Goal: Information Seeking & Learning: Learn about a topic

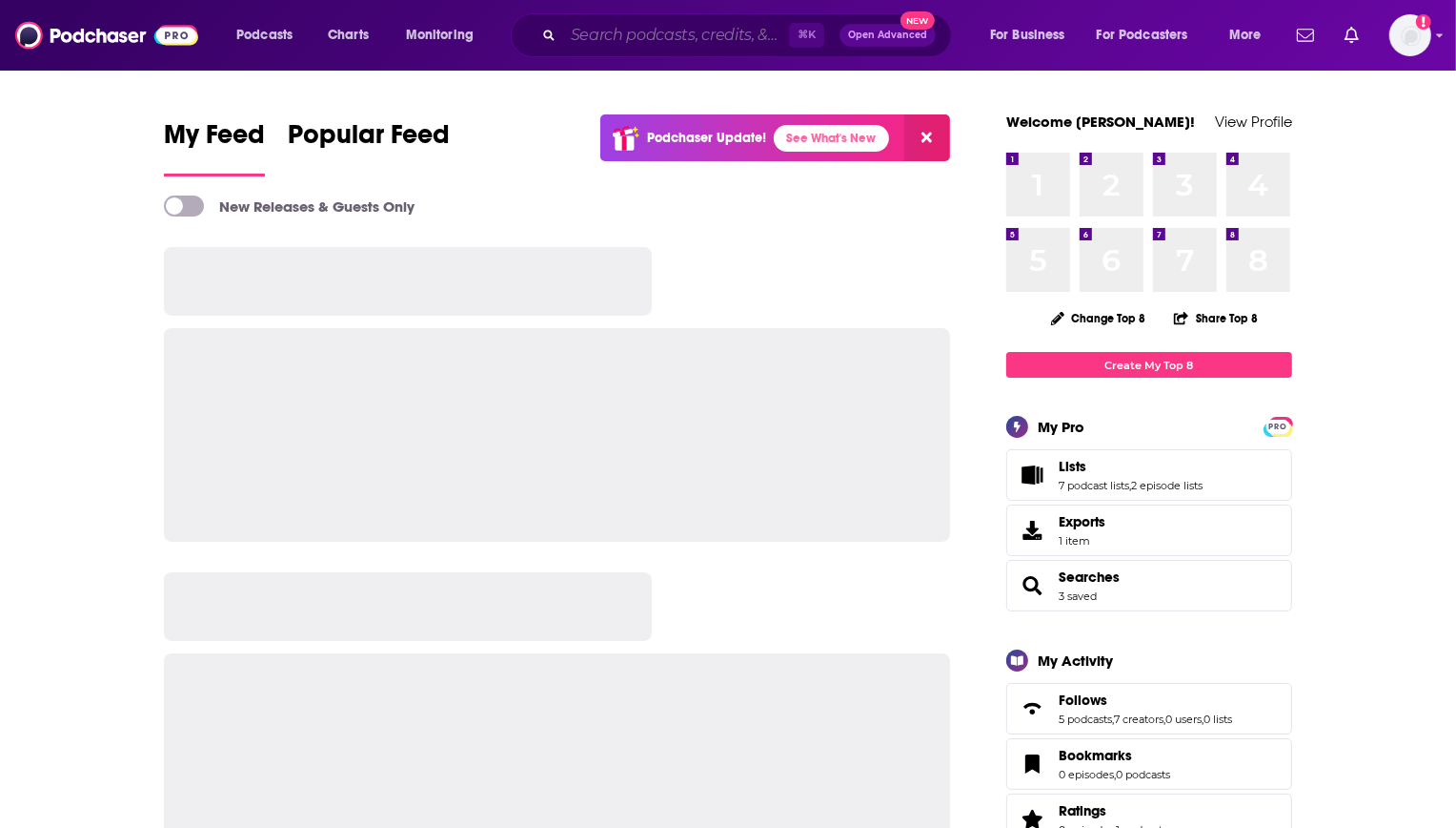
click at [628, 41] on input "Search podcasts, credits, & more..." at bounding box center [676, 35] width 226 height 31
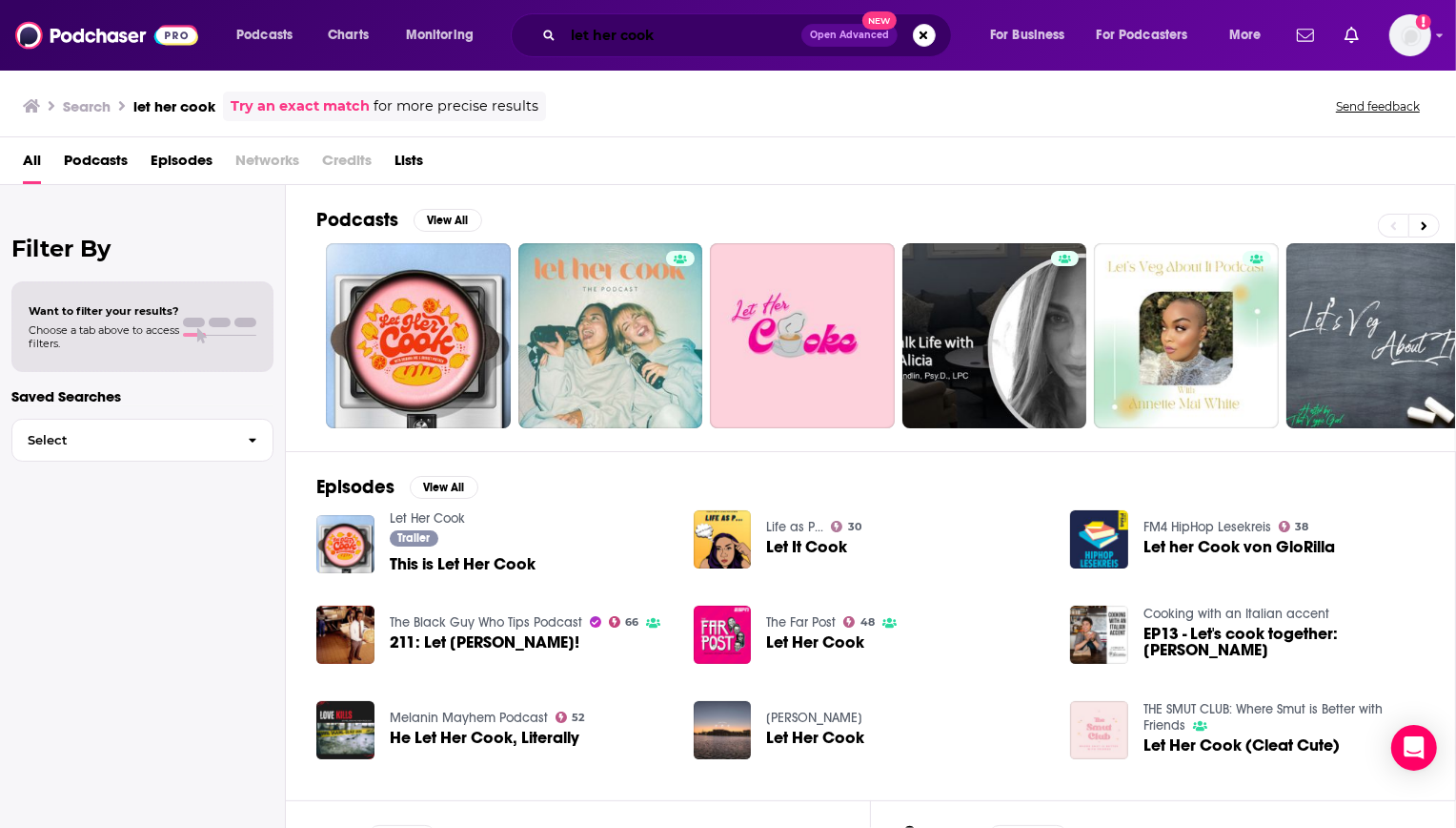
click at [573, 43] on input "let her cook" at bounding box center [682, 35] width 239 height 31
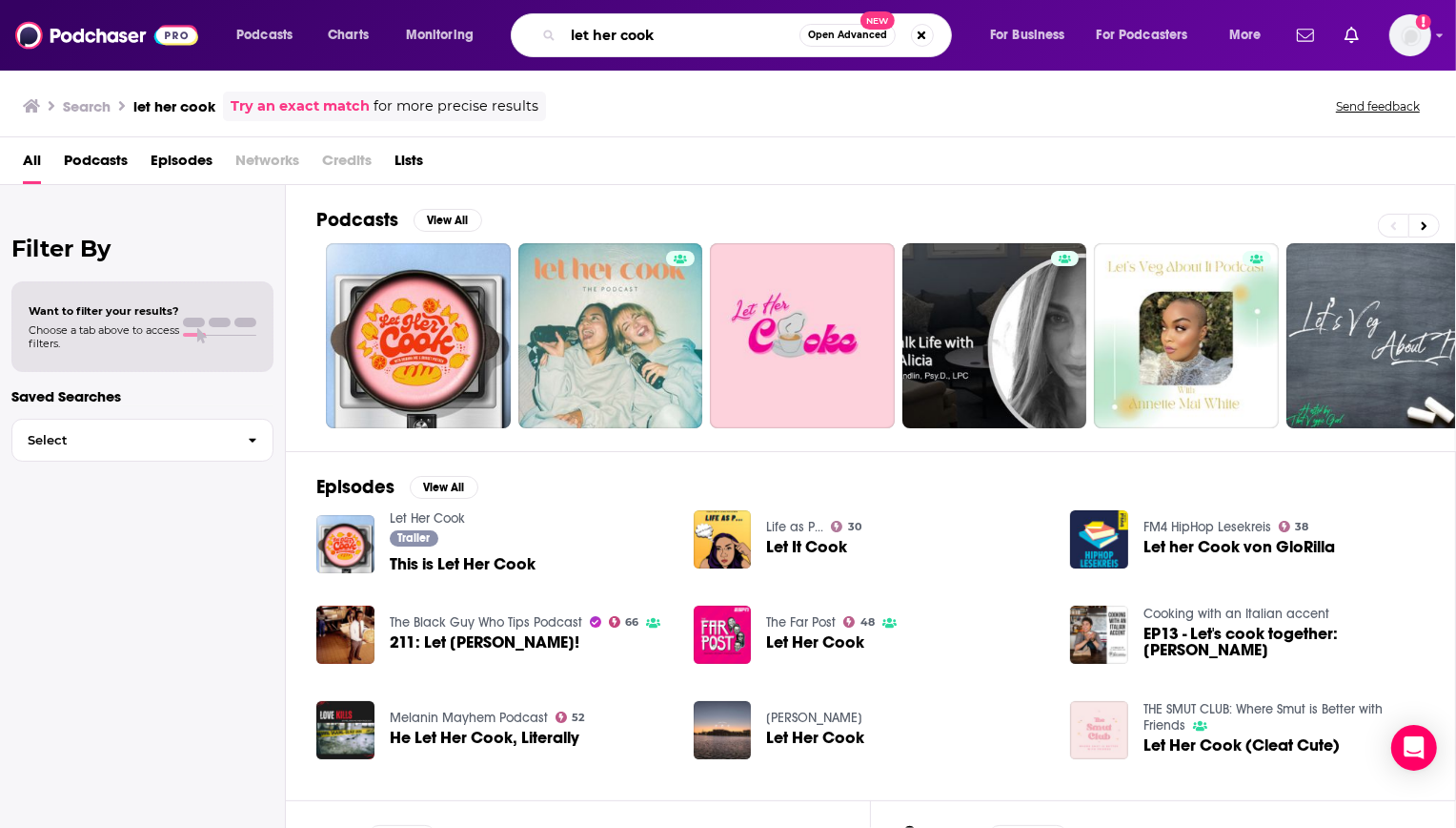
click at [593, 30] on input "let her cook" at bounding box center [681, 35] width 237 height 31
click at [582, 30] on input "let her cook" at bounding box center [681, 35] width 237 height 31
type input "watch her cook"
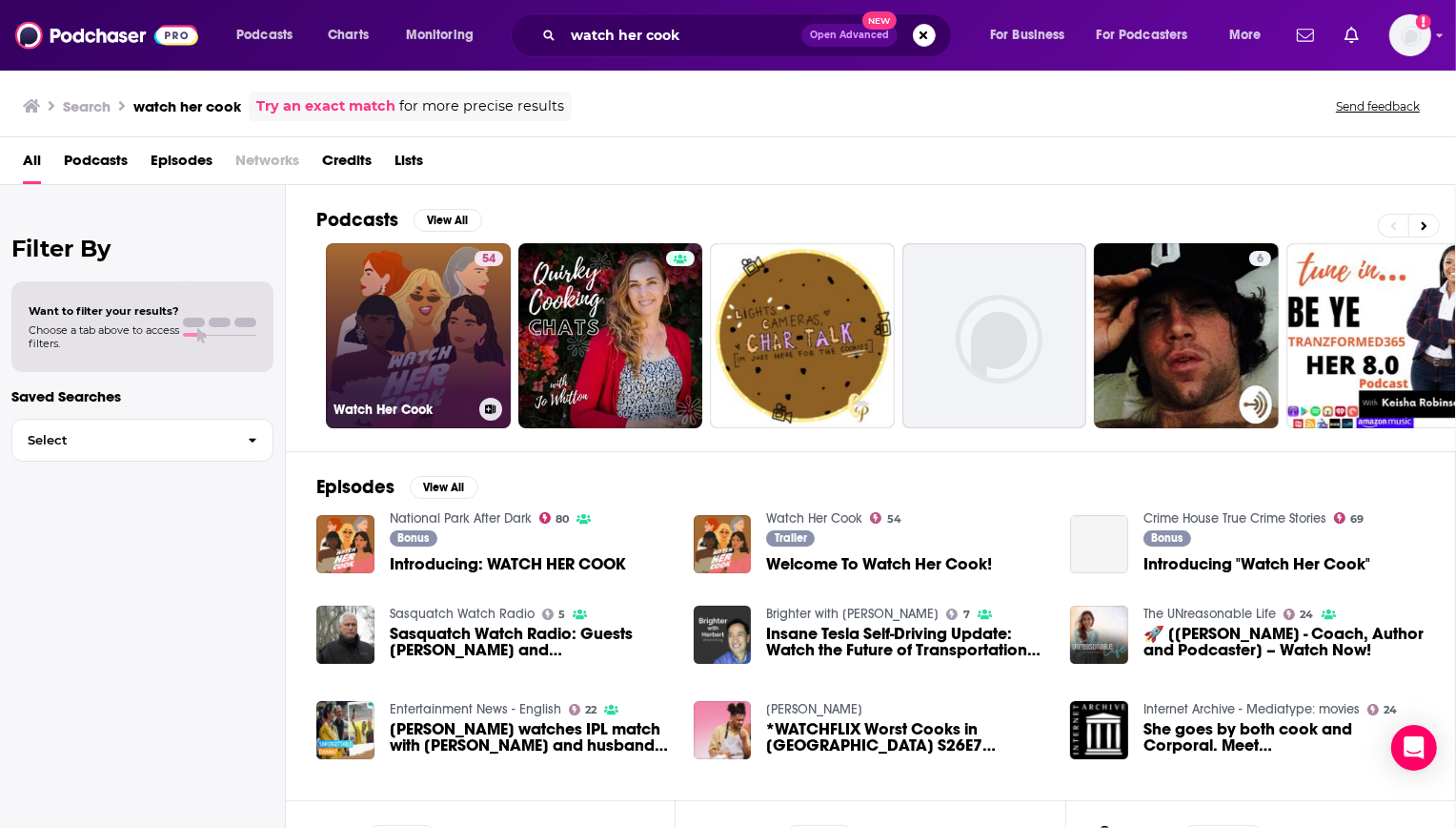
click at [404, 284] on link "54 Watch Her Cook" at bounding box center [418, 335] width 185 height 185
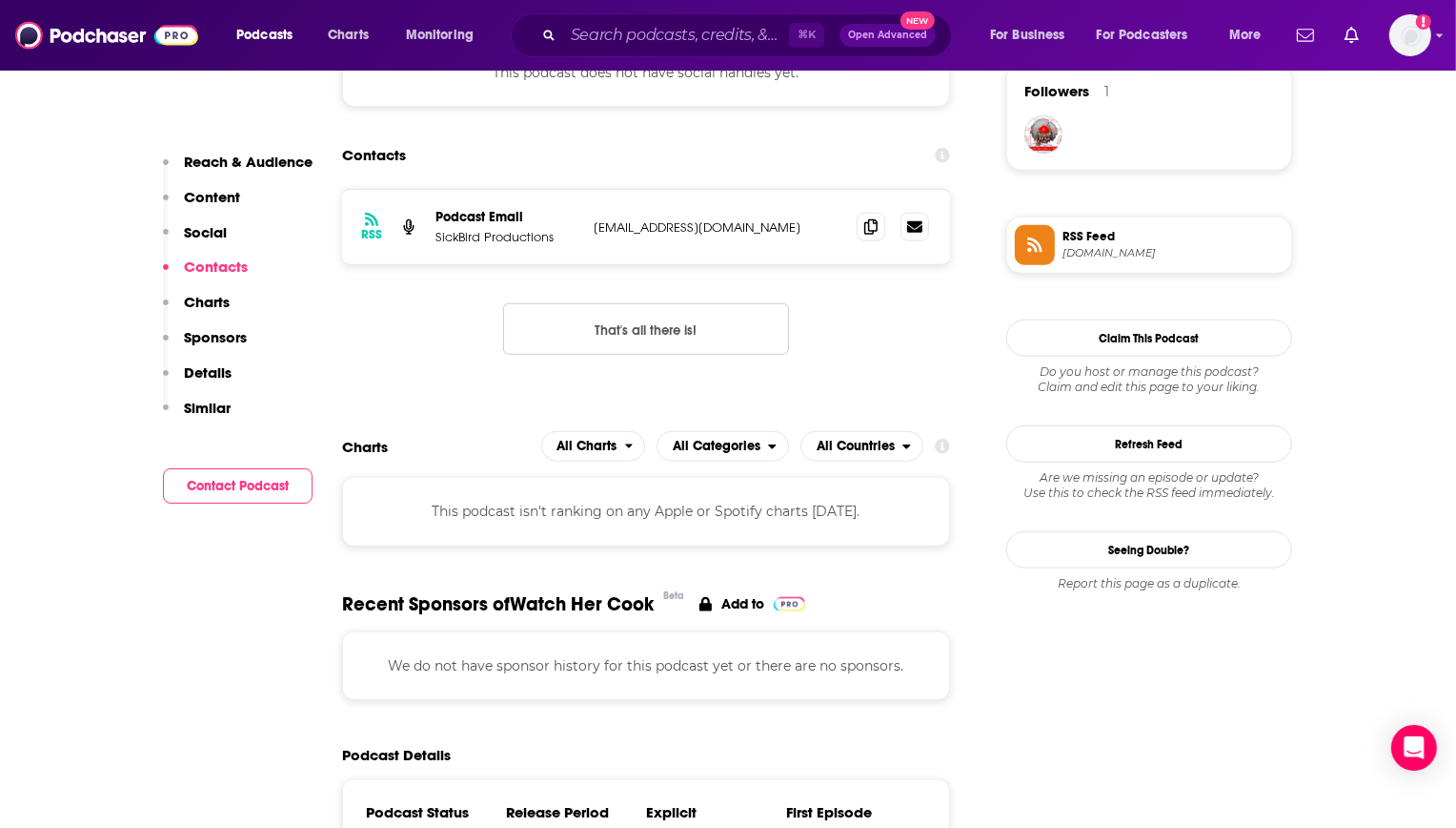
scroll to position [2089, 0]
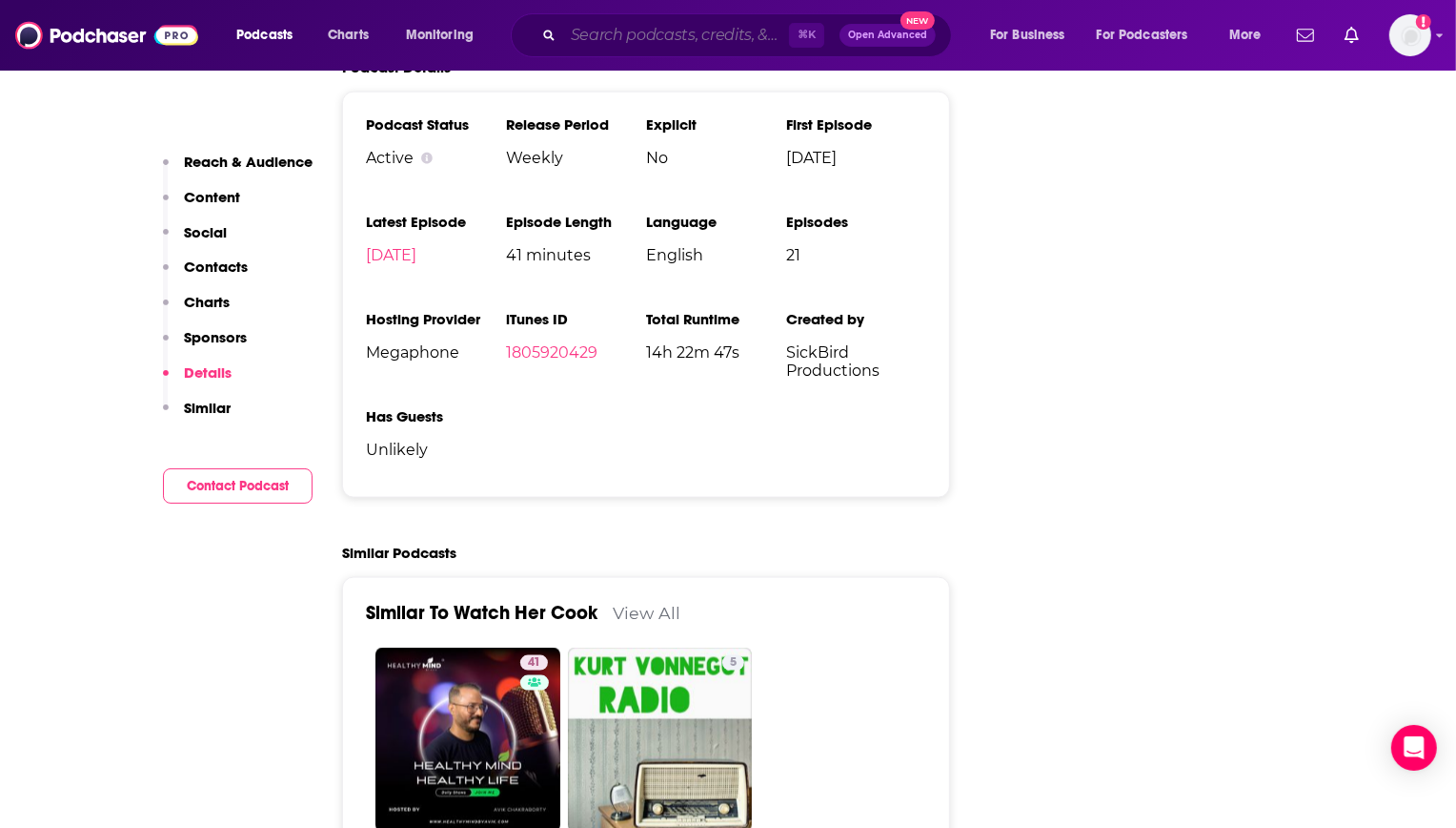
click at [685, 41] on input "Search podcasts, credits, & more..." at bounding box center [676, 35] width 226 height 31
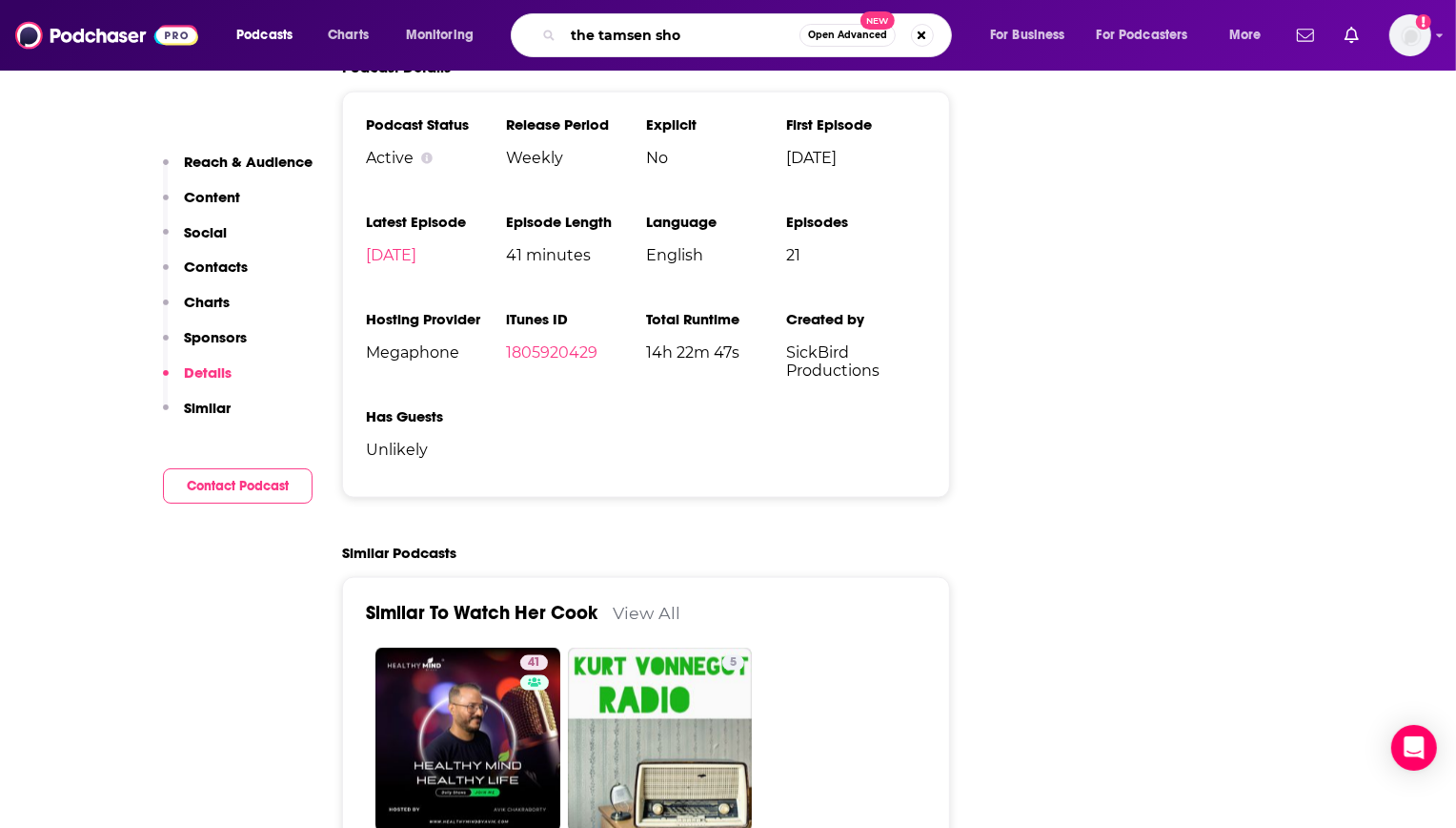
type input "the tamsen show"
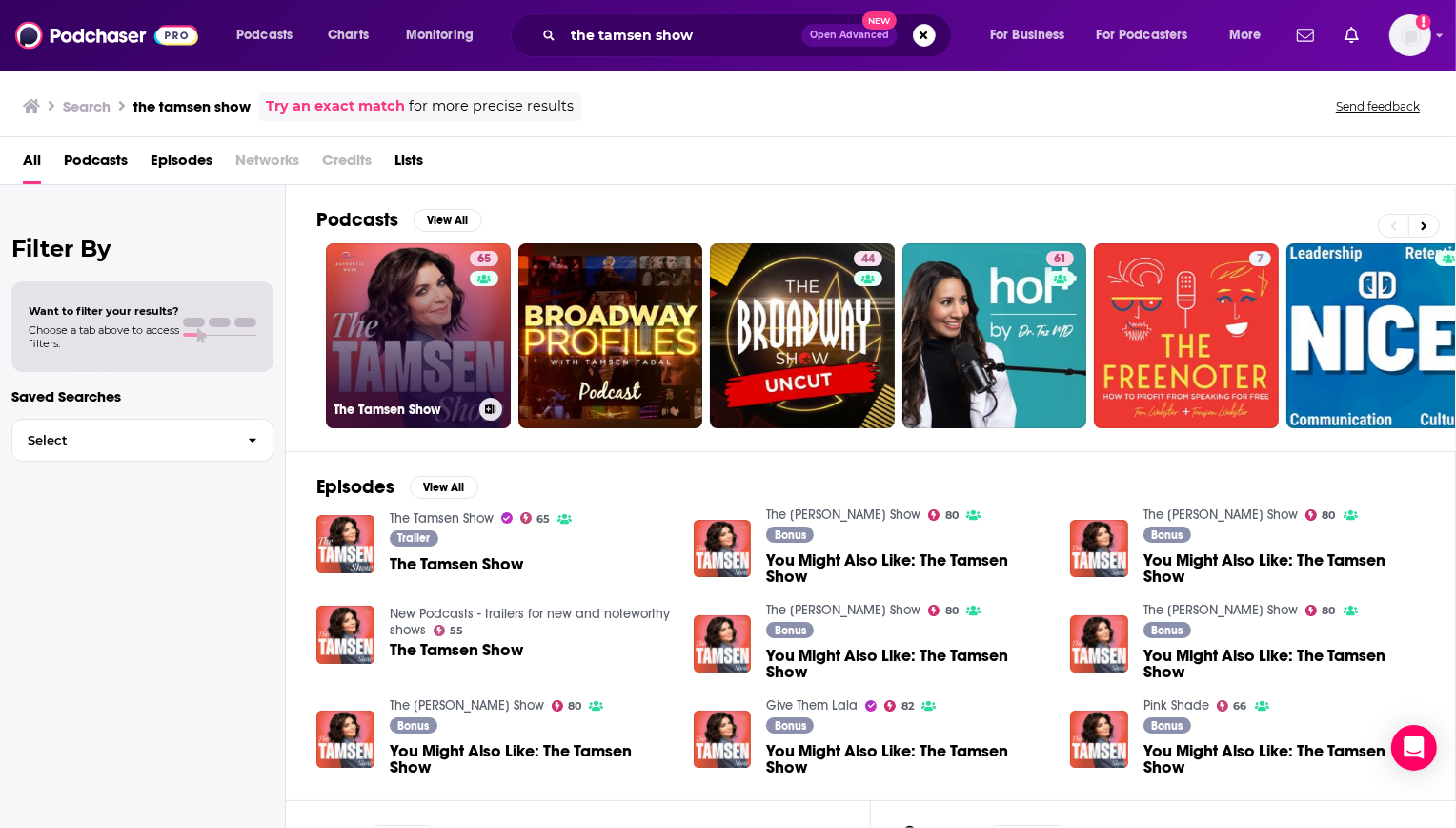
click at [392, 312] on link "65 The Tamsen Show" at bounding box center [418, 335] width 185 height 185
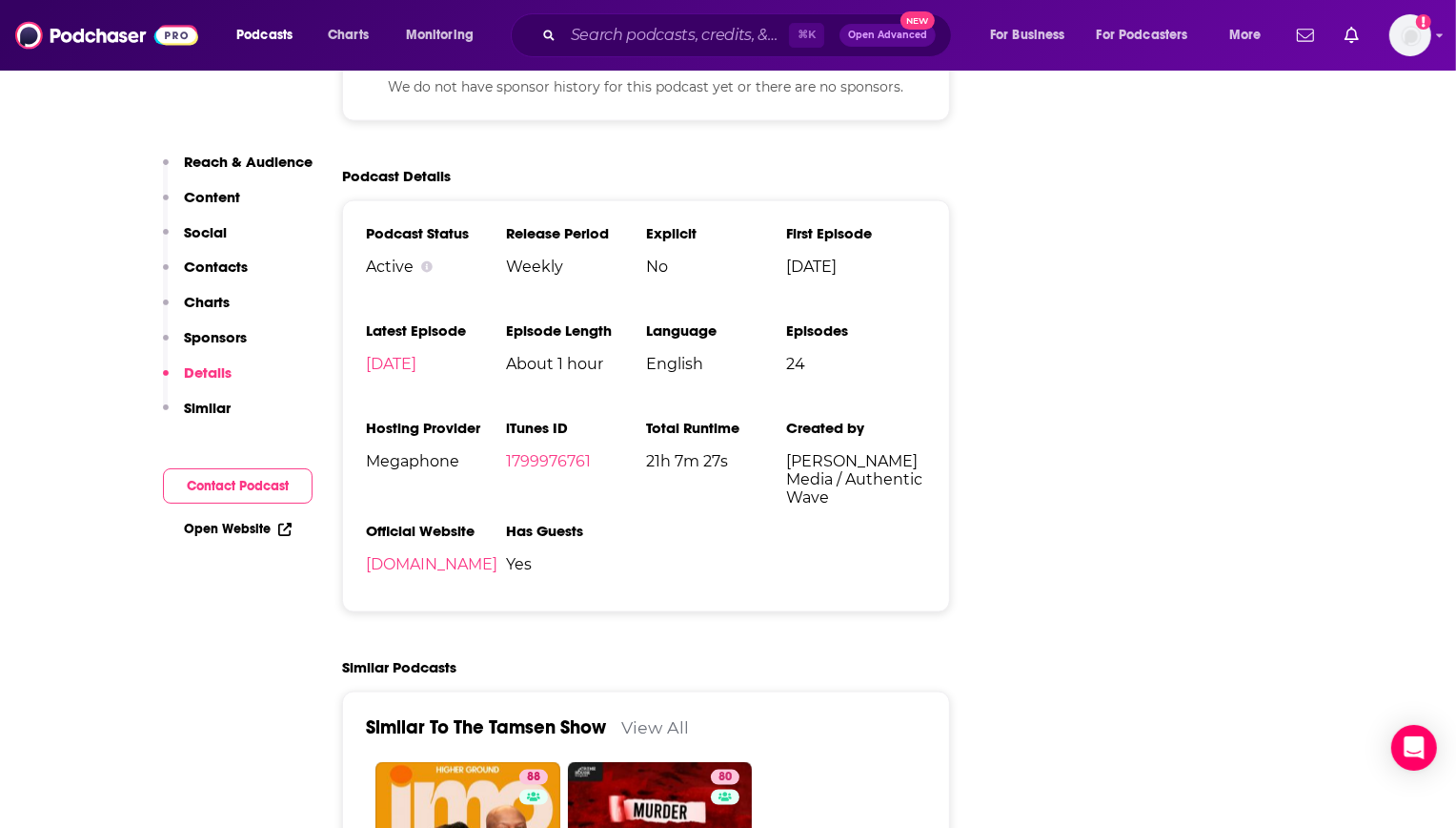
scroll to position [2128, 0]
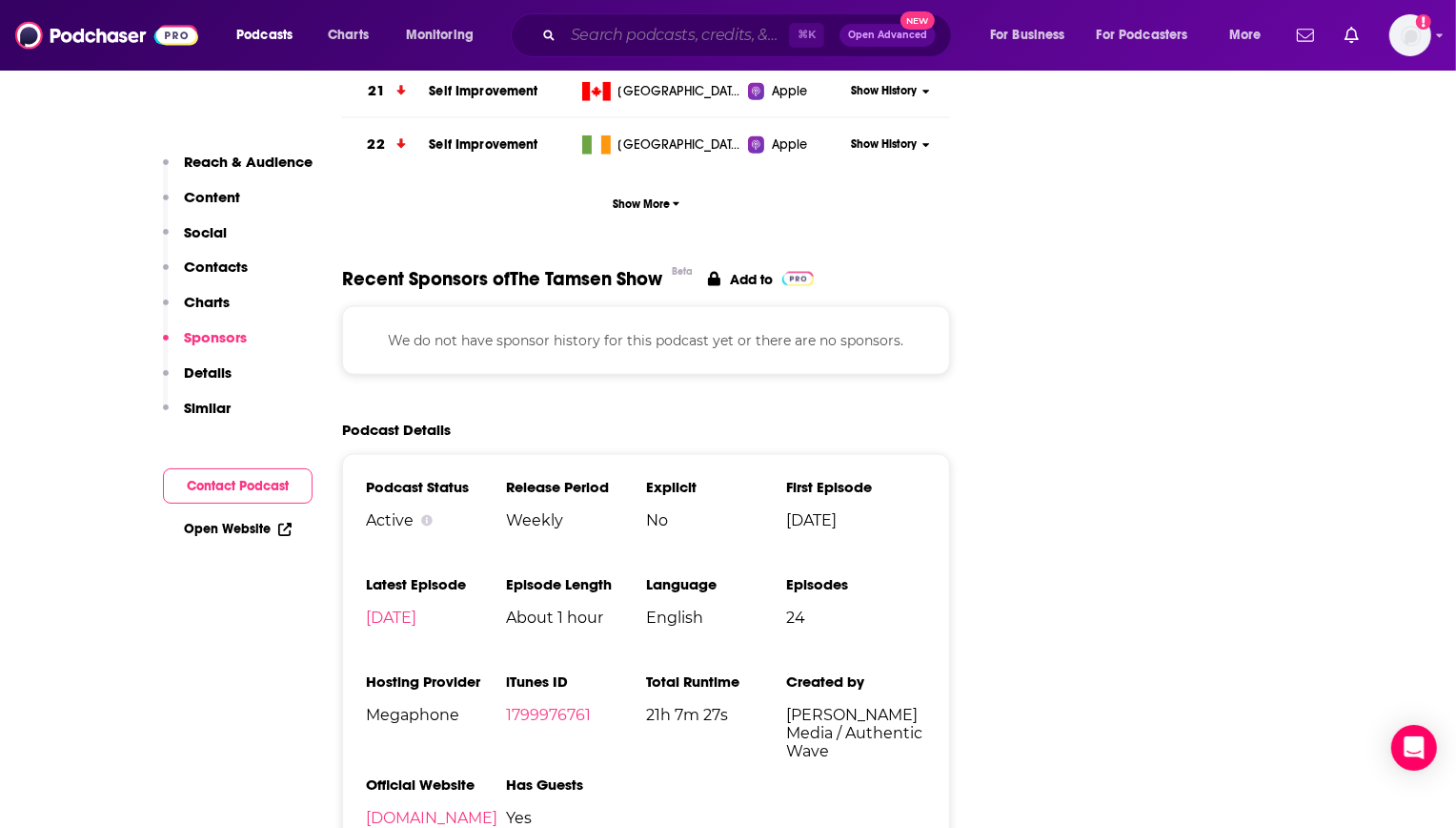
click at [673, 37] on input "Search podcasts, credits, & more..." at bounding box center [676, 35] width 226 height 31
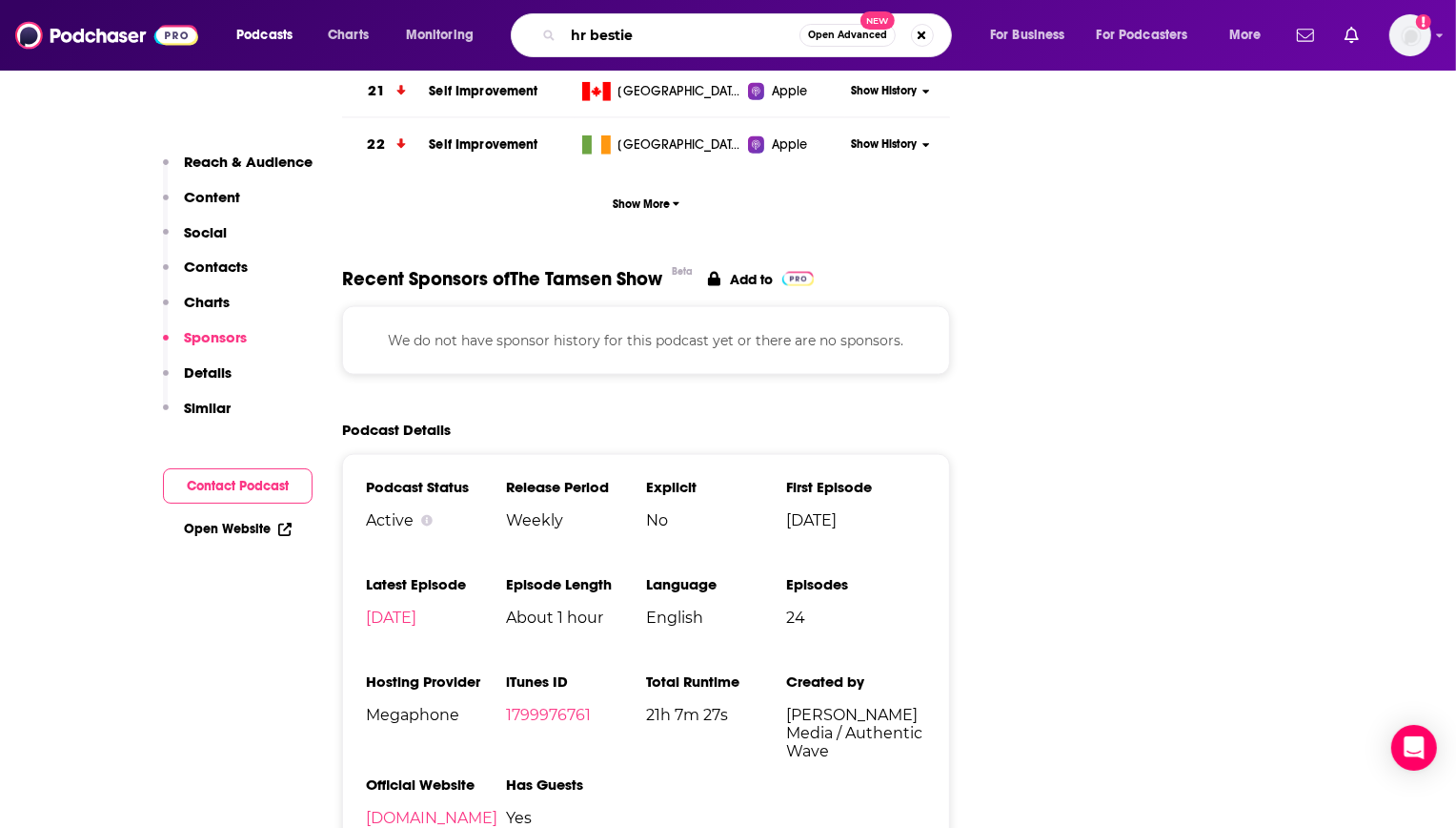
type input "hr besties"
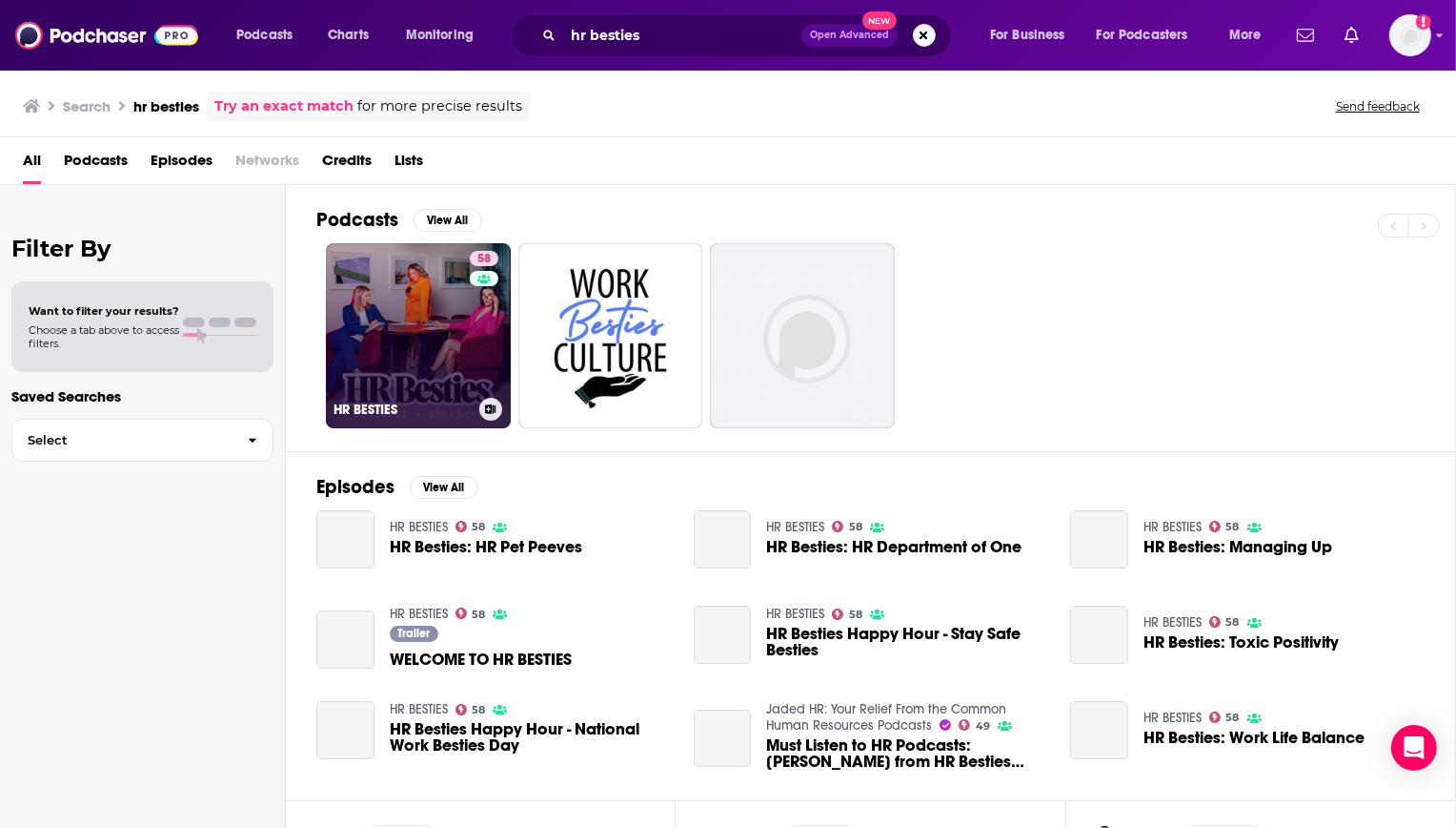
click at [371, 289] on link "58 HR BESTIES" at bounding box center [418, 335] width 185 height 185
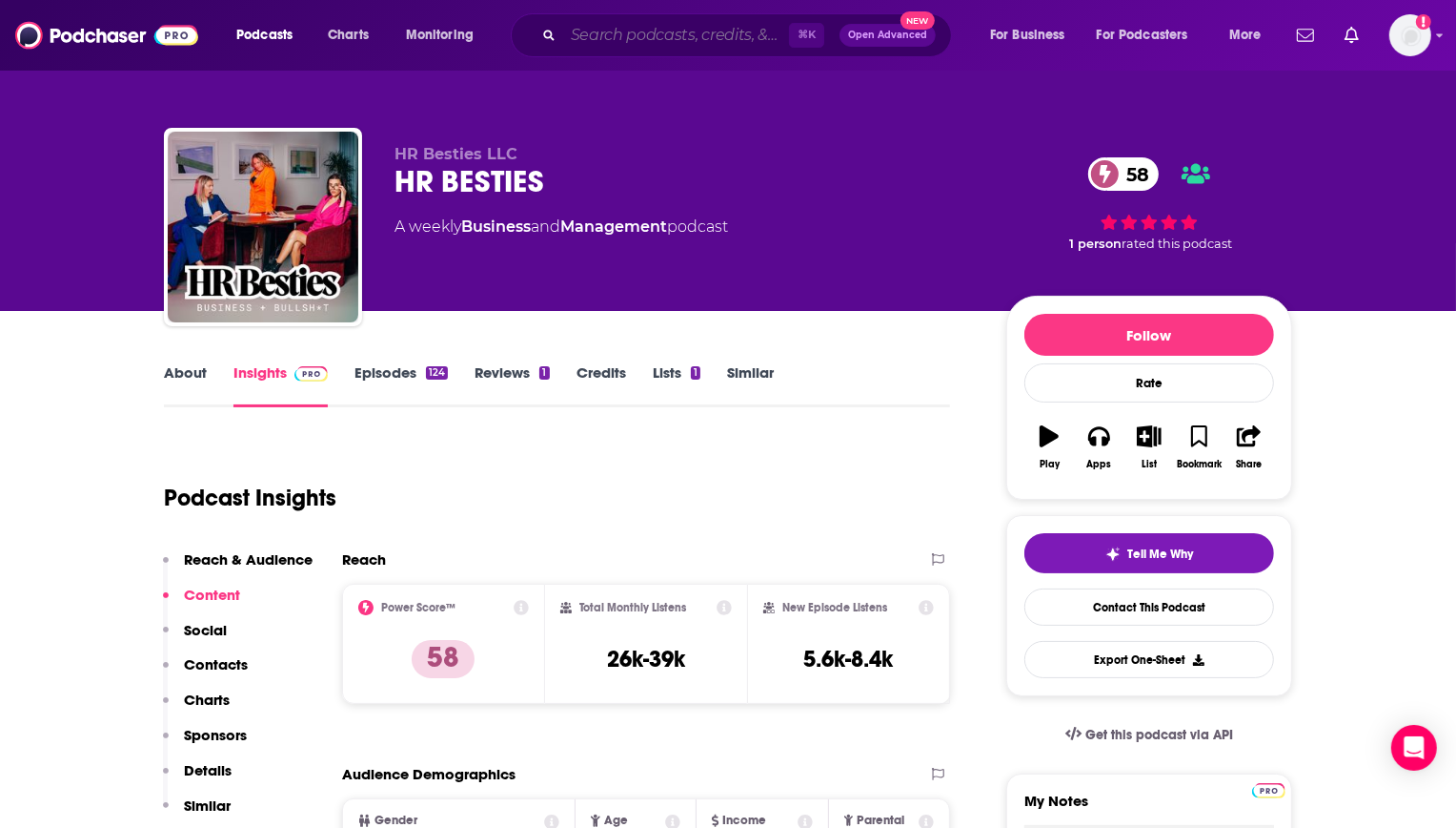
click at [685, 42] on input "Search podcasts, credits, & more..." at bounding box center [676, 35] width 226 height 31
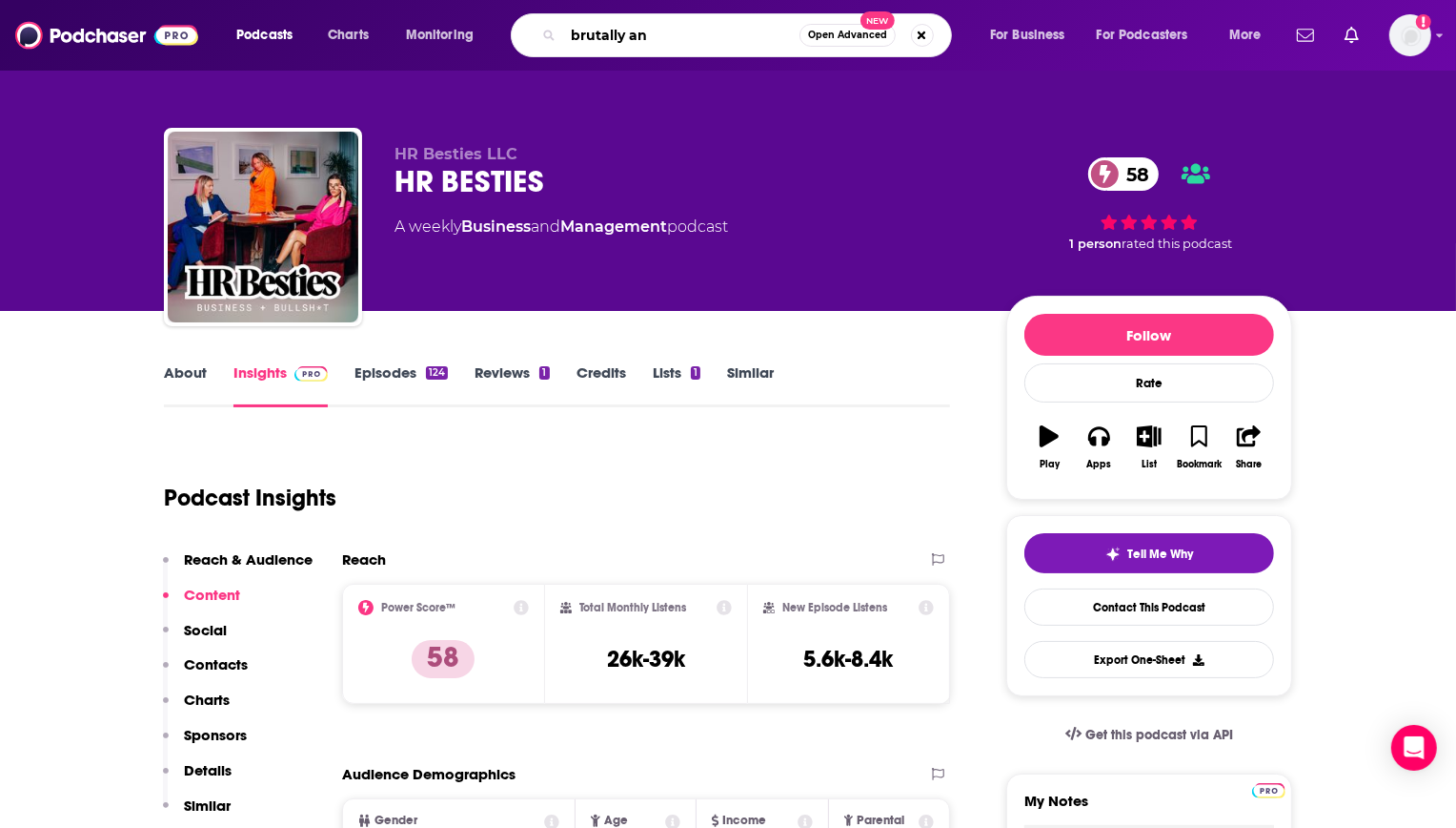
type input "brutally ana"
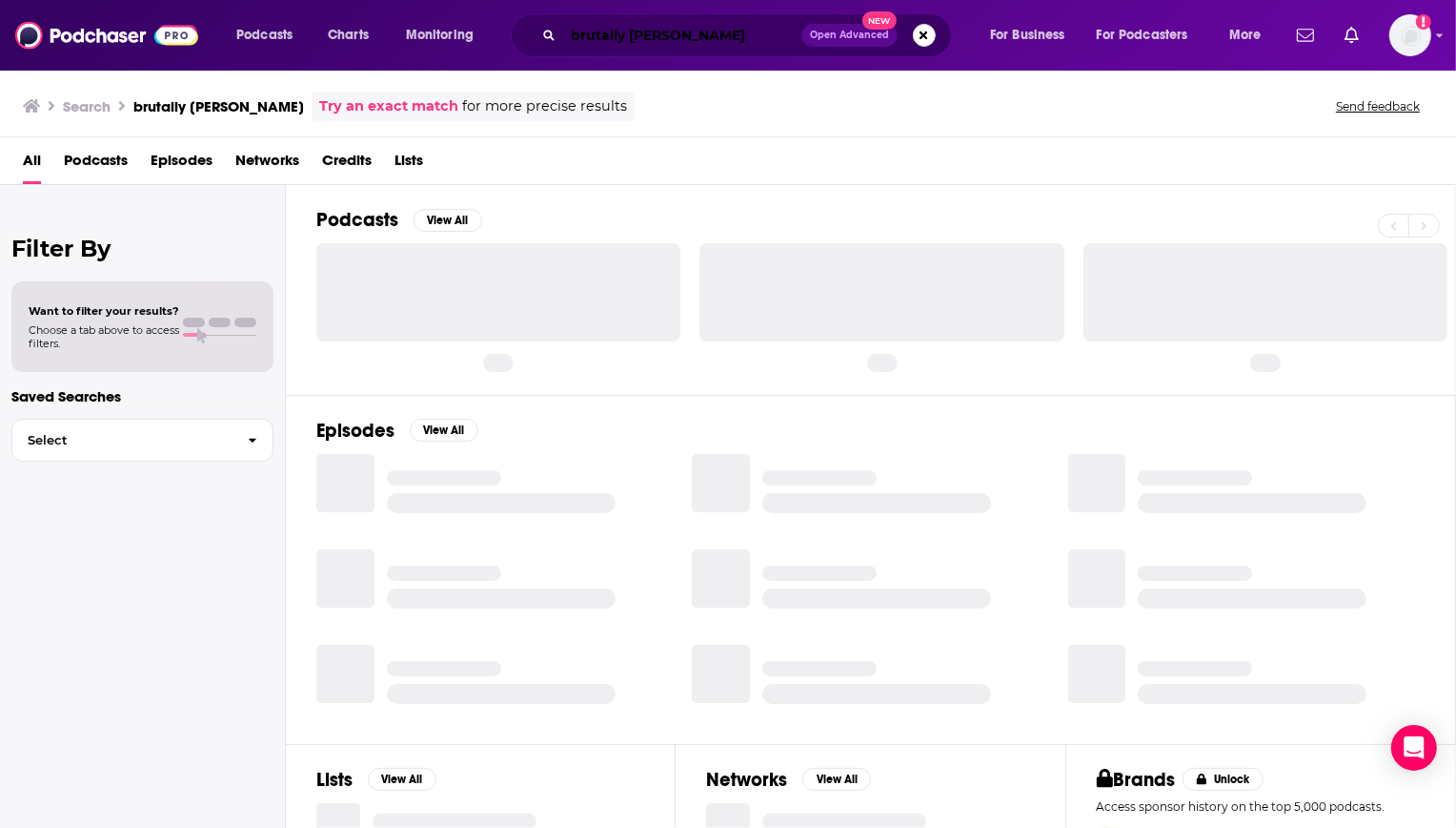
click at [684, 42] on input "brutally ana" at bounding box center [682, 35] width 239 height 31
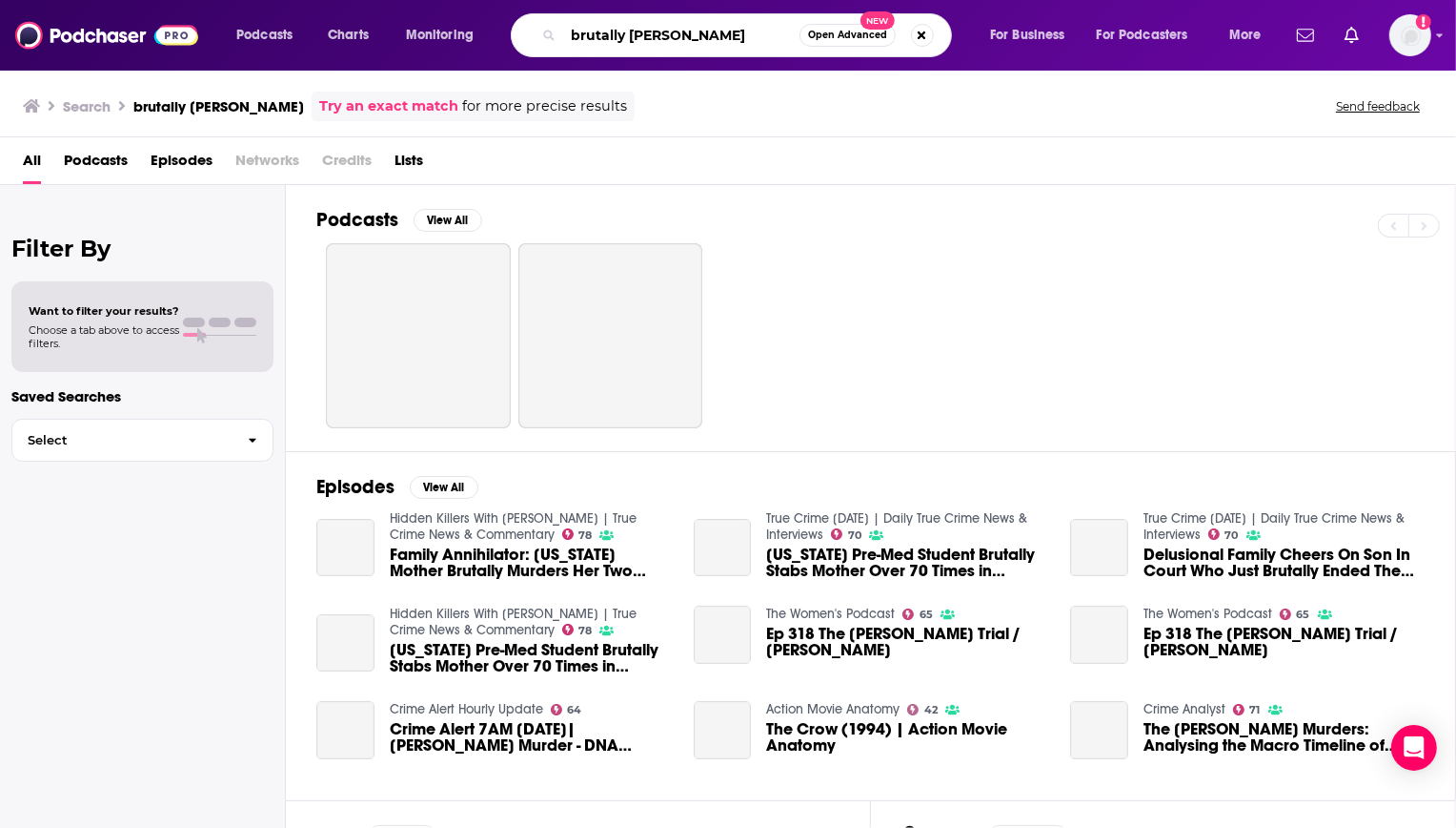
type input "brutally anna"
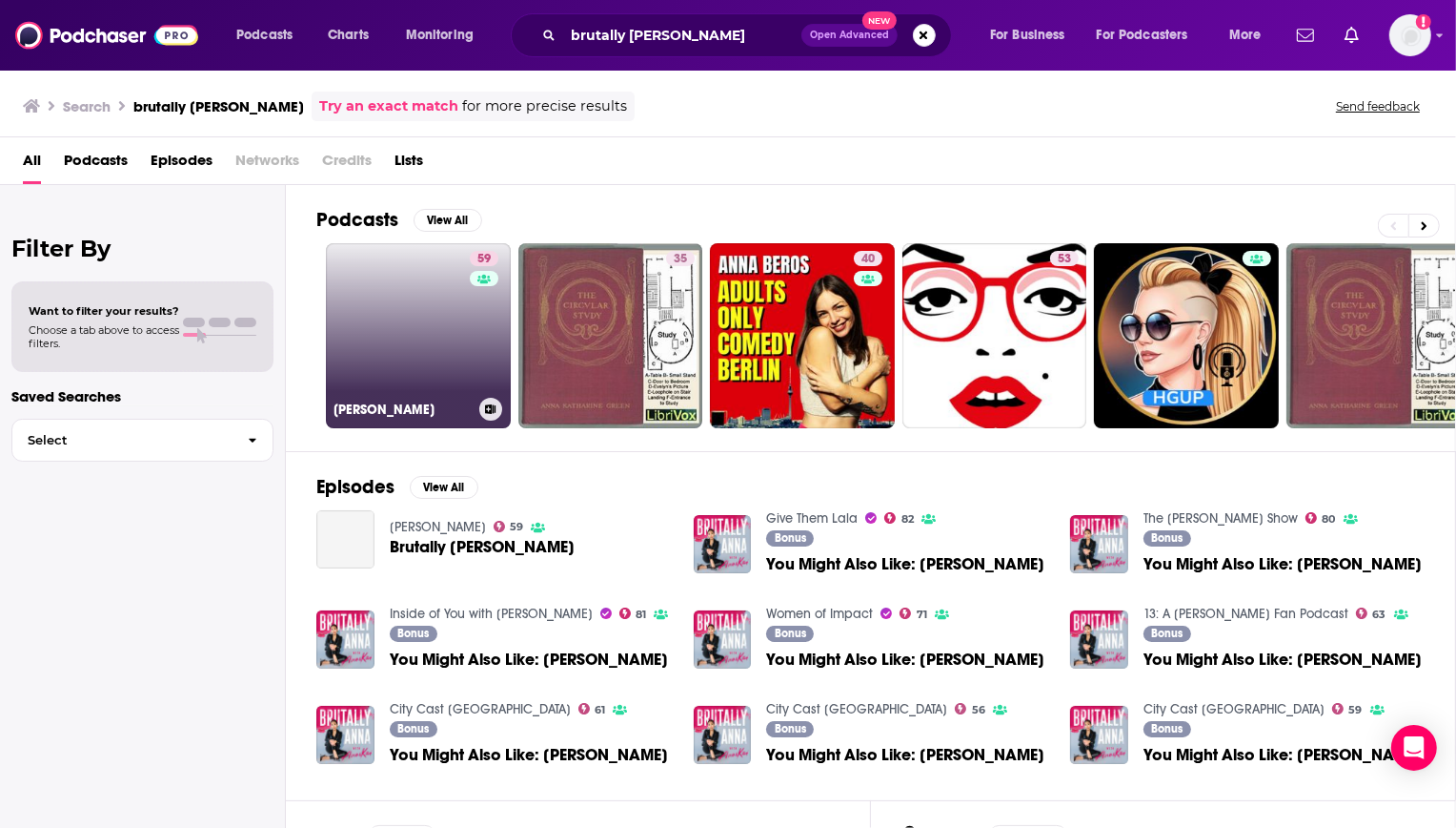
click at [340, 301] on link "59 Brutally Anna" at bounding box center [418, 335] width 185 height 185
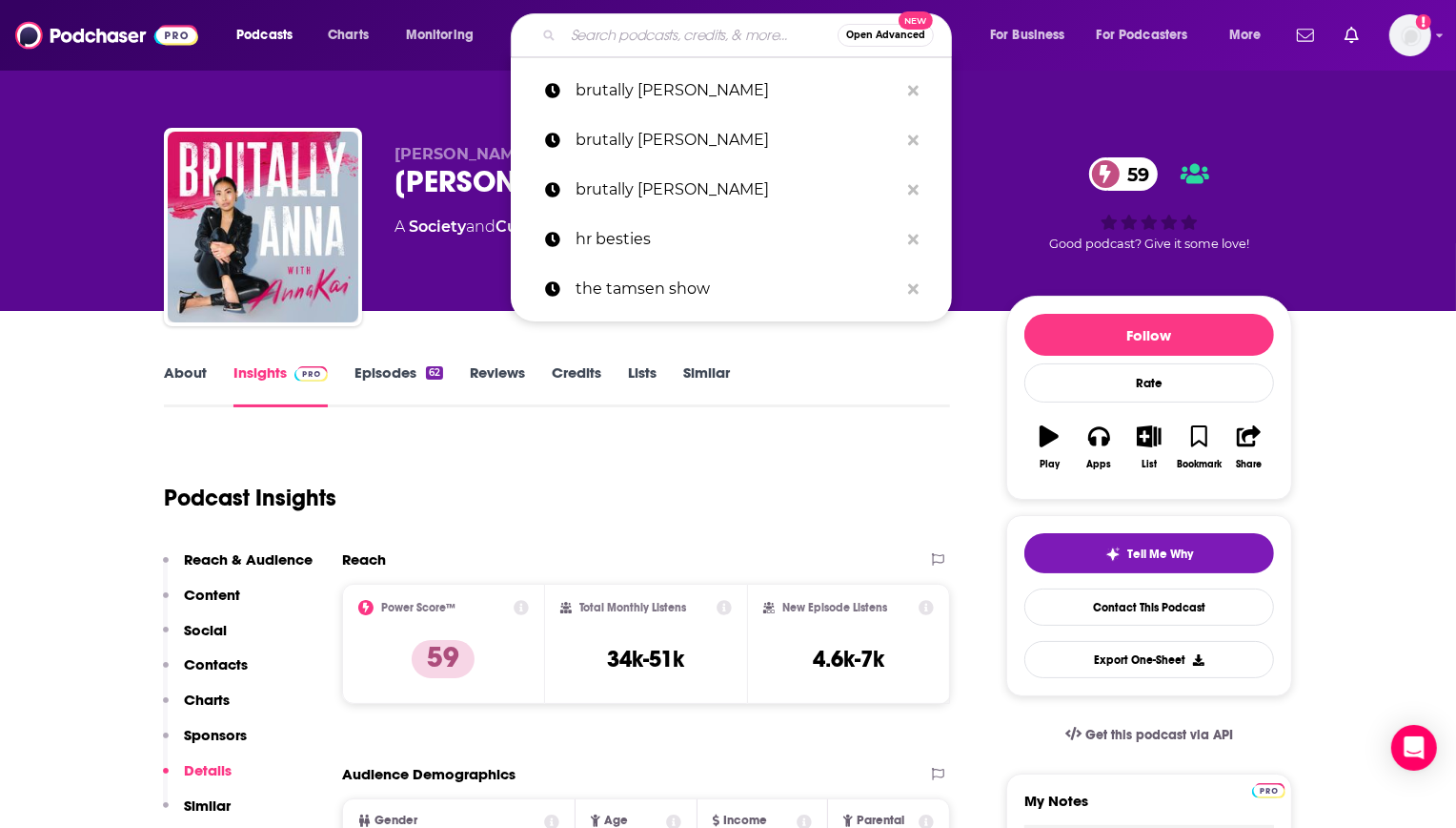
click at [620, 31] on input "Search podcasts, credits, & more..." at bounding box center [700, 35] width 275 height 31
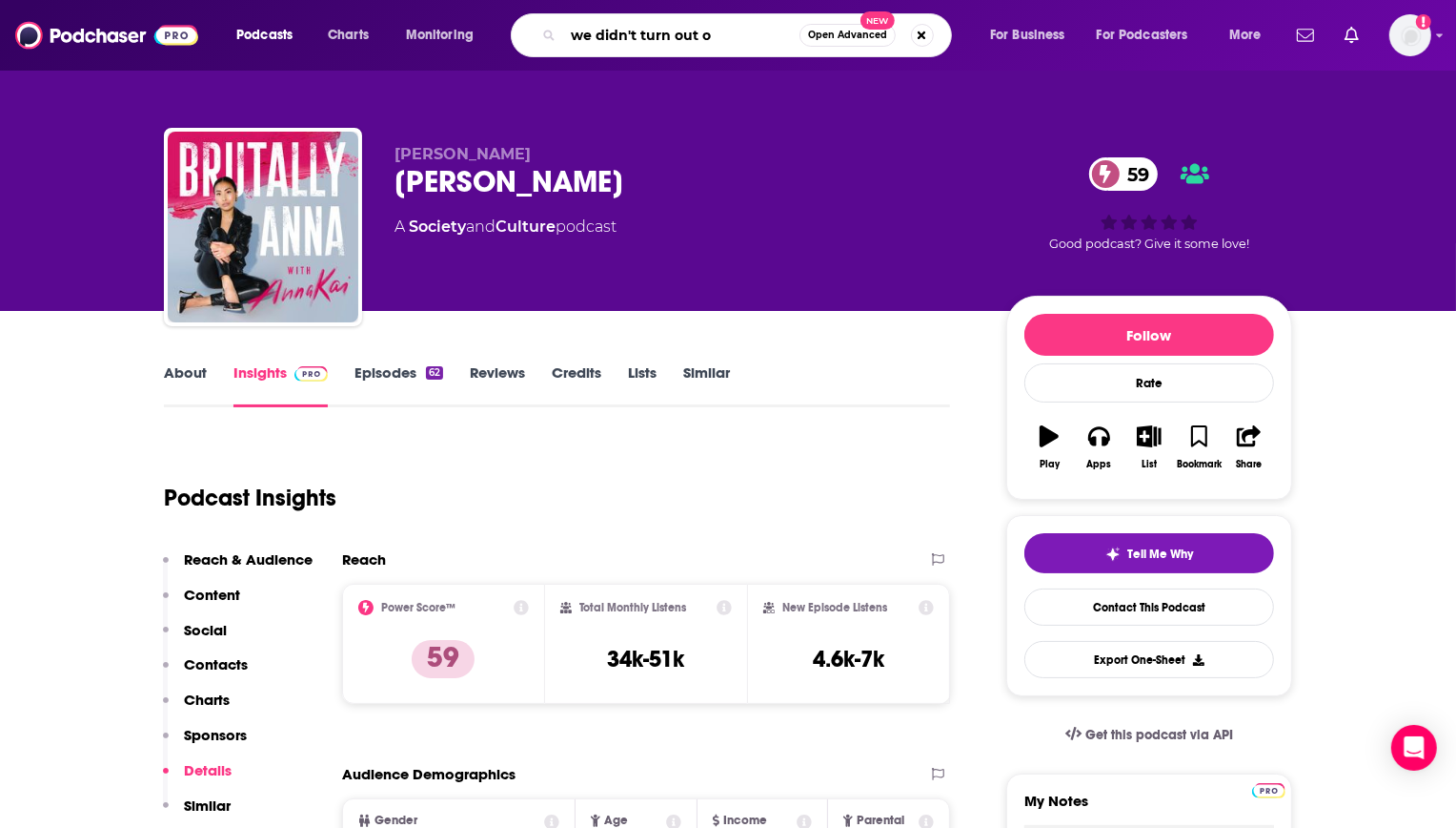
type input "we didn't turn out ok"
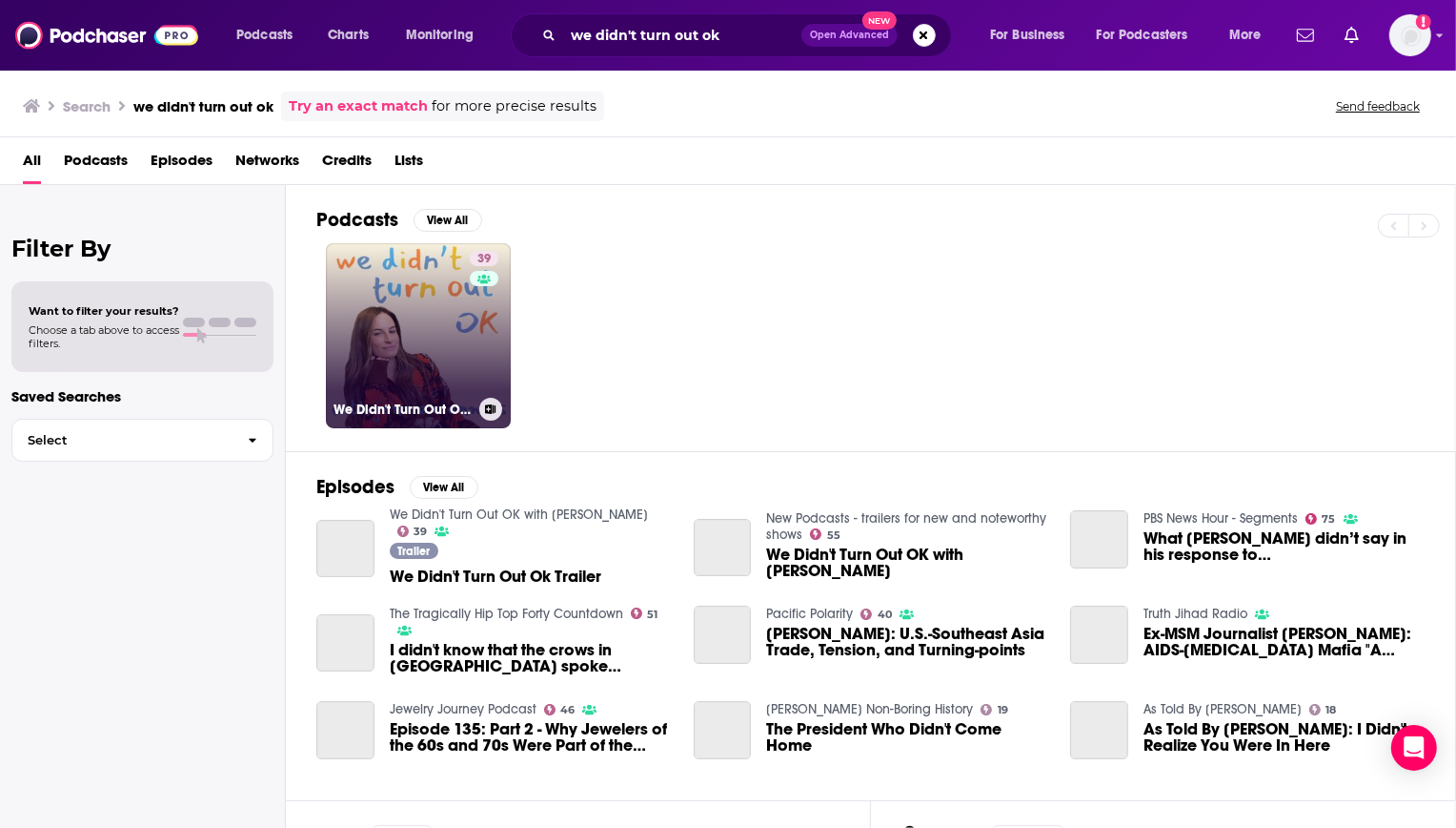
click at [383, 307] on link "39 We Didn't Turn Out OK with Jennie Monness" at bounding box center [418, 335] width 185 height 185
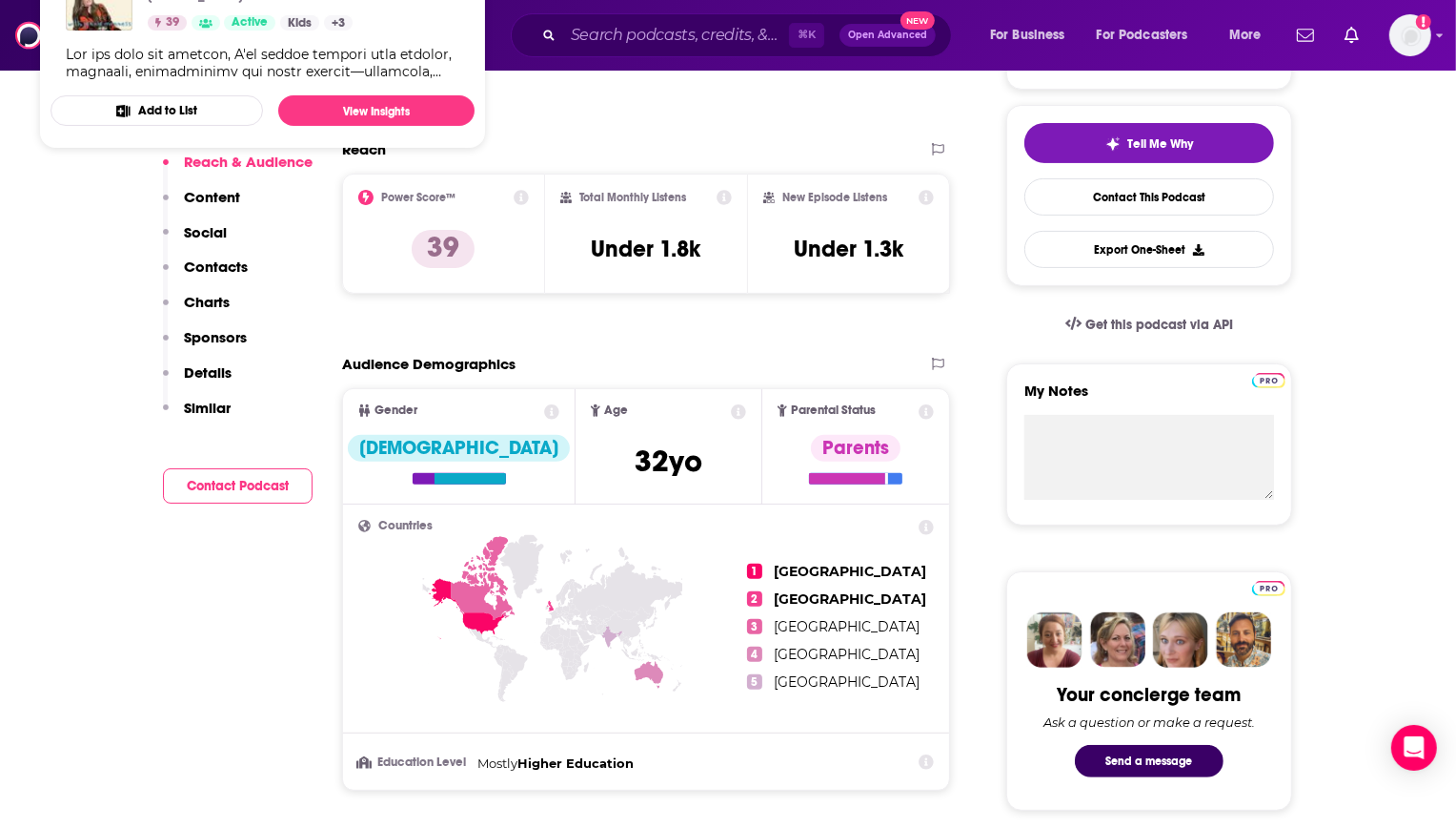
scroll to position [410, 0]
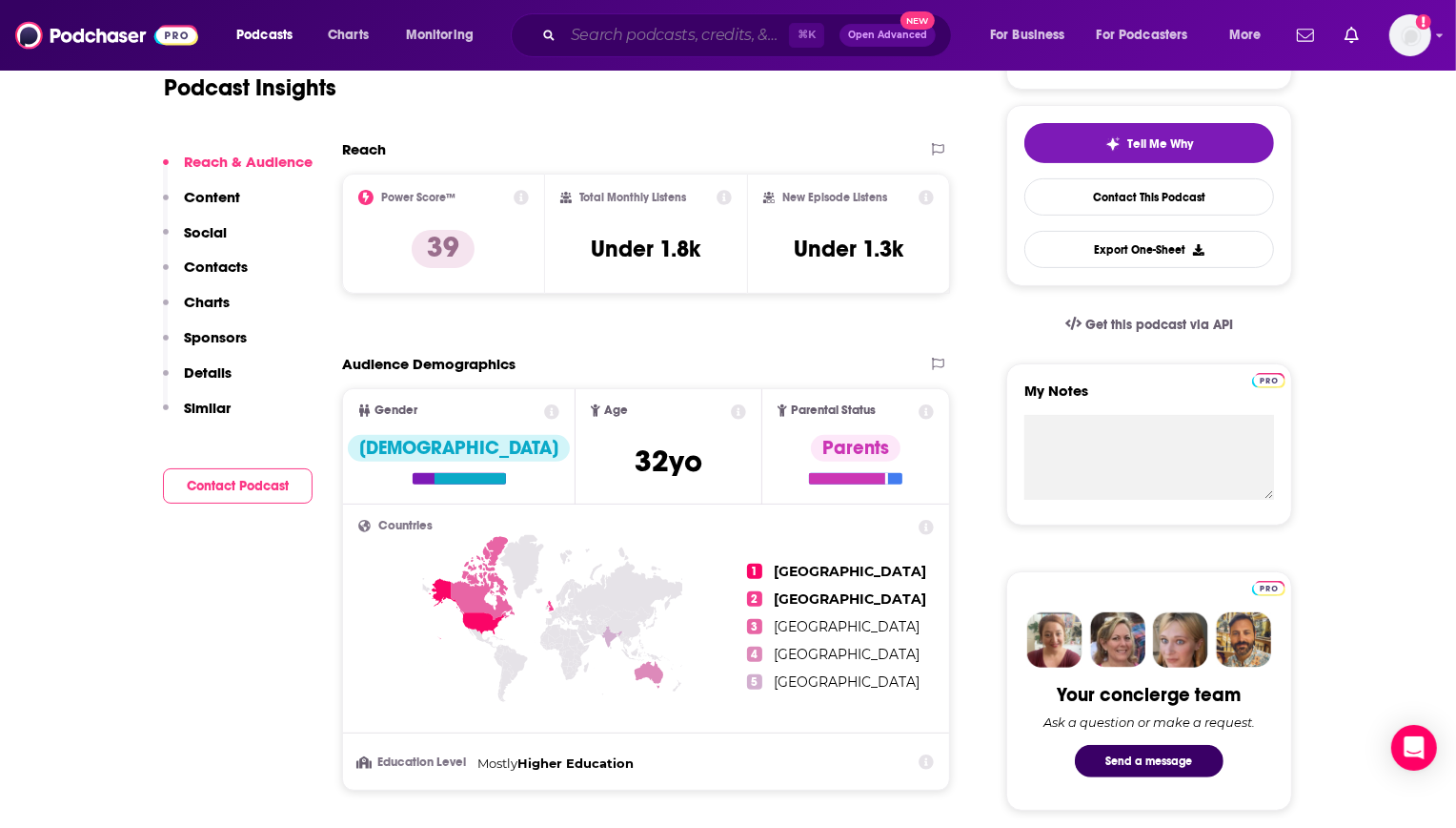
click at [704, 48] on input "Search podcasts, credits, & more..." at bounding box center [676, 35] width 226 height 31
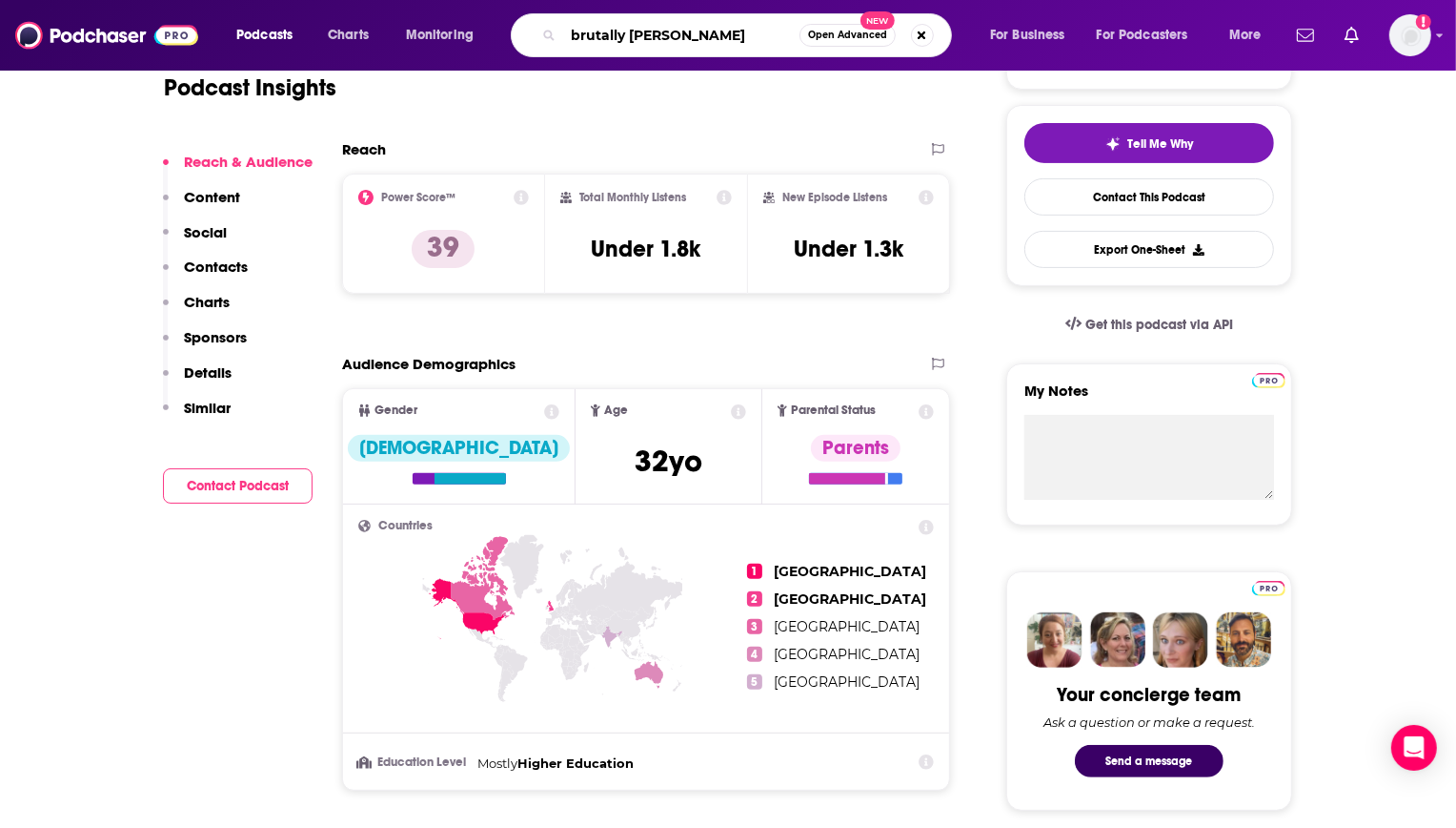
type input "brutally anna"
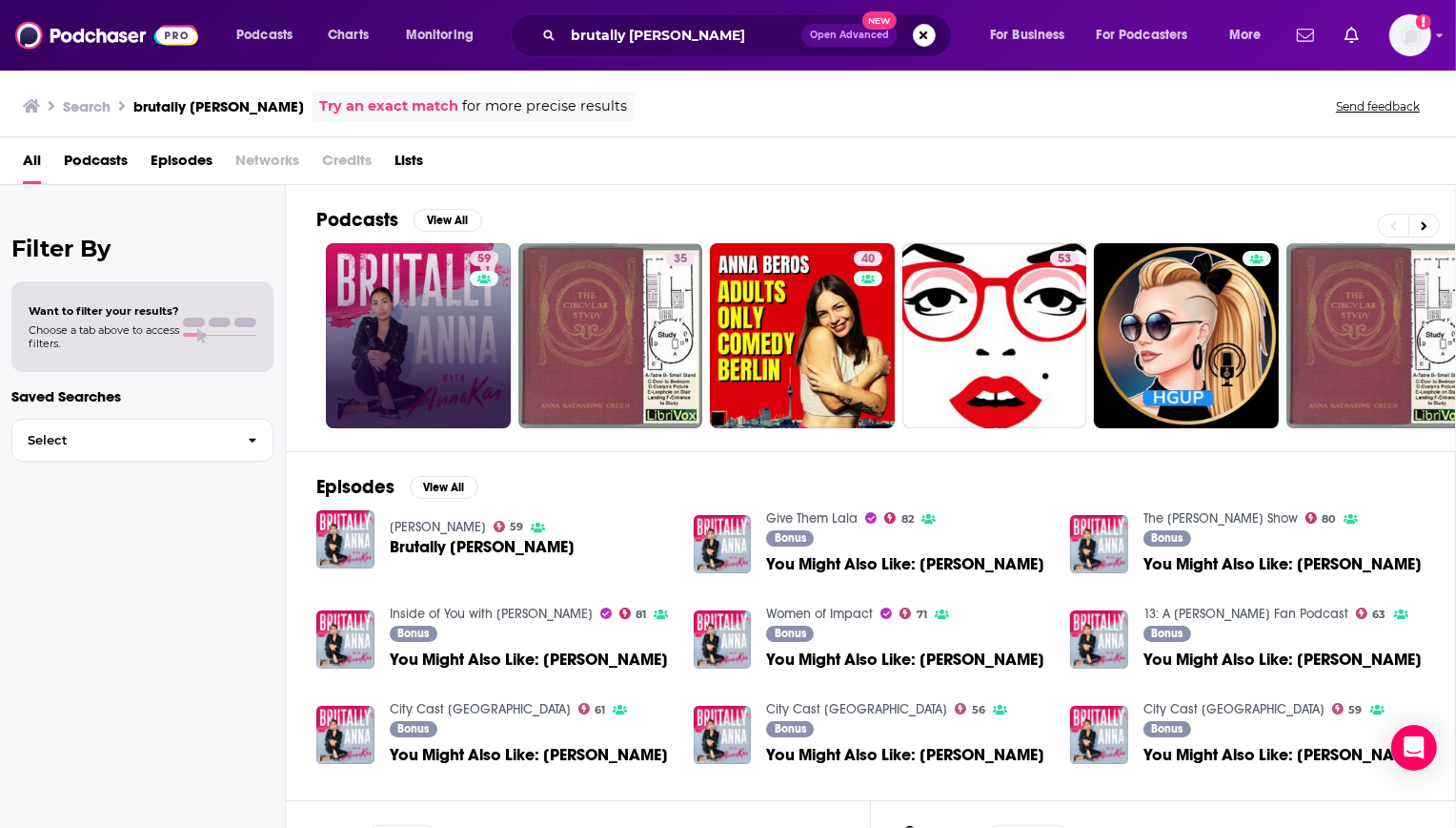
click at [418, 311] on link "59" at bounding box center [418, 335] width 185 height 185
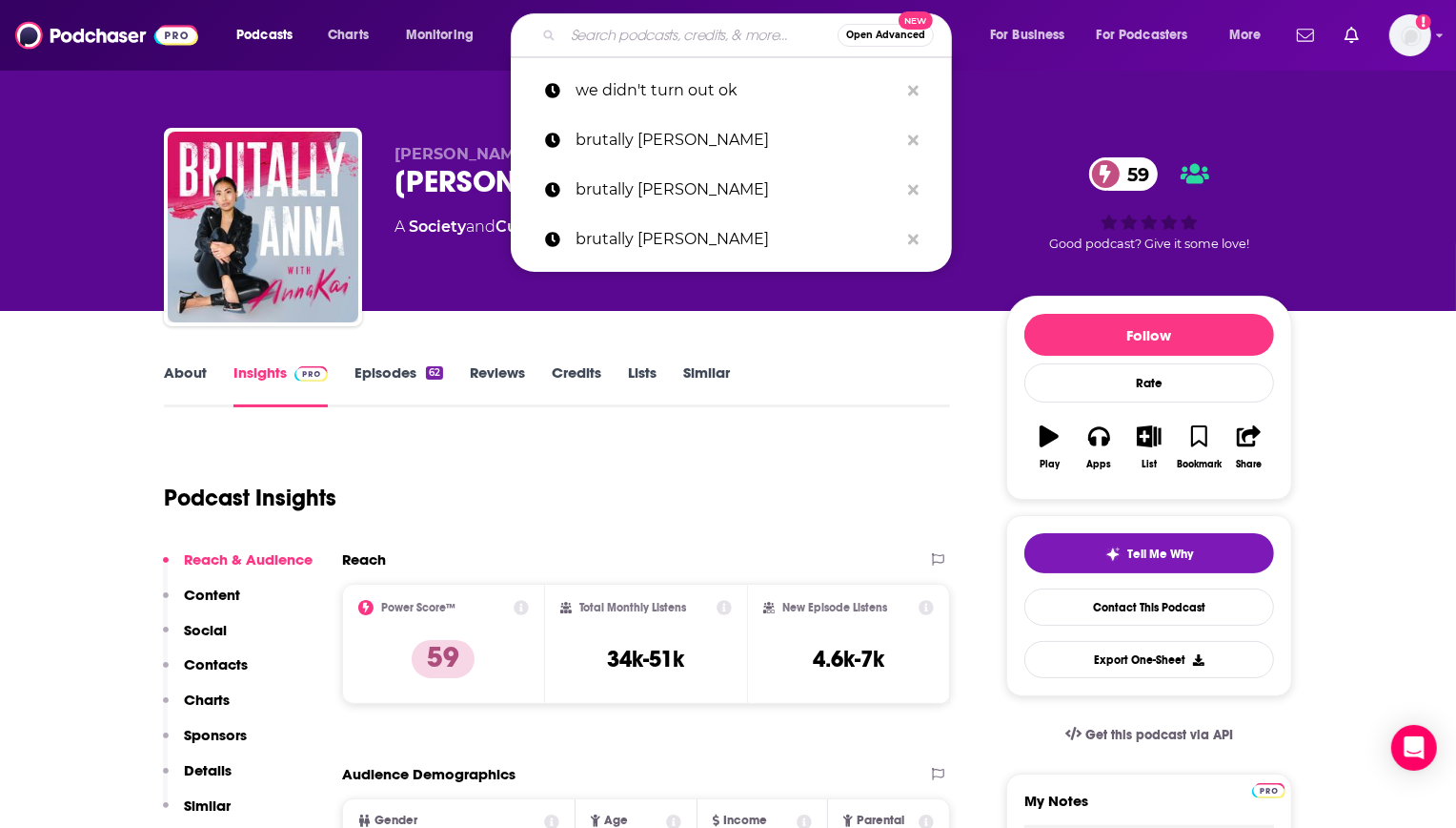
click at [622, 37] on input "Search podcasts, credits, & more..." at bounding box center [700, 35] width 275 height 31
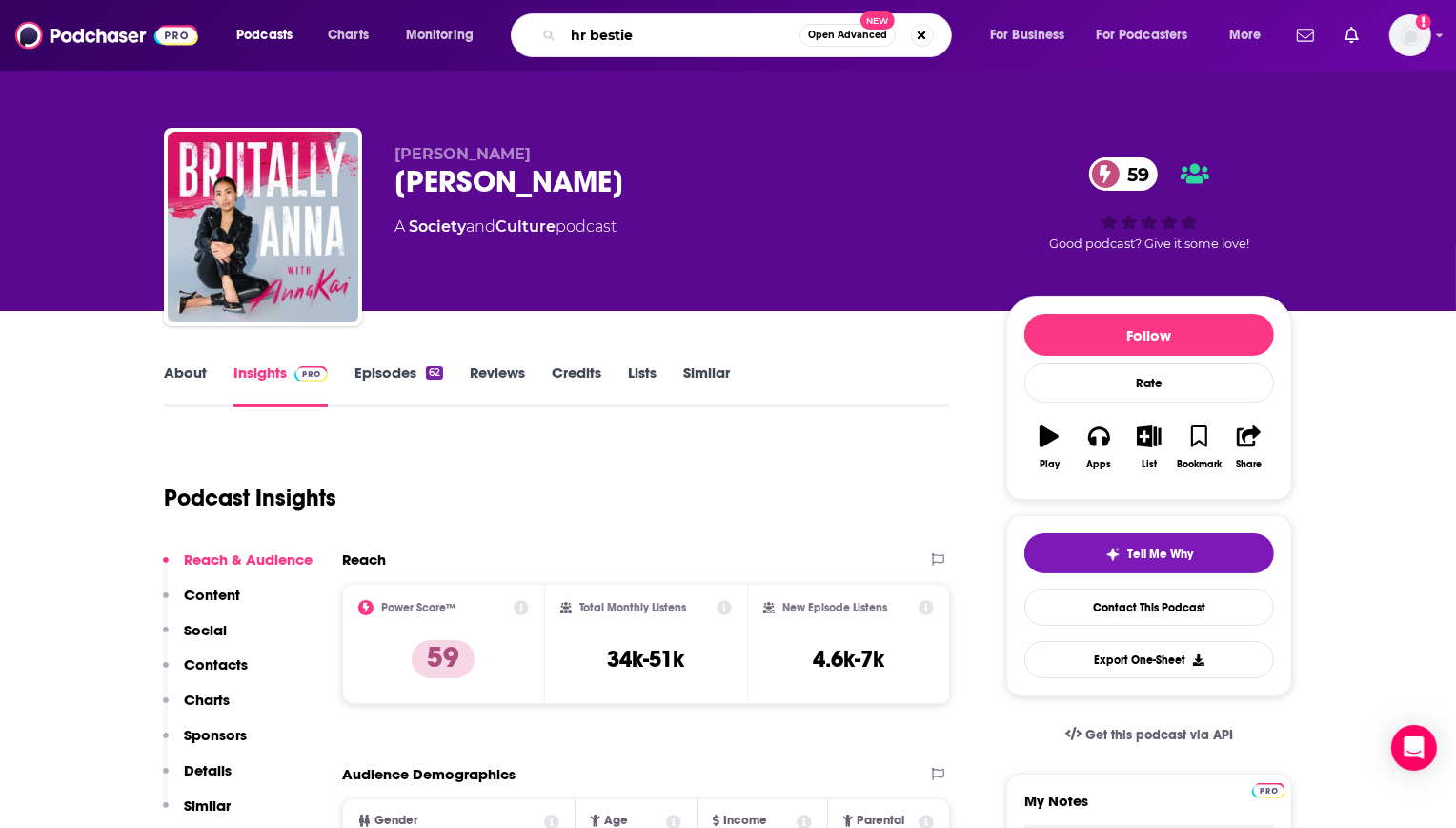
type input "hr besties"
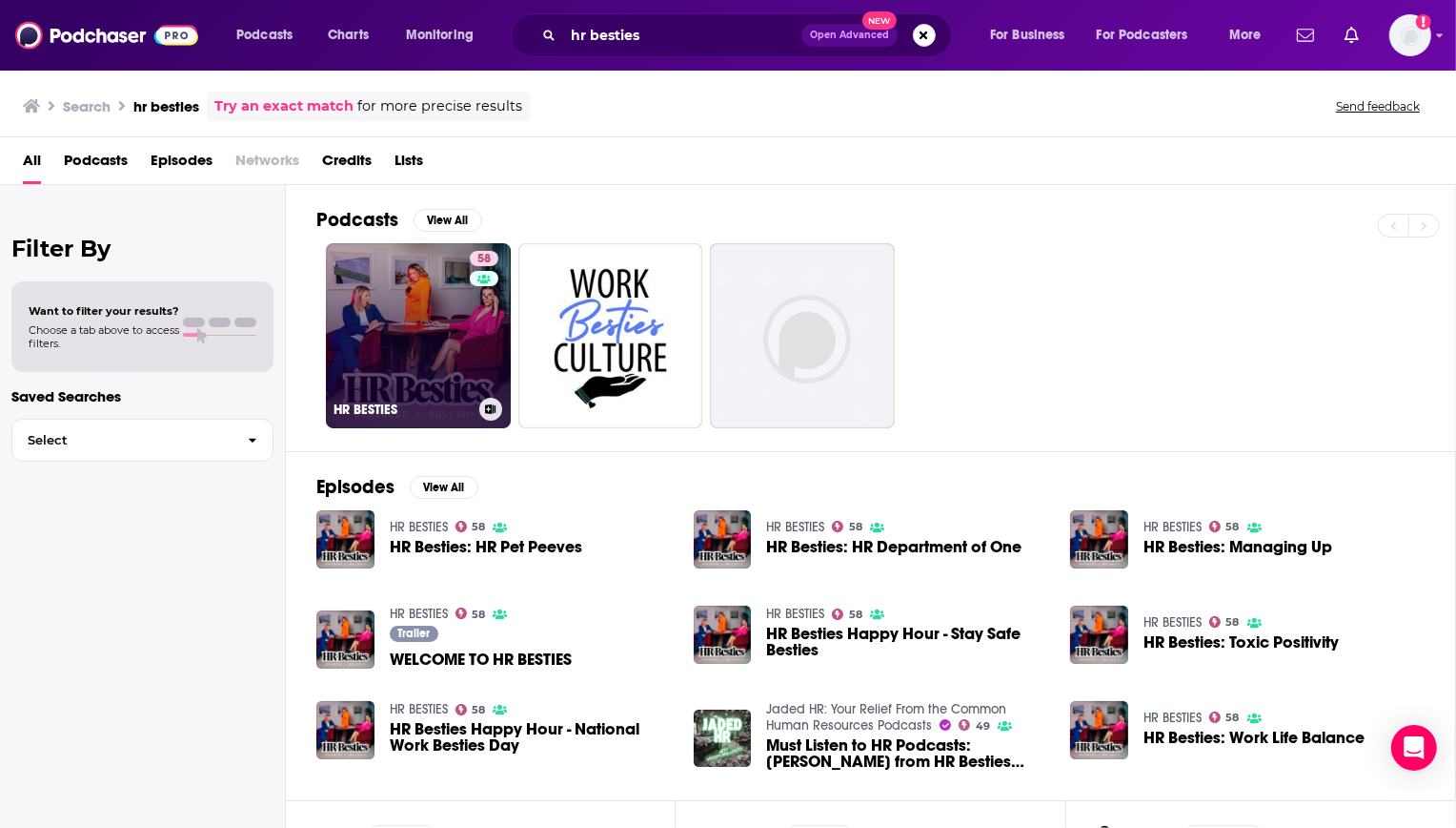
click at [412, 285] on link "58 HR BESTIES" at bounding box center [418, 335] width 185 height 185
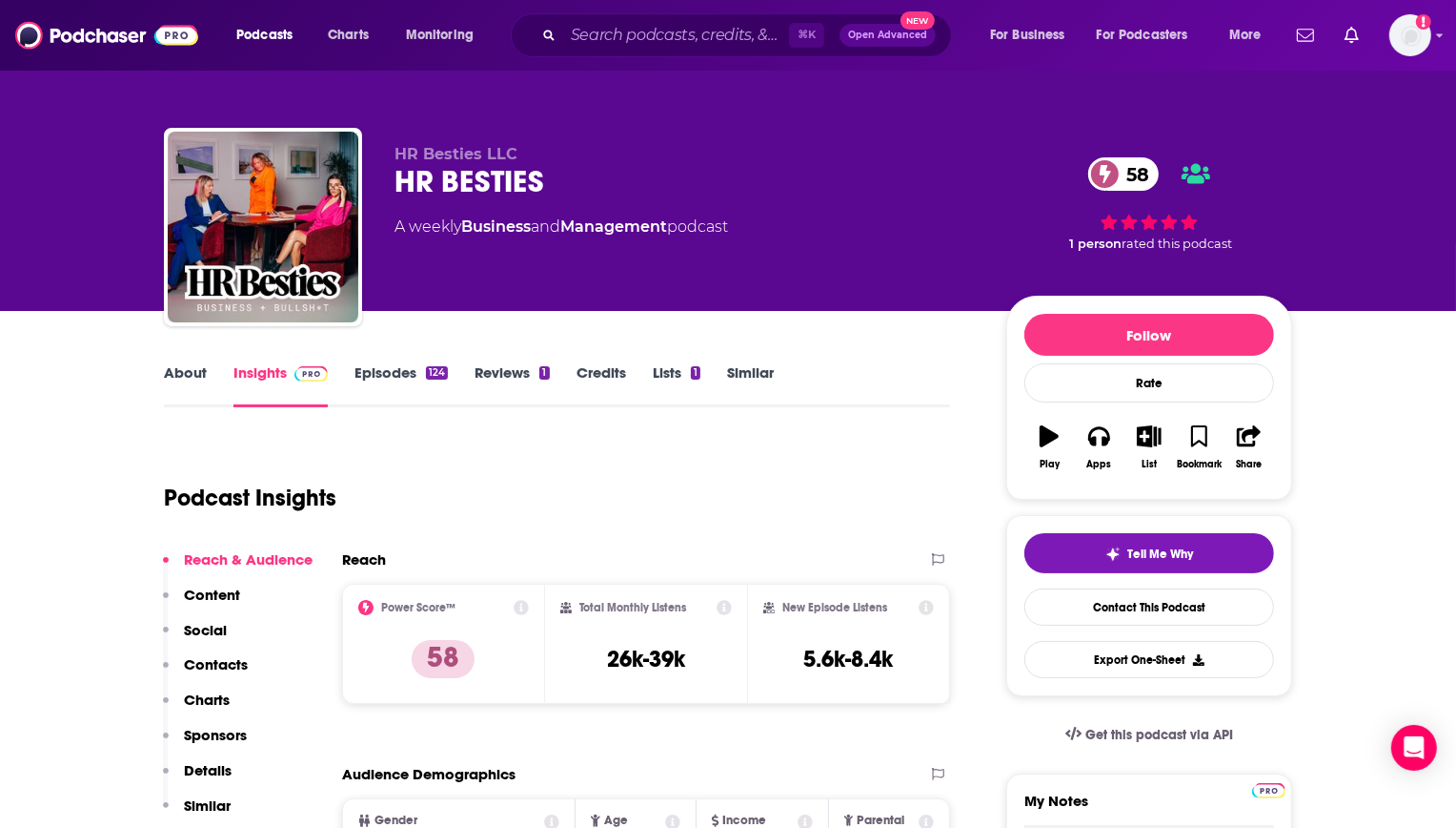
click at [562, 40] on div "⌘ K Open Advanced New" at bounding box center [731, 35] width 442 height 44
click at [652, 40] on input "Search podcasts, credits, & more..." at bounding box center [676, 35] width 226 height 31
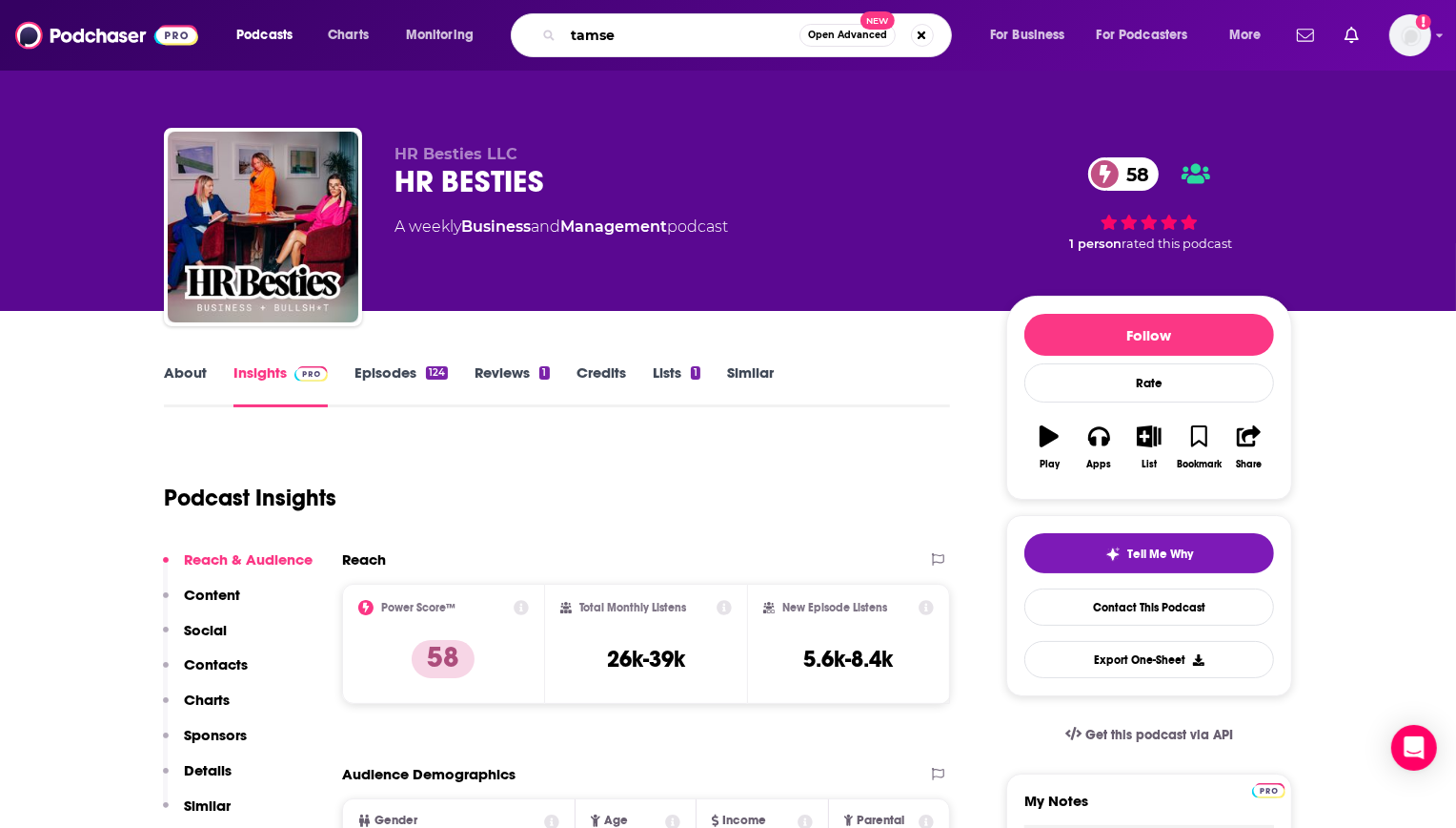
type input "tamsen"
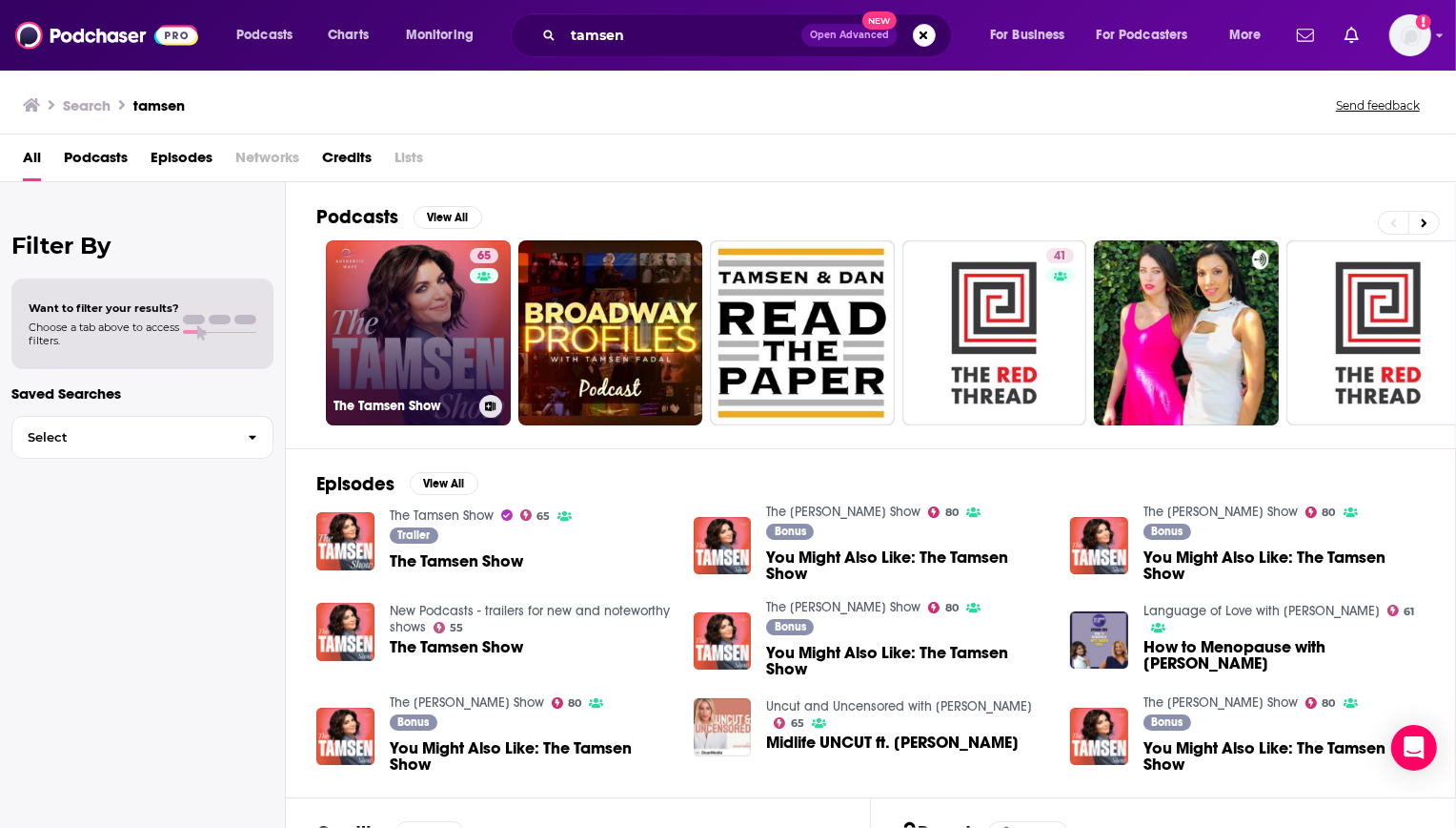
click at [370, 320] on link "65 The Tamsen Show" at bounding box center [418, 333] width 185 height 185
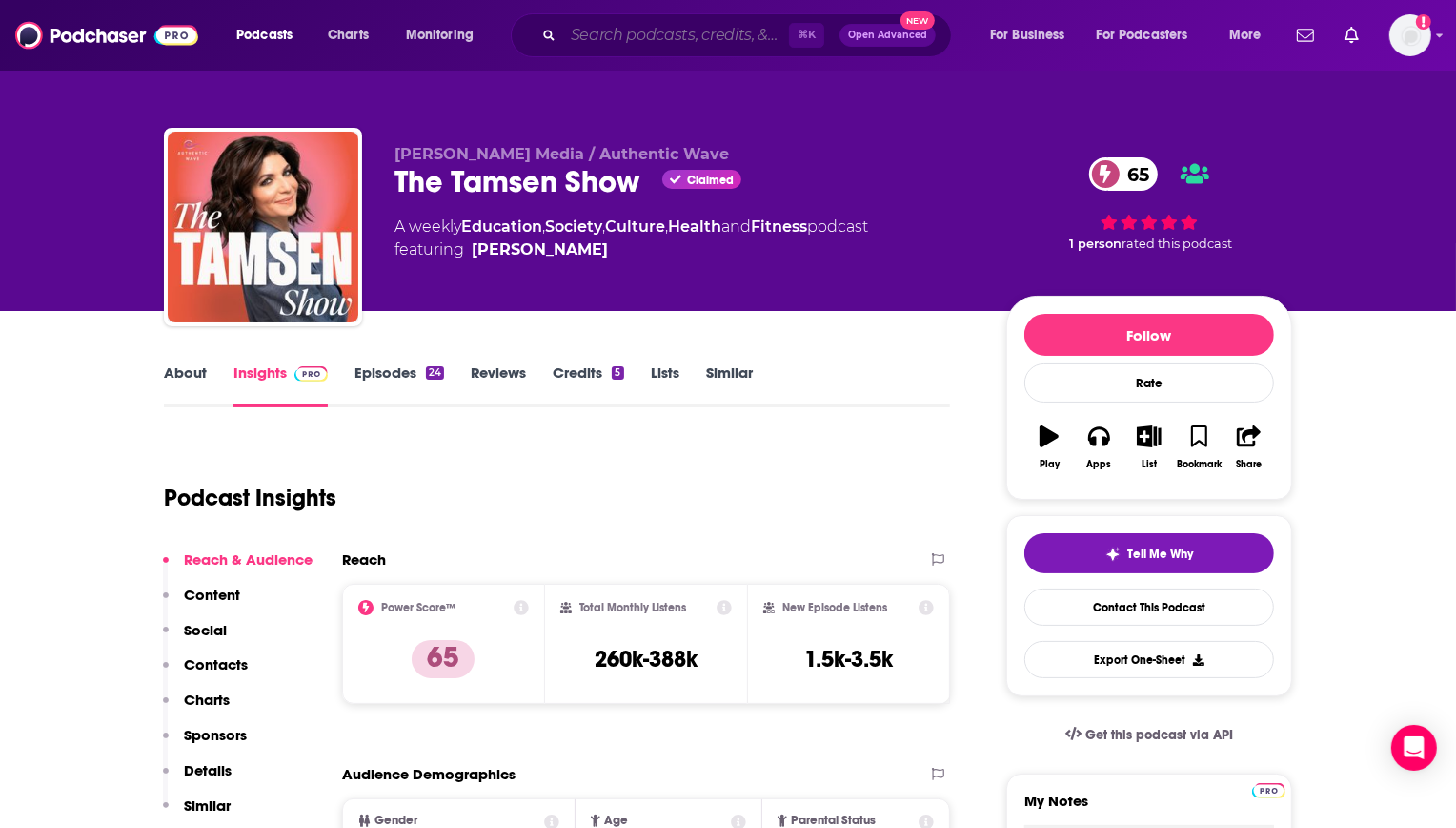
click at [735, 39] on input "Search podcasts, credits, & more..." at bounding box center [676, 35] width 226 height 31
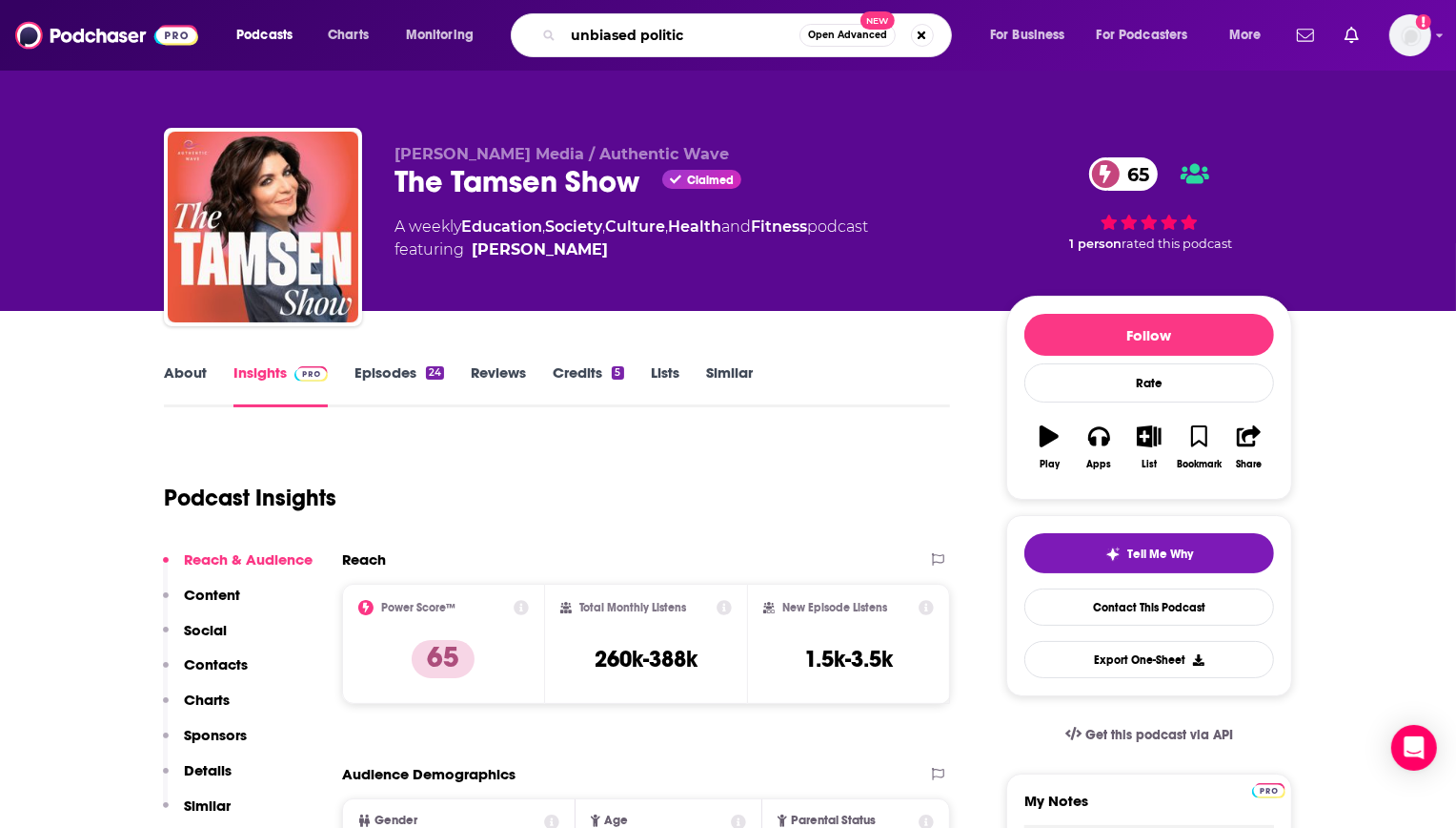
type input "unbiased politics"
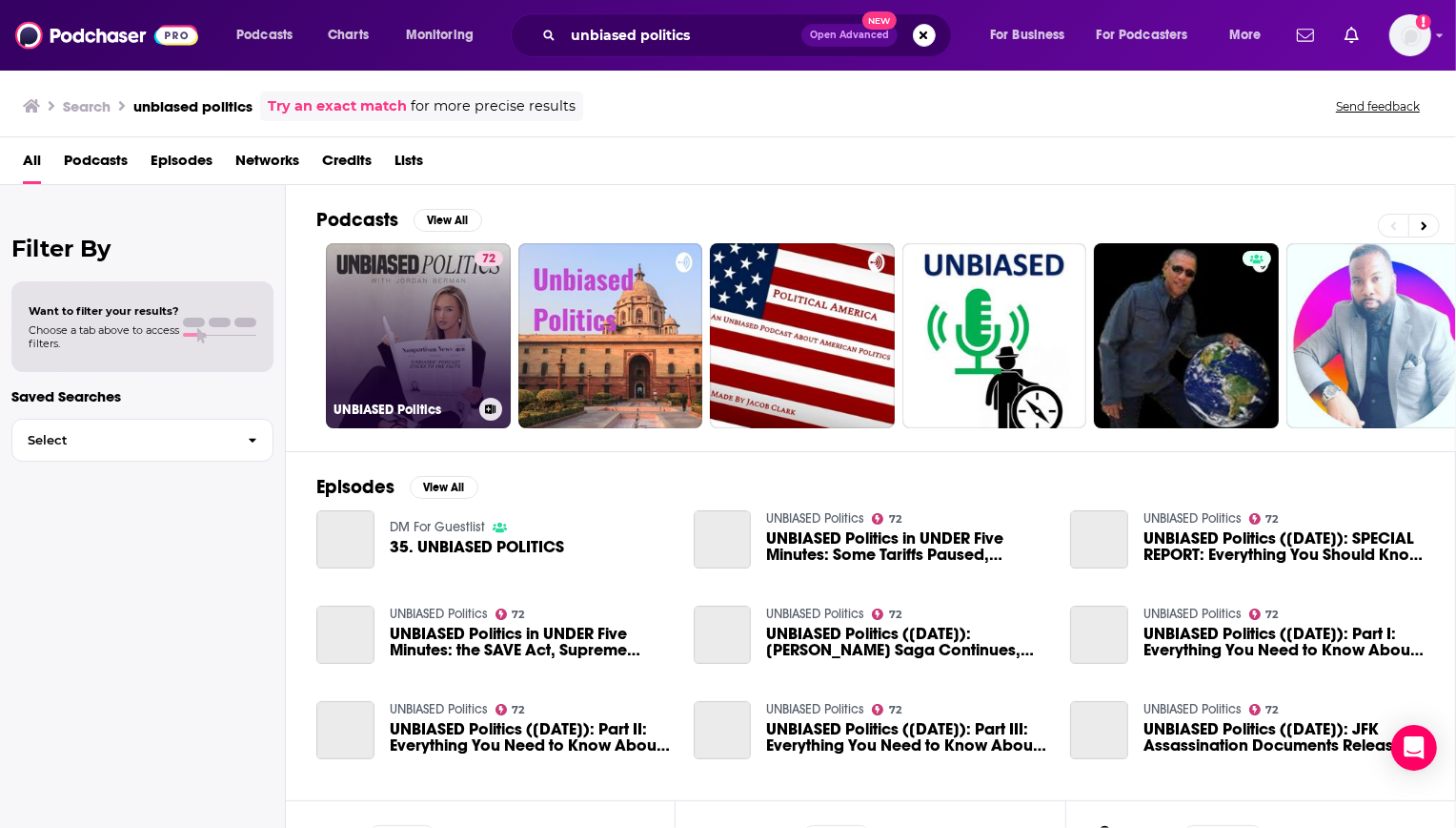
click at [404, 314] on link "72 UNBIASED Politics" at bounding box center [418, 335] width 185 height 185
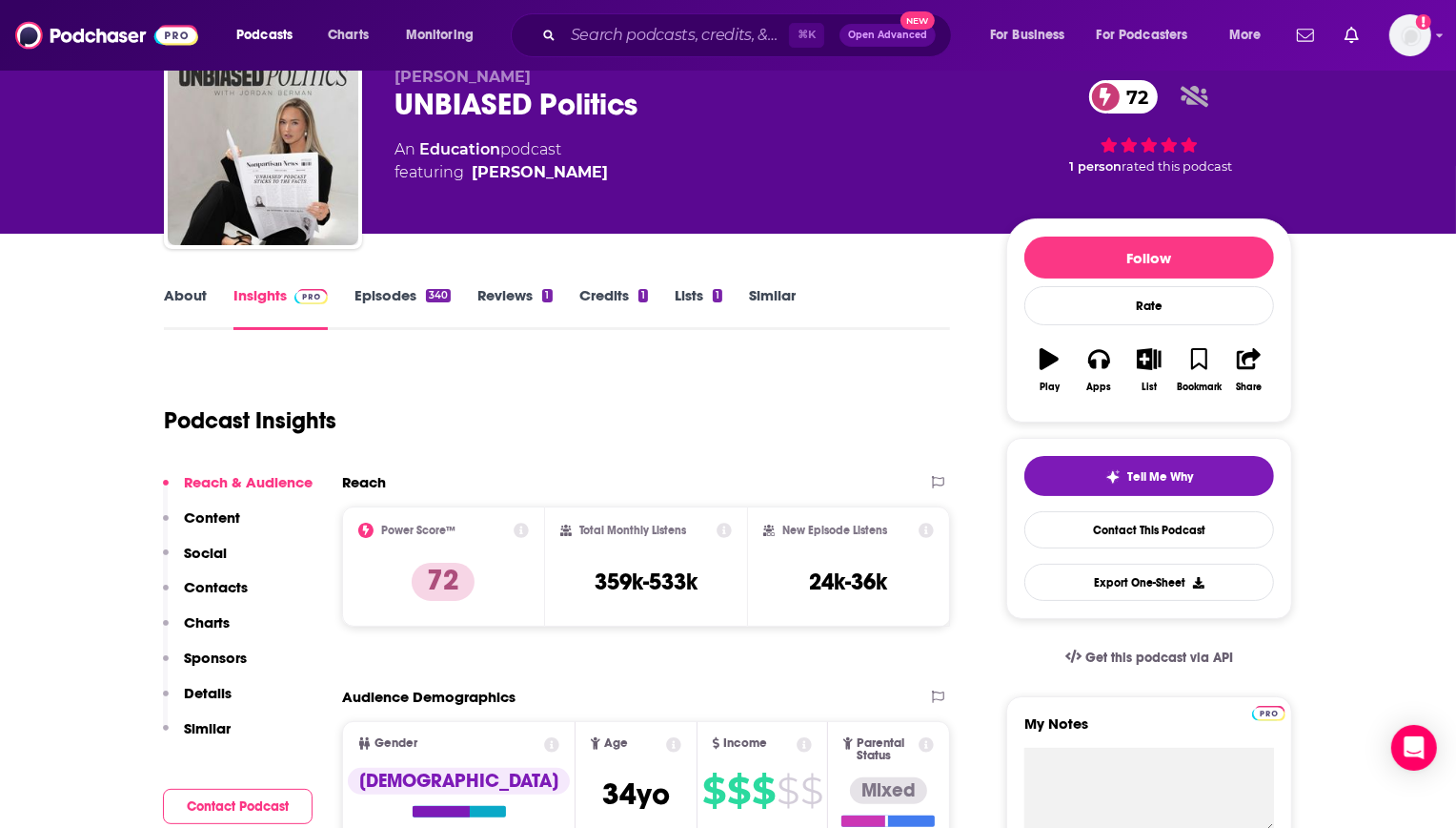
scroll to position [104, 0]
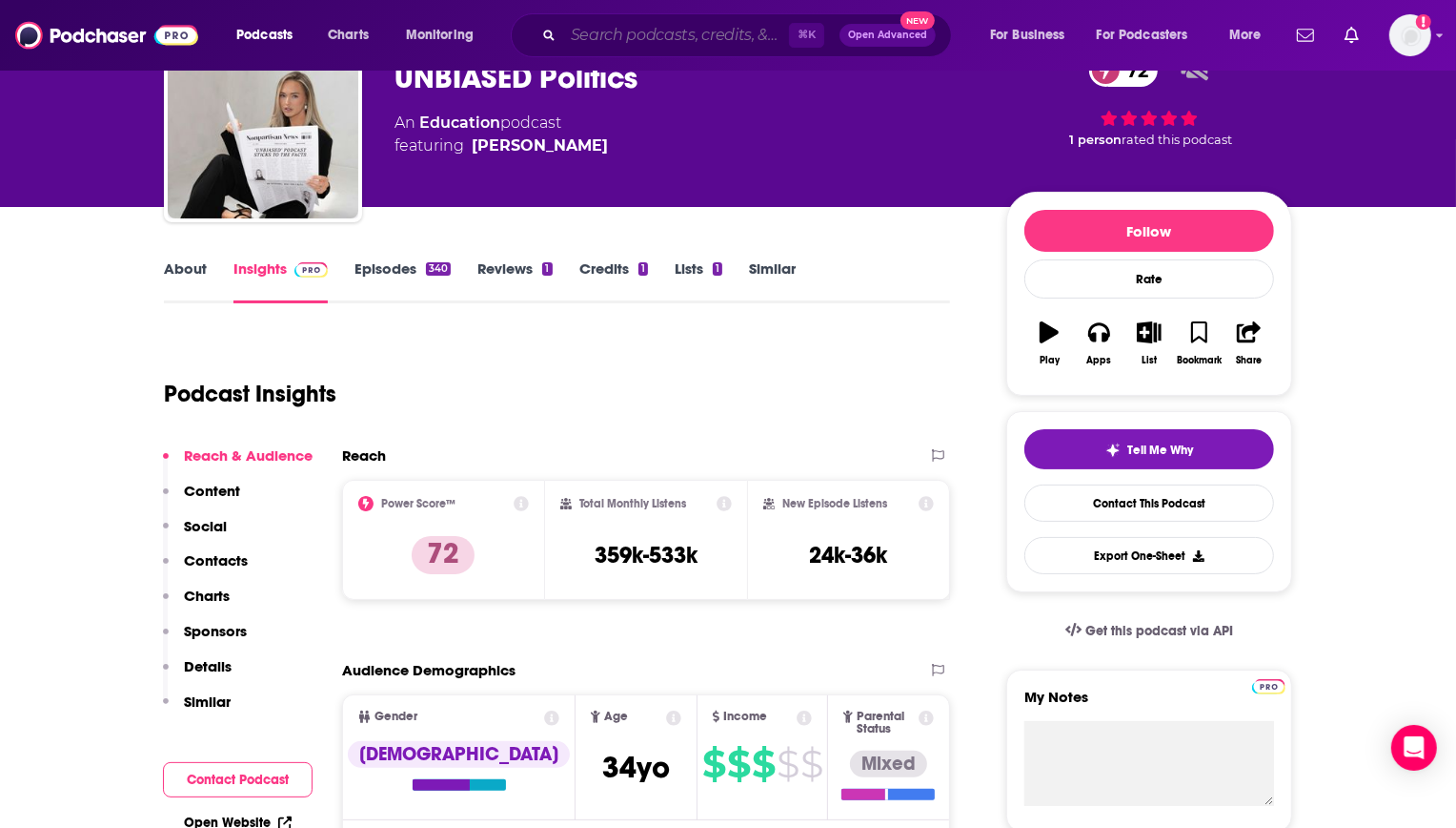
click at [691, 41] on input "Search podcasts, credits, & more..." at bounding box center [676, 35] width 226 height 31
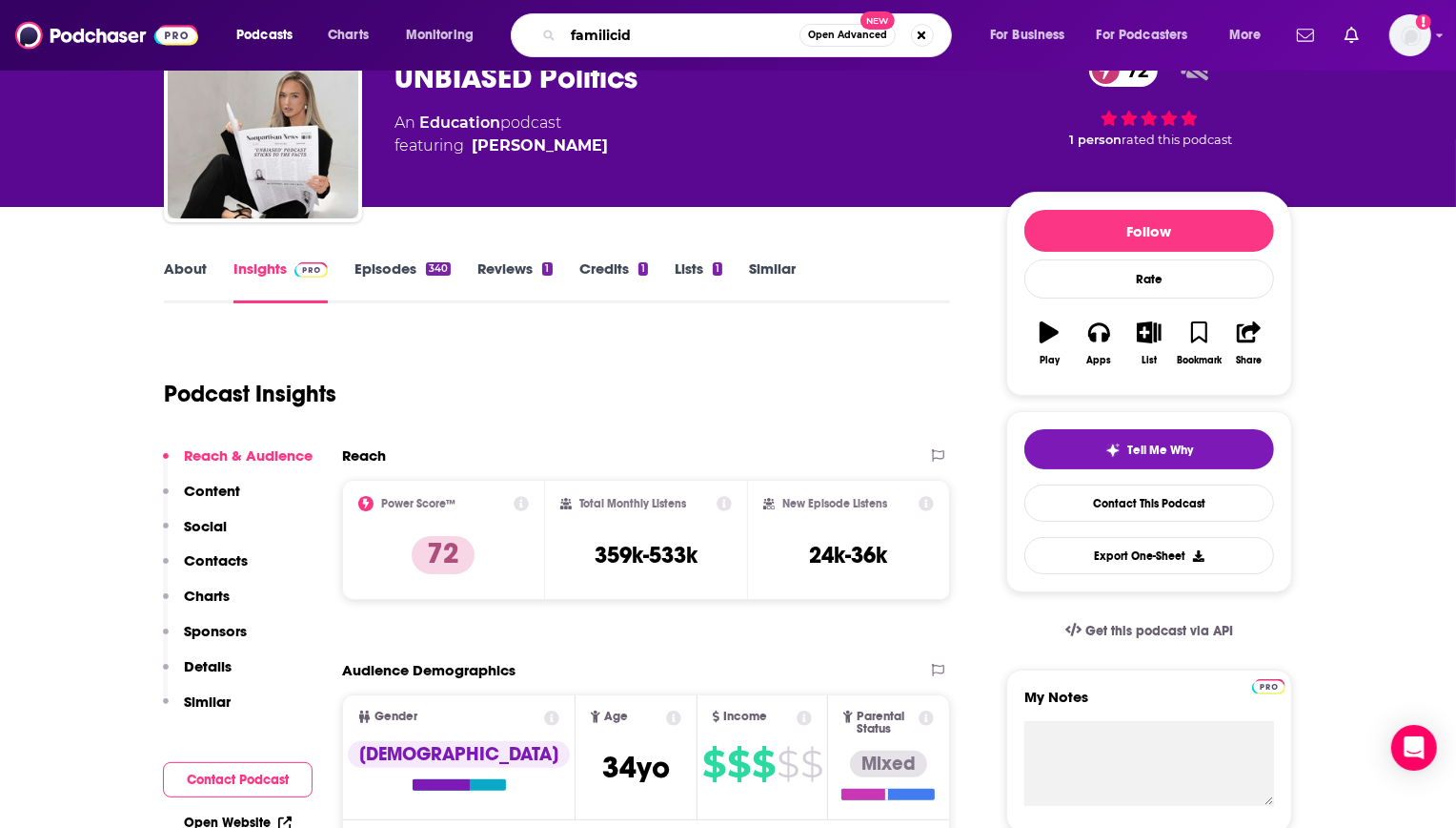
type input "familicide"
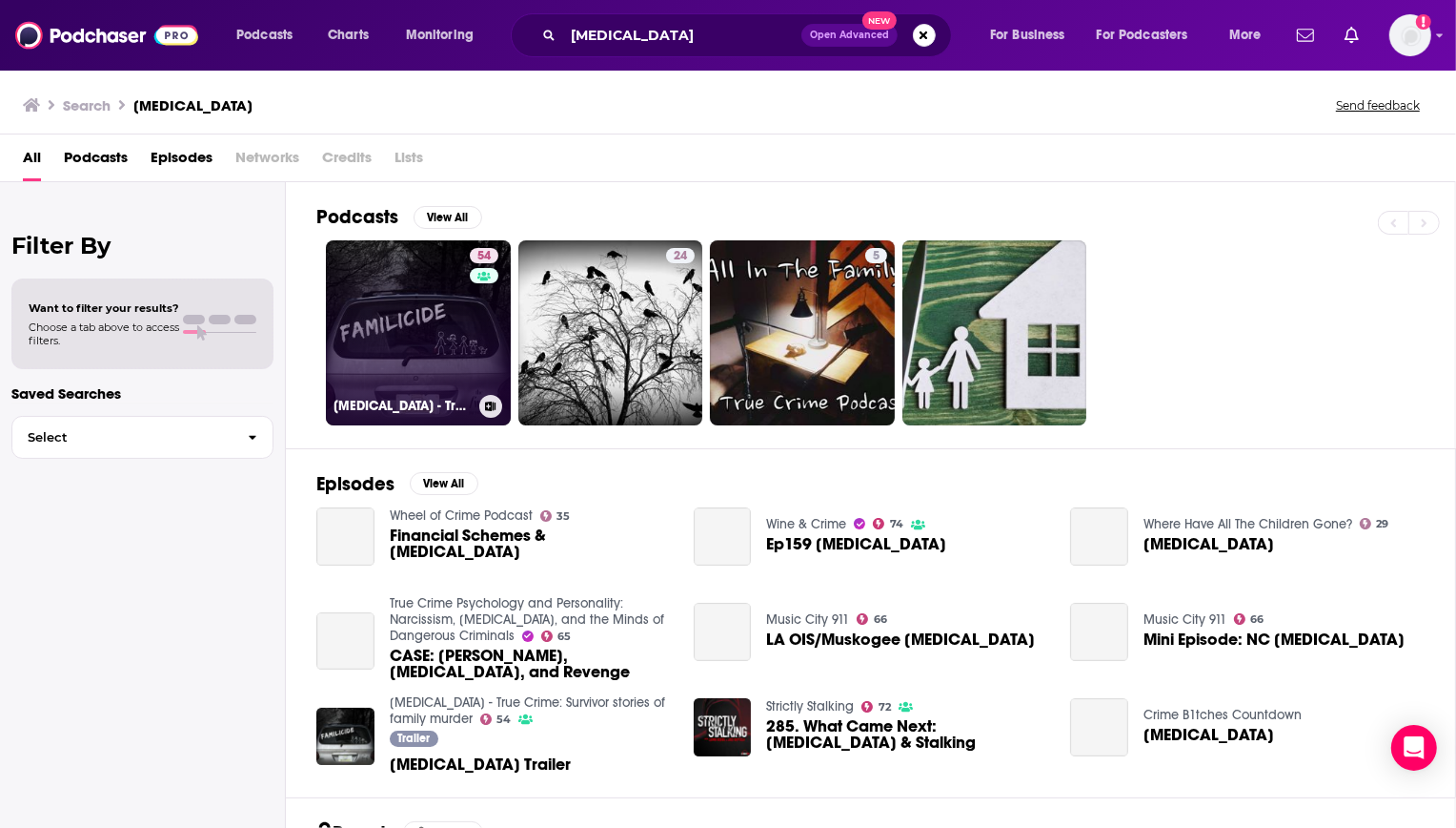
click at [436, 326] on link "54 FAMILICIDE - True Crime: Survivor stories of family murder" at bounding box center [418, 333] width 185 height 185
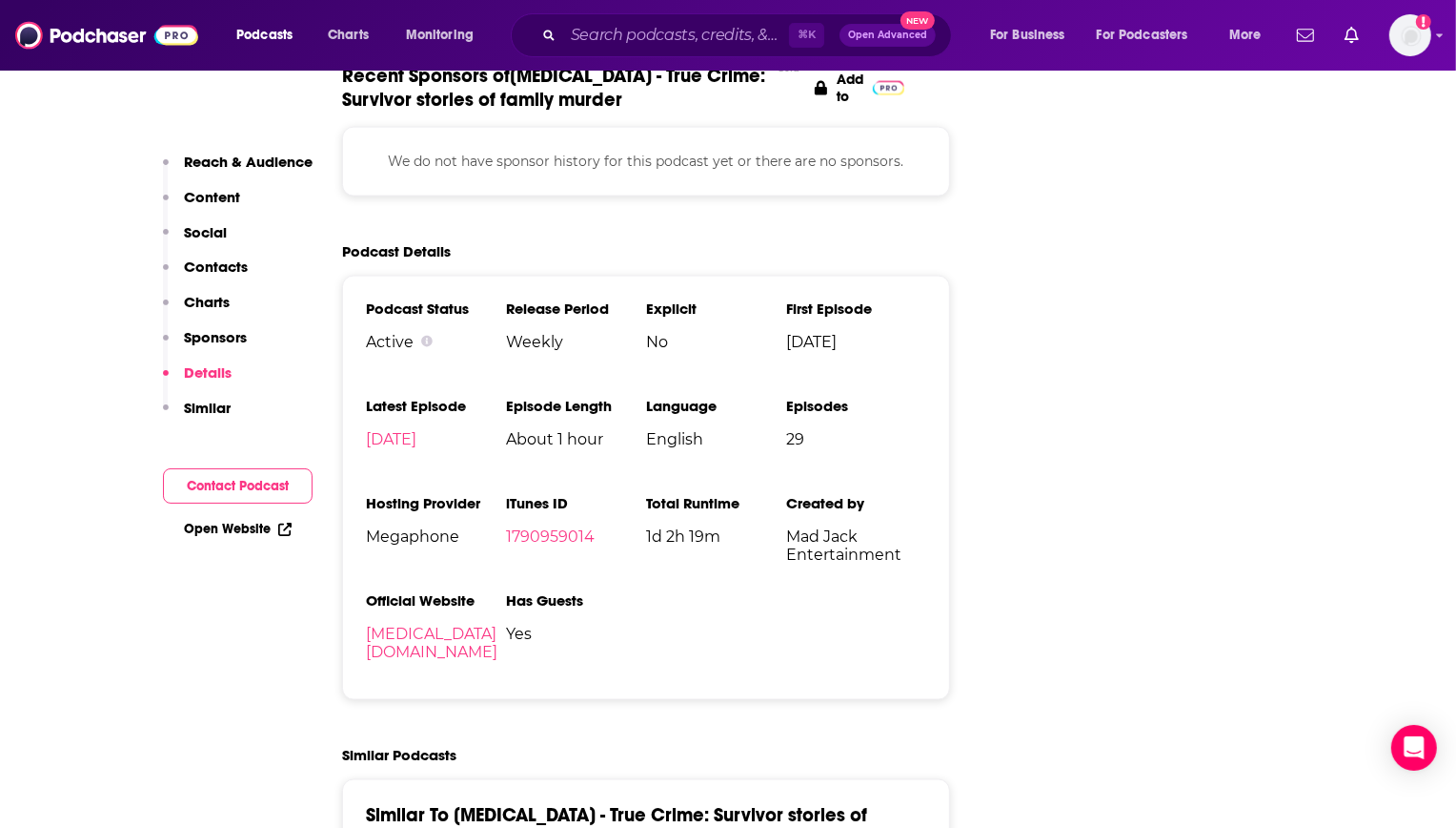
scroll to position [2260, 0]
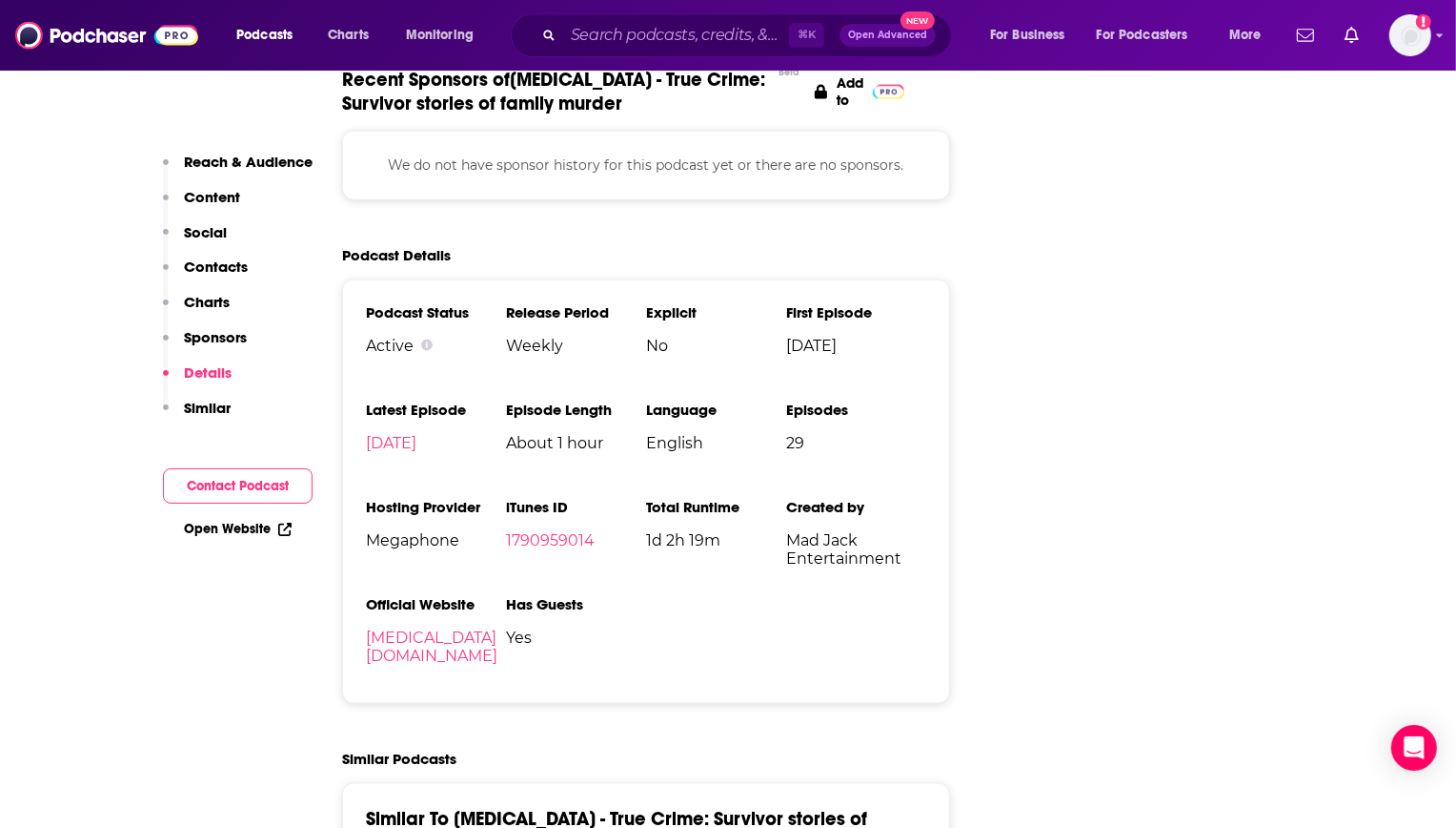
click at [611, 4] on div "Podcasts Charts Monitoring ⌘ K Open Advanced New For Business For Podcasters Mo…" at bounding box center [728, 35] width 1456 height 71
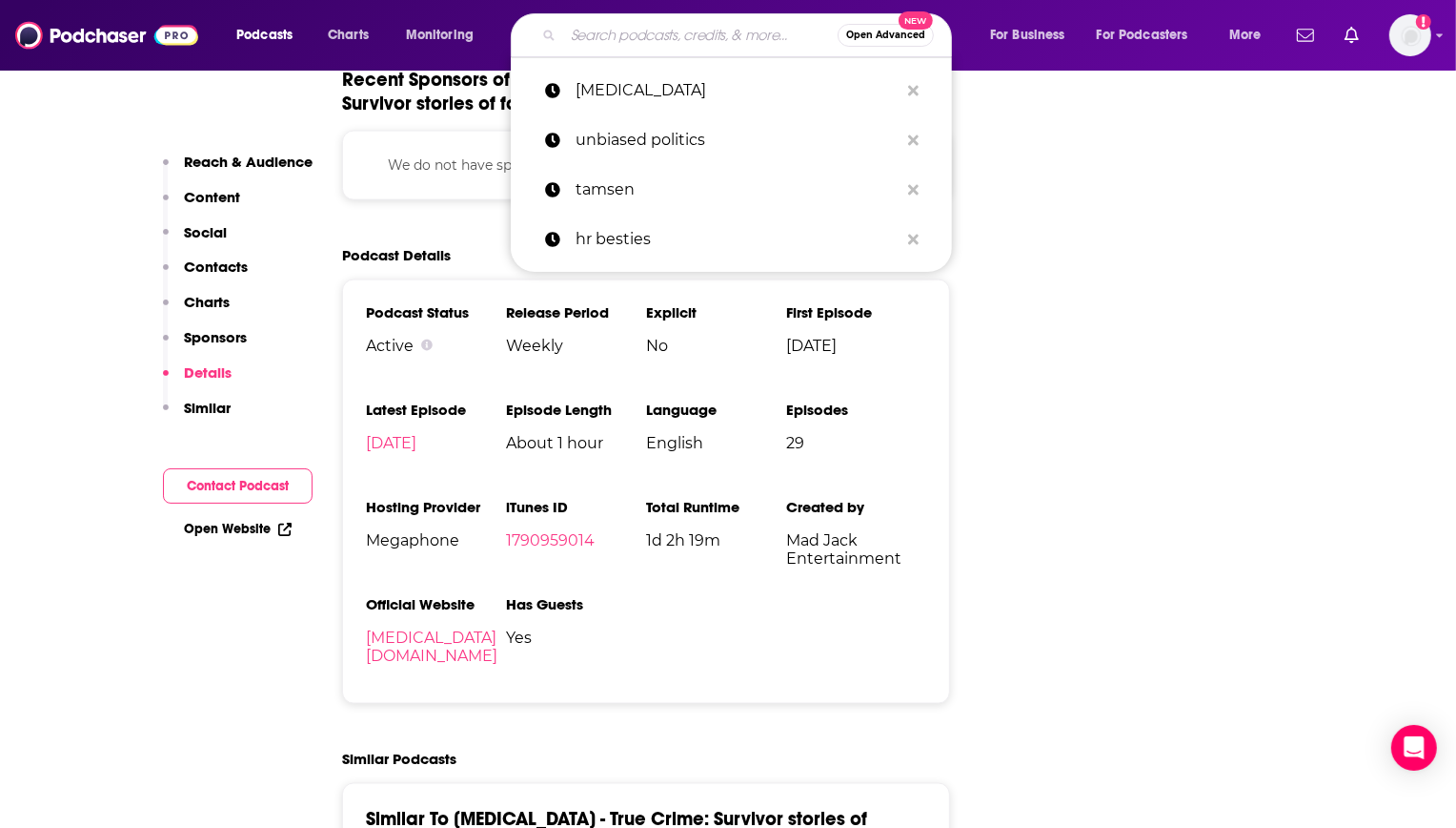
click at [611, 28] on input "Search podcasts, credits, & more..." at bounding box center [700, 35] width 275 height 31
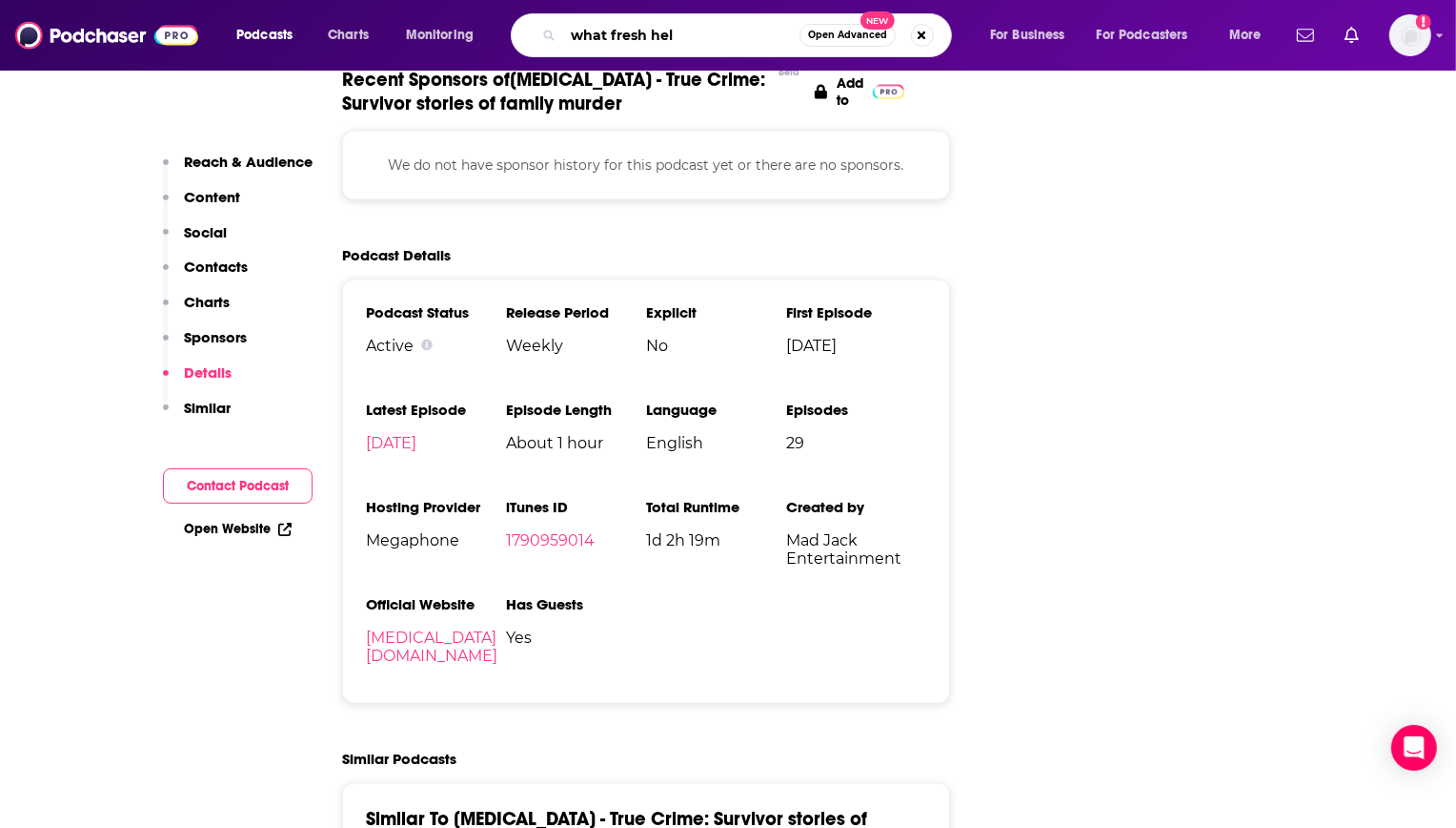
type input "what fresh hell"
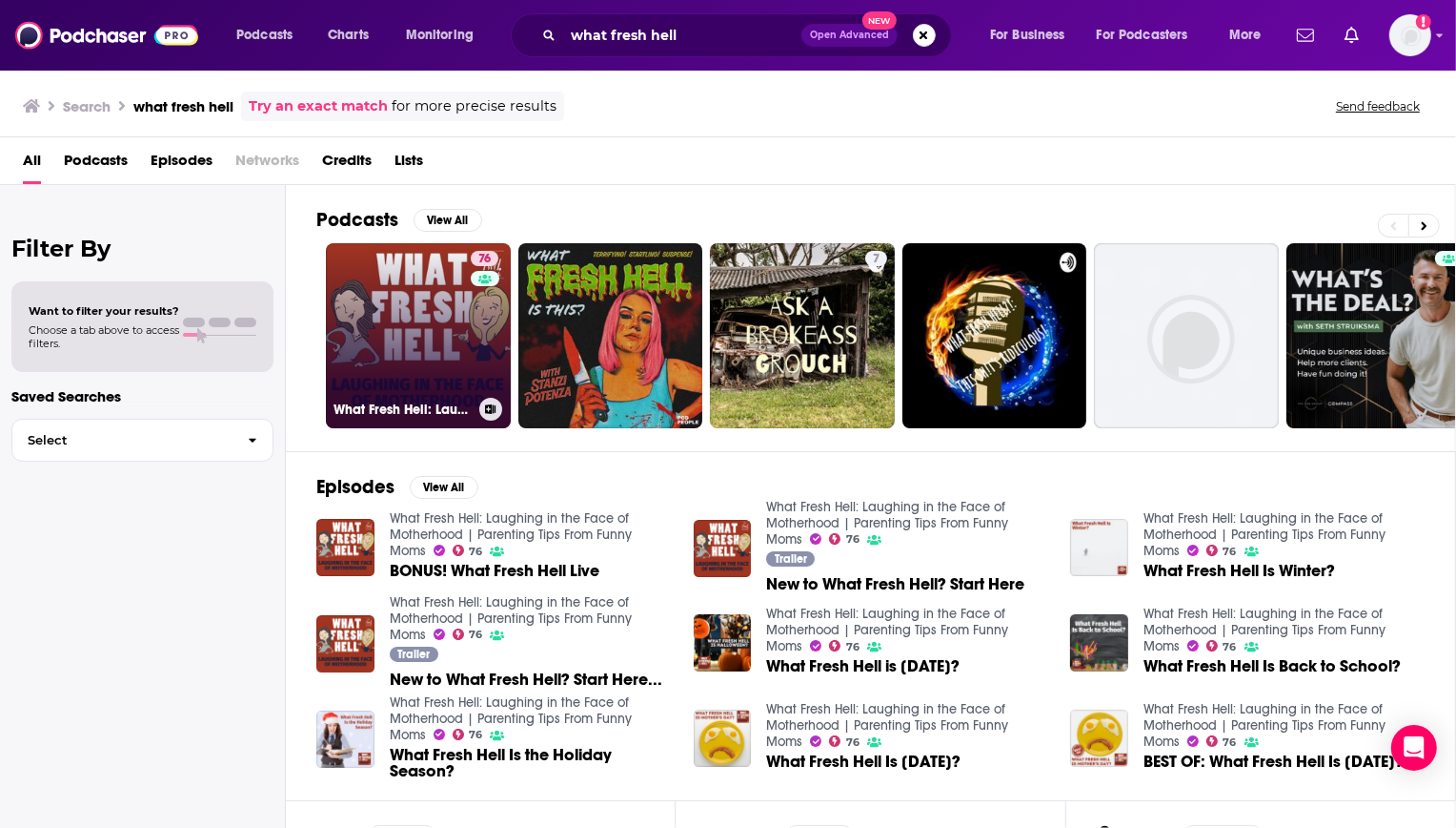
click at [372, 308] on link "76 What Fresh Hell: Laughing in the Face of Motherhood | Parenting Tips From Fu…" at bounding box center [418, 335] width 185 height 185
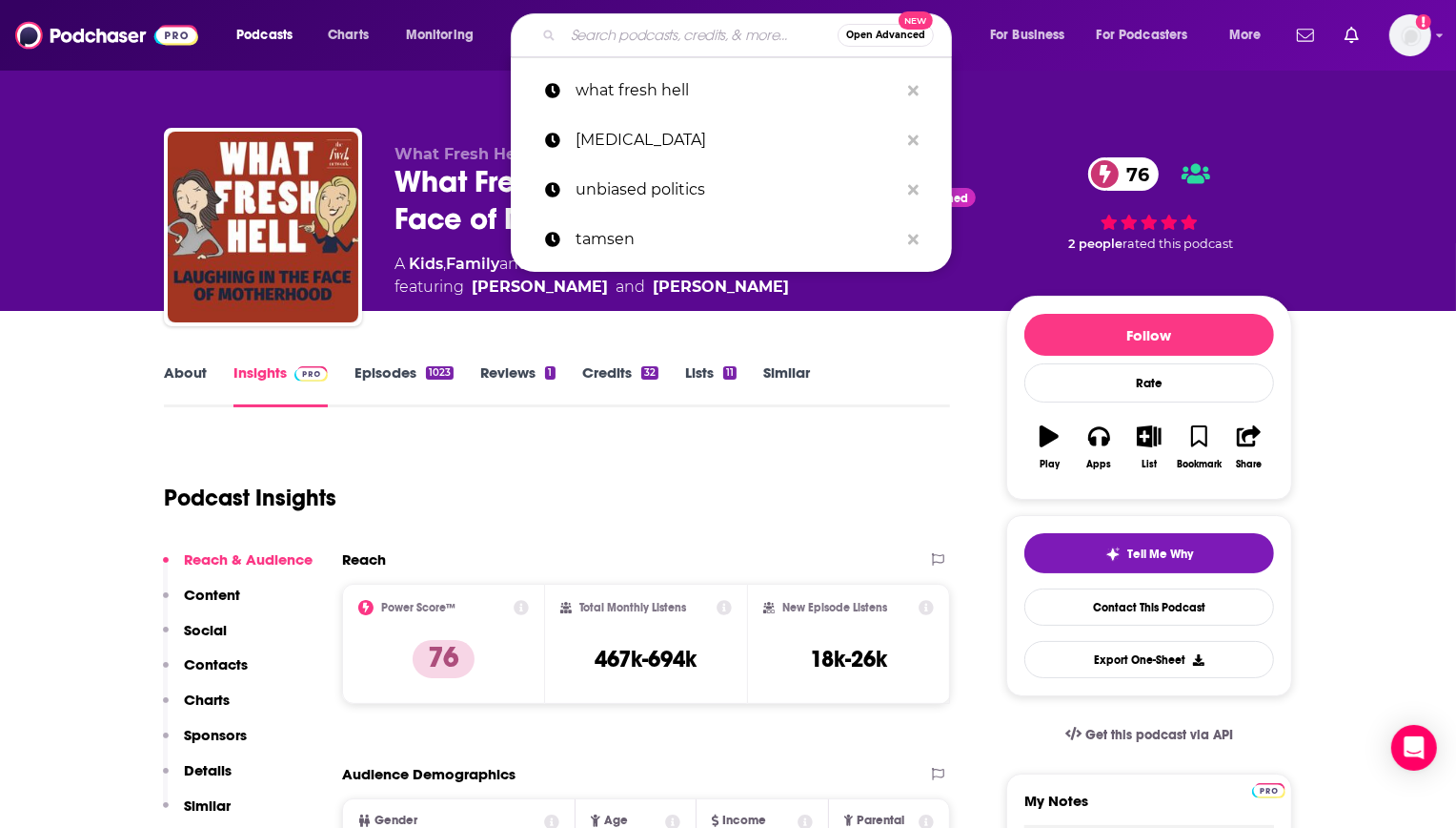
click at [721, 29] on input "Search podcasts, credits, & more..." at bounding box center [700, 35] width 275 height 31
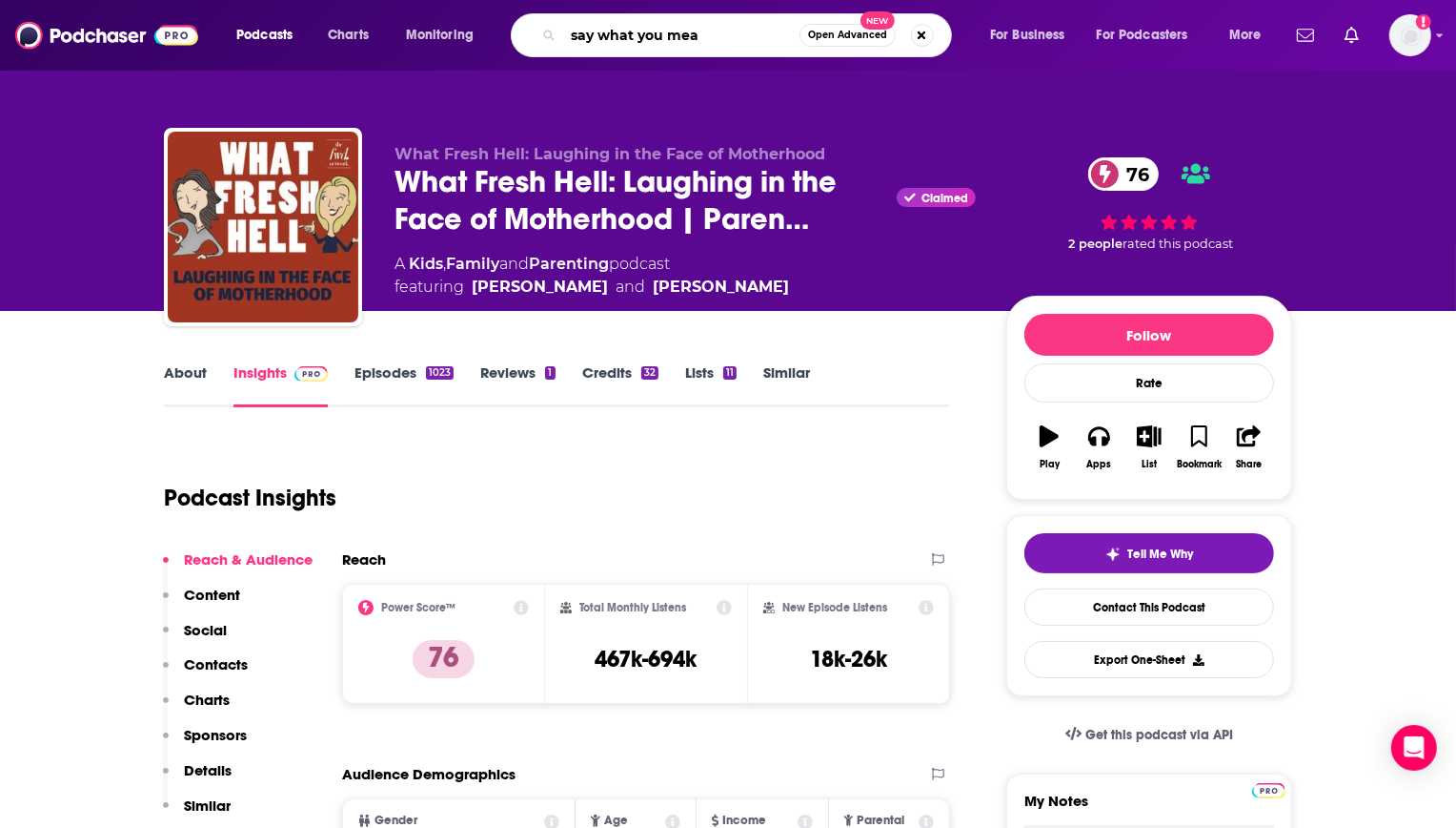
type input "say what you mean"
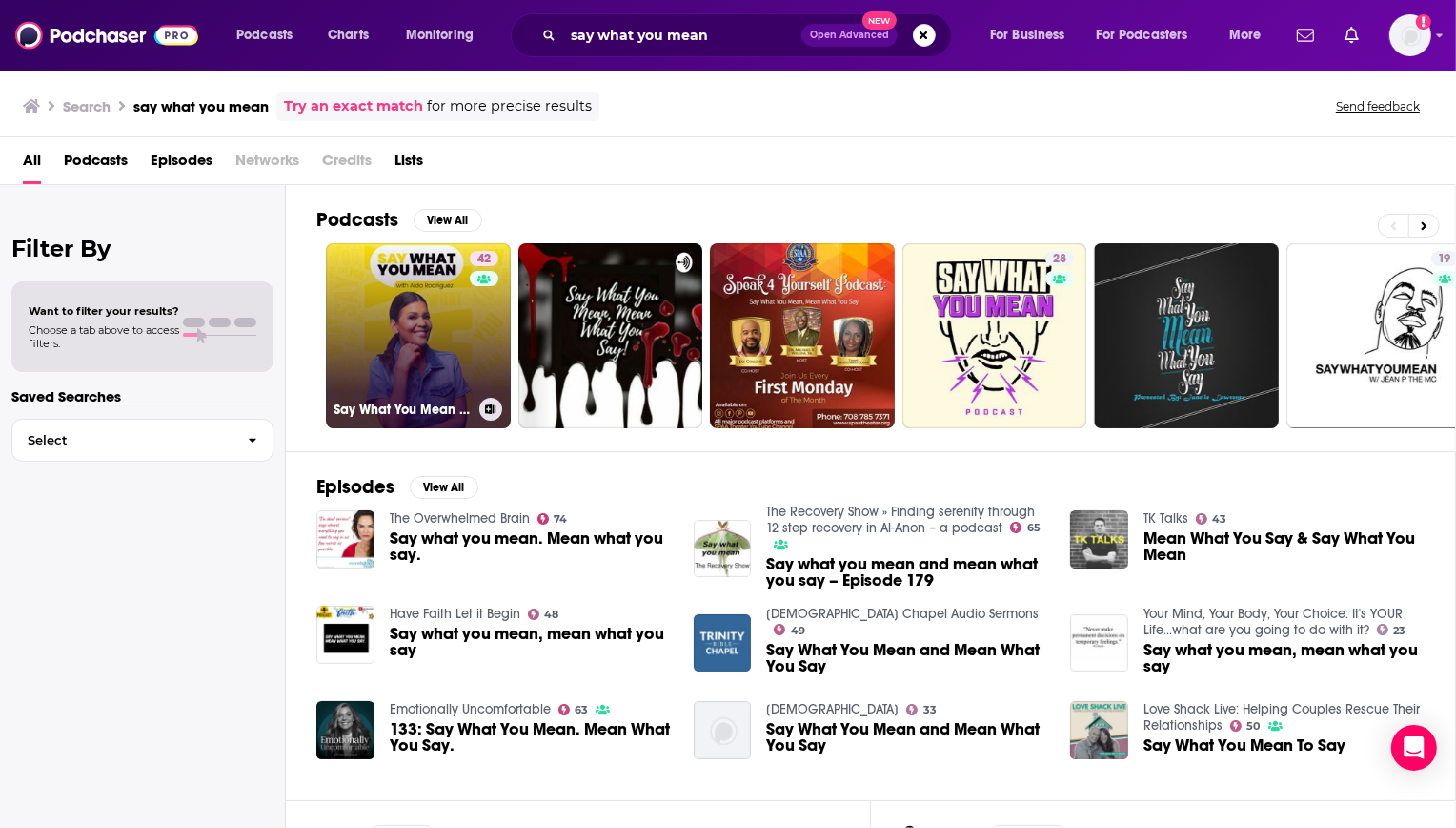
click at [358, 302] on link "42 Say What You Mean with Aida Rodriguez" at bounding box center [418, 335] width 185 height 185
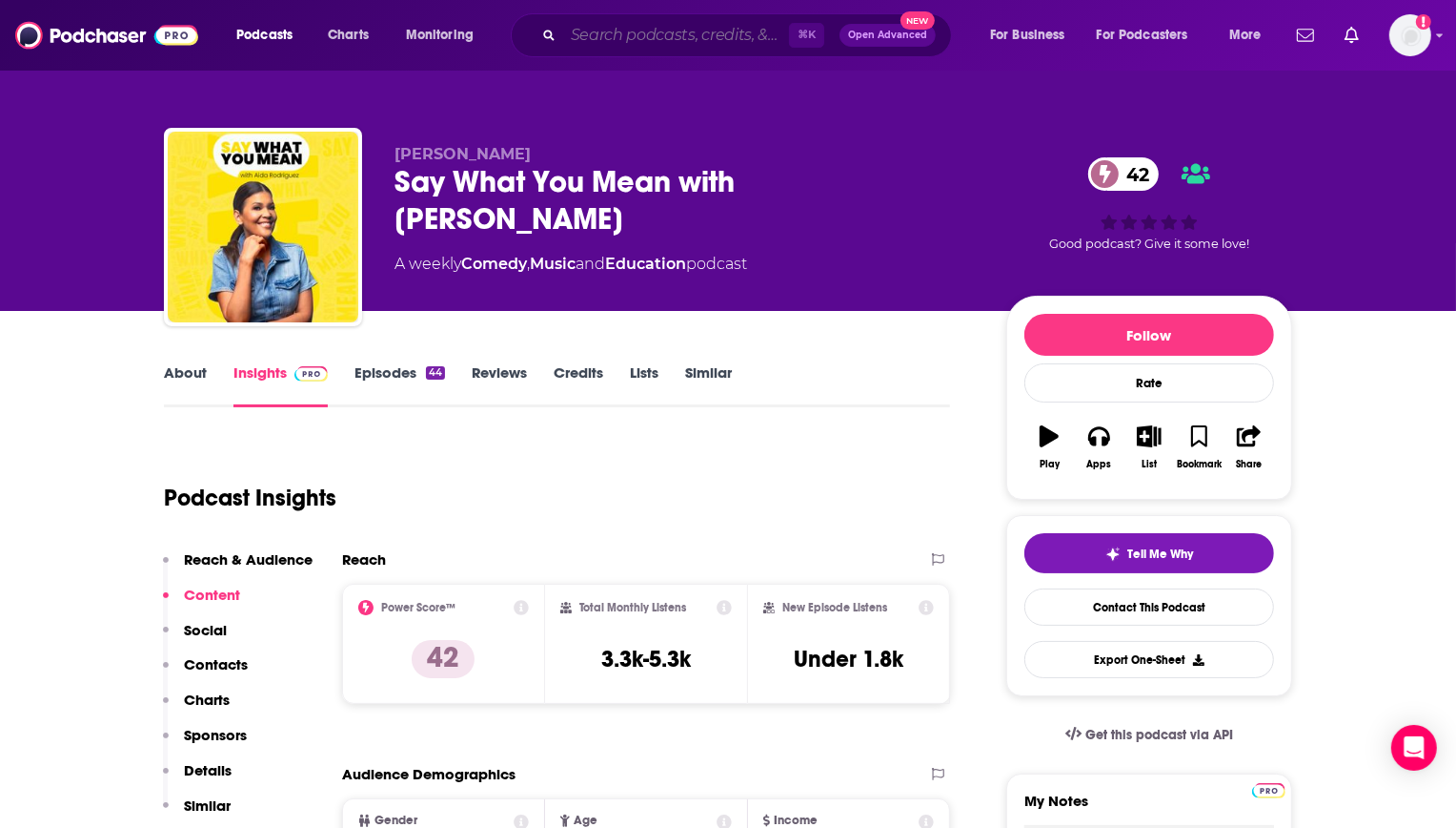
click at [702, 37] on input "Search podcasts, credits, & more..." at bounding box center [676, 35] width 226 height 31
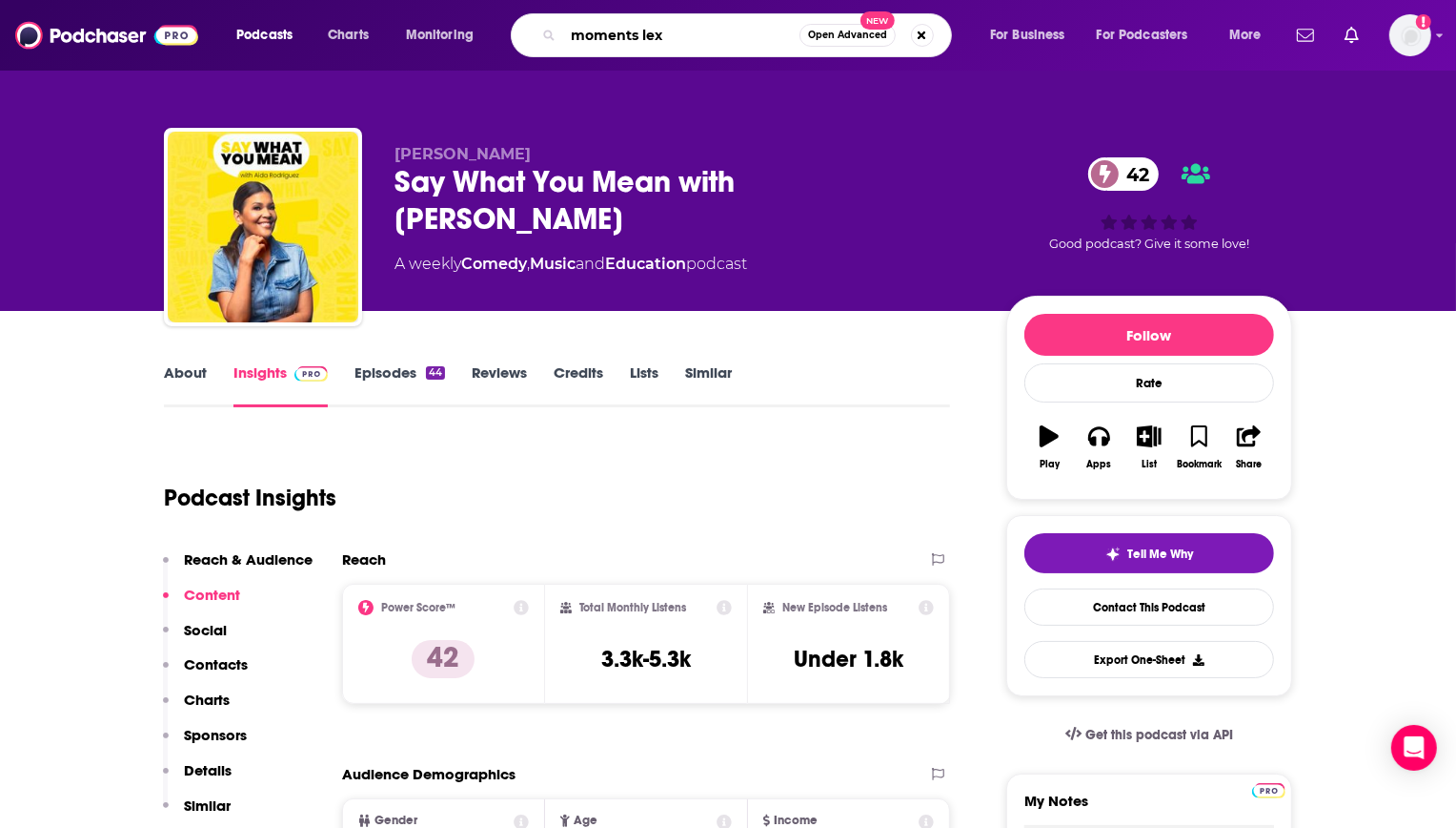
type input "moments lexi"
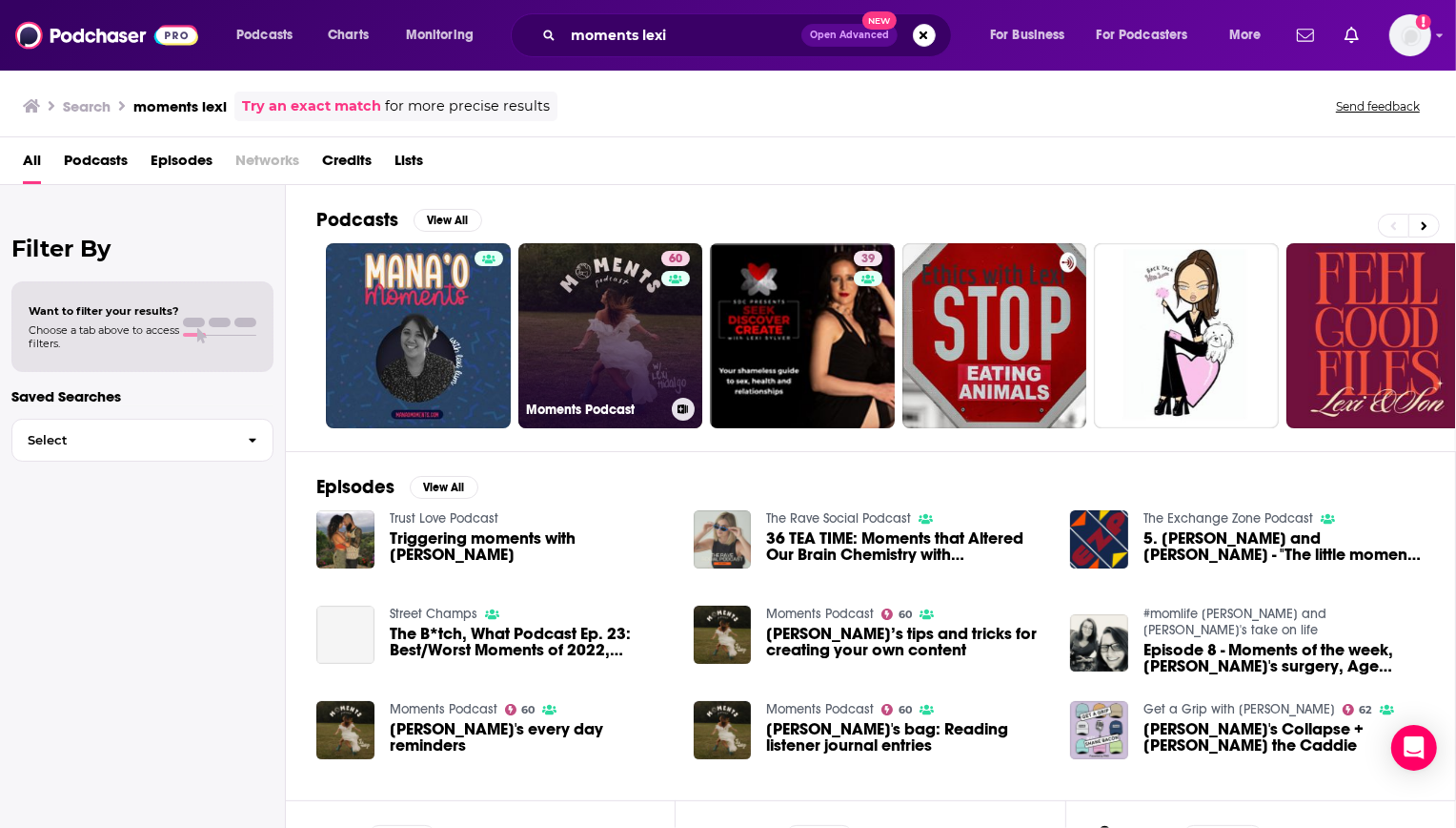
click at [600, 303] on link "60 Moments Podcast" at bounding box center [610, 335] width 185 height 185
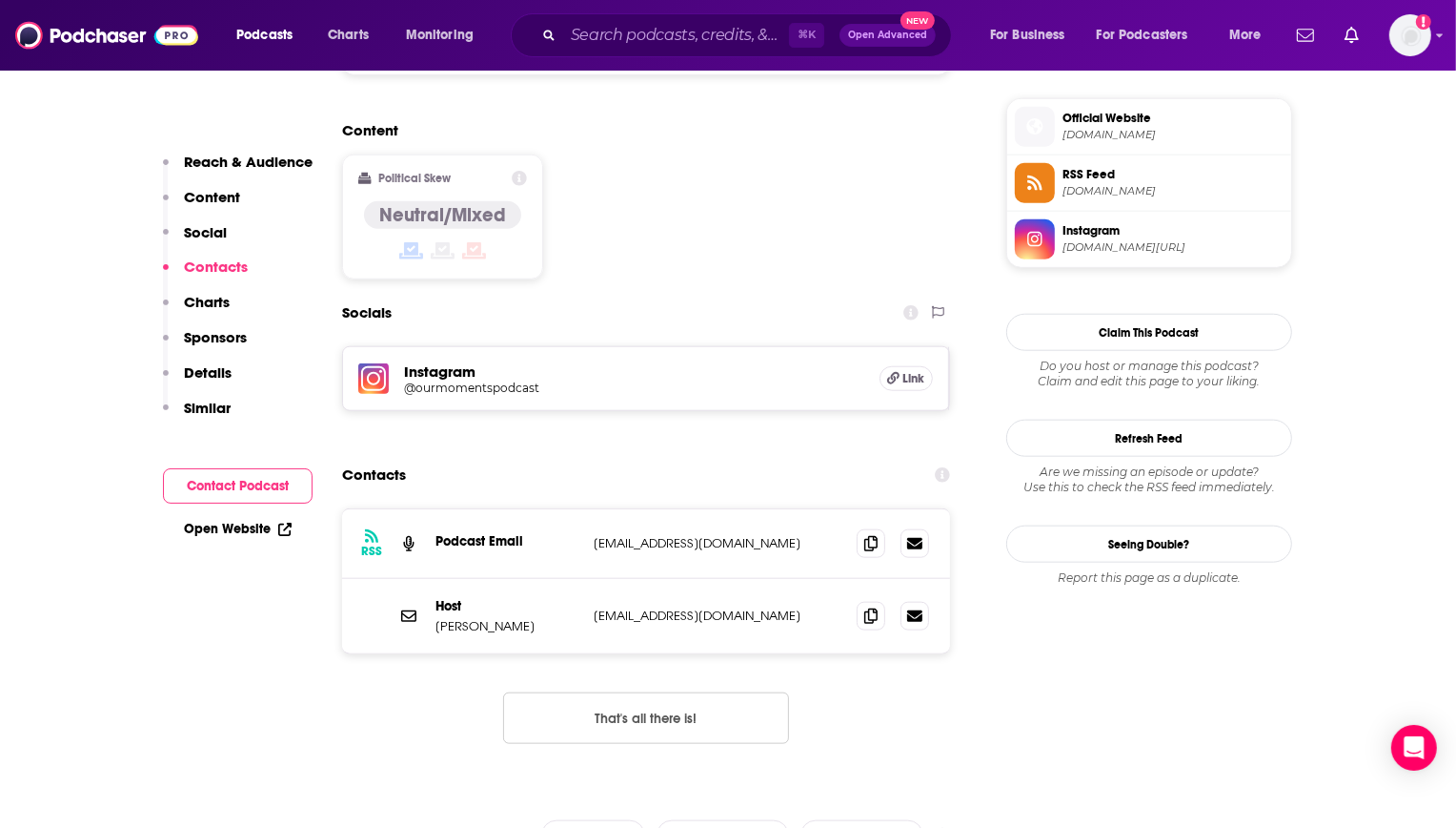
scroll to position [1515, 0]
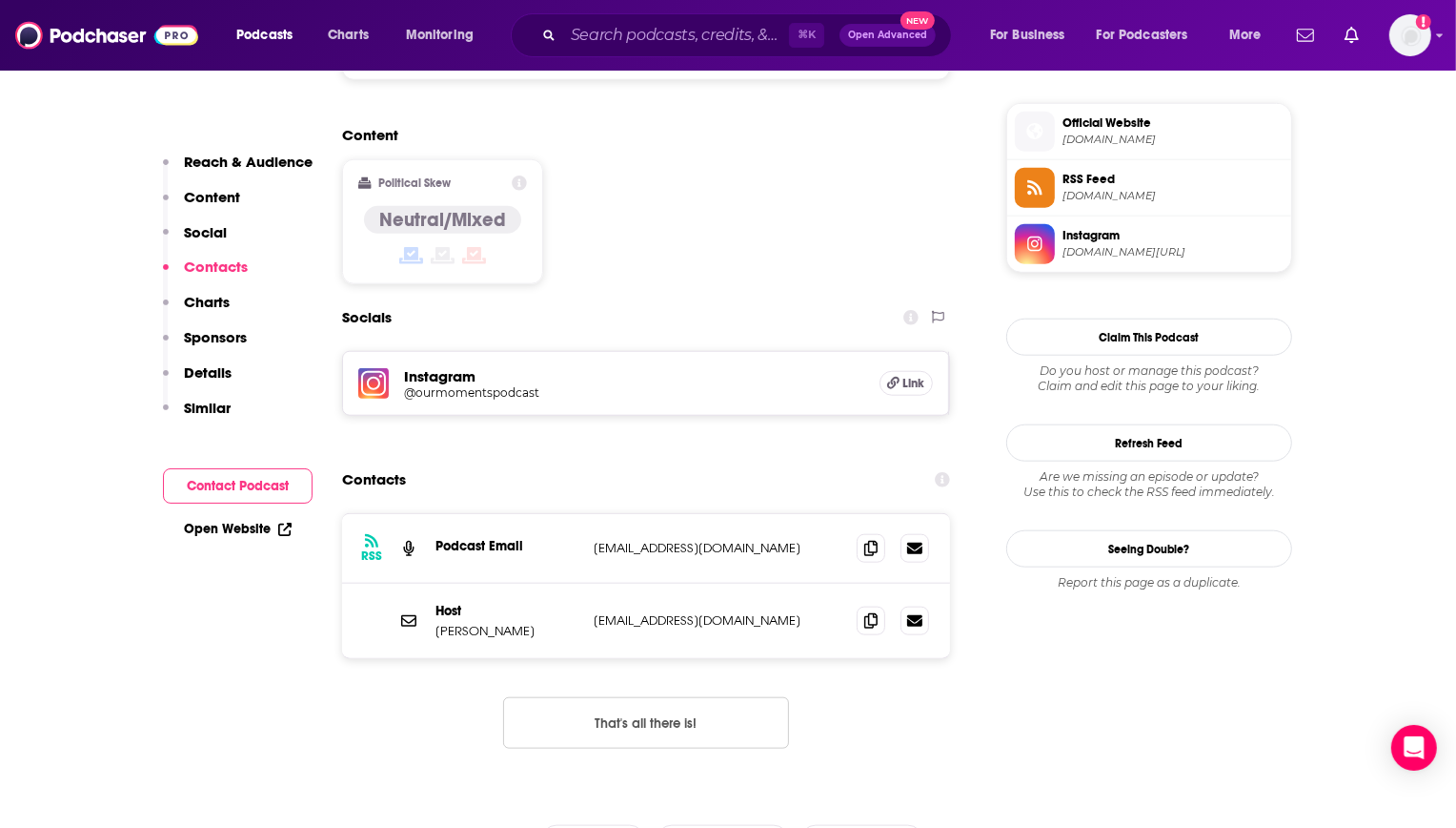
click at [384, 368] on img at bounding box center [374, 383] width 31 height 31
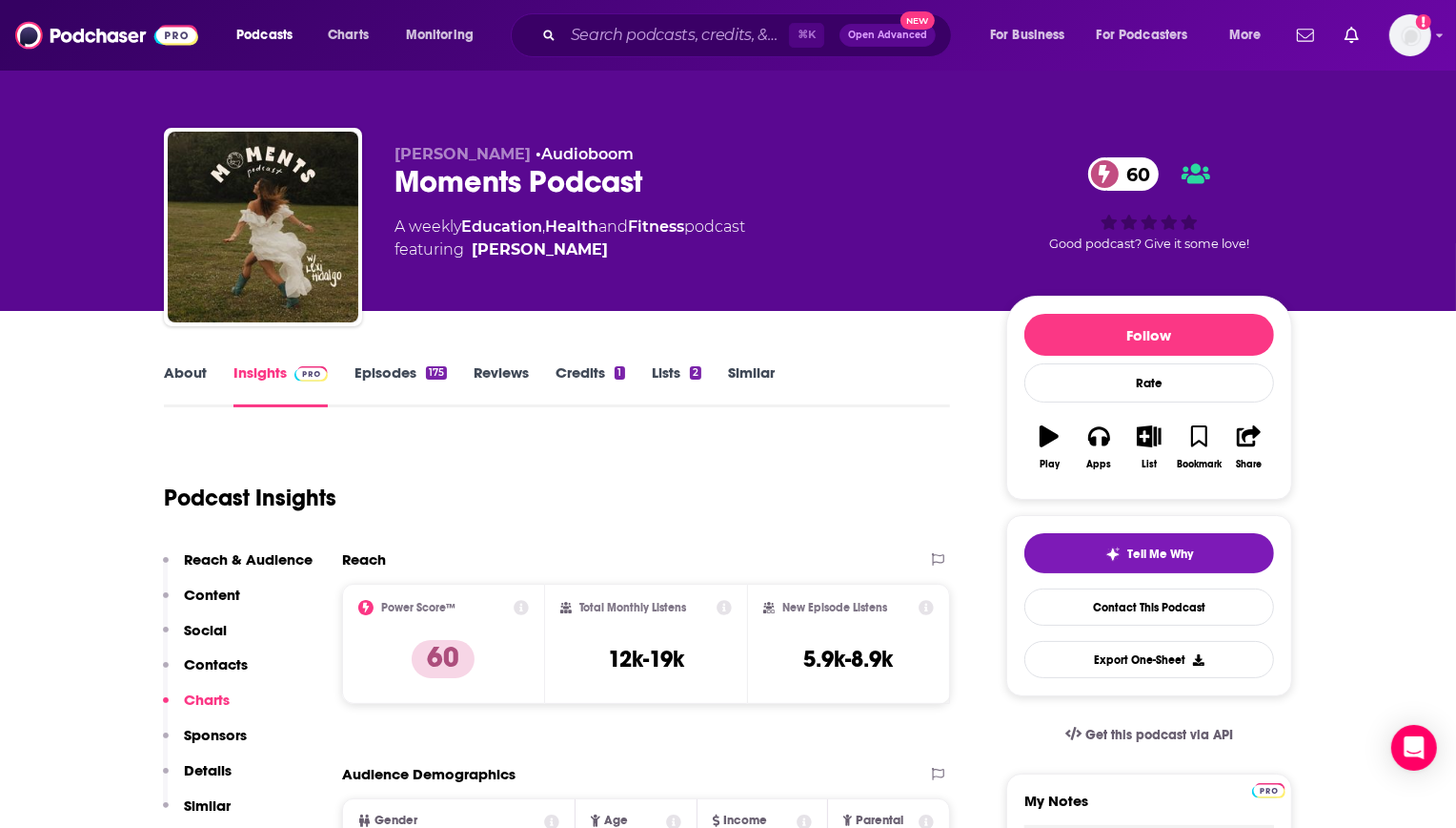
scroll to position [0, 0]
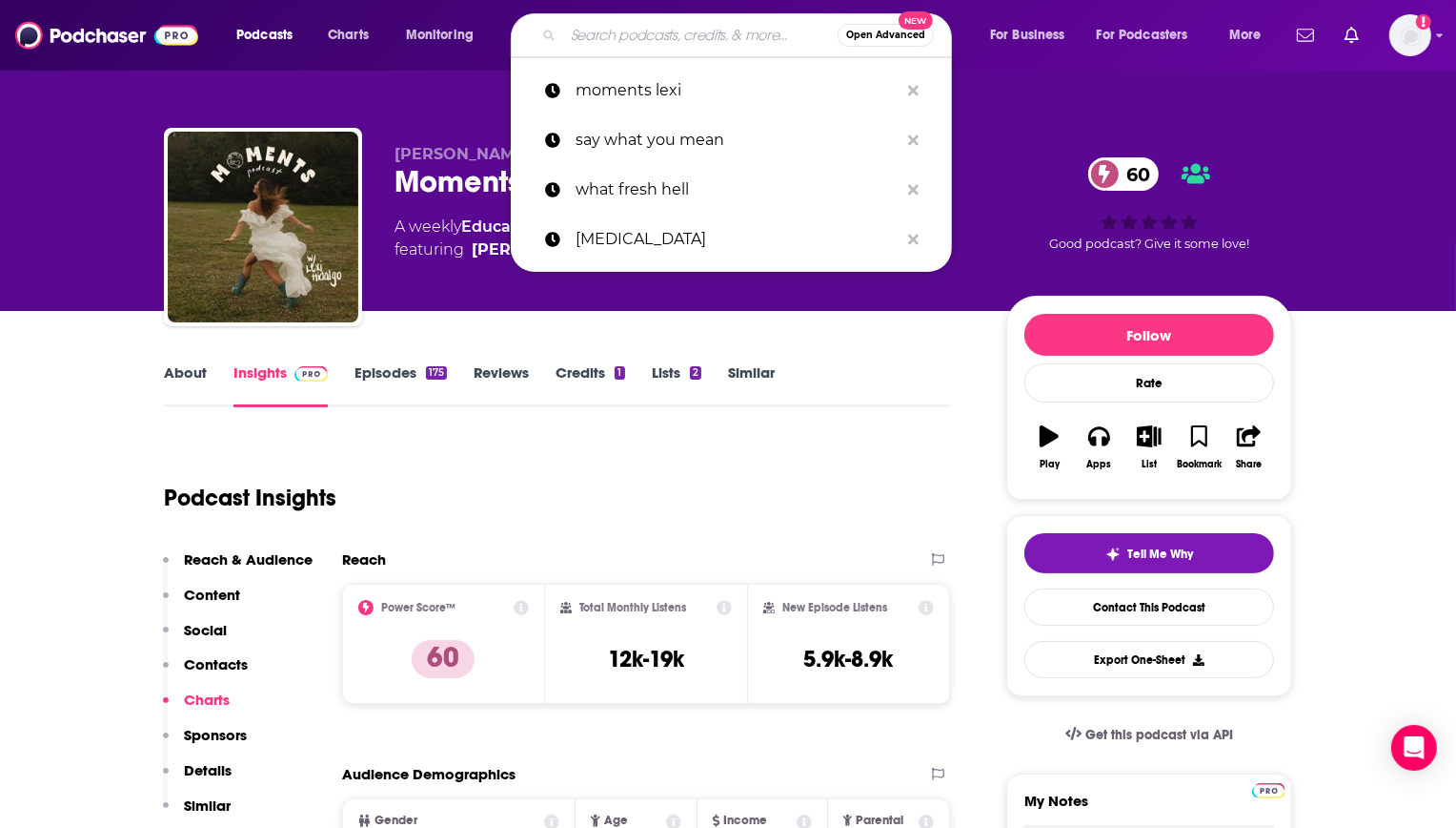
click at [657, 42] on input "Search podcasts, credits, & more..." at bounding box center [700, 35] width 275 height 31
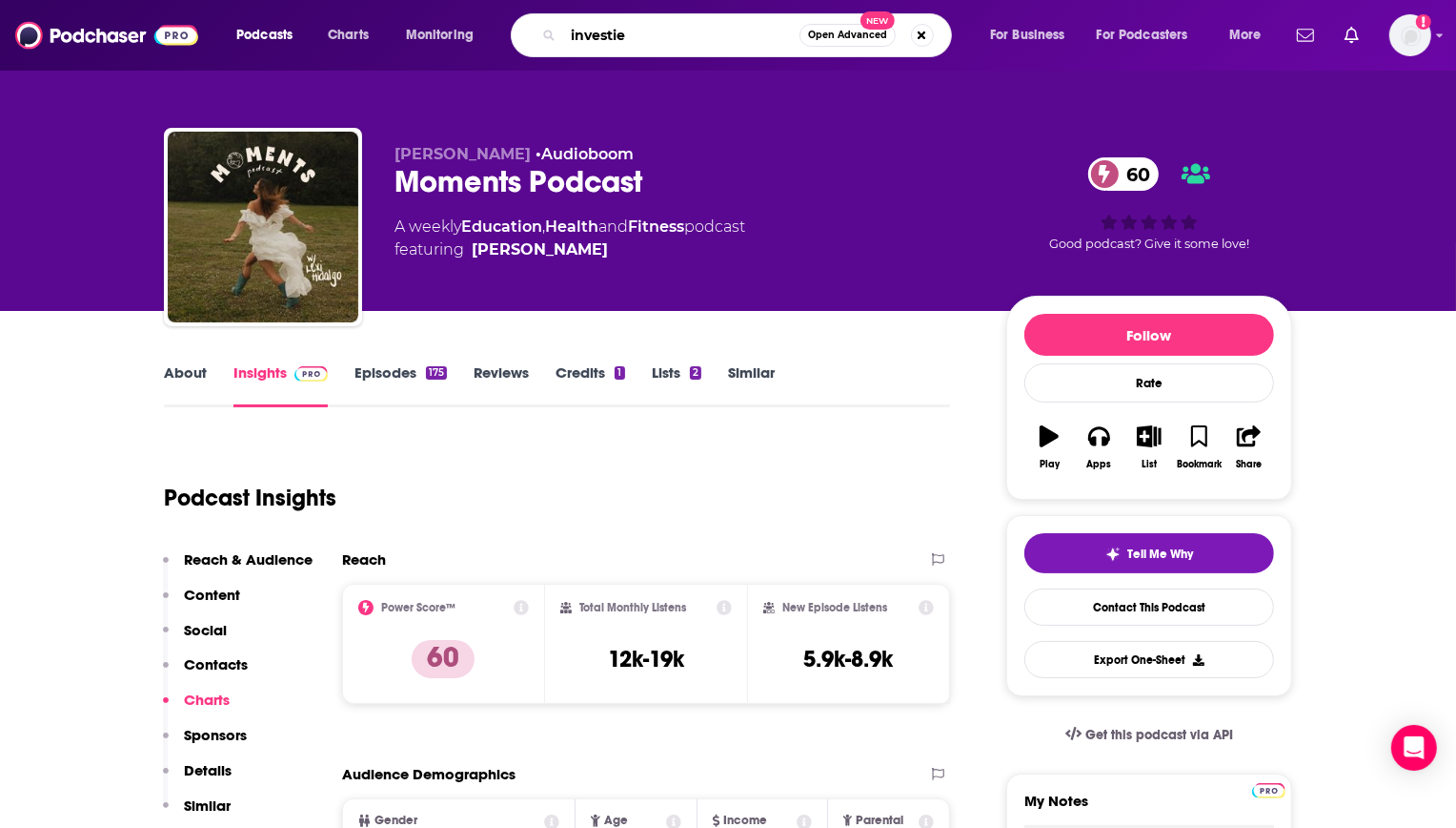
type input "investies"
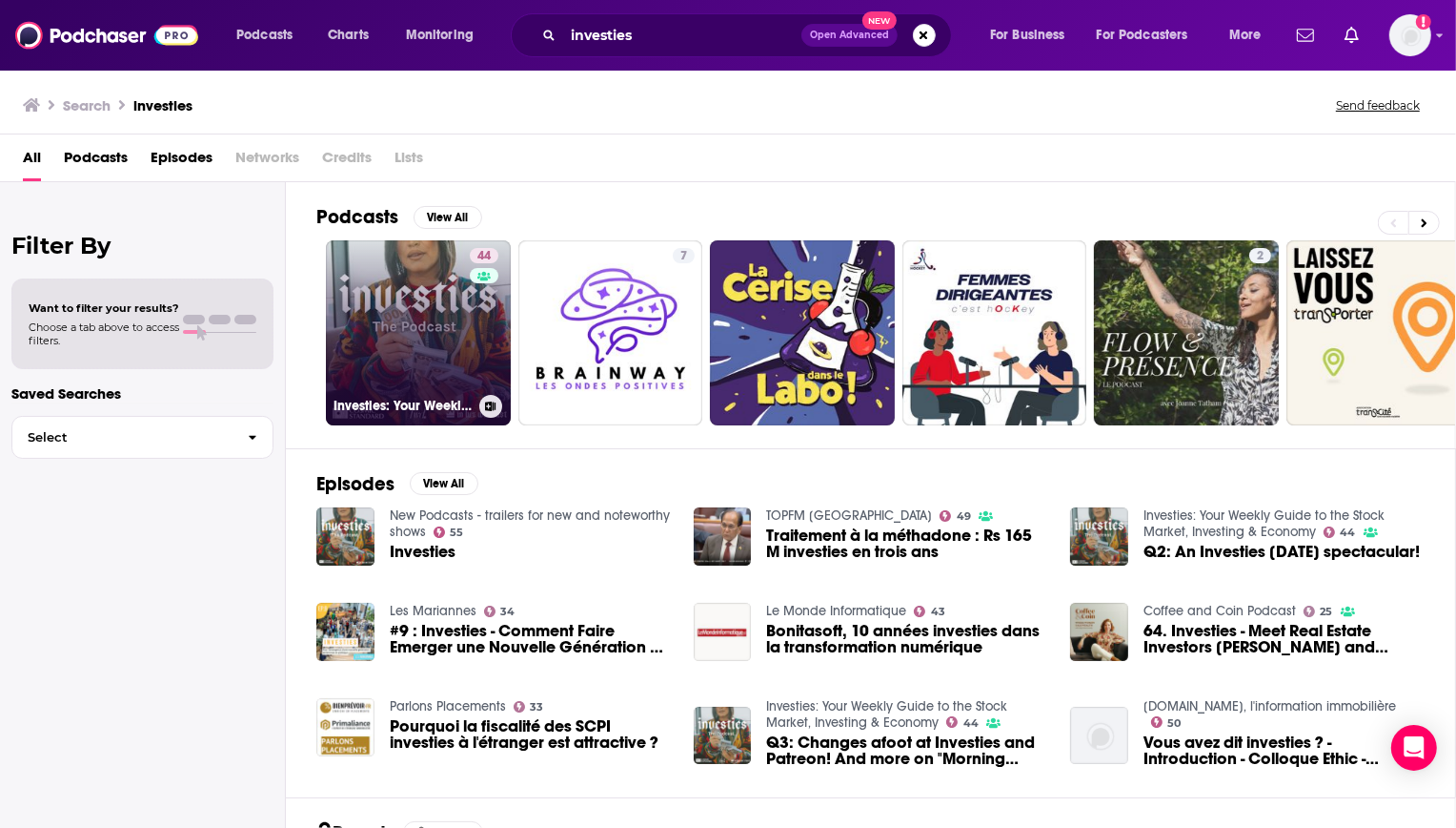
click at [409, 323] on link "44 Investies: Your Weekly Guide to the Stock Market, Investing & Economy" at bounding box center [418, 333] width 185 height 185
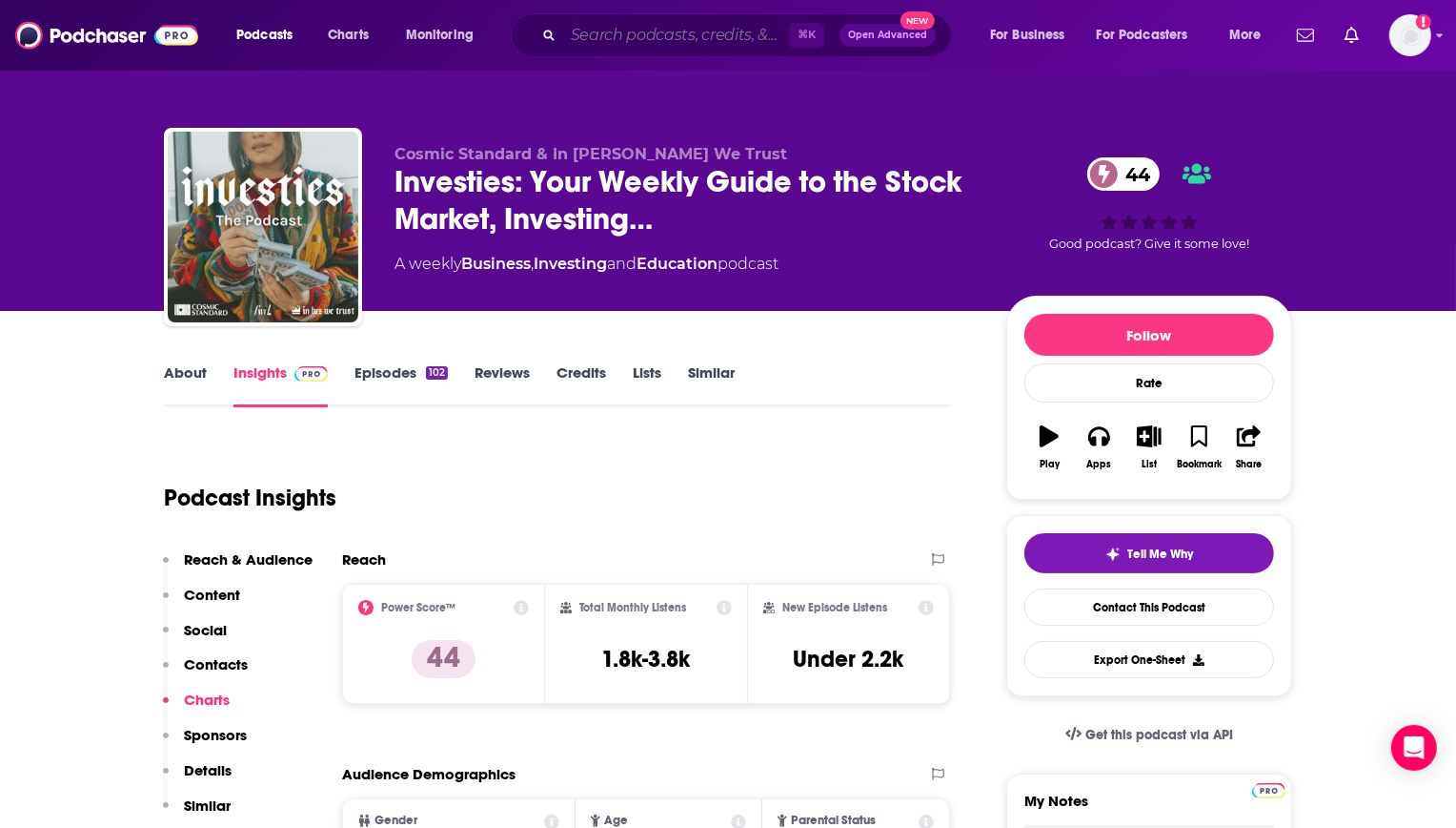
click at [631, 26] on input "Search podcasts, credits, & more..." at bounding box center [676, 35] width 226 height 31
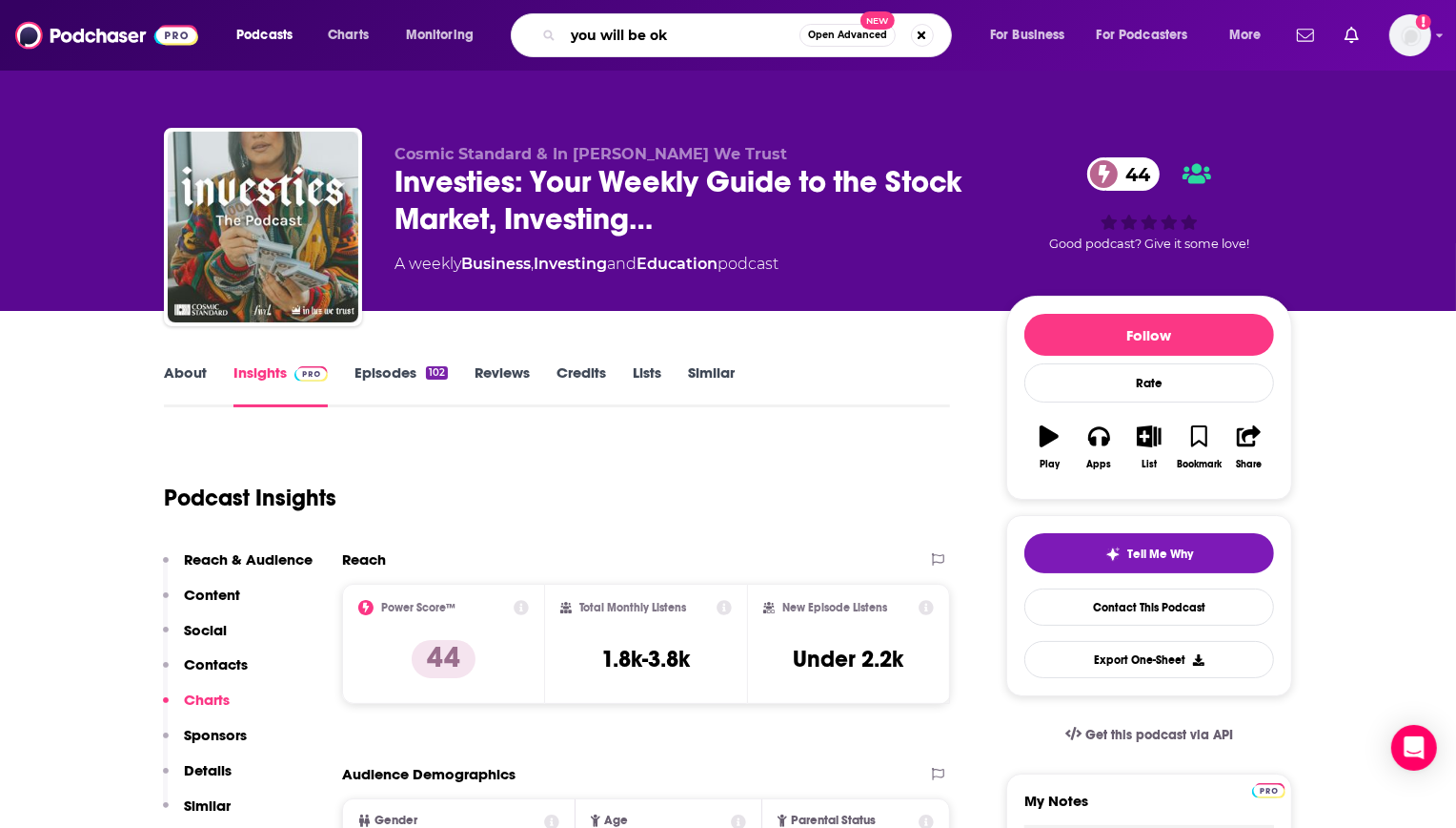
type input "you will be oky"
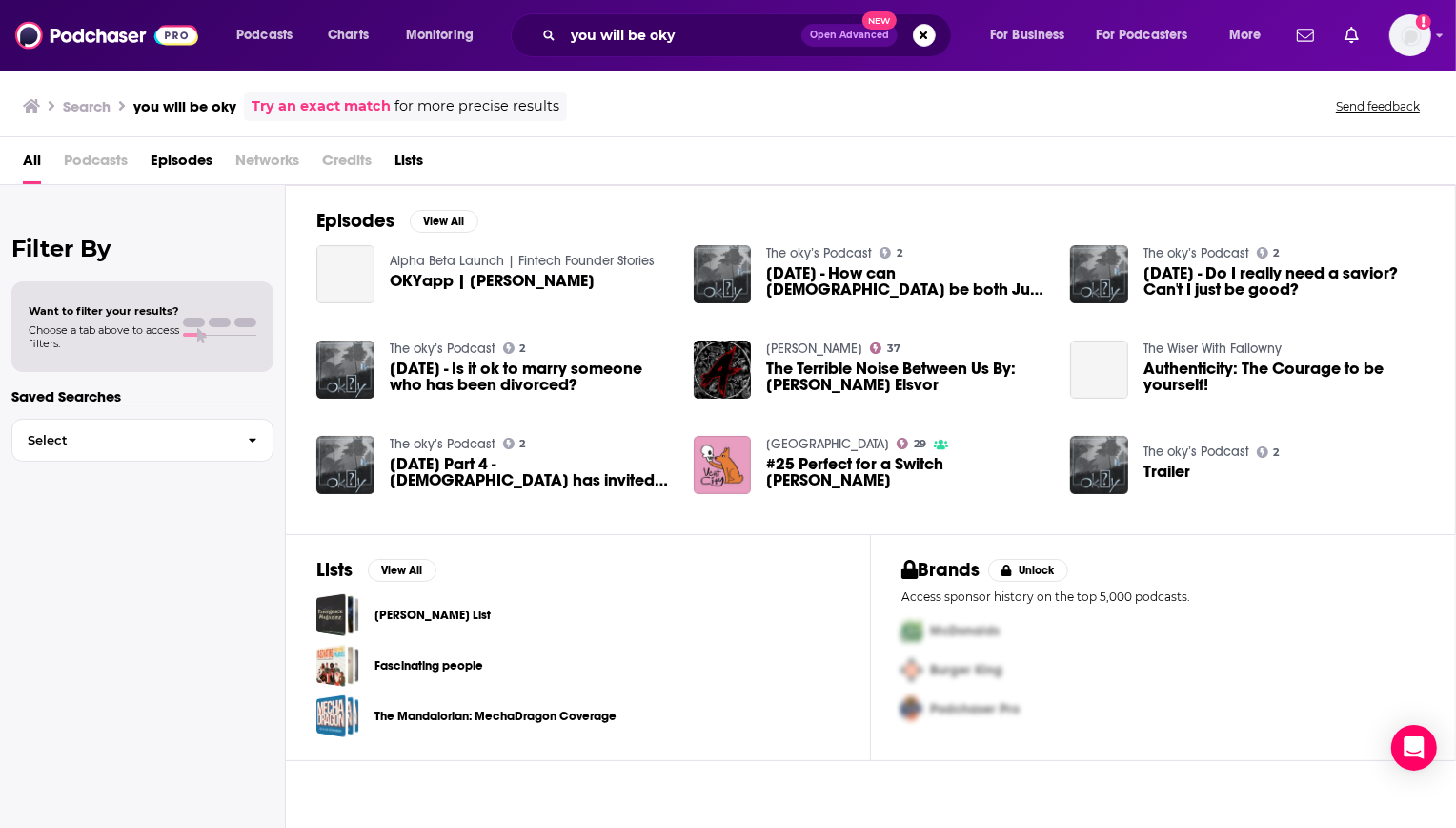
click at [704, 0] on div "Podcasts Charts Monitoring you will be oky Open Advanced New For Business For P…" at bounding box center [728, 35] width 1456 height 71
click at [700, 30] on input "you will be oky" at bounding box center [682, 35] width 239 height 31
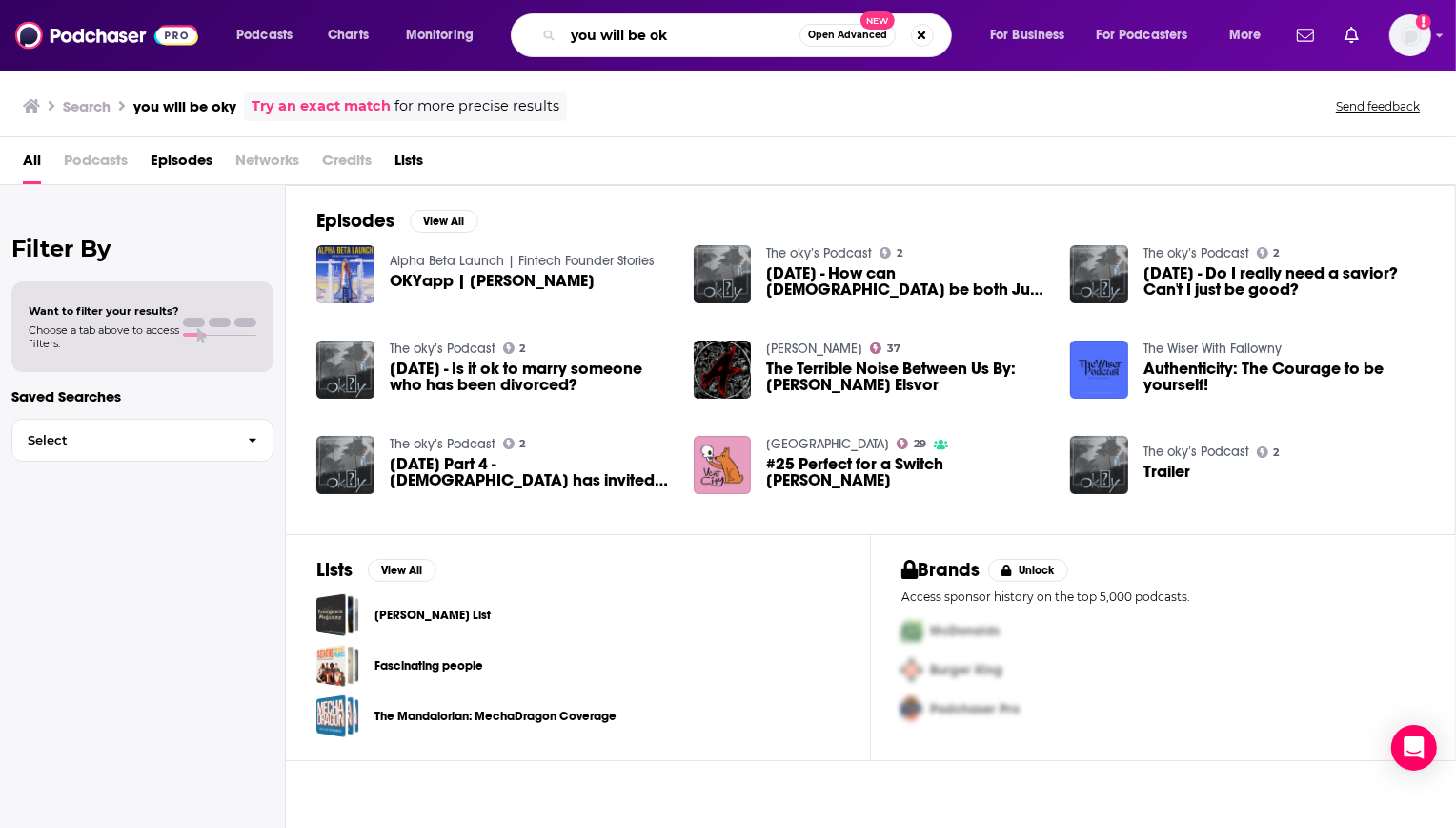
type input "you will be ok"
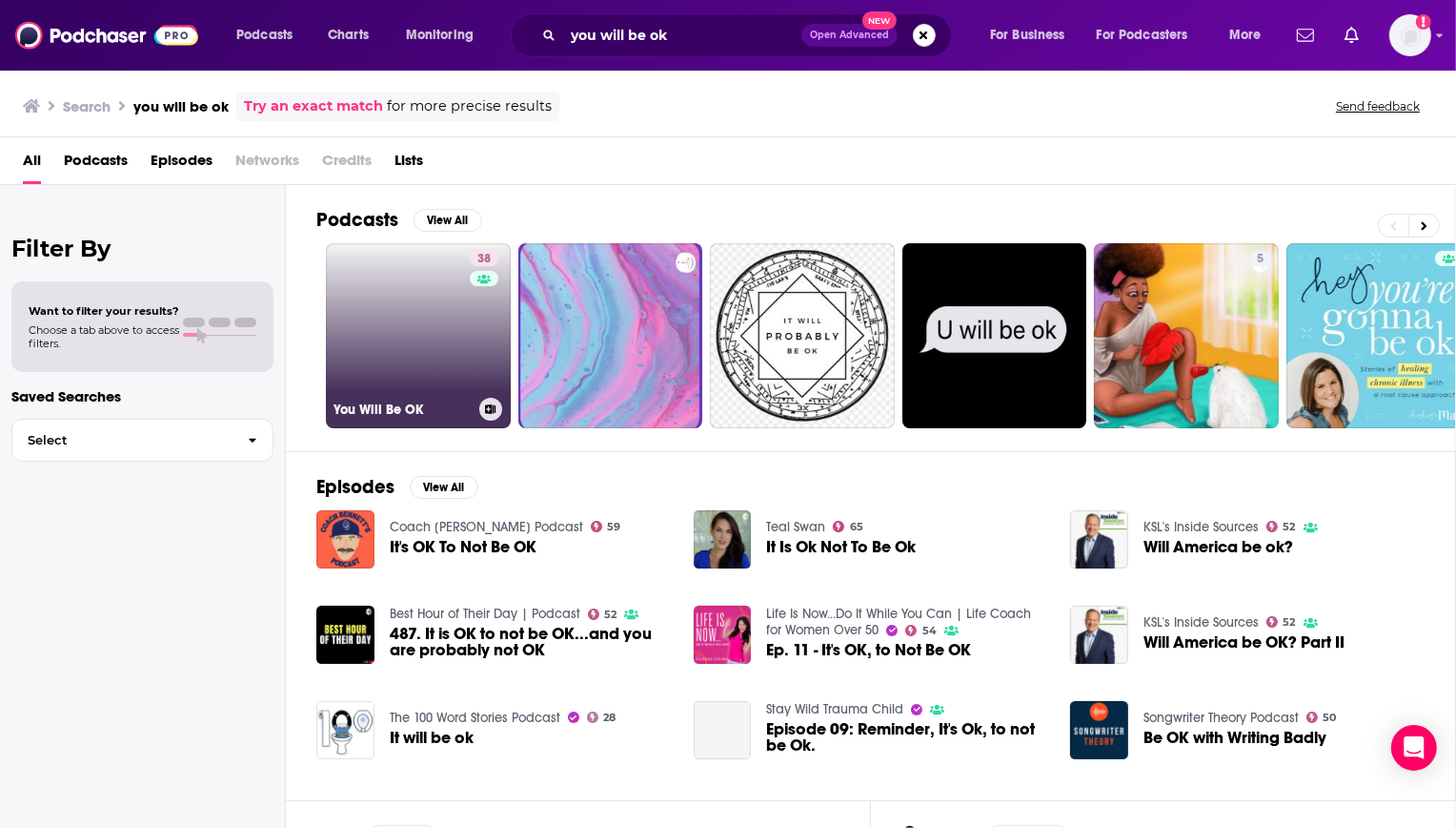
click at [397, 322] on link "38 You Will Be OK" at bounding box center [418, 335] width 185 height 185
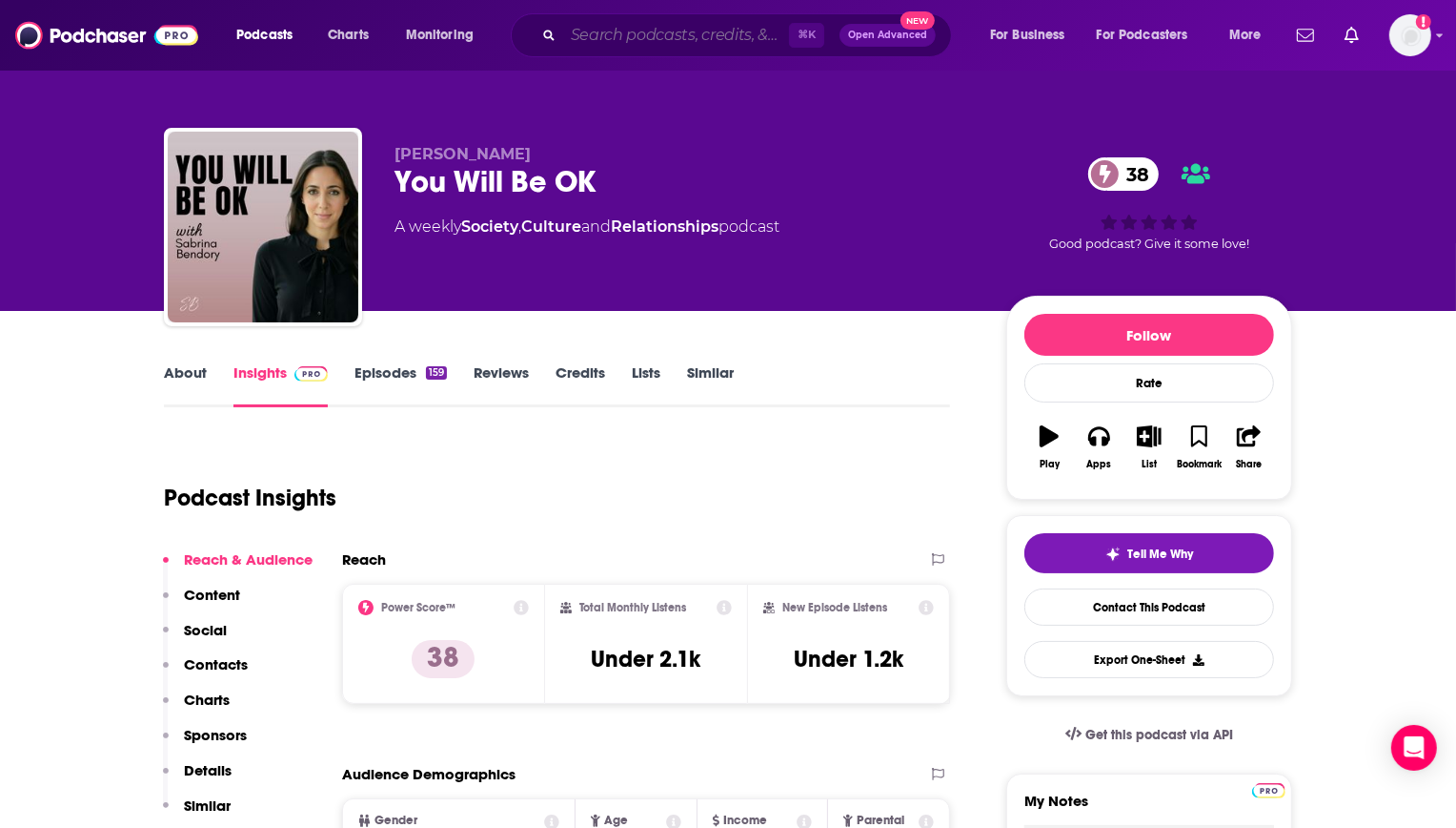
click at [677, 47] on input "Search podcasts, credits, & more..." at bounding box center [676, 35] width 226 height 31
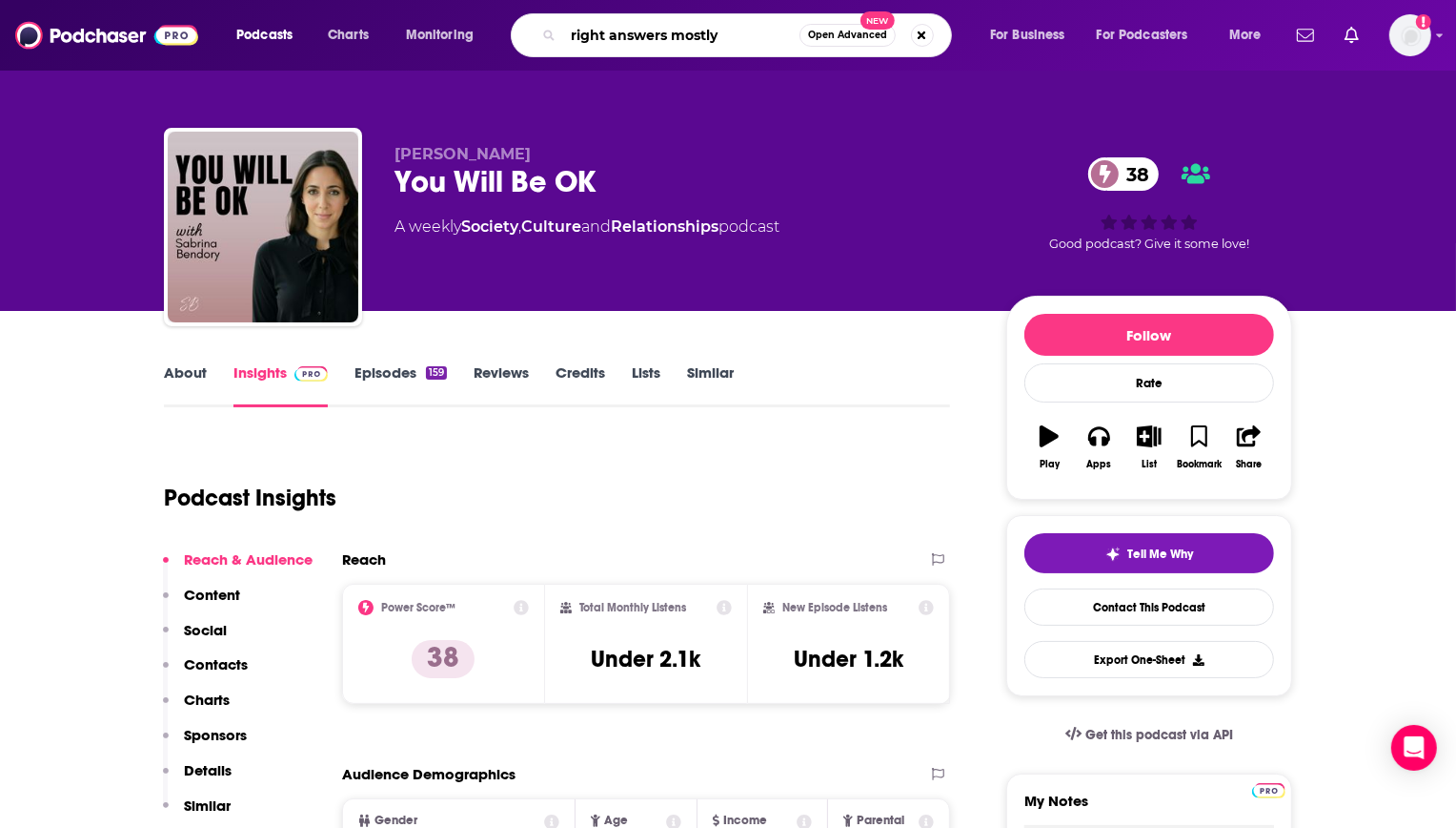
type input "right answers mostly"
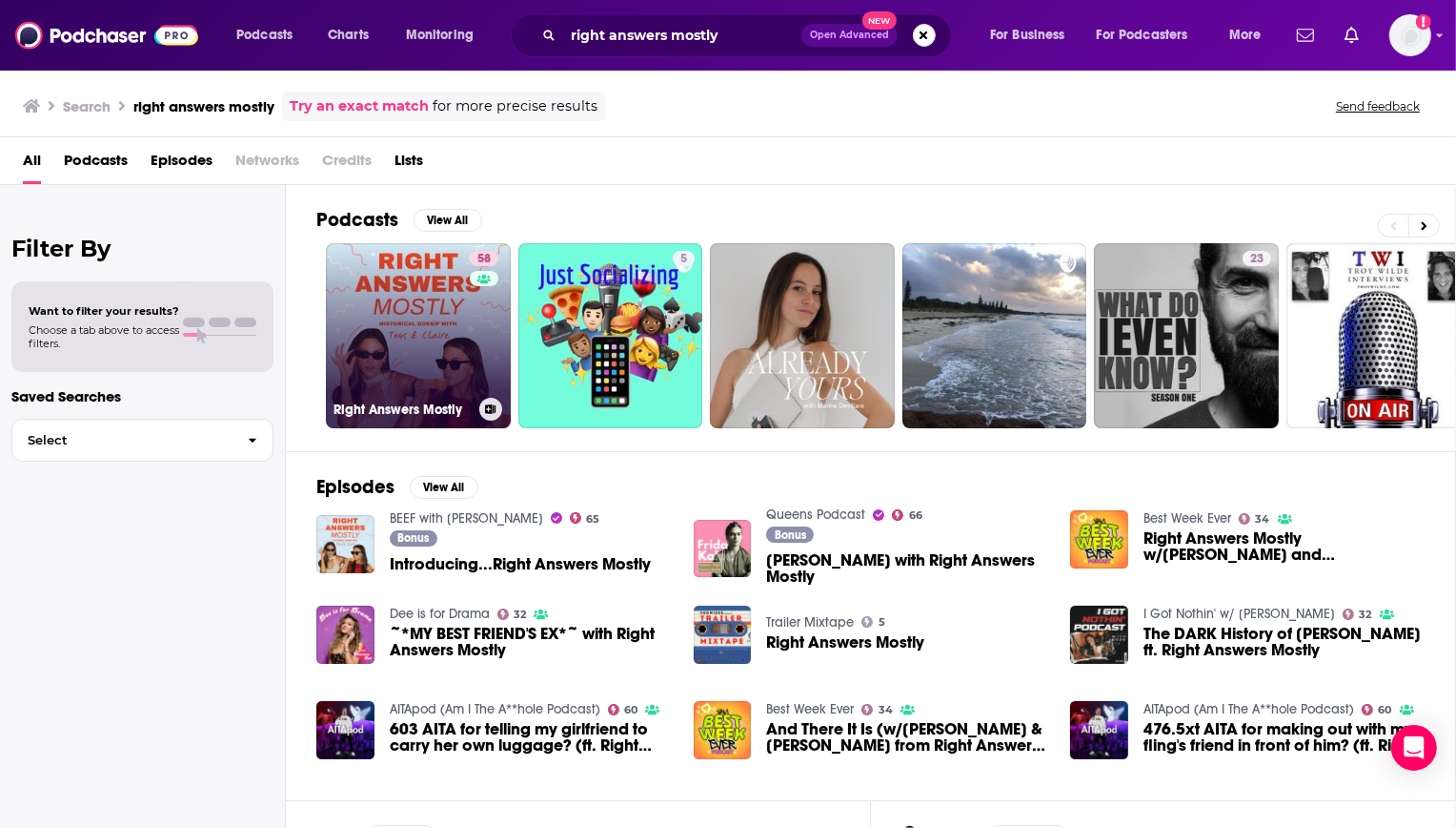
click at [417, 323] on link "58 Right Answers Mostly" at bounding box center [418, 335] width 185 height 185
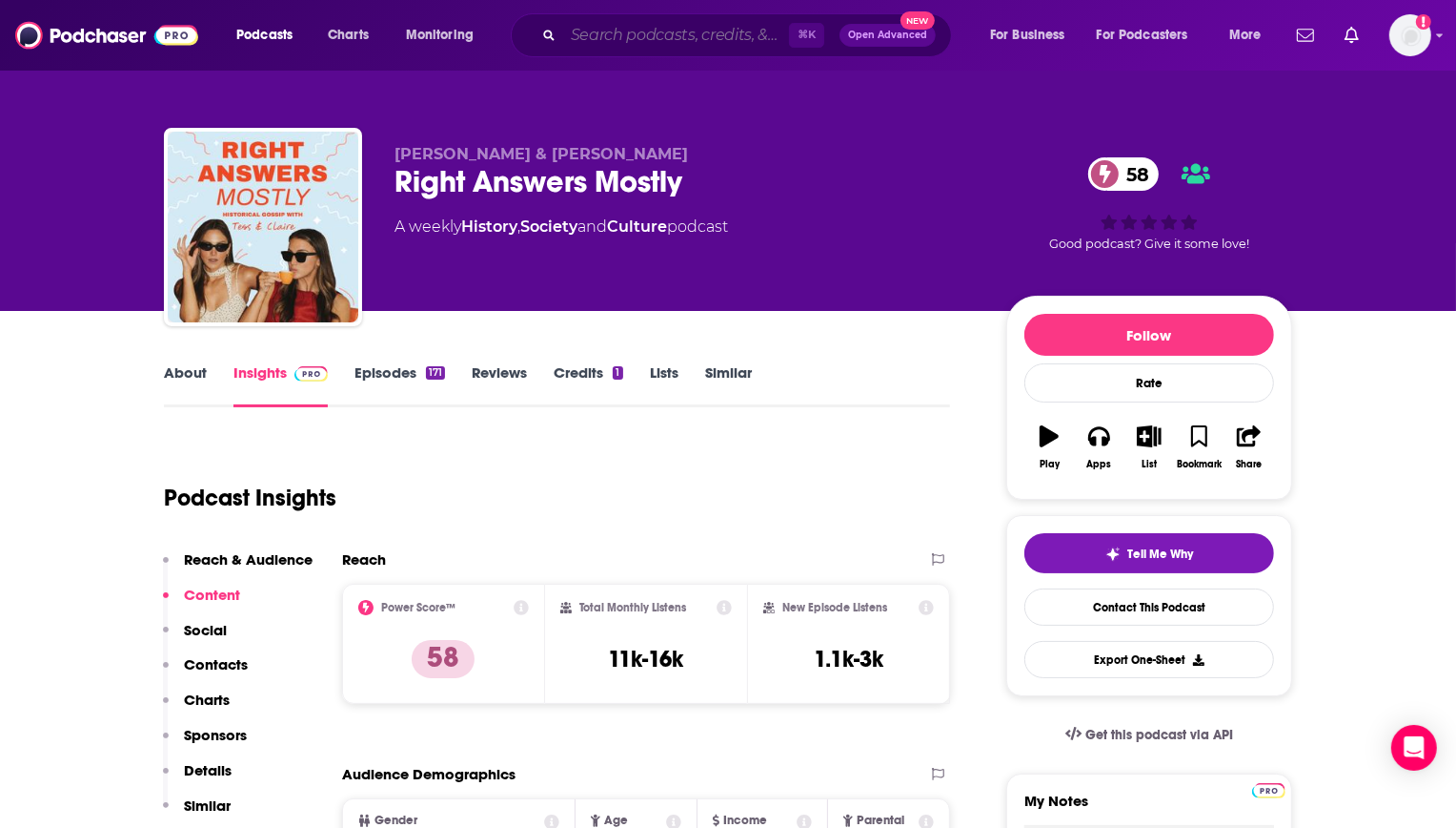
click at [700, 34] on input "Search podcasts, credits, & more..." at bounding box center [676, 35] width 226 height 31
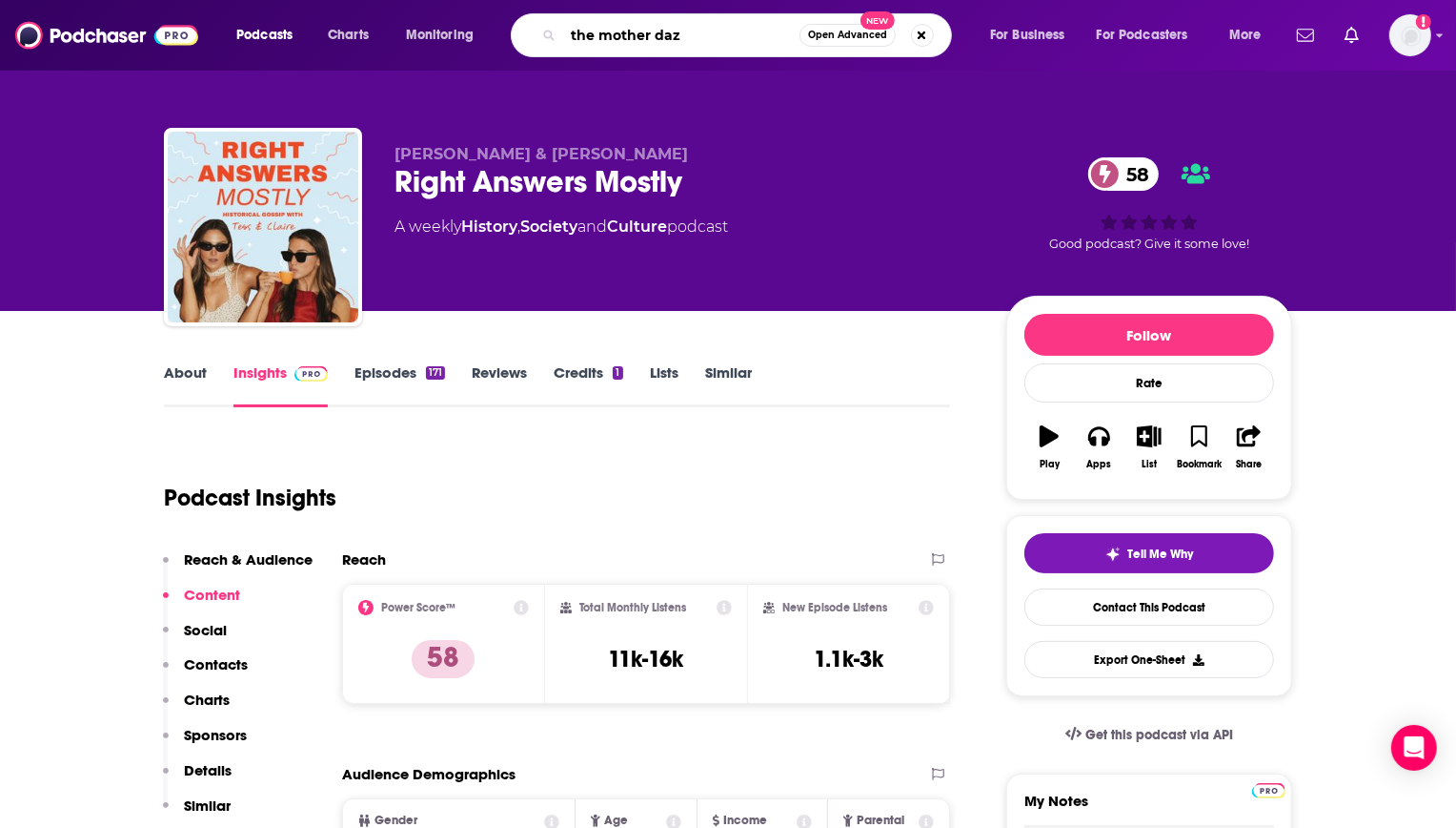
type input "the mother daze"
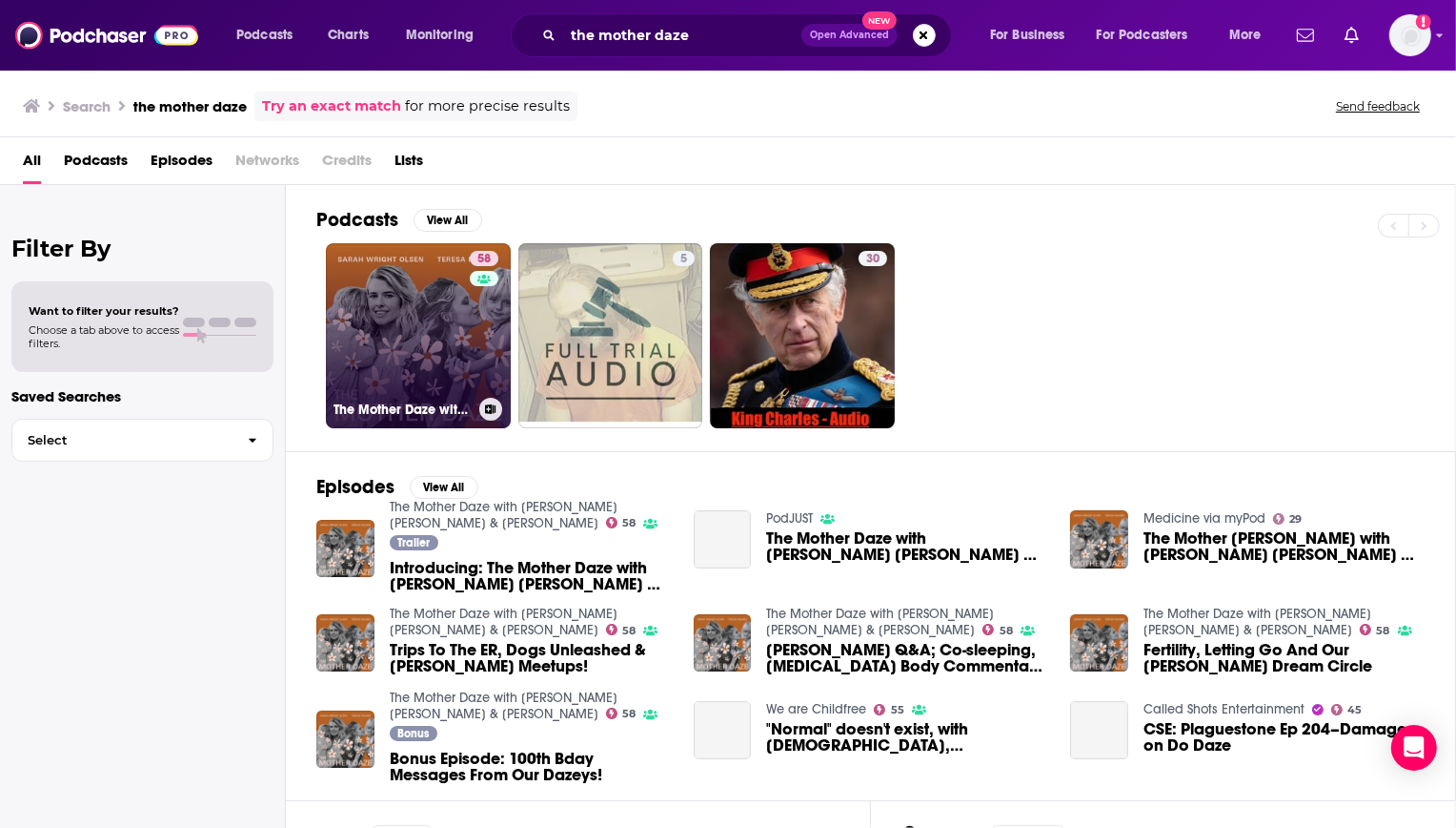
click at [427, 302] on link "58 The Mother Daze with Sarah Wright Olsen & Teresa Palmer" at bounding box center [418, 335] width 185 height 185
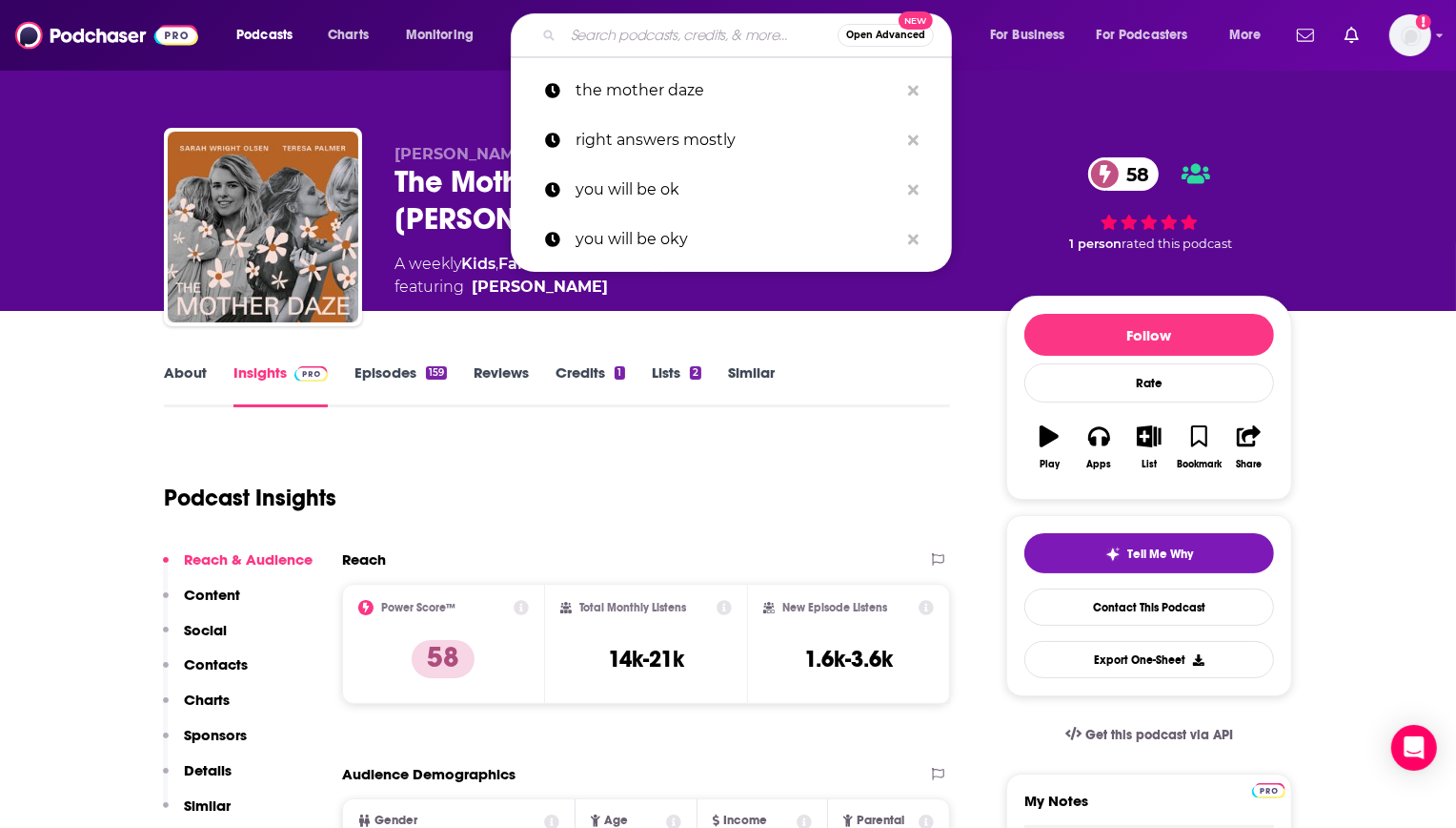
click at [725, 33] on input "Search podcasts, credits, & more..." at bounding box center [700, 35] width 275 height 31
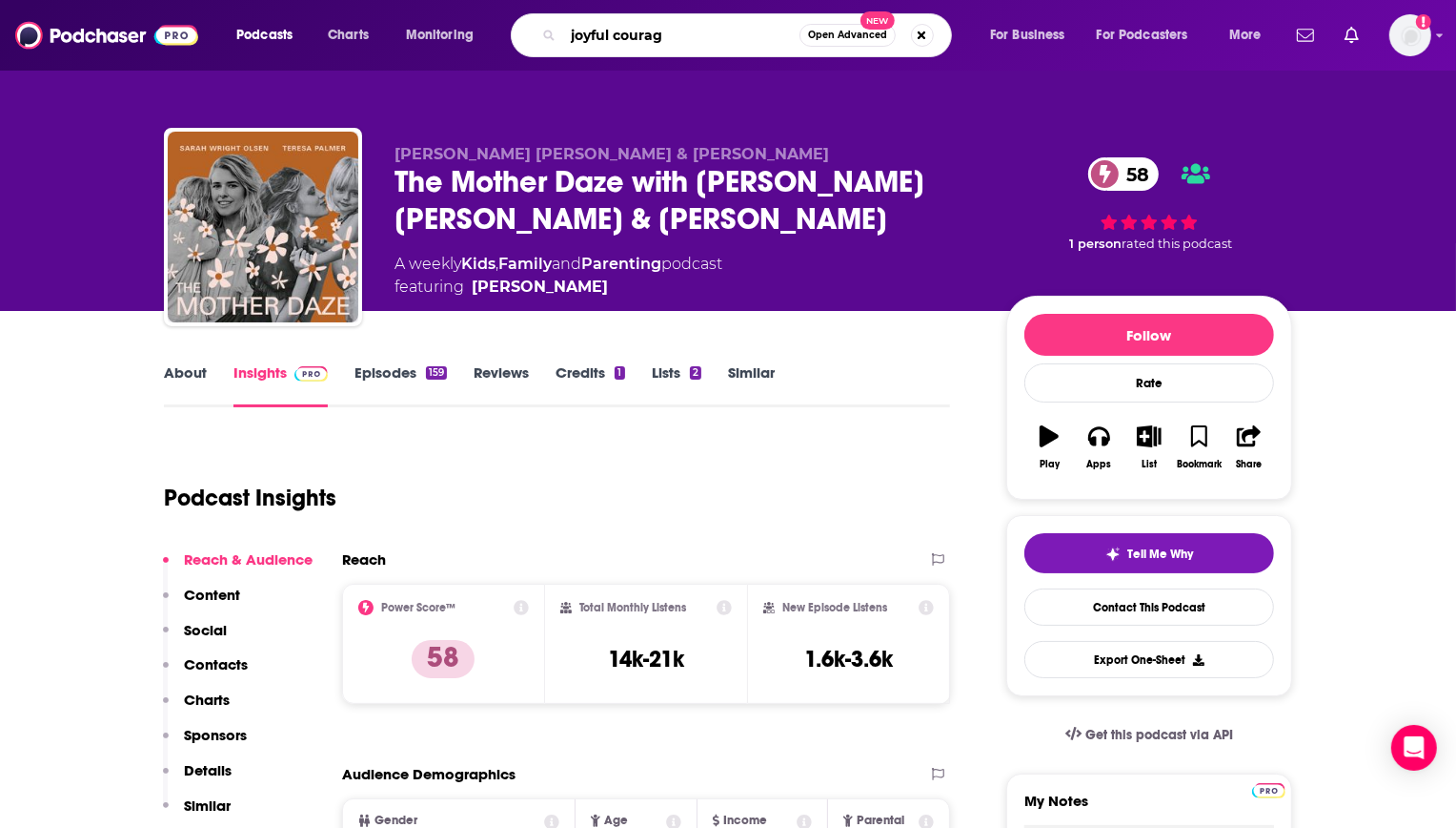
type input "joyful courage"
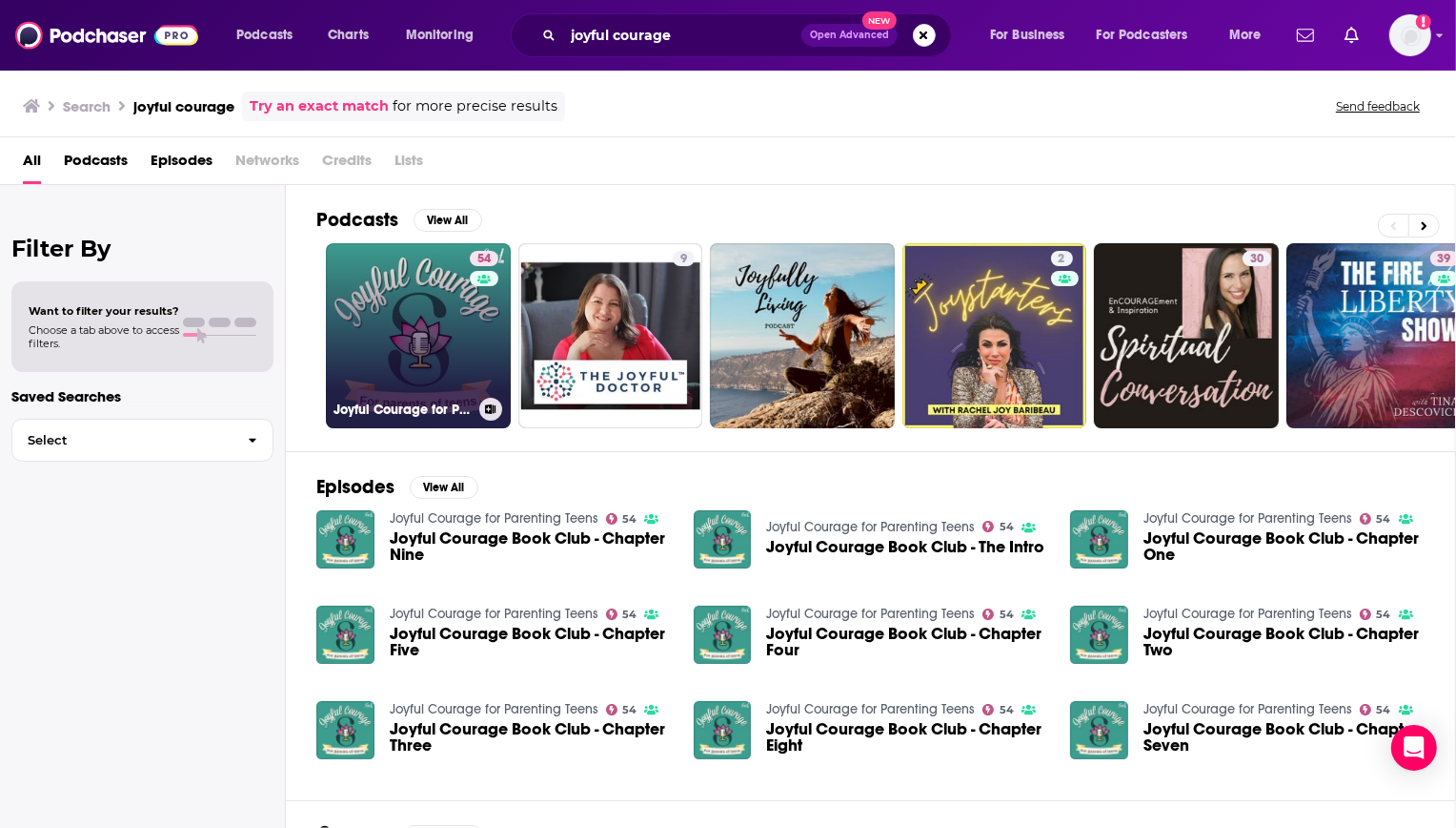
click at [430, 297] on link "54 Joyful Courage for Parenting Teens" at bounding box center [418, 335] width 185 height 185
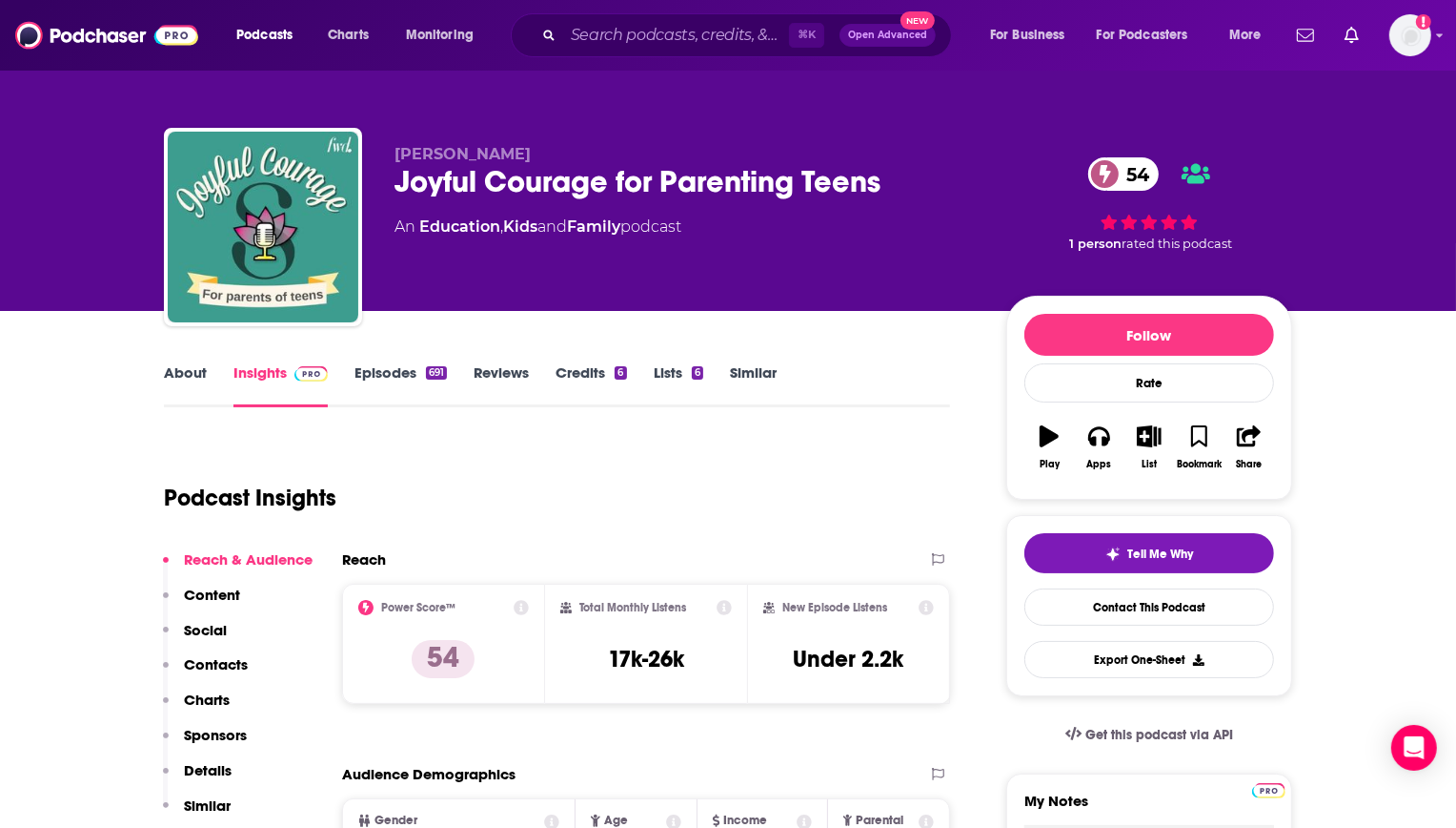
click at [601, 59] on div "Podcasts Charts Monitoring ⌘ K Open Advanced New For Business For Podcasters Mo…" at bounding box center [728, 35] width 1456 height 71
click at [581, 45] on input "Search podcasts, credits, & more..." at bounding box center [676, 35] width 226 height 31
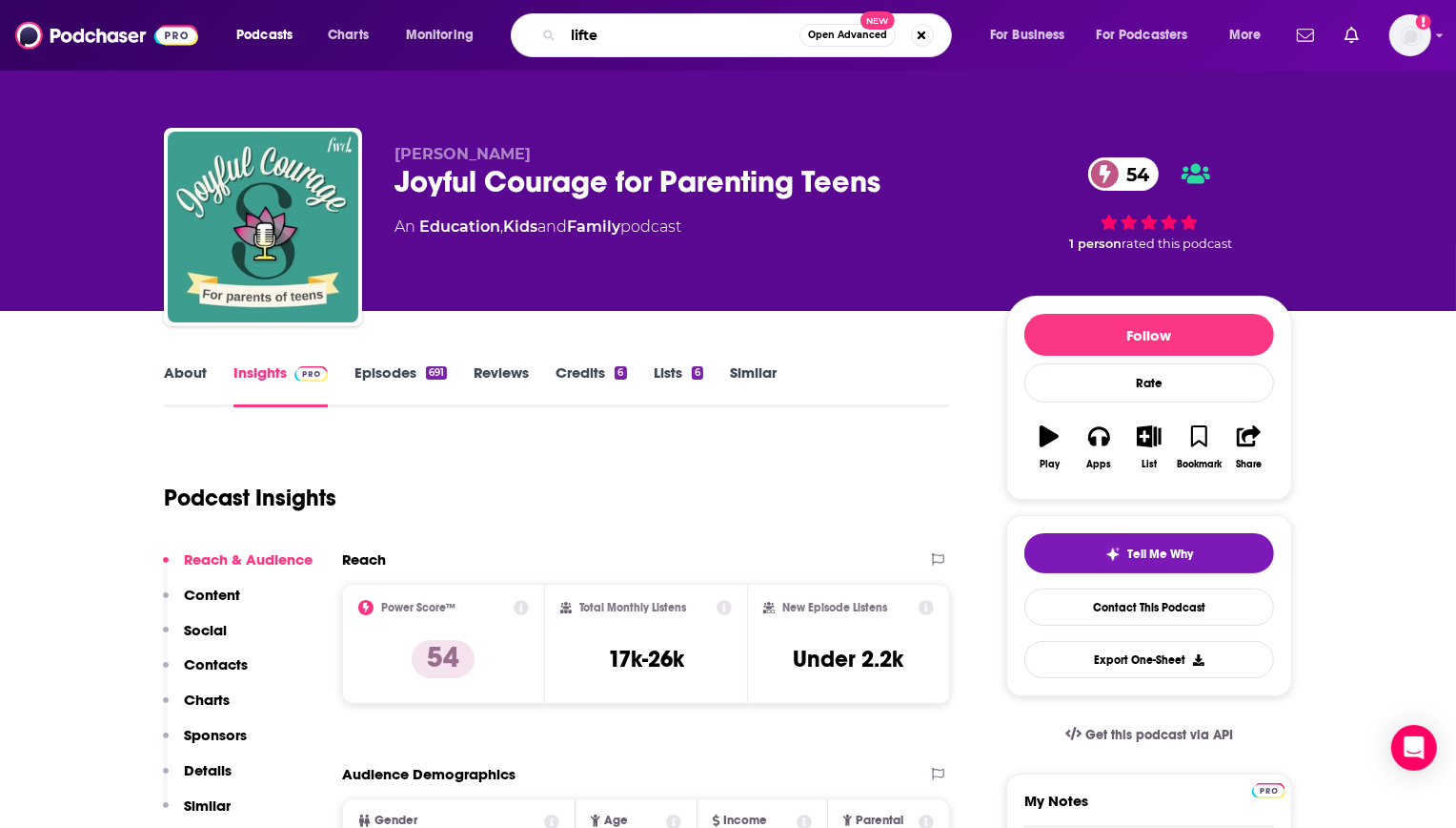
type input "lifted"
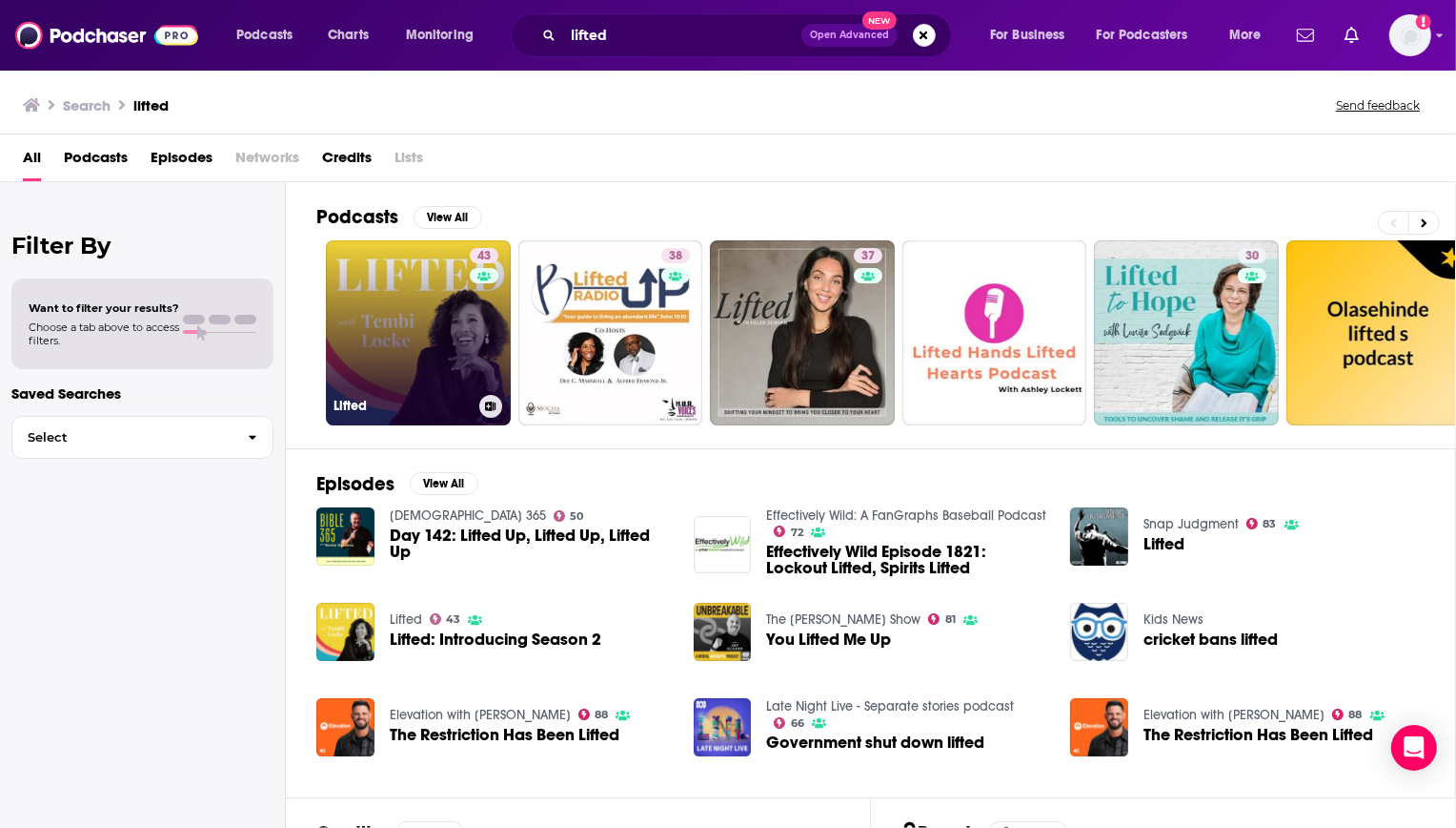
click at [430, 315] on link "43 Lifted" at bounding box center [418, 333] width 185 height 185
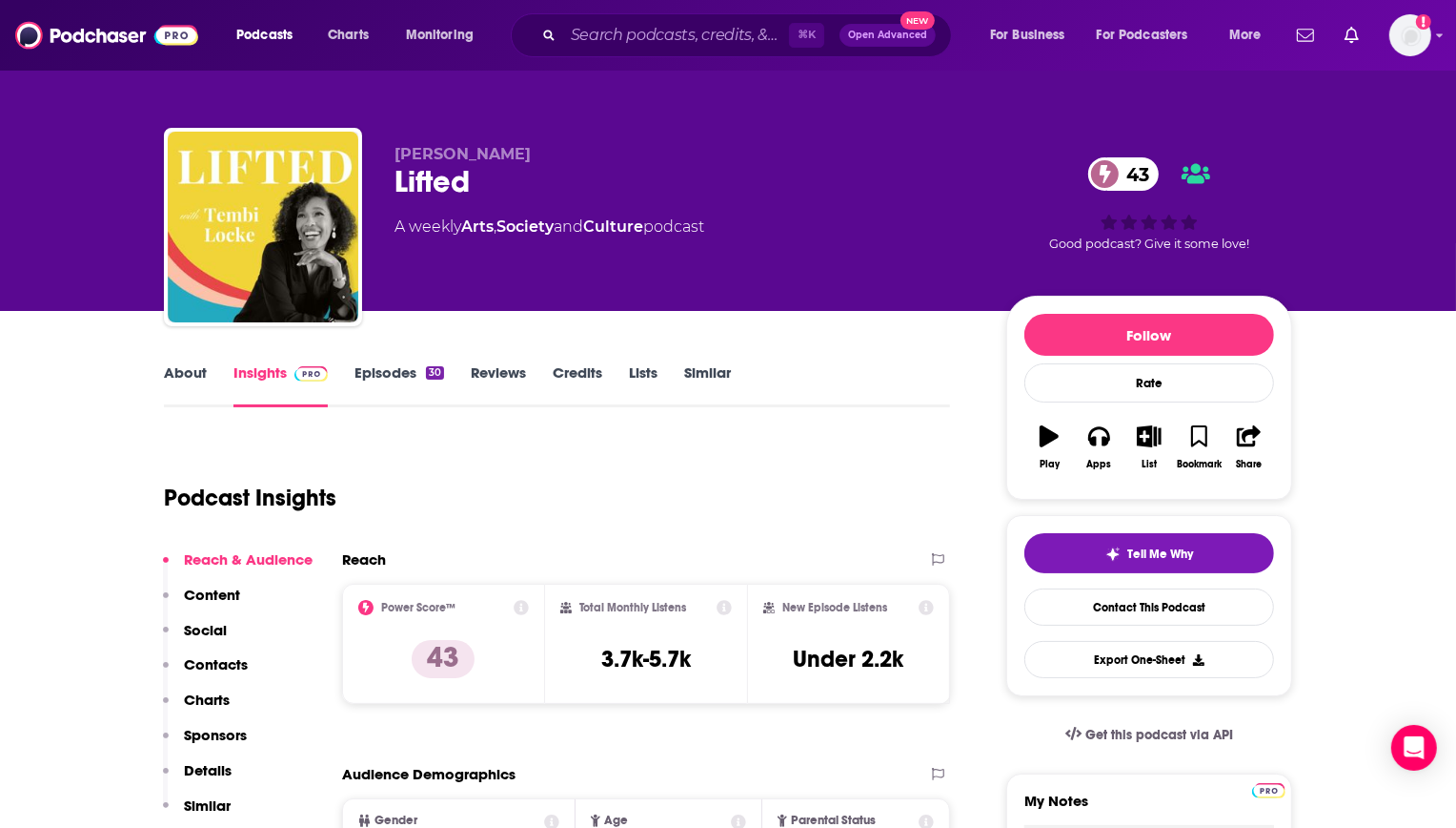
drag, startPoint x: 685, startPoint y: 11, endPoint x: 685, endPoint y: 27, distance: 16.0
click at [685, 12] on div "Podcasts Charts Monitoring ⌘ K Open Advanced New For Business For Podcasters Mo…" at bounding box center [728, 35] width 1456 height 71
click at [685, 57] on div "Podcasts Charts Monitoring ⌘ K Open Advanced New For Business For Podcasters Mo…" at bounding box center [728, 35] width 1456 height 71
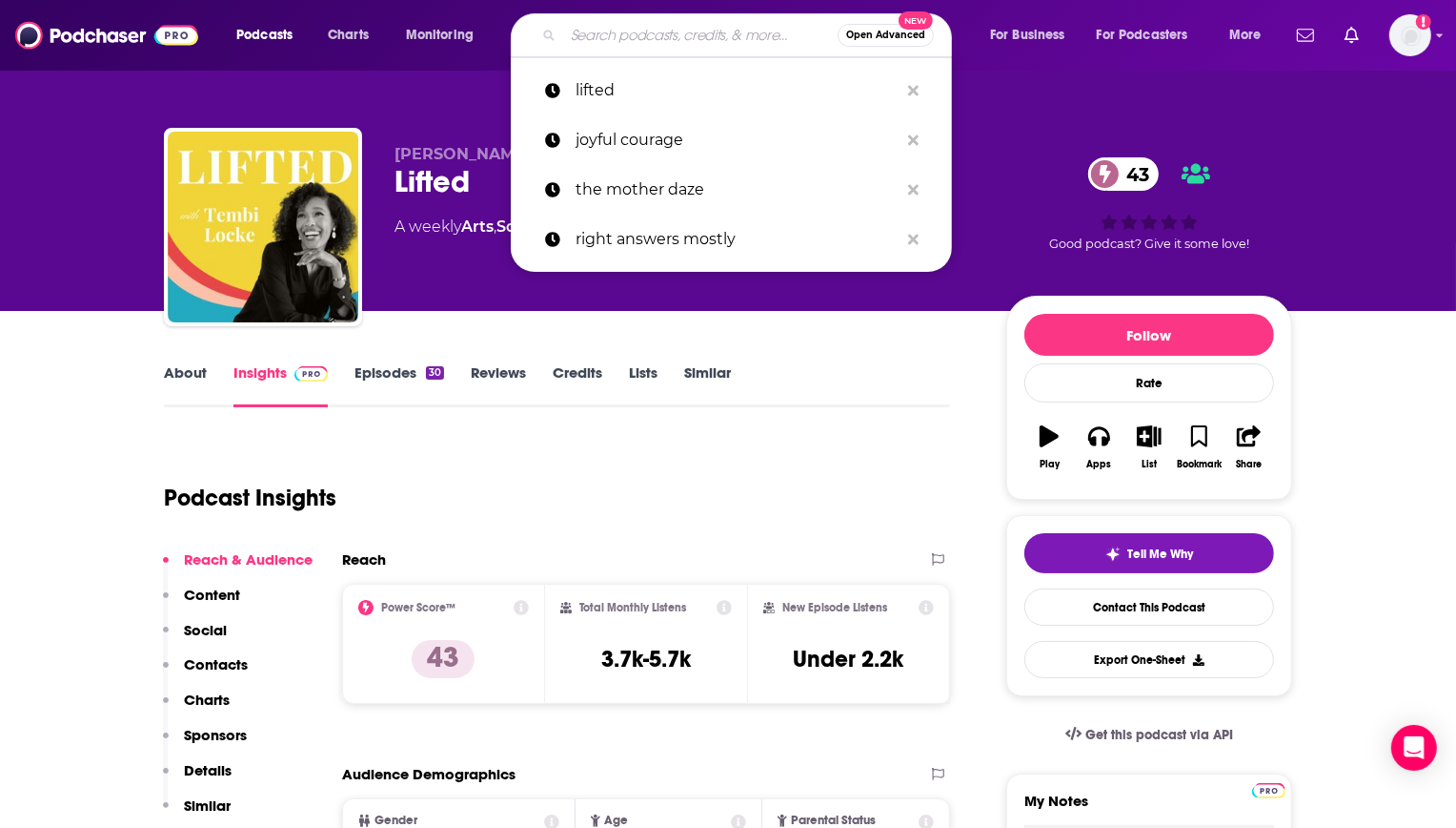
click at [665, 47] on input "Search podcasts, credits, & more..." at bounding box center [700, 35] width 275 height 31
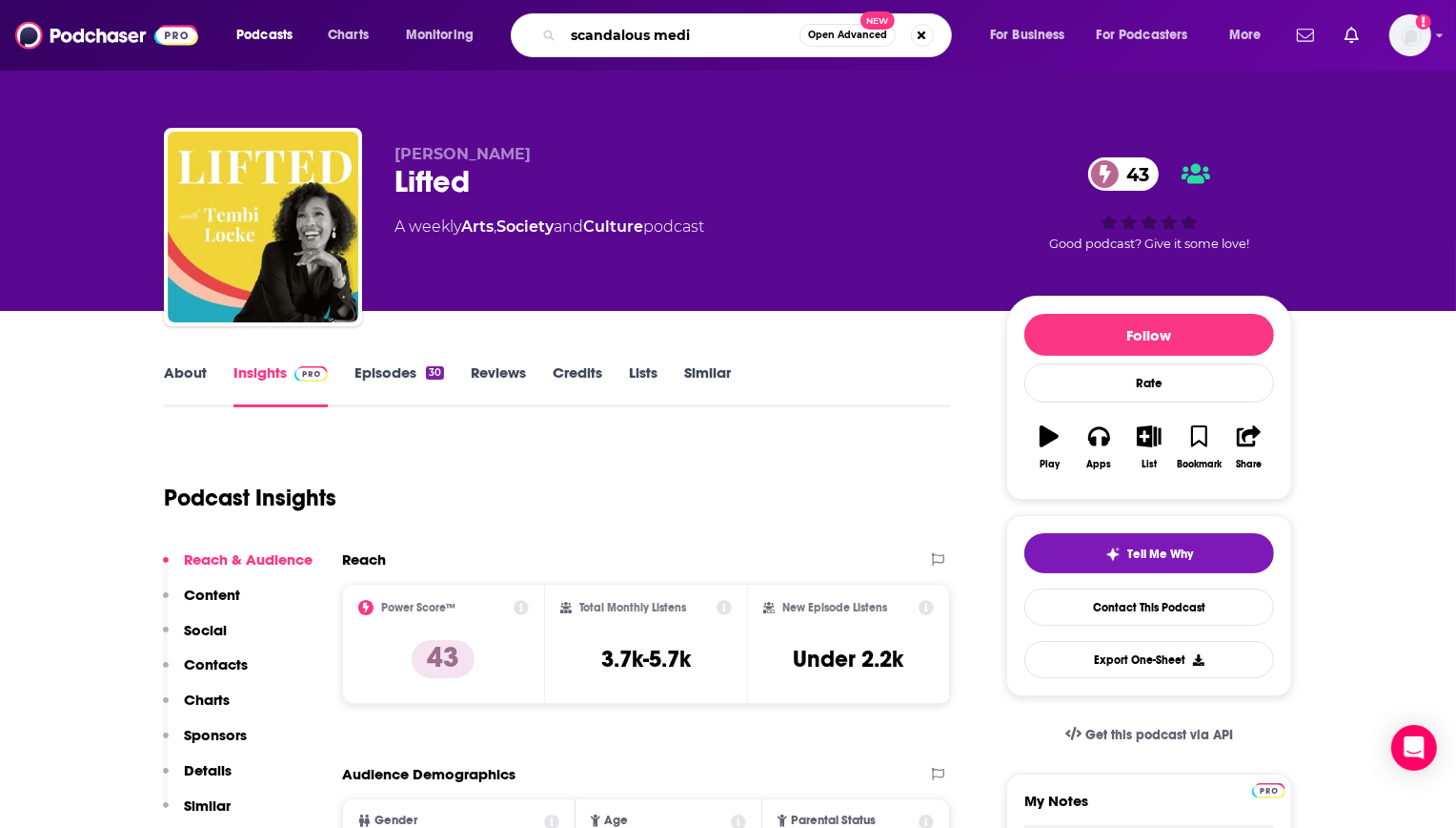
type input "scandalous media"
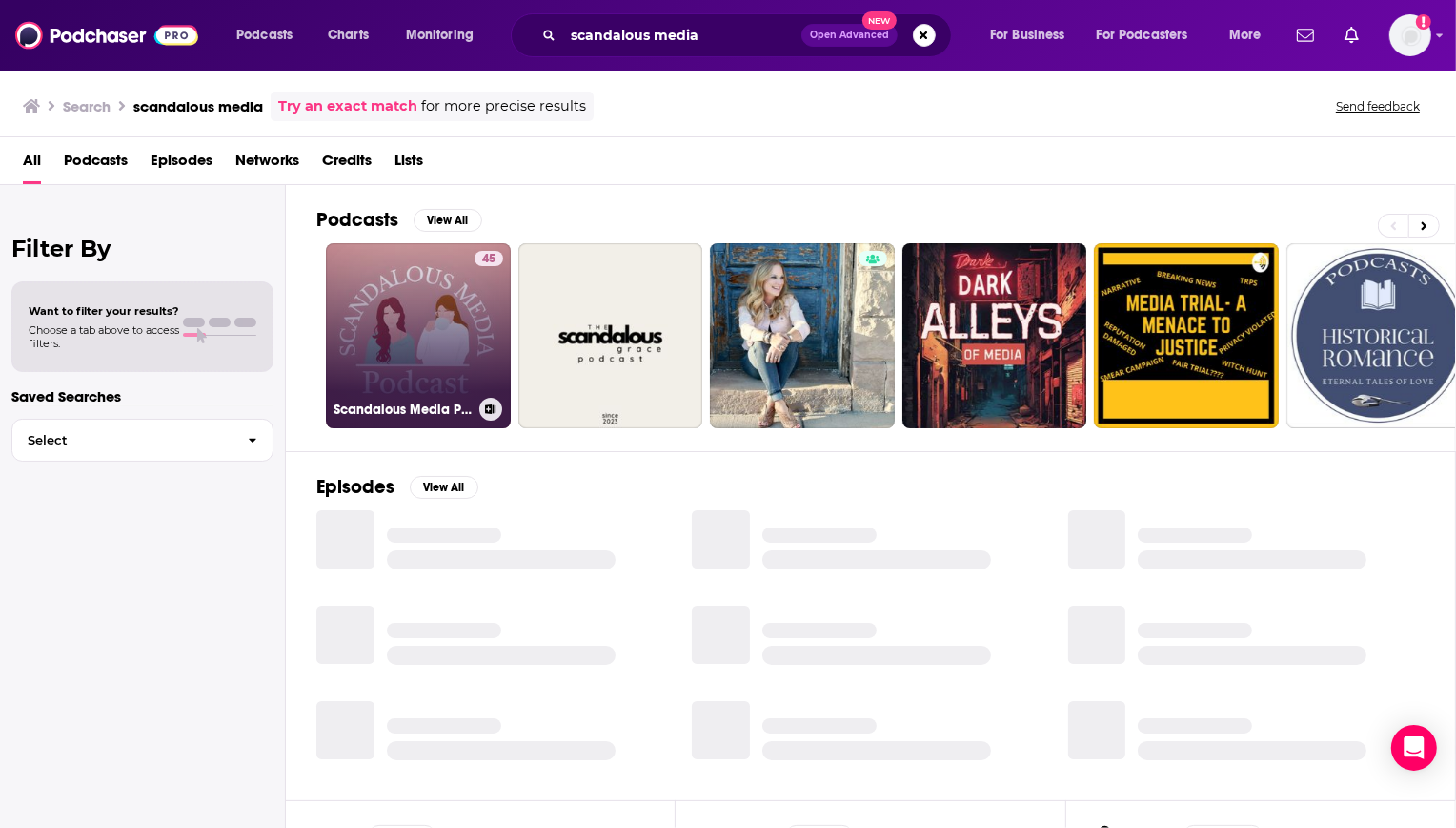
click at [435, 342] on link "45 Scandalous Media Podcast: Pop Culture News" at bounding box center [418, 335] width 185 height 185
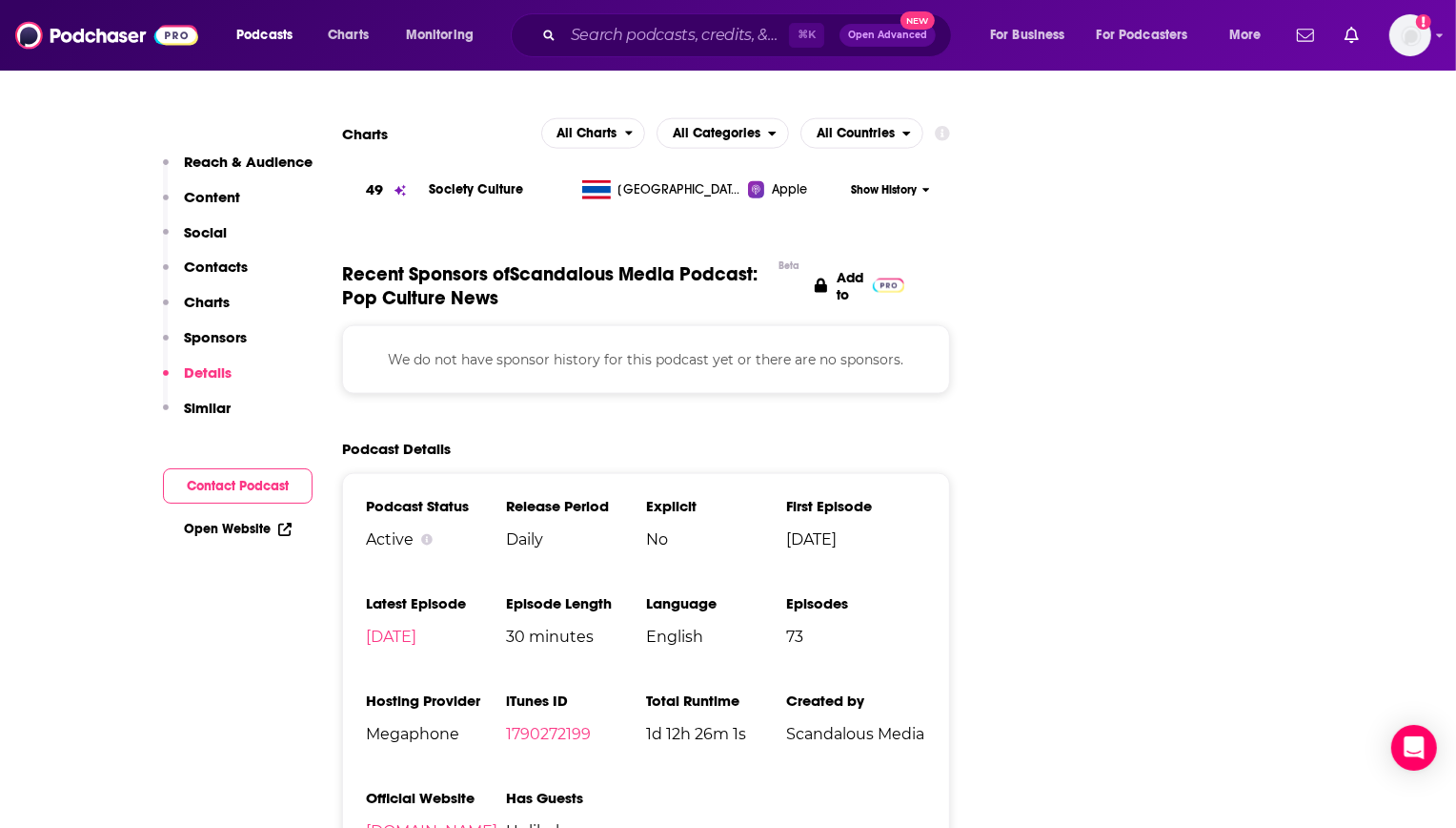
scroll to position [2082, 0]
click at [728, 33] on input "Search podcasts, credits, & more..." at bounding box center [676, 35] width 226 height 31
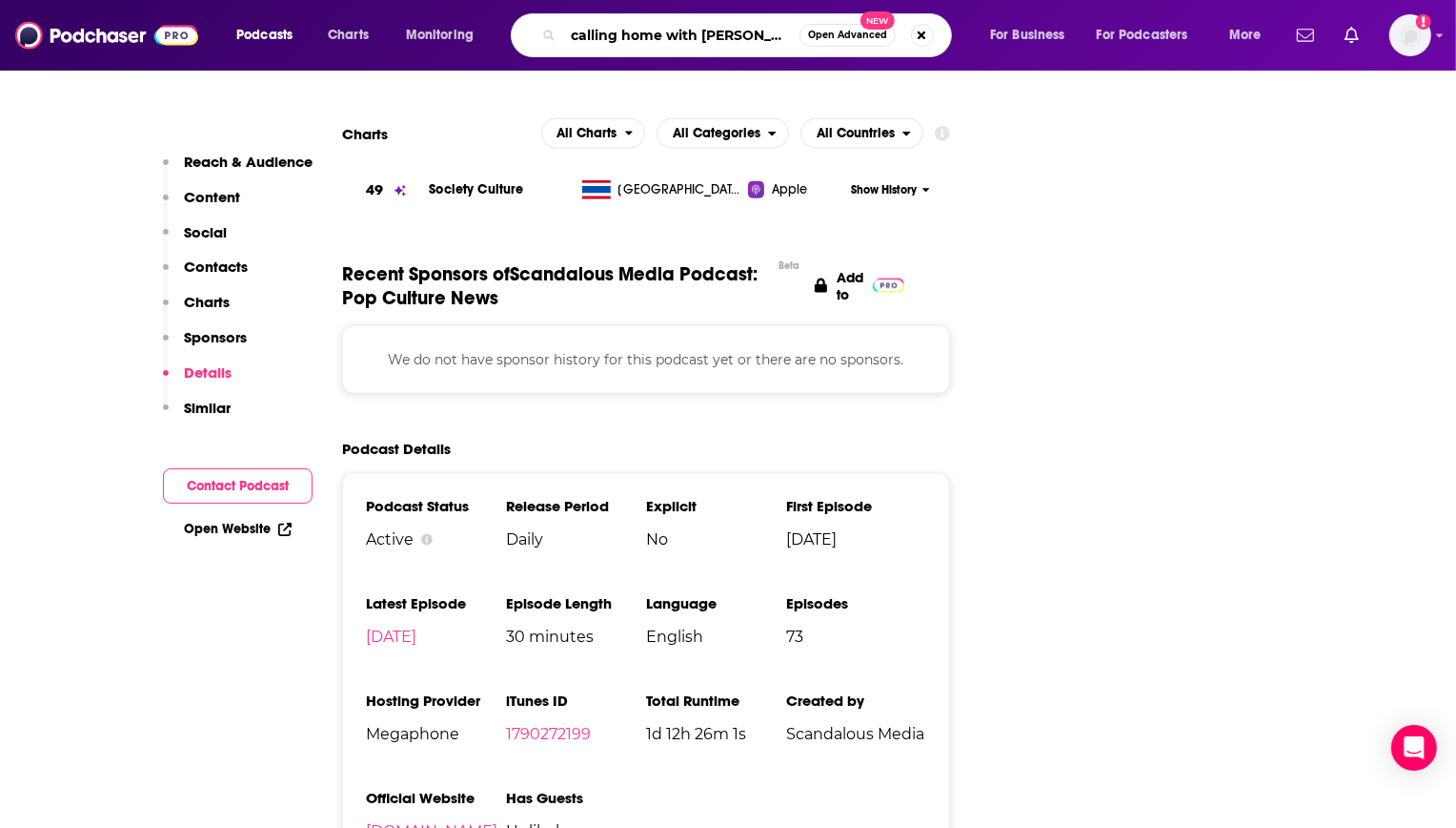
type input "calling home with whitney"
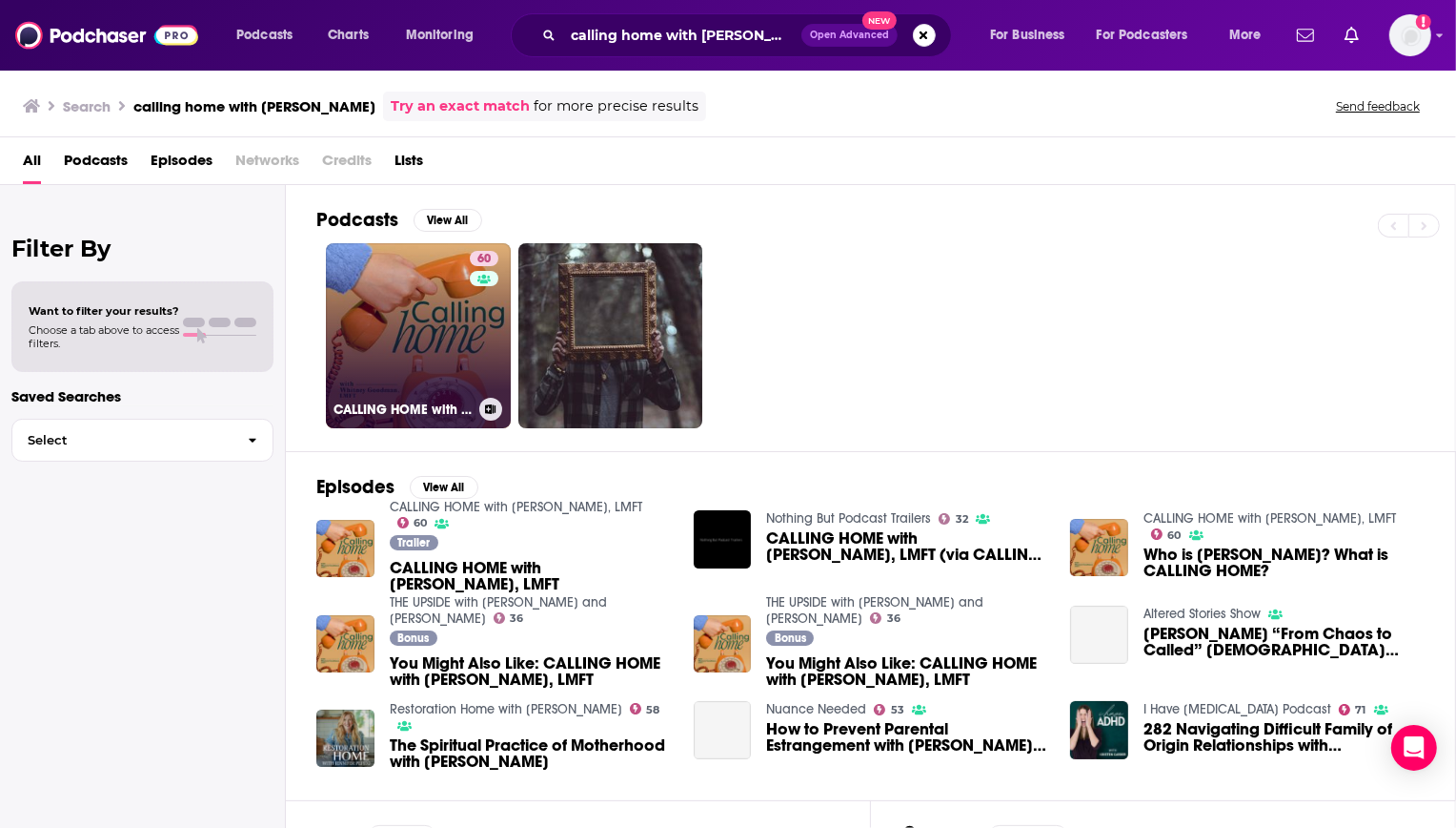
click at [414, 325] on link "60 CALLING HOME with Whitney Goodman, LMFT" at bounding box center [418, 335] width 185 height 185
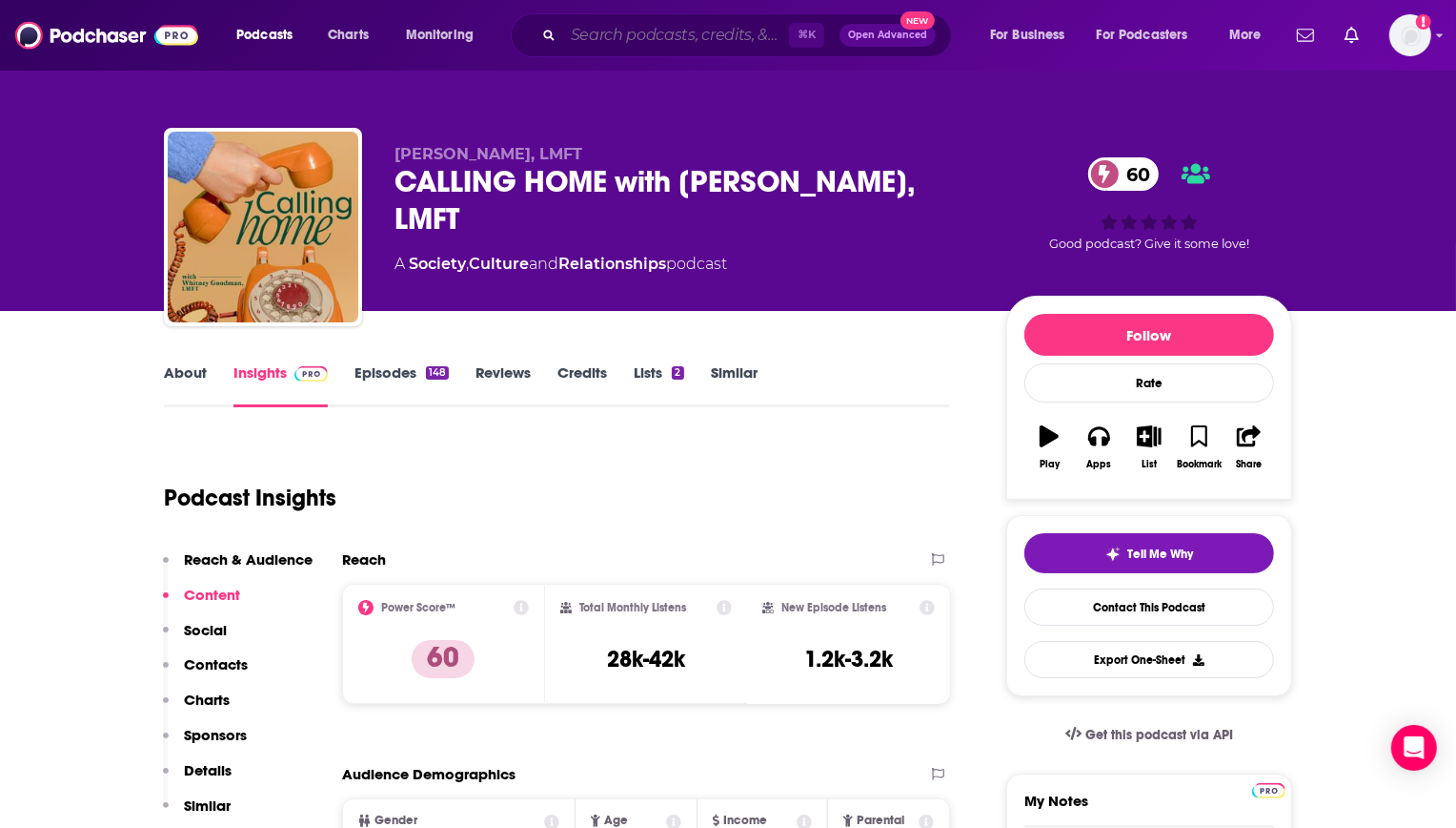
click at [687, 40] on input "Search podcasts, credits, & more..." at bounding box center [676, 35] width 226 height 31
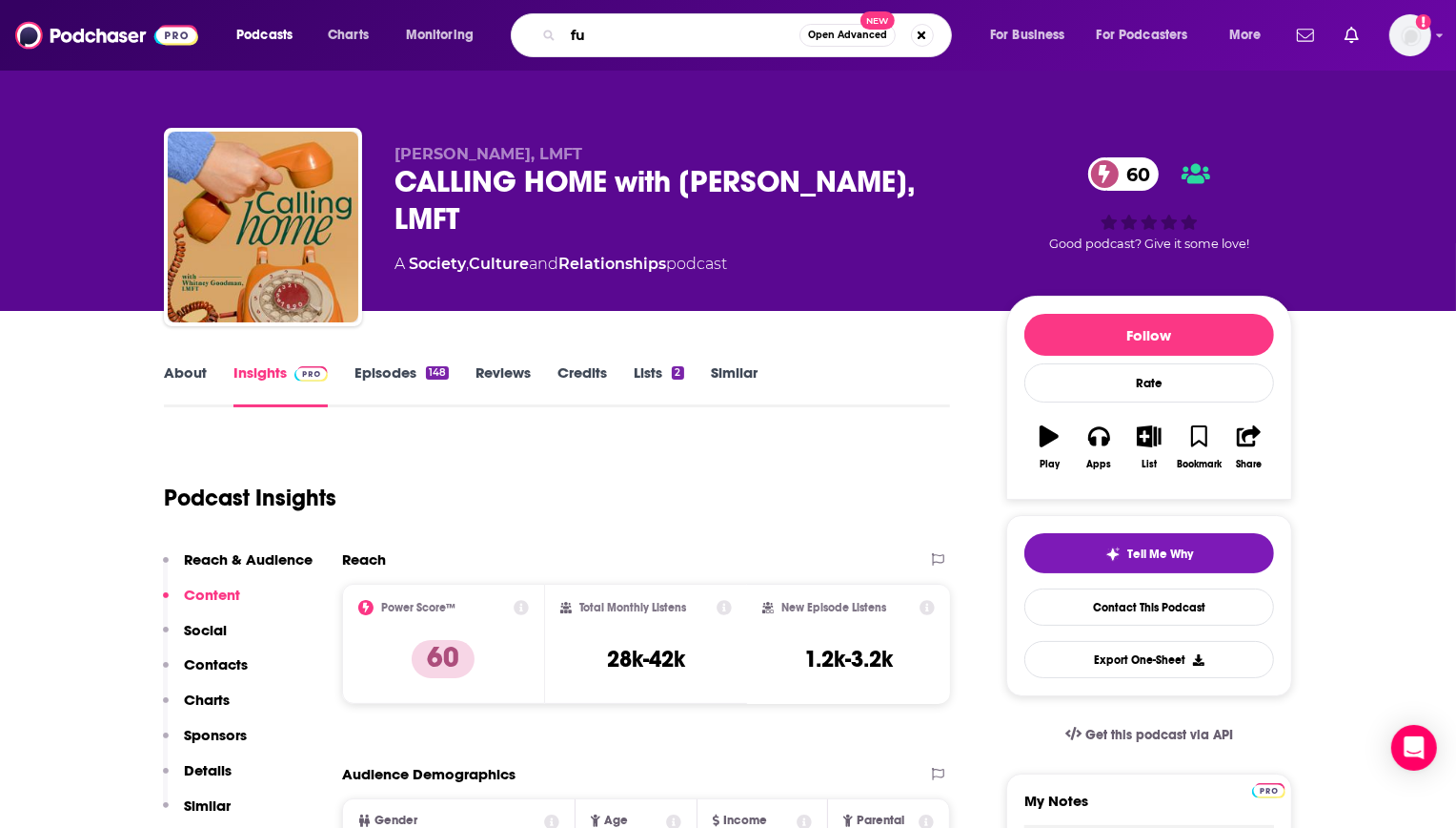
type input "f"
type input "fluster c"
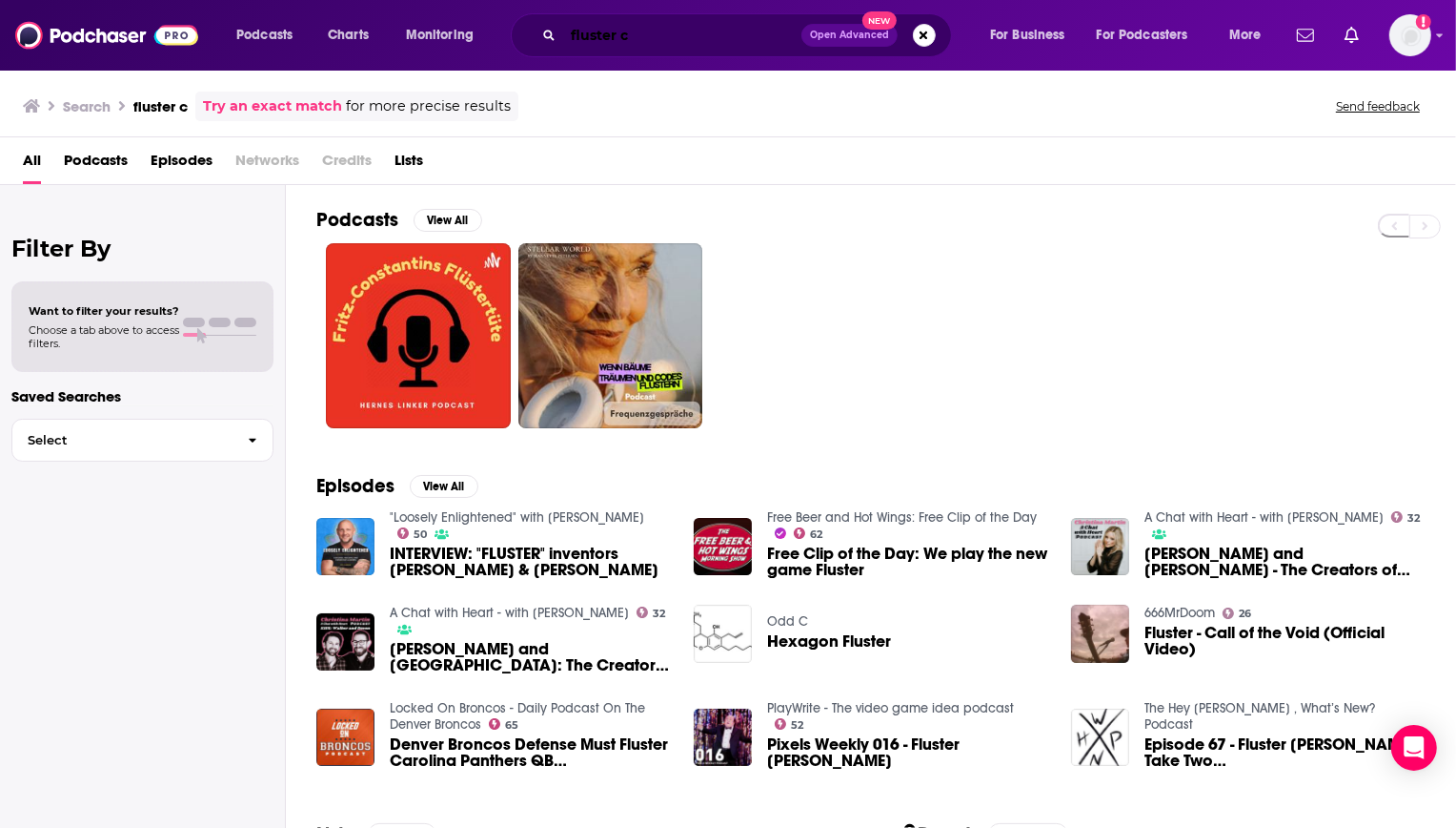
click at [669, 48] on input "fluster c" at bounding box center [682, 35] width 239 height 31
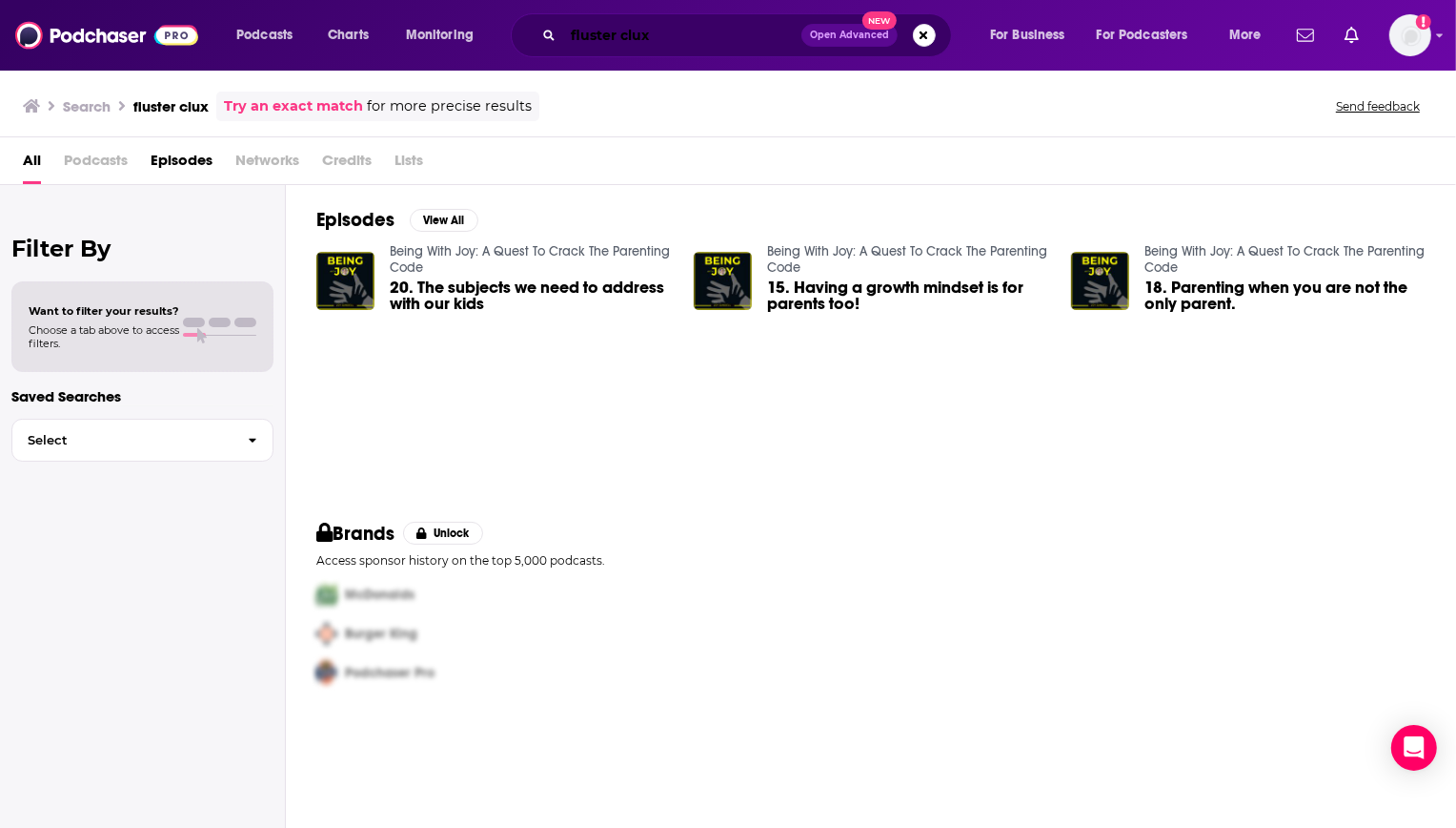
click at [620, 30] on input "fluster clux" at bounding box center [682, 35] width 239 height 31
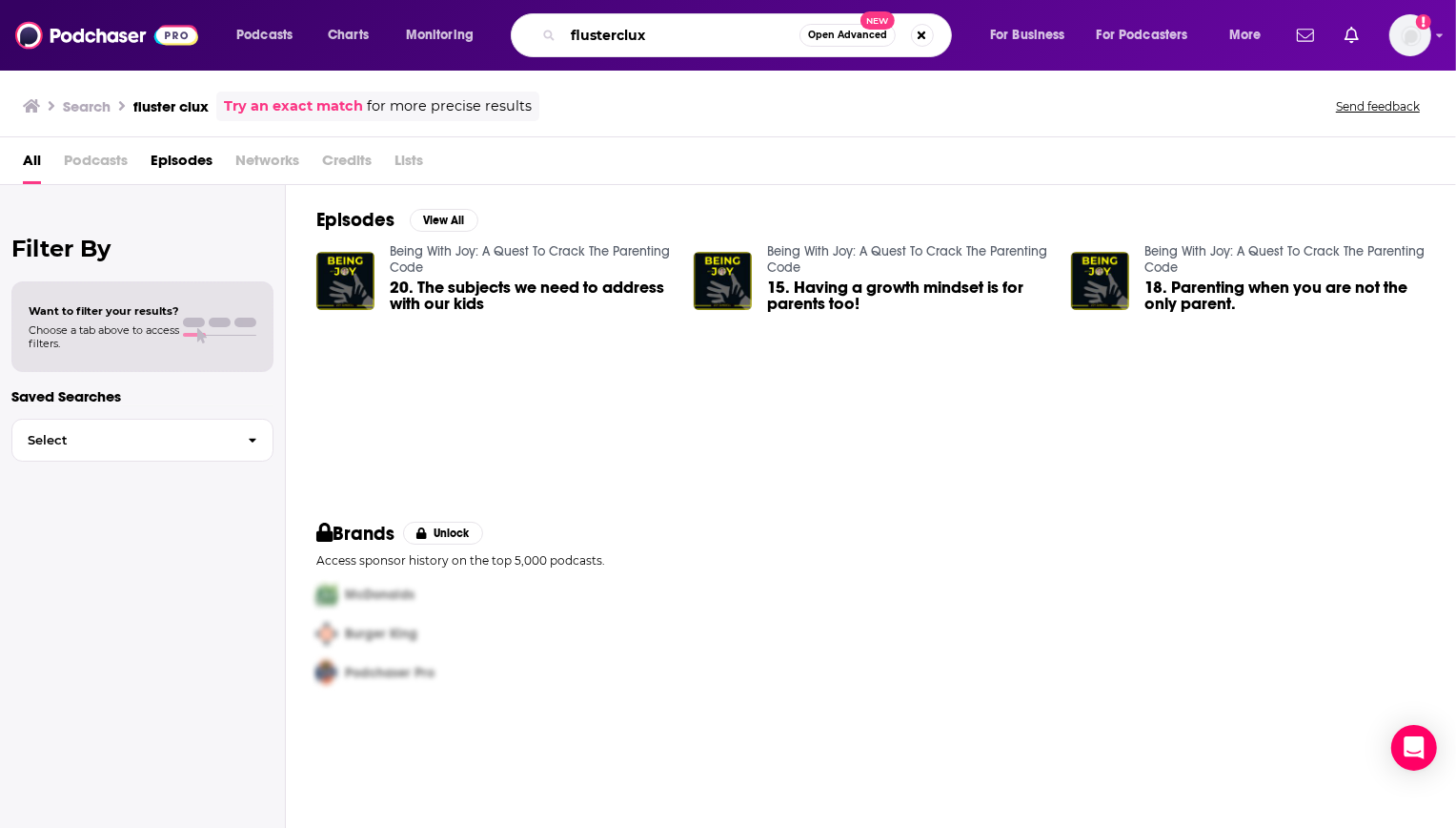
type input "flusterclux"
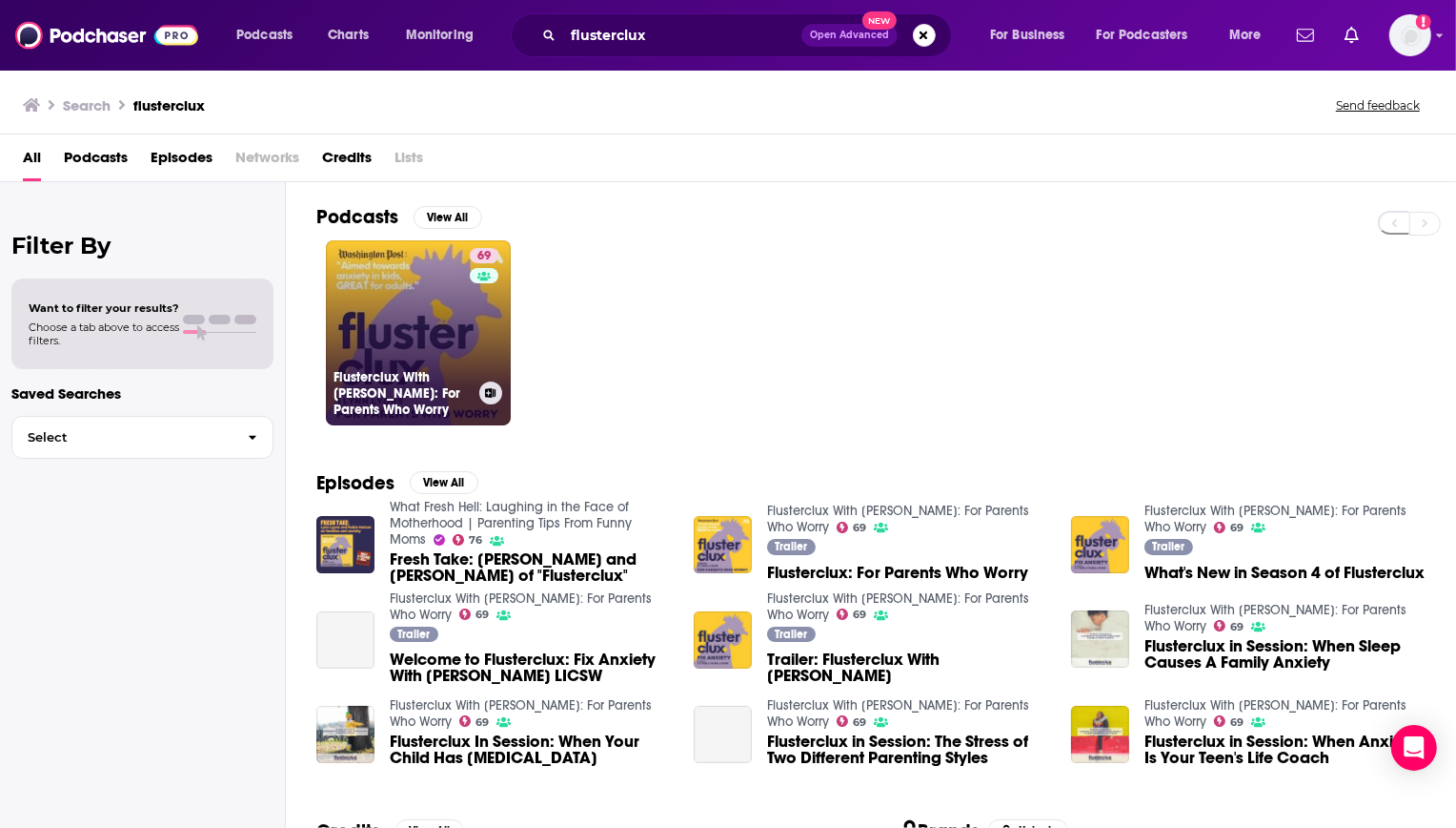
click at [385, 329] on link "69 Flusterclux With Lynn Lyons: For Parents Who Worry" at bounding box center [418, 333] width 185 height 185
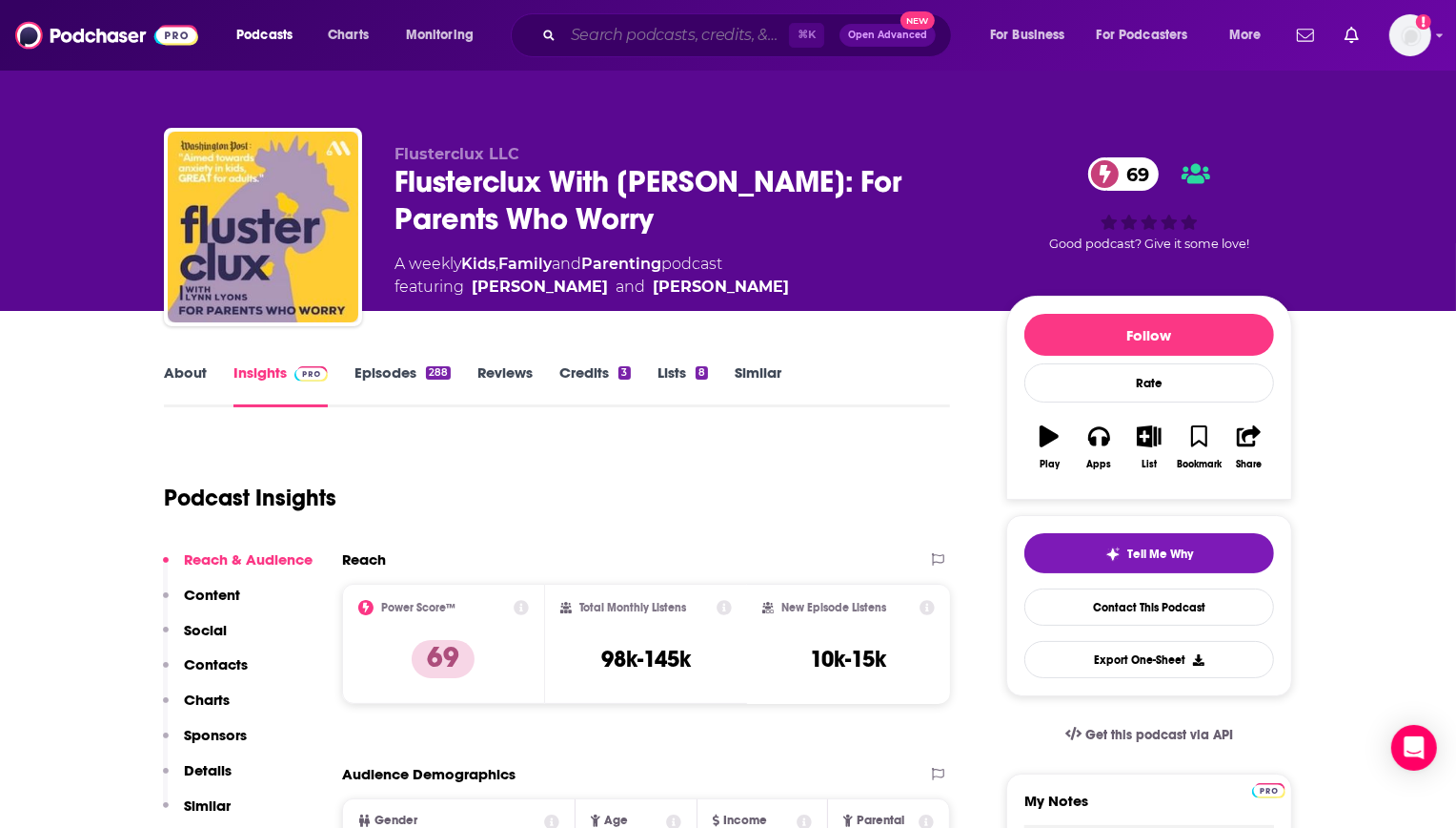
click at [632, 36] on input "Search podcasts, credits, & more..." at bounding box center [676, 35] width 226 height 31
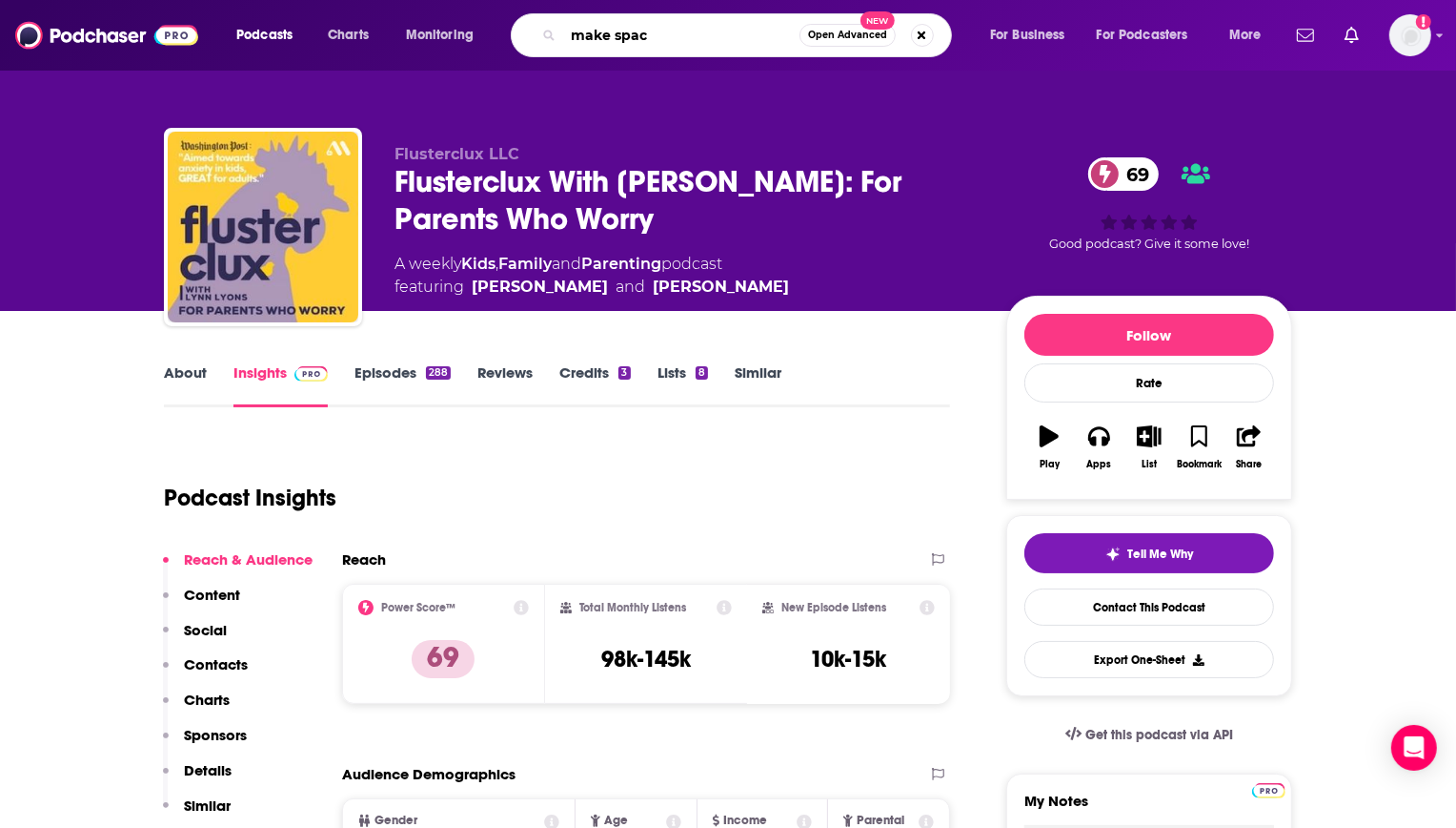
type input "make space"
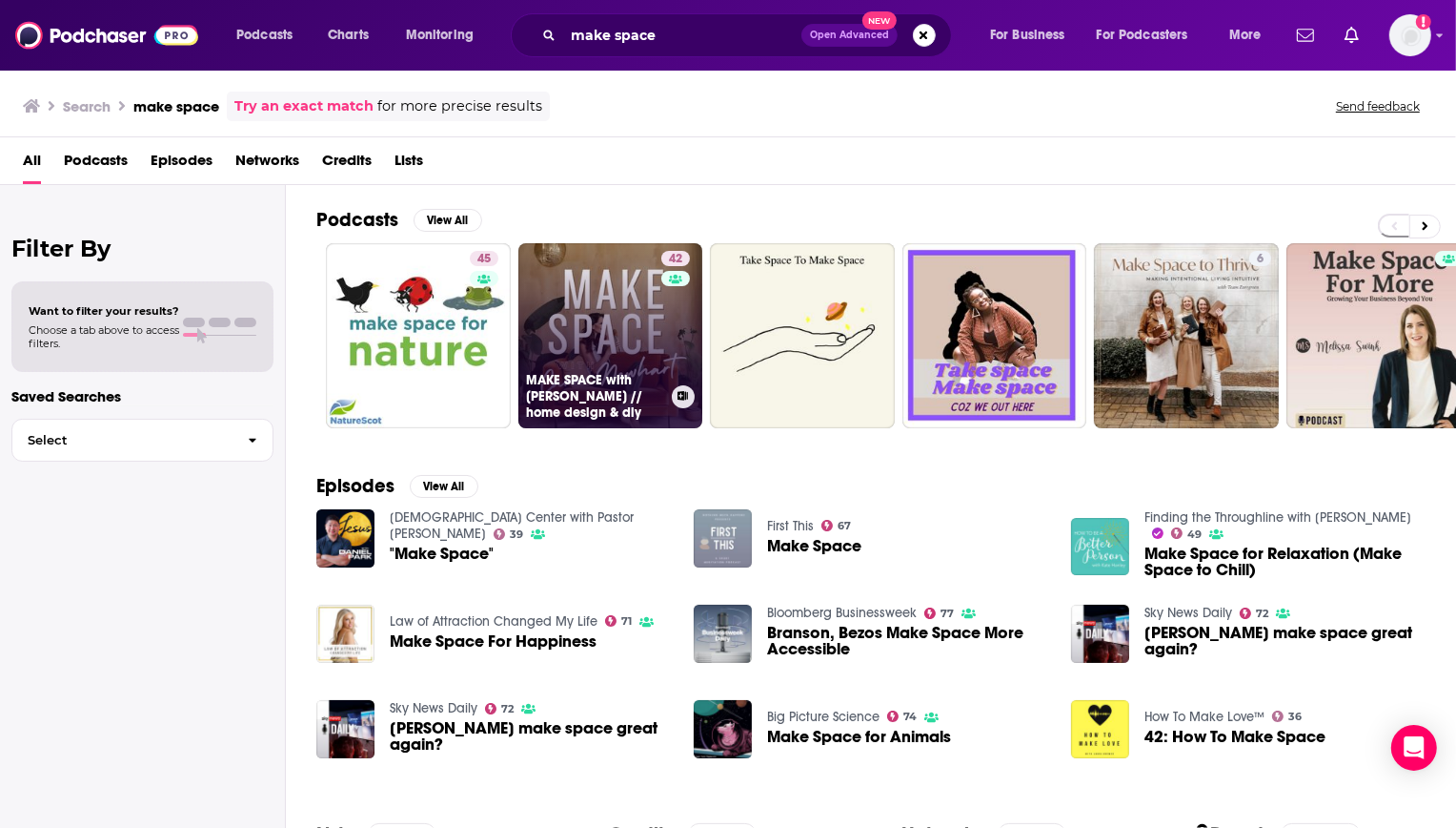
click at [626, 301] on link "42 MAKE SPACE with Cara Newhart // home design & diy" at bounding box center [610, 335] width 185 height 185
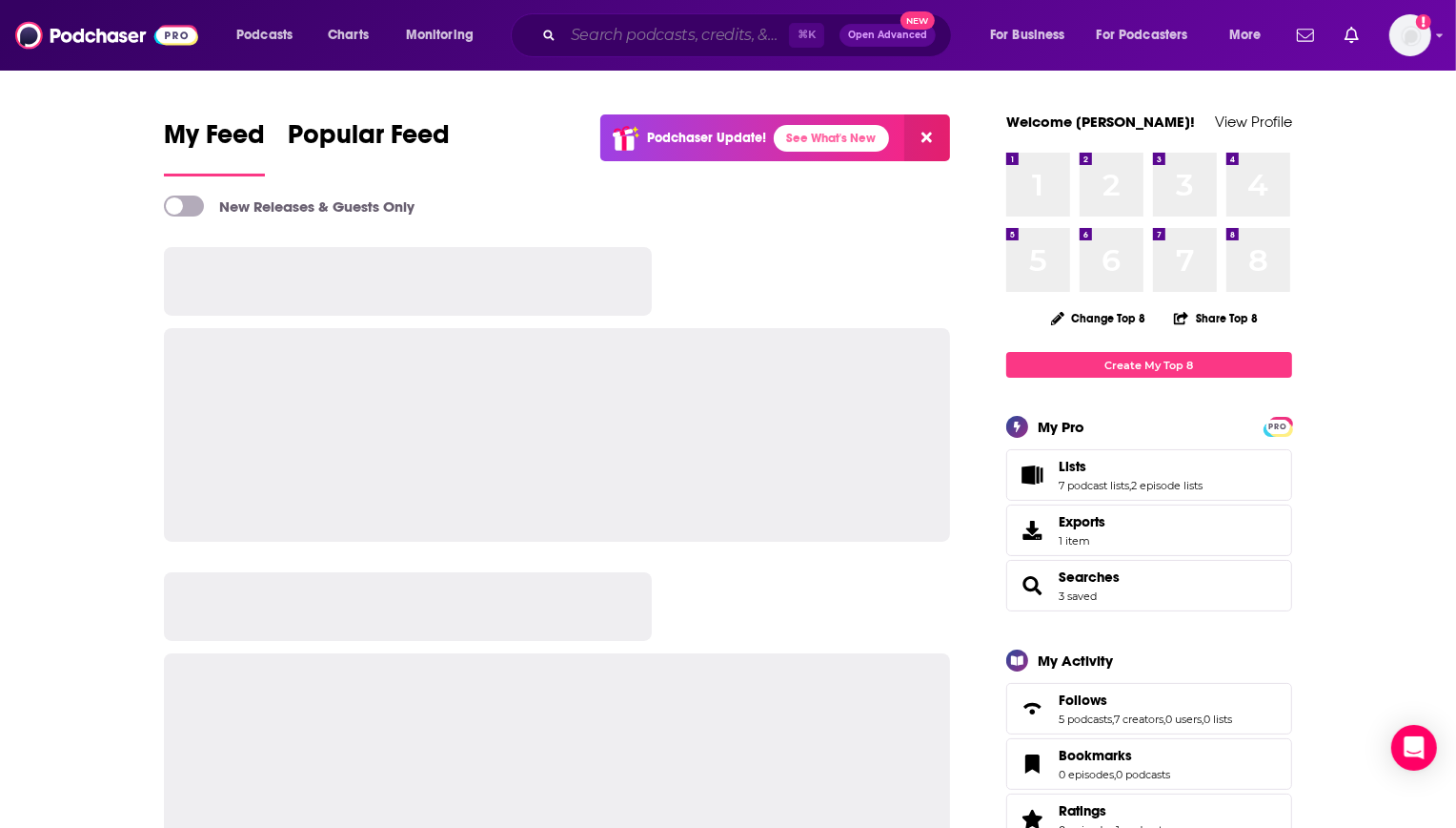
click at [640, 41] on input "Search podcasts, credits, & more..." at bounding box center [676, 35] width 226 height 31
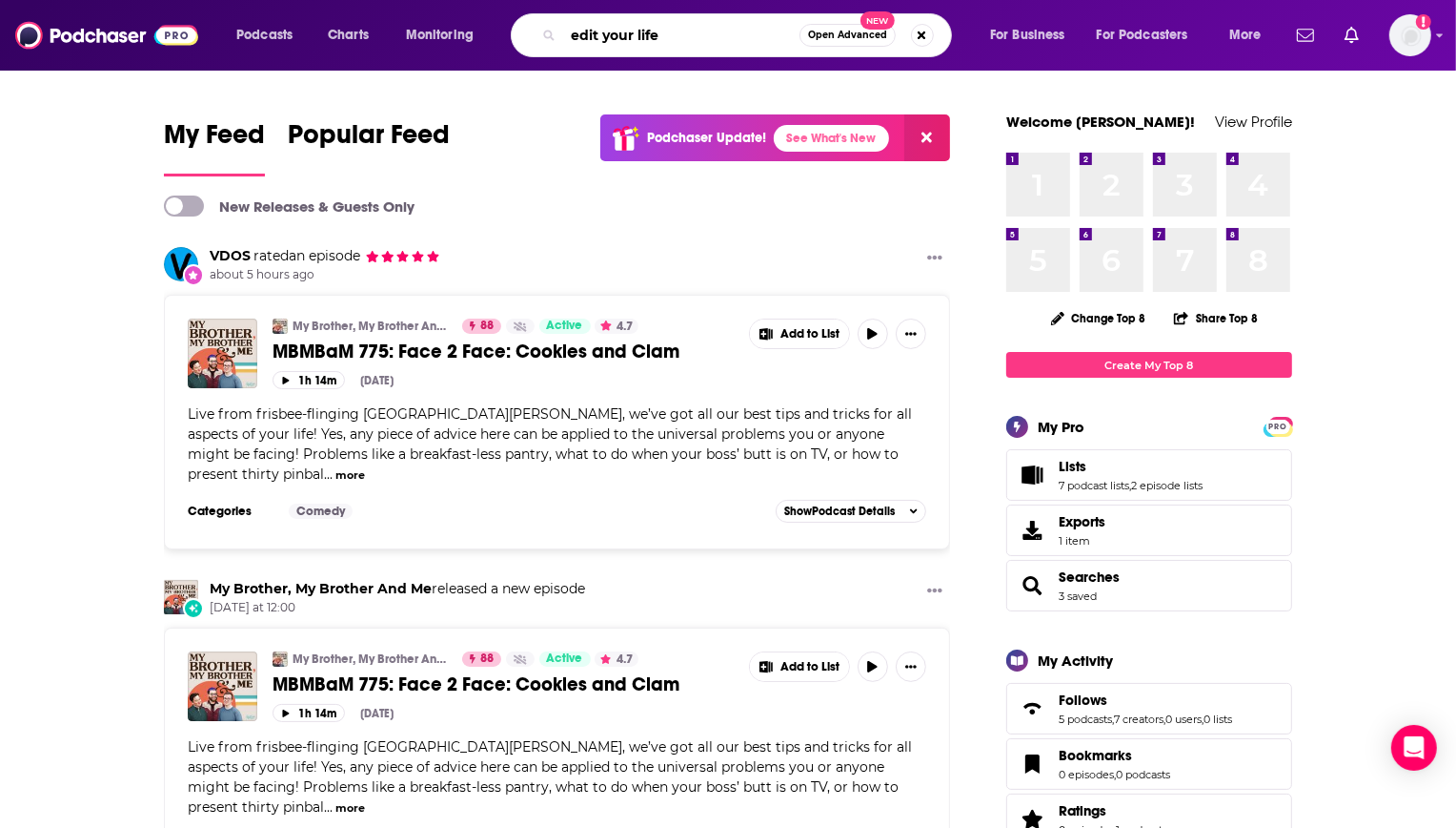
type input "edit your life"
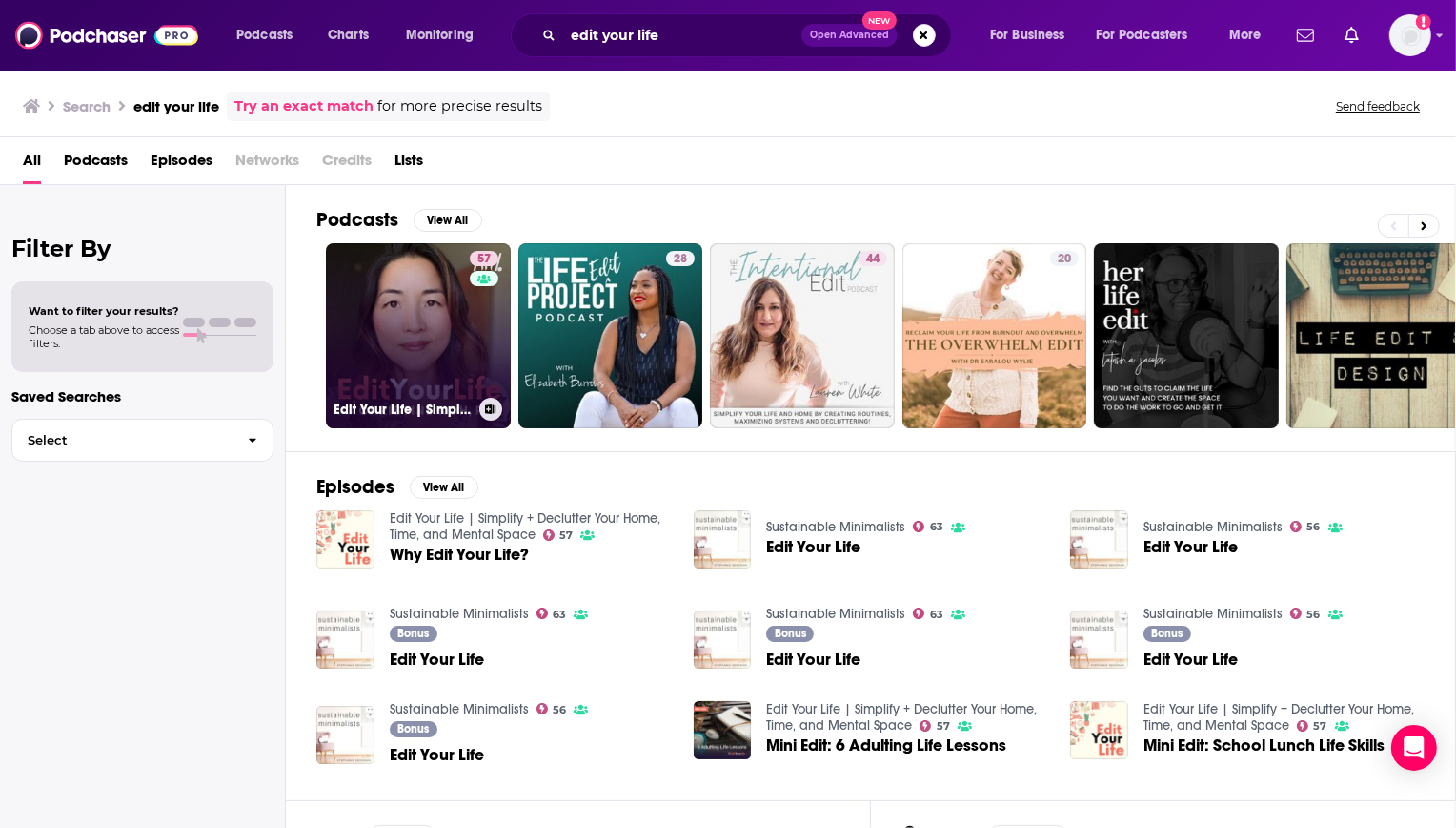
click at [345, 325] on link "57 Edit Your Life | Simplify + Declutter Your Home, Time, and Mental Space" at bounding box center [418, 335] width 185 height 185
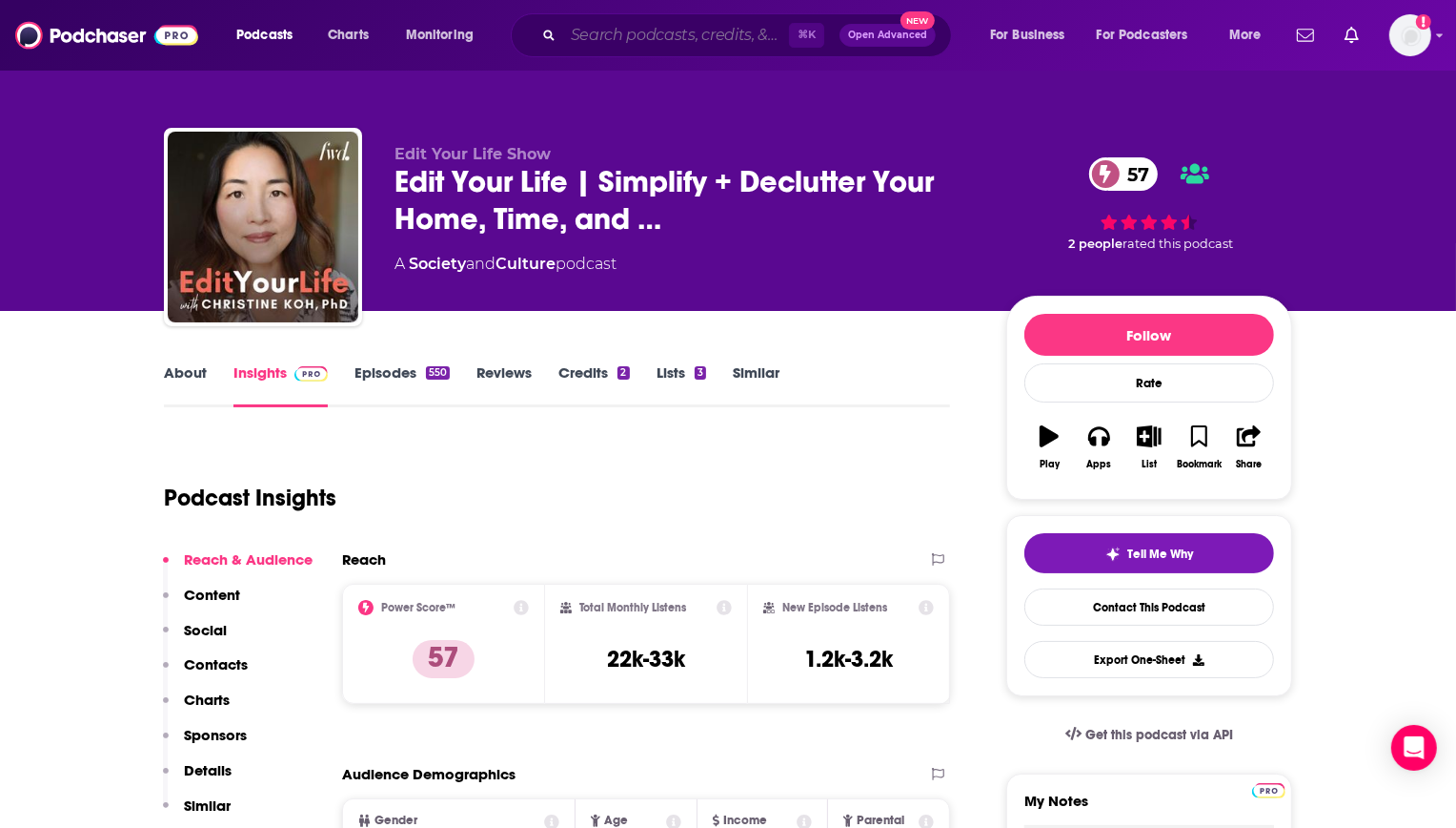
click at [652, 43] on input "Search podcasts, credits, & more..." at bounding box center [676, 35] width 226 height 31
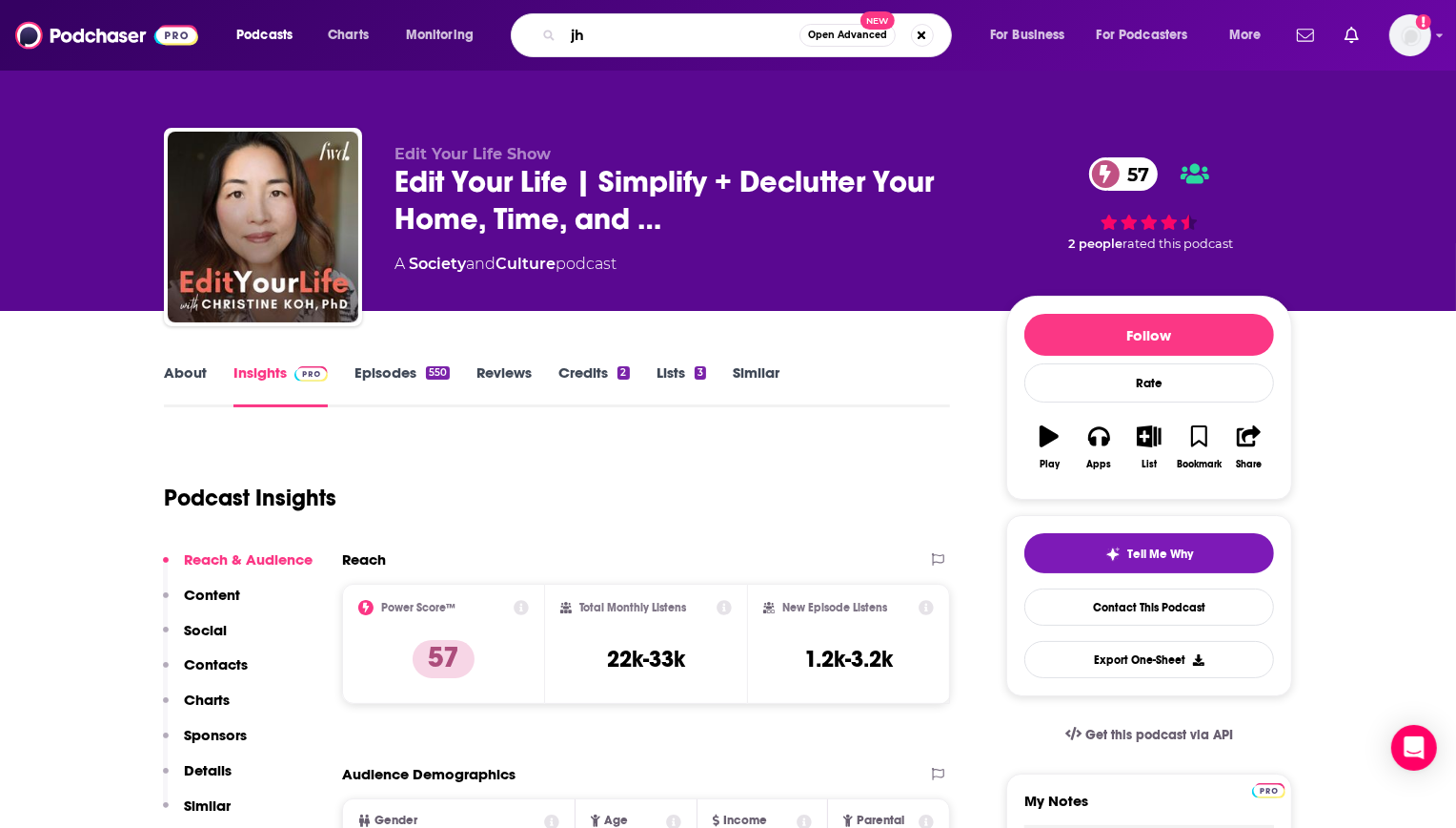
type input "j"
type input "honeydew me"
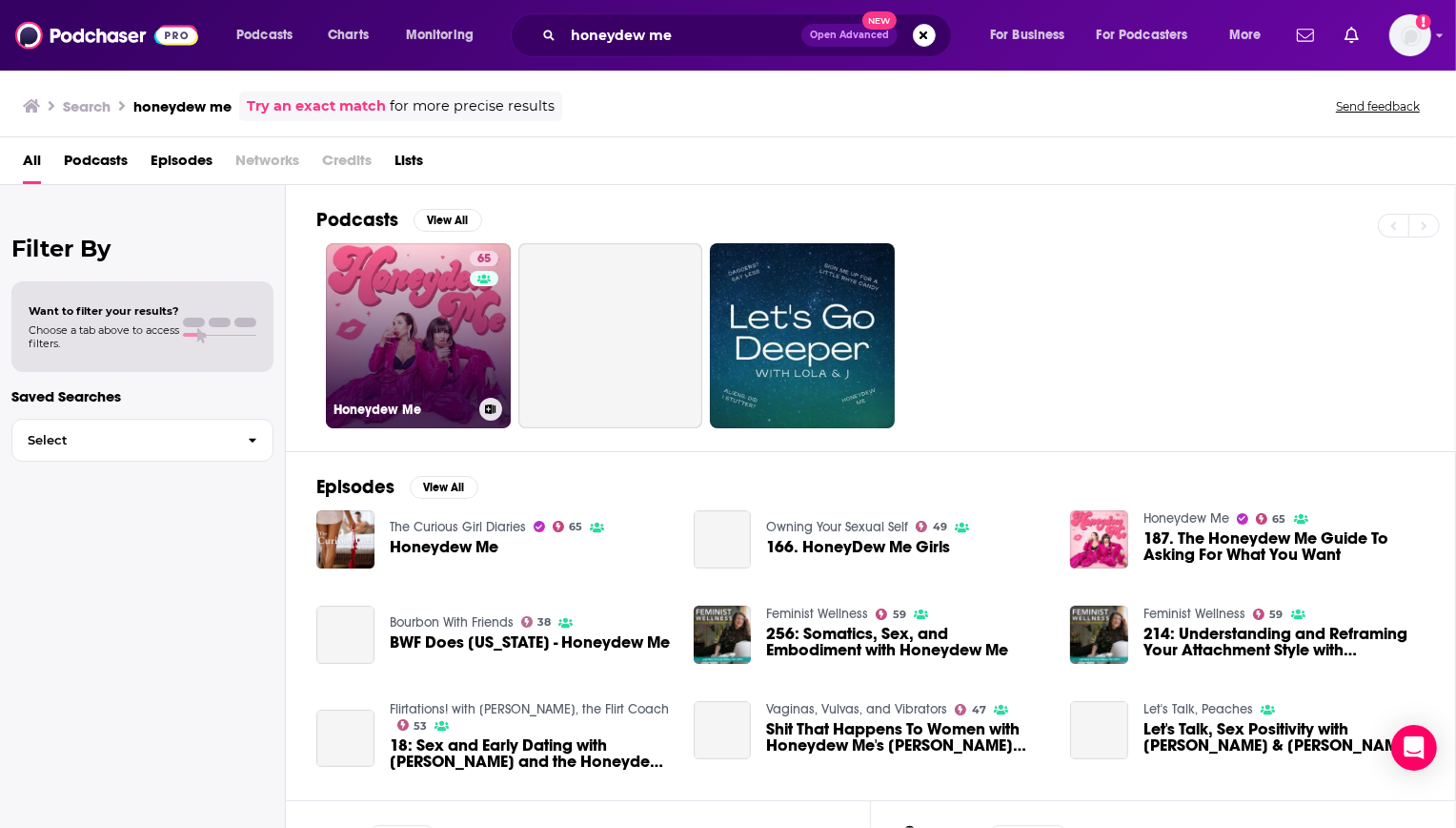
click at [360, 302] on link "65 Honeydew Me" at bounding box center [418, 335] width 185 height 185
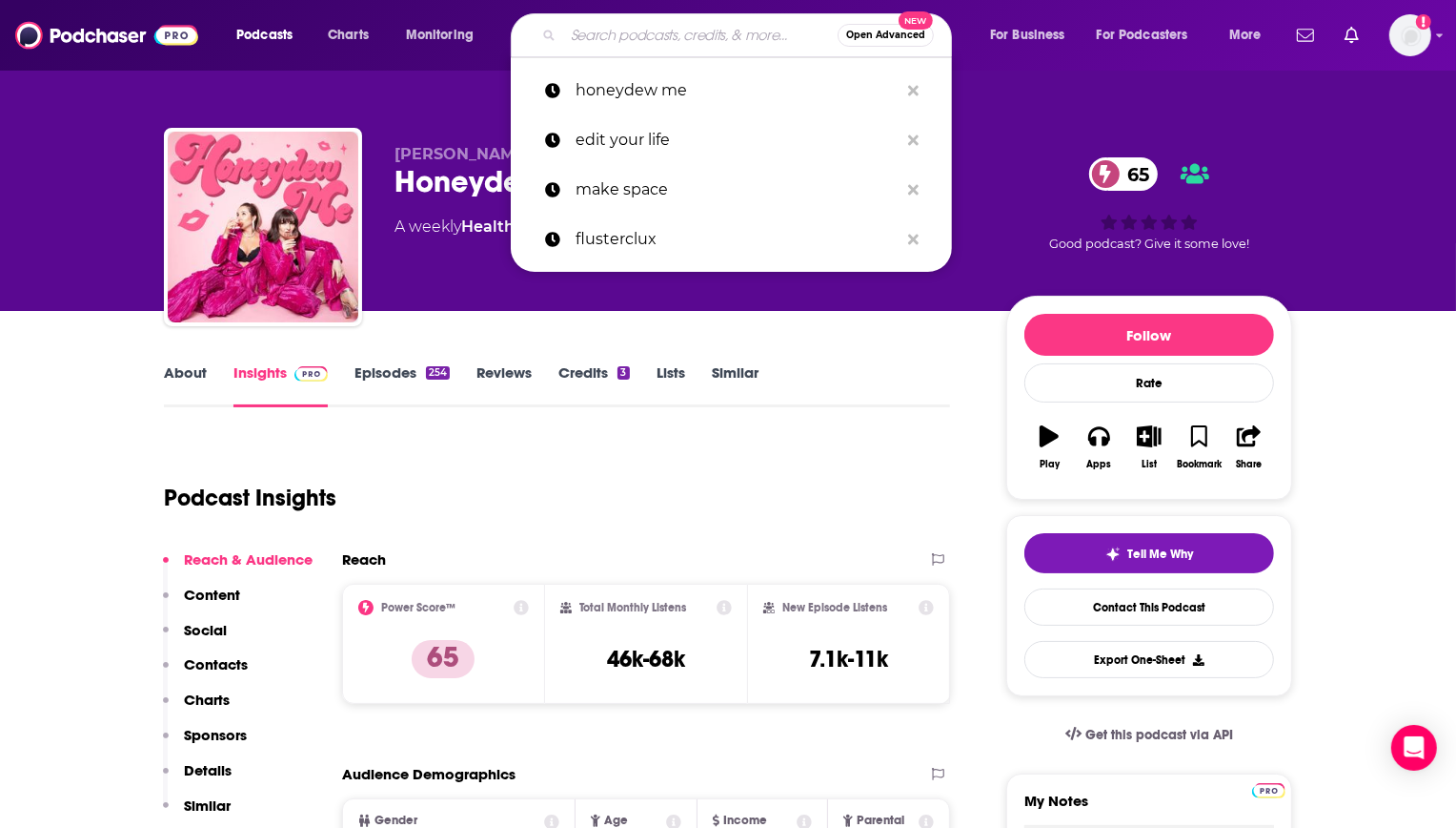
click at [727, 34] on input "Search podcasts, credits, & more..." at bounding box center [700, 35] width 275 height 31
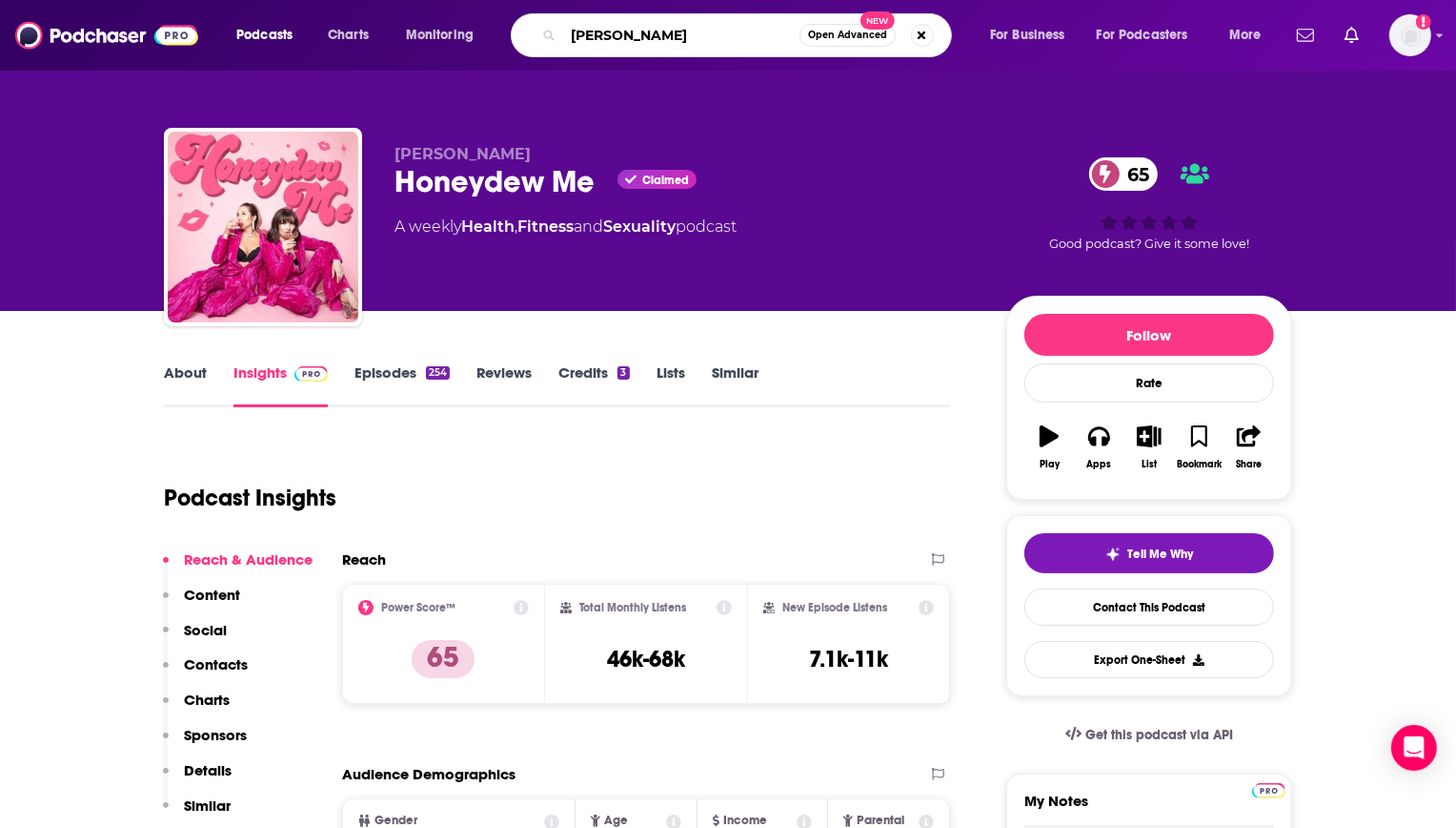
type input "oldish"
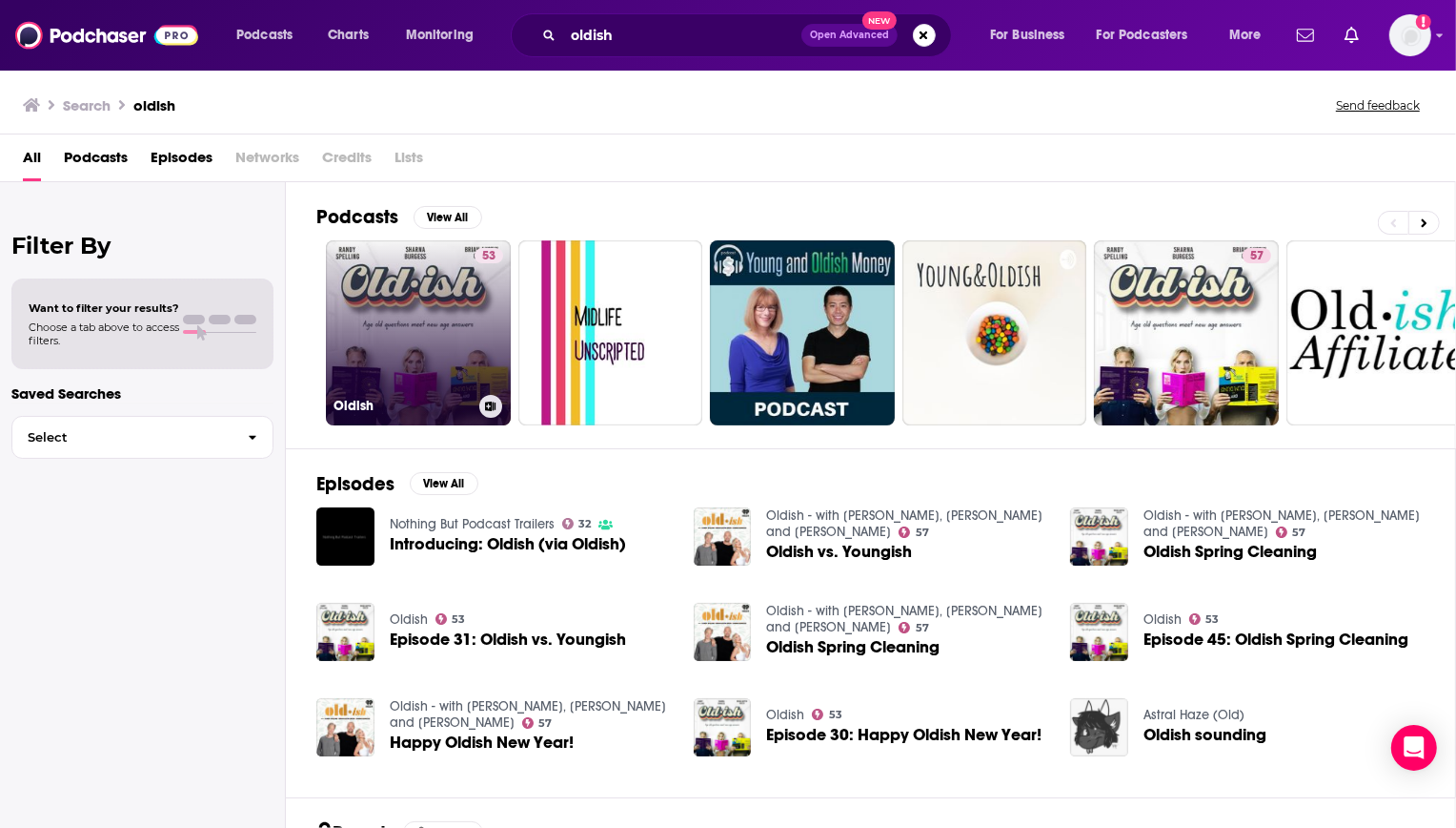
click at [389, 307] on link "53 Oldish" at bounding box center [418, 333] width 185 height 185
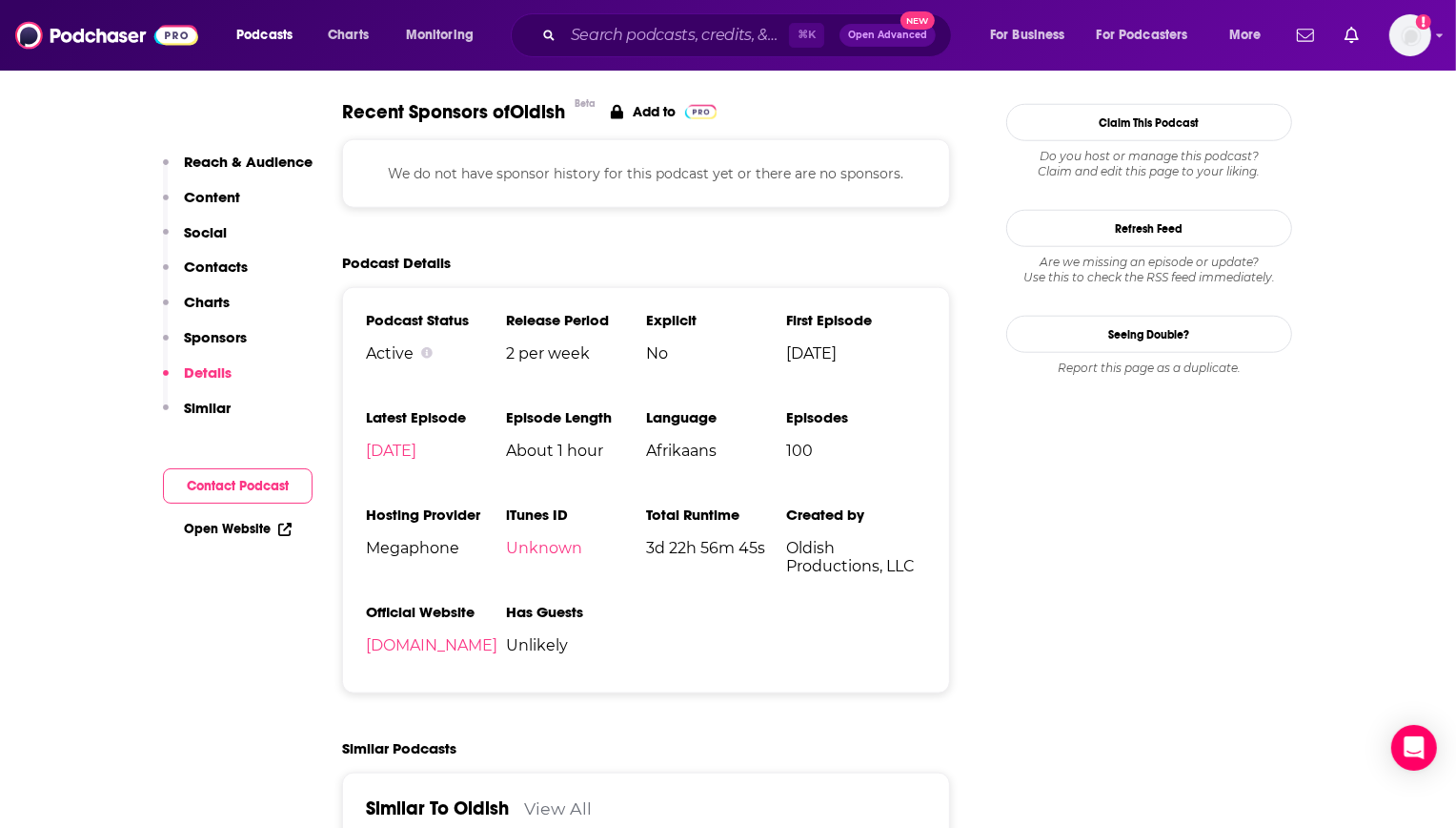
scroll to position [1526, 0]
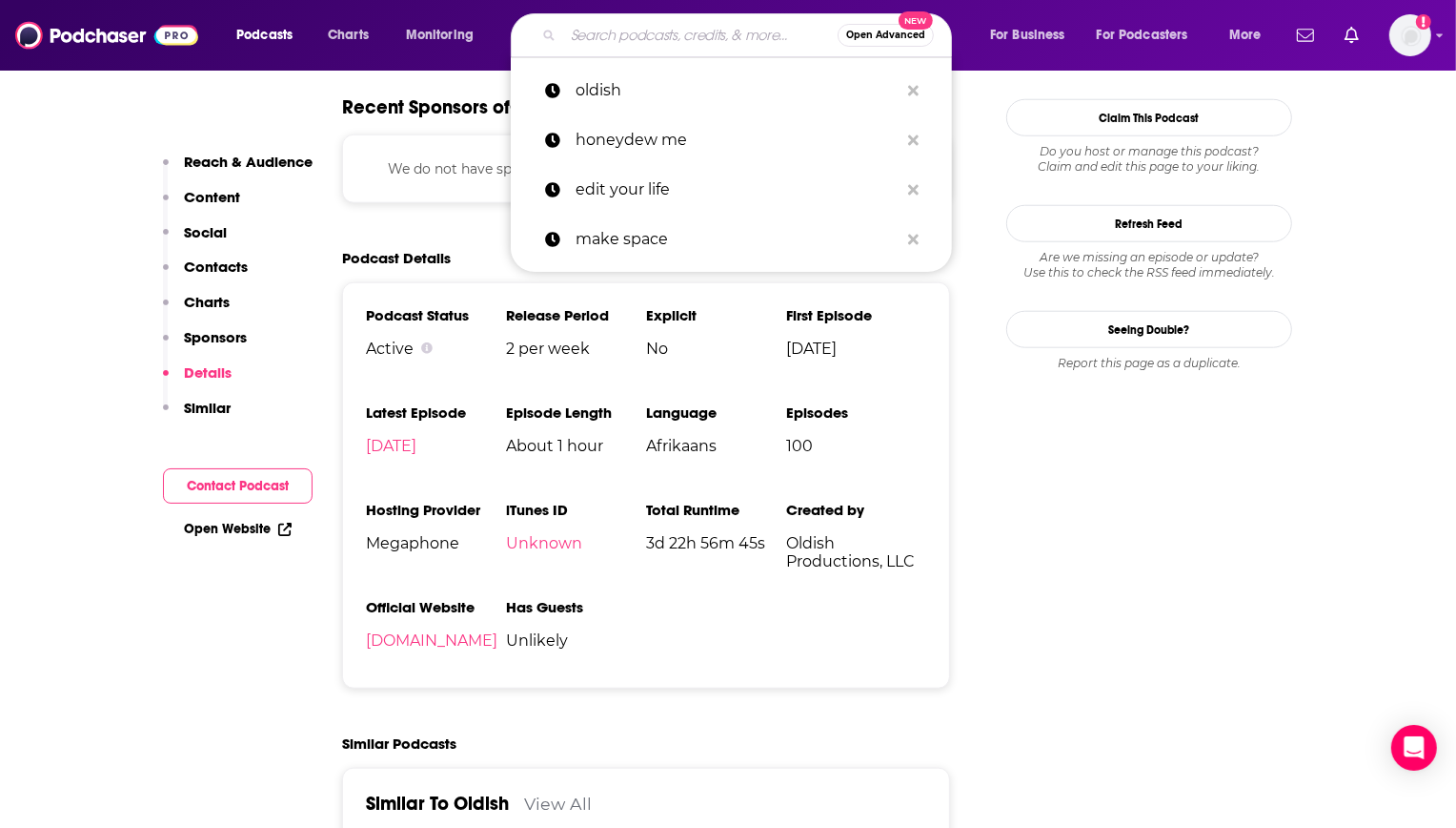
click at [696, 26] on input "Search podcasts, credits, & more..." at bounding box center [700, 35] width 275 height 31
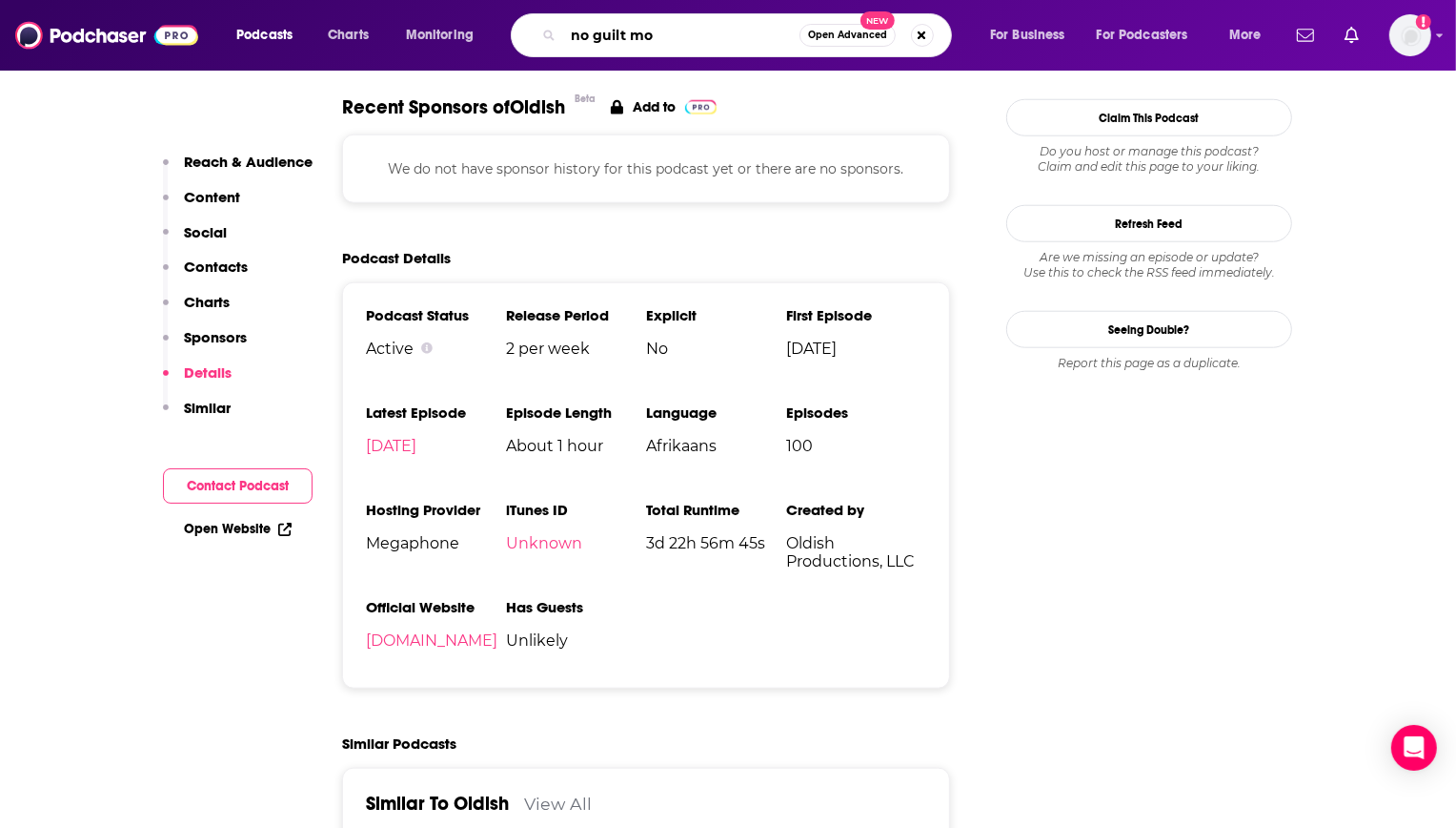
type input "no guilt mom"
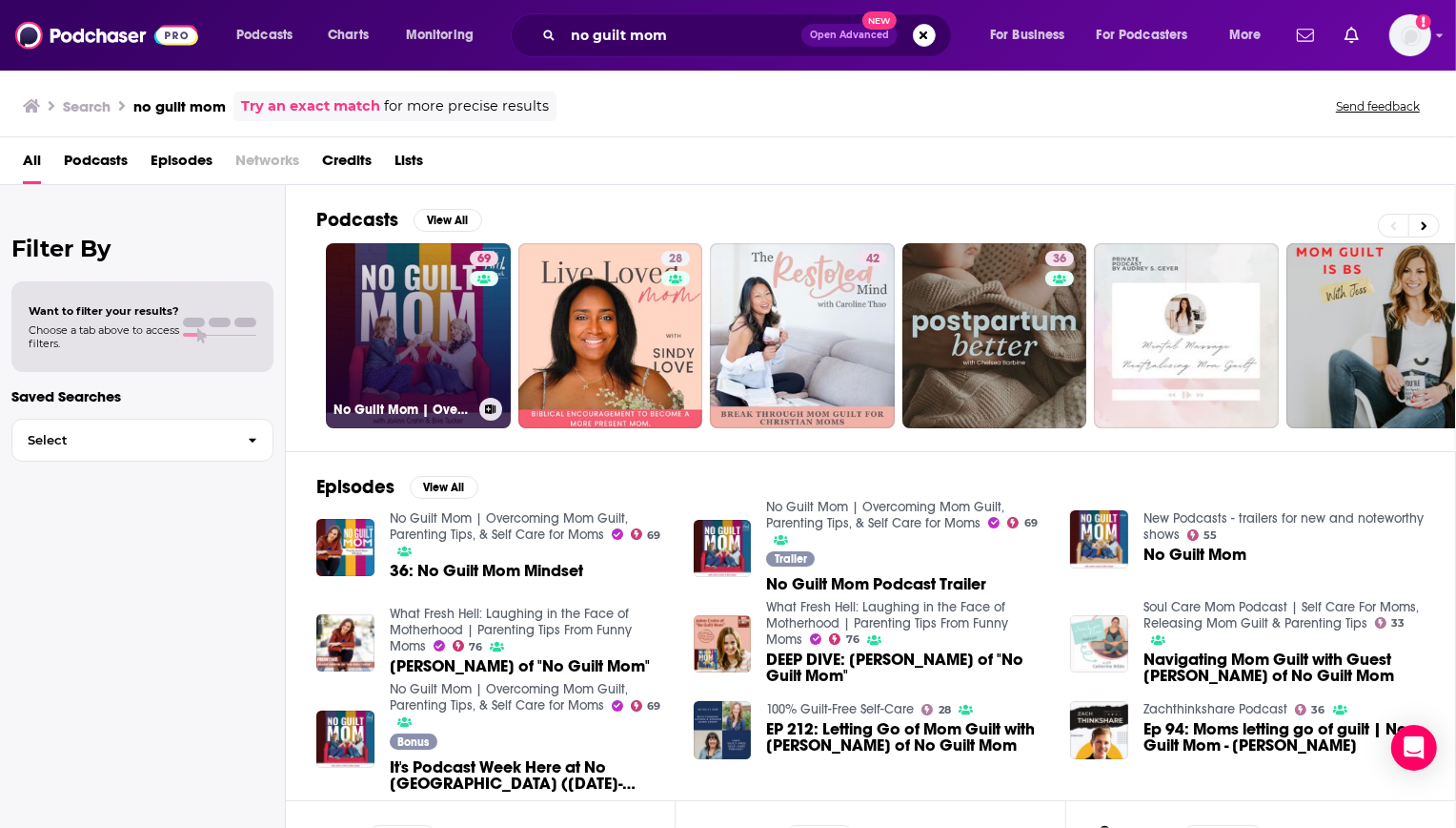
click at [416, 277] on link "69 No Guilt Mom | Overcoming Mom Guilt, Parenting Tips, & Self Care for Moms" at bounding box center [418, 335] width 185 height 185
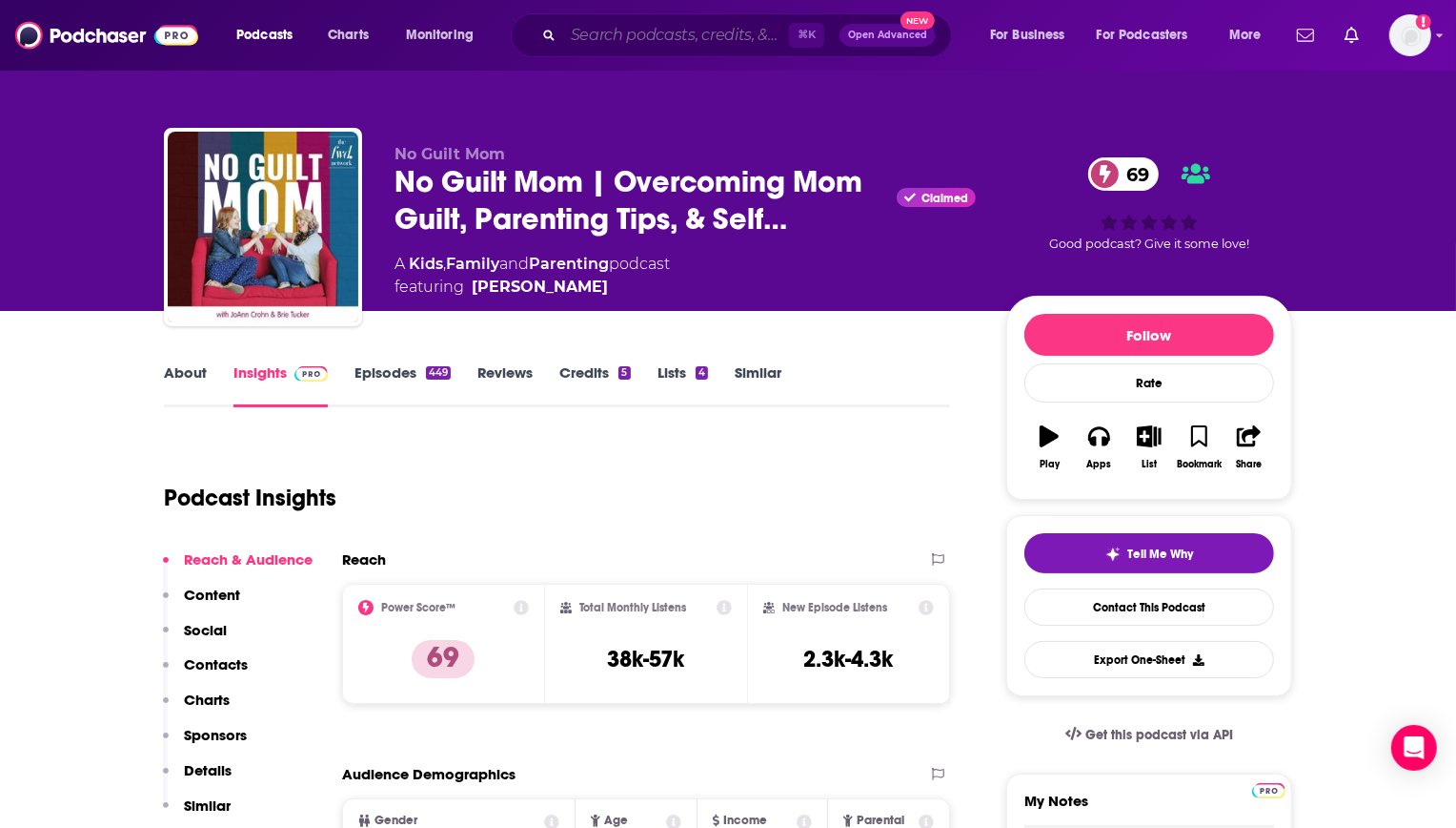
click at [728, 37] on input "Search podcasts, credits, & more..." at bounding box center [676, 35] width 226 height 31
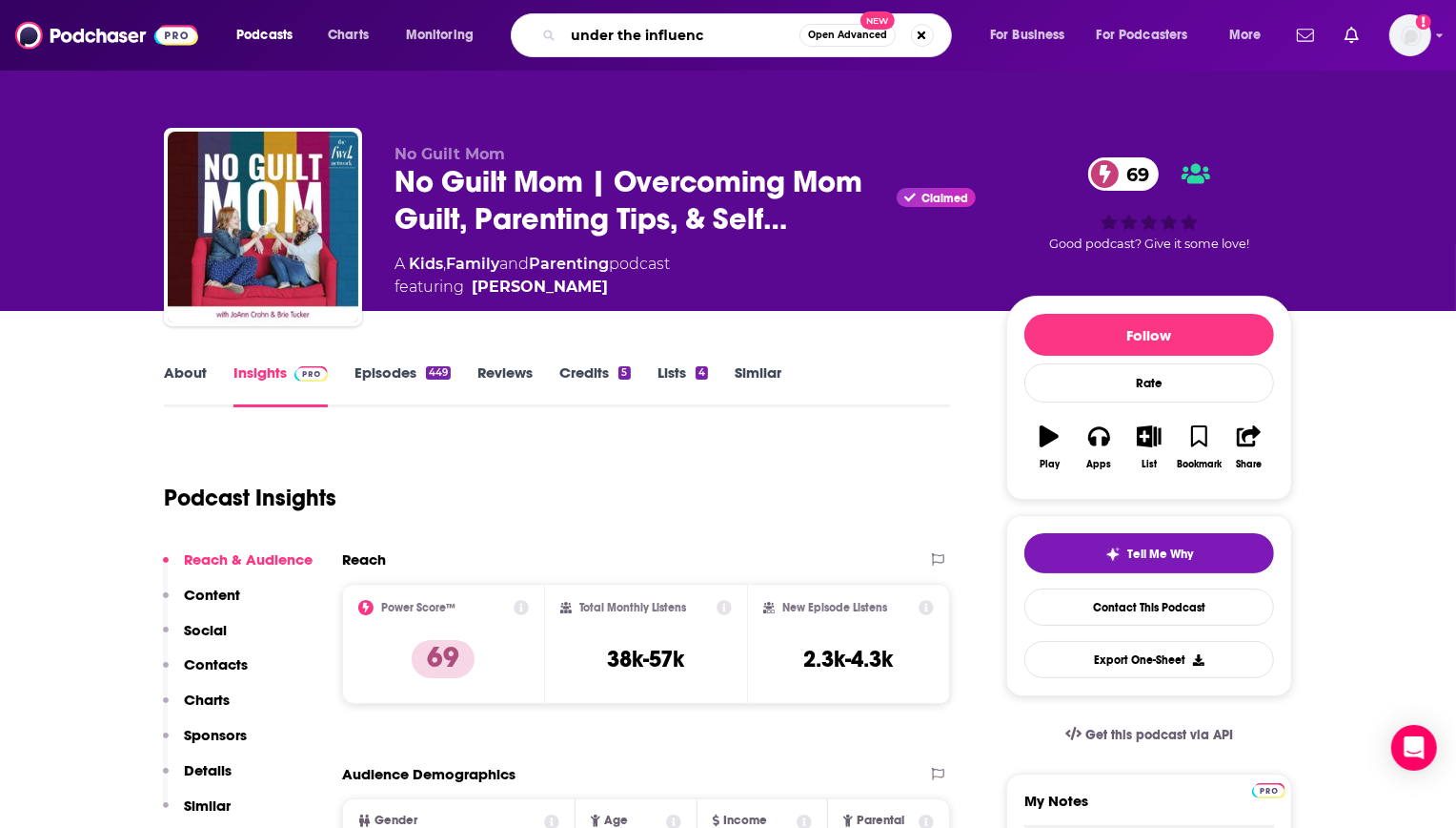
type input "under the influence"
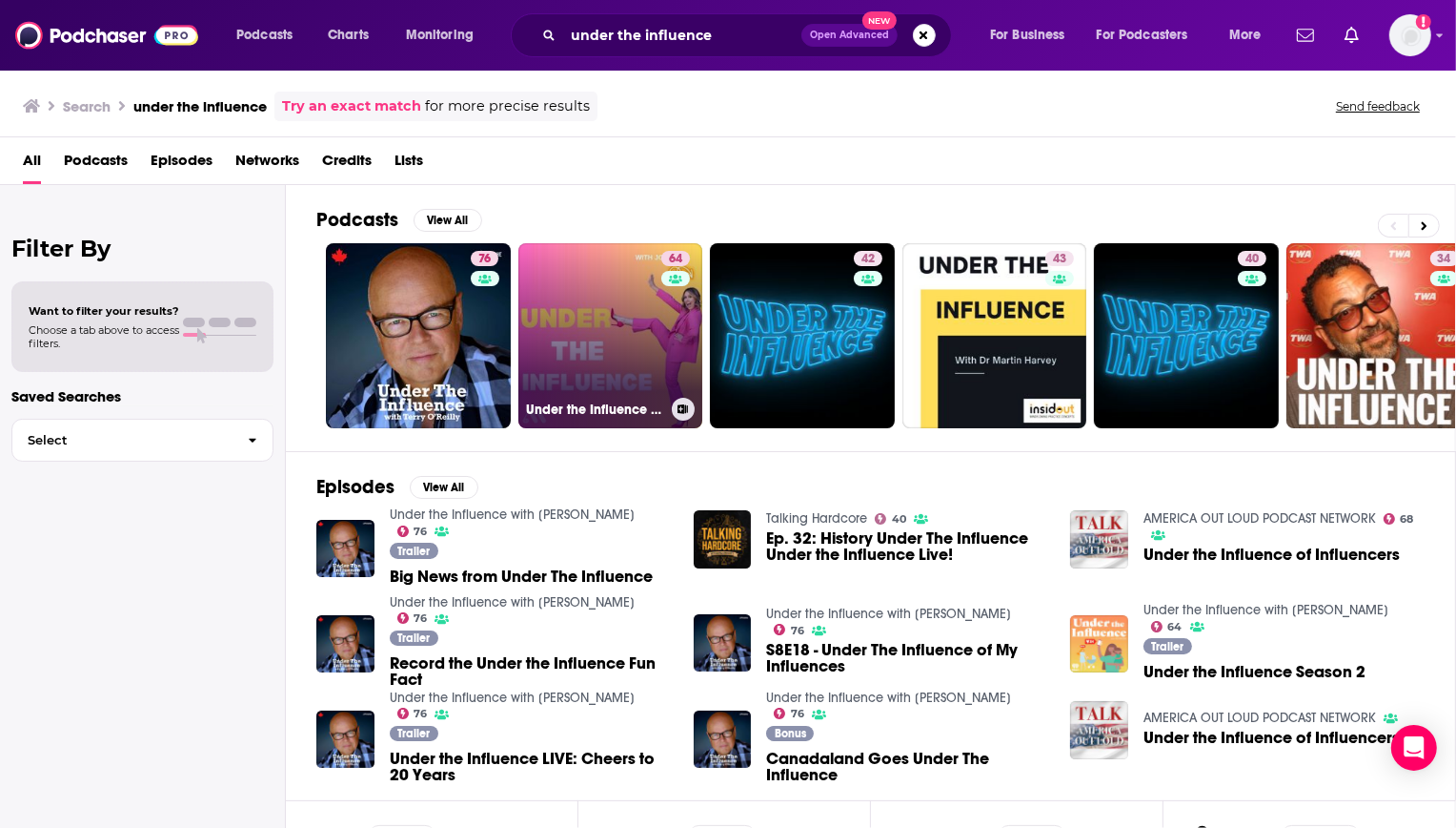
click at [593, 295] on link "64 Under the Influence with Jo Piazza" at bounding box center [610, 335] width 185 height 185
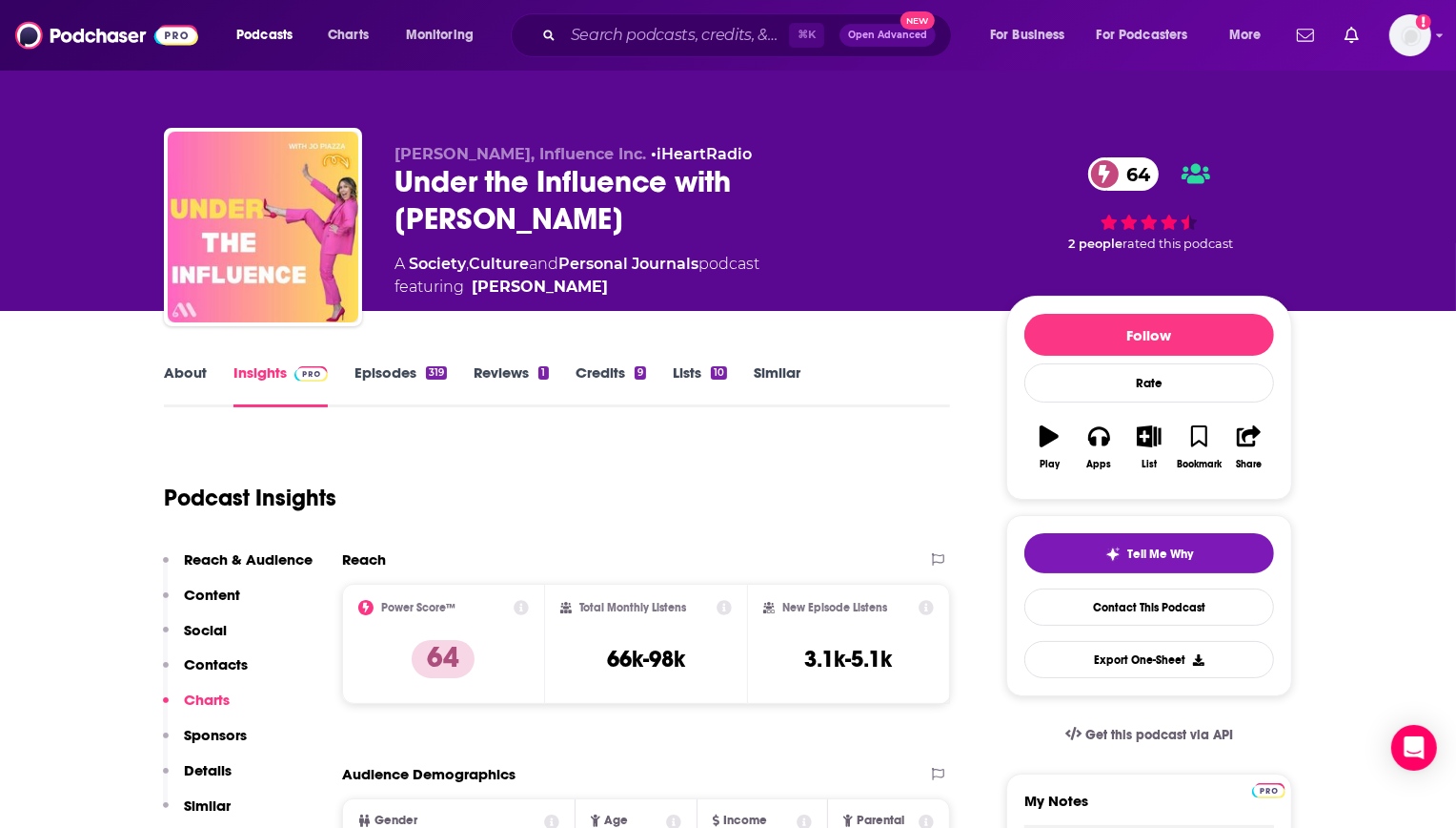
click at [656, 33] on input "Search podcasts, credits, & more..." at bounding box center [676, 35] width 226 height 31
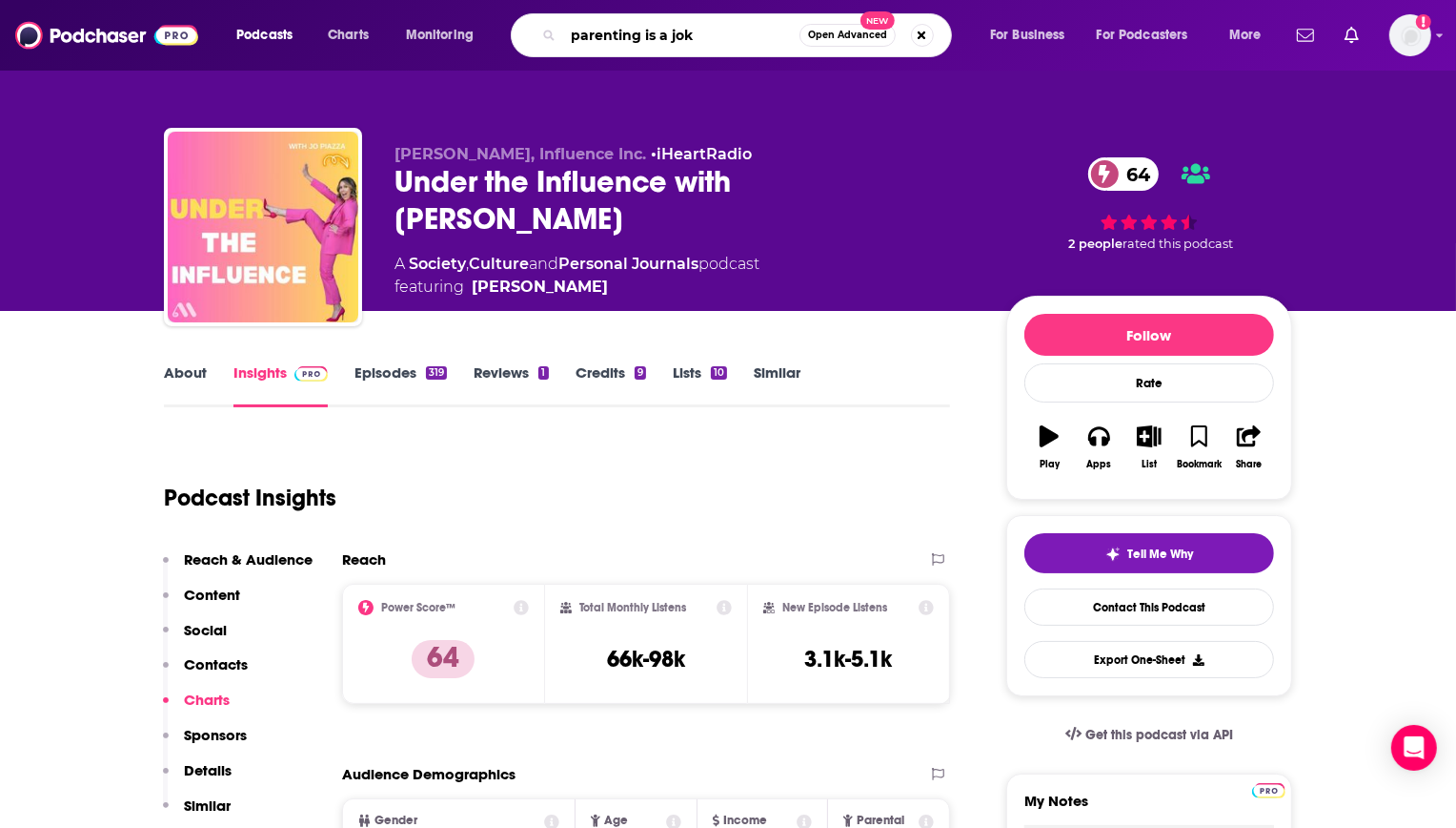
type input "parenting is a joke"
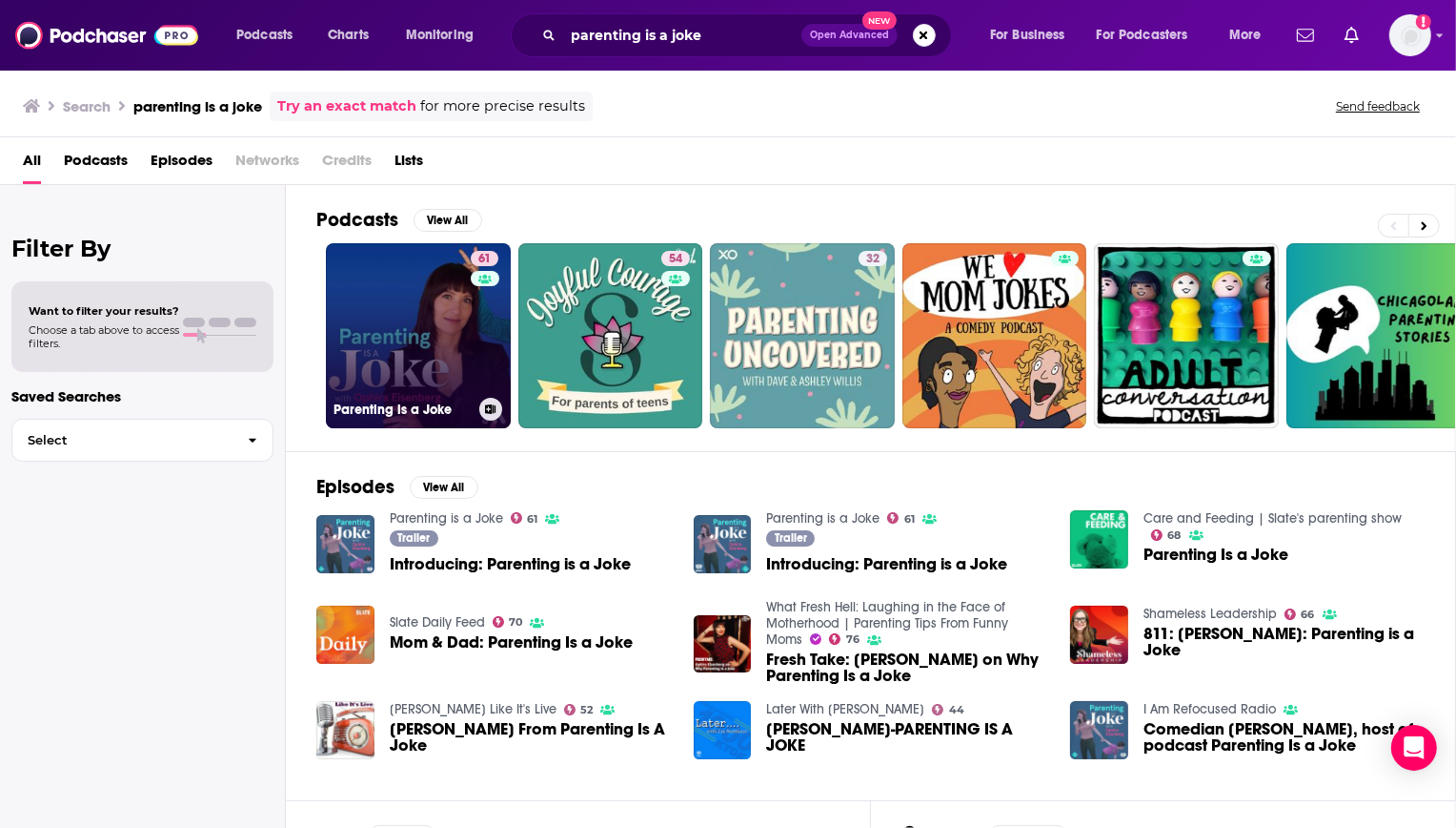
click at [384, 334] on link "61 Parenting is a Joke" at bounding box center [418, 335] width 185 height 185
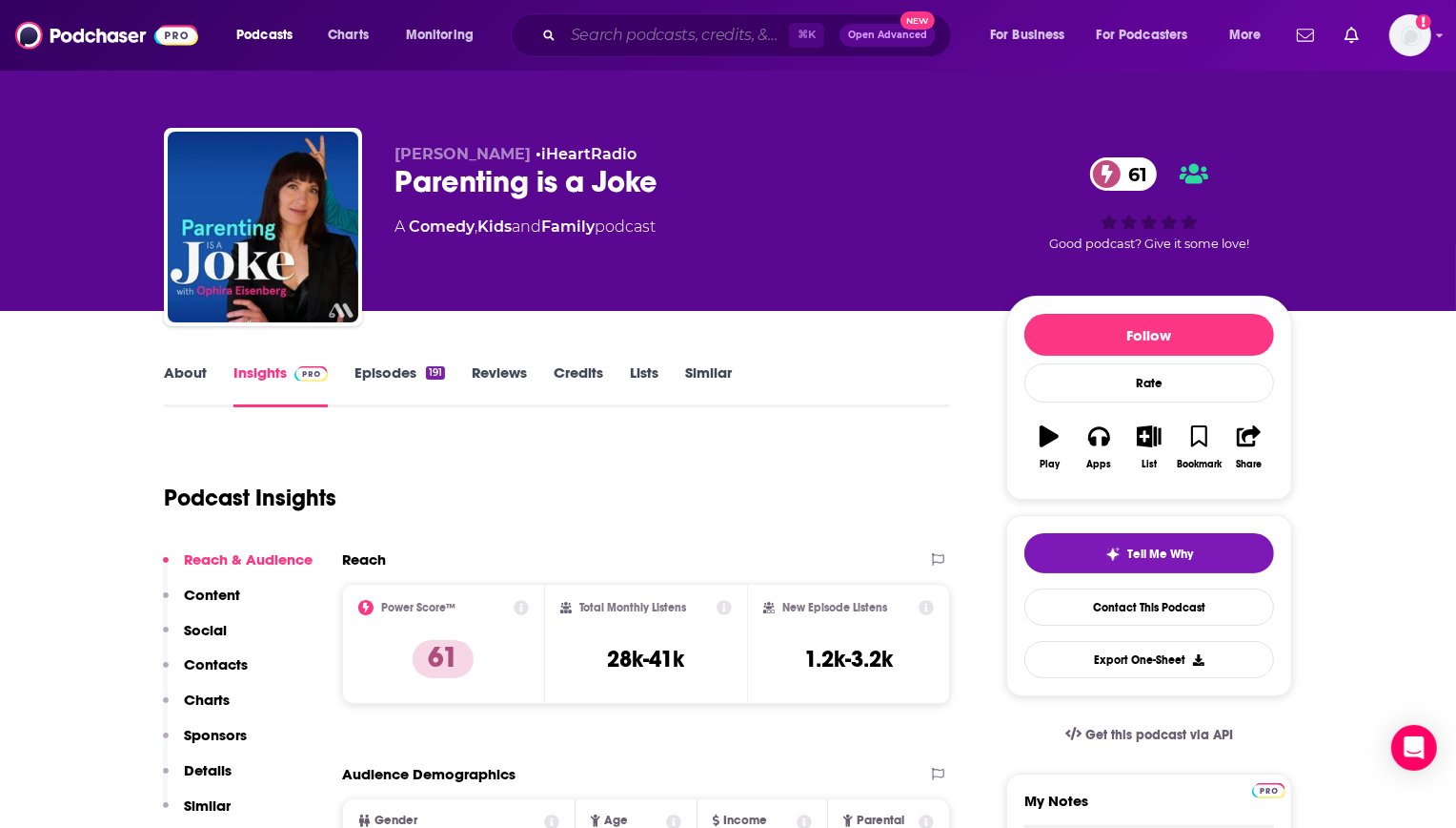
click at [611, 31] on input "Search podcasts, credits, & more..." at bounding box center [676, 35] width 226 height 31
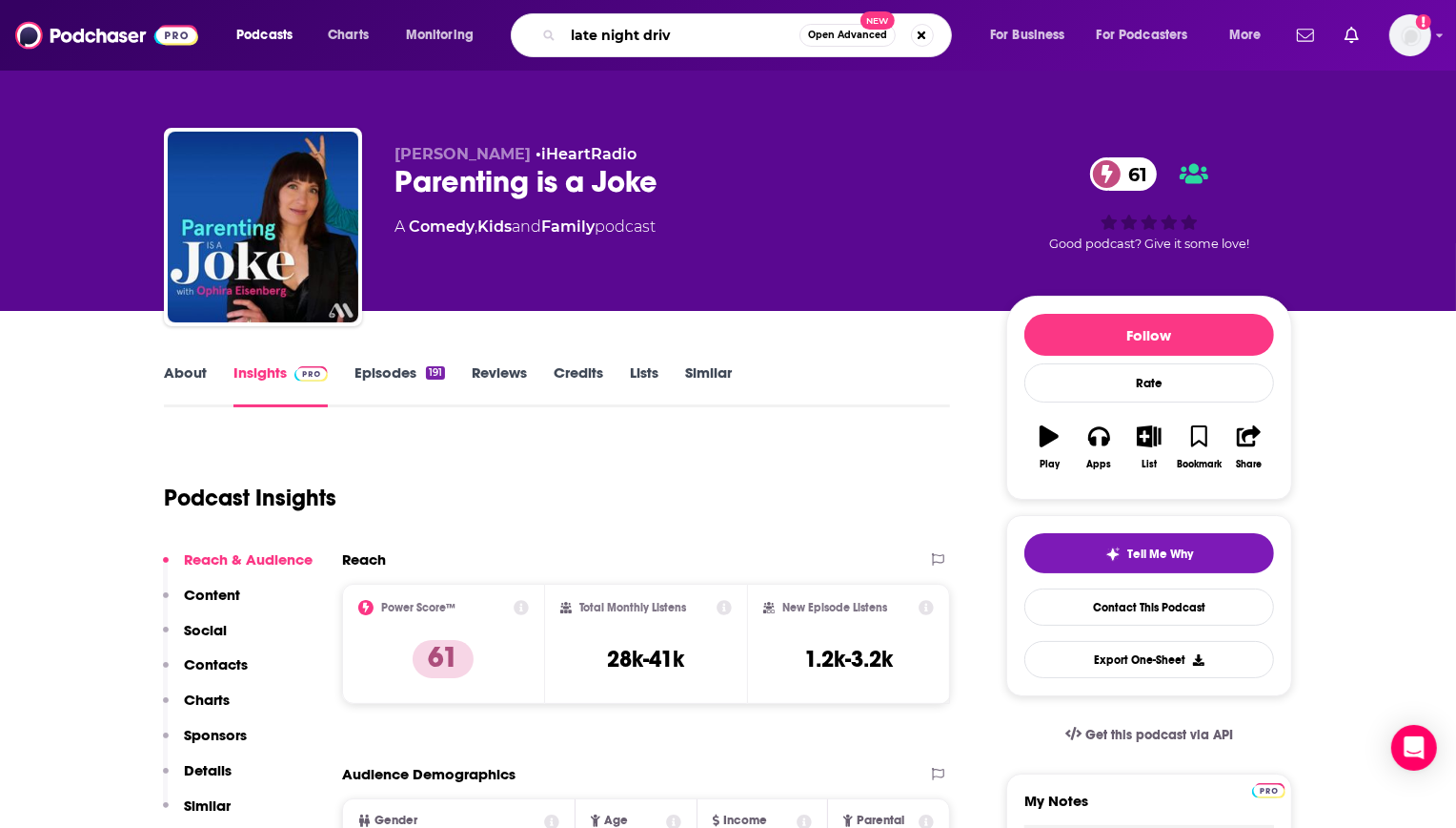
type input "late night drive"
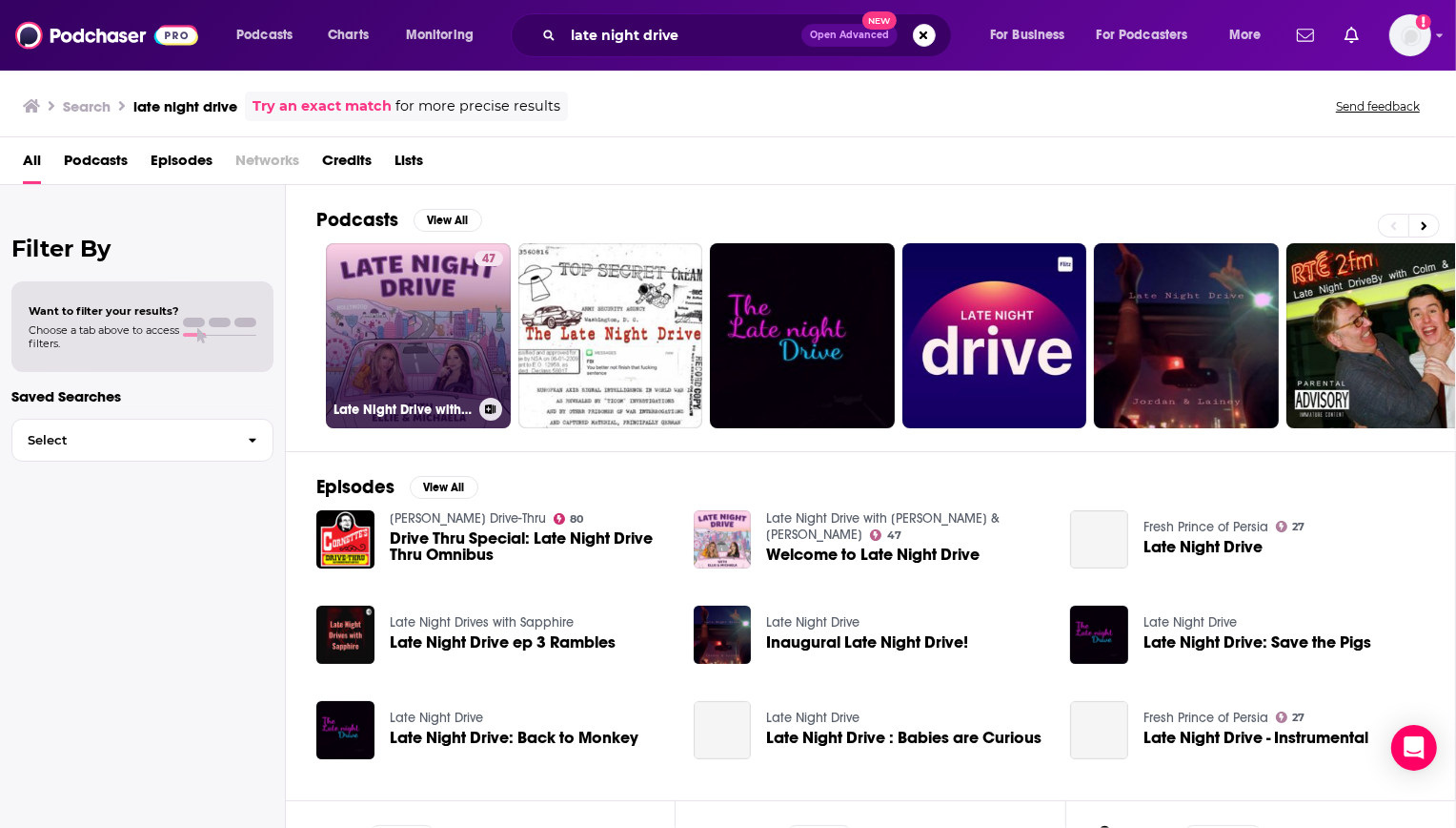
click at [365, 322] on link "47 Late Night Drive with Ellie & Michaela" at bounding box center [418, 335] width 185 height 185
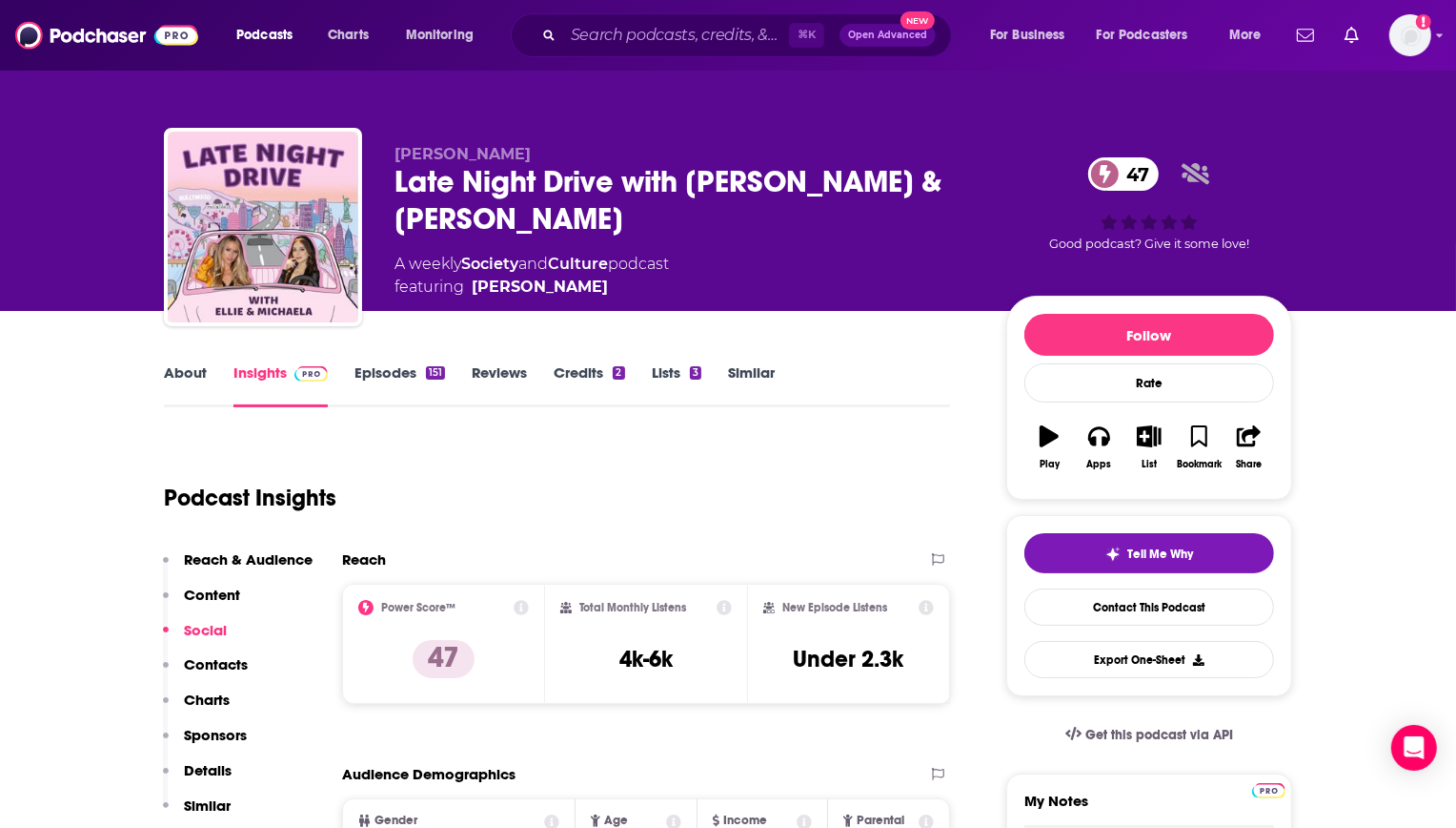
click at [649, 18] on div "⌘ K Open Advanced New" at bounding box center [731, 35] width 442 height 44
click at [649, 20] on input "Search podcasts, credits, & more..." at bounding box center [676, 35] width 226 height 31
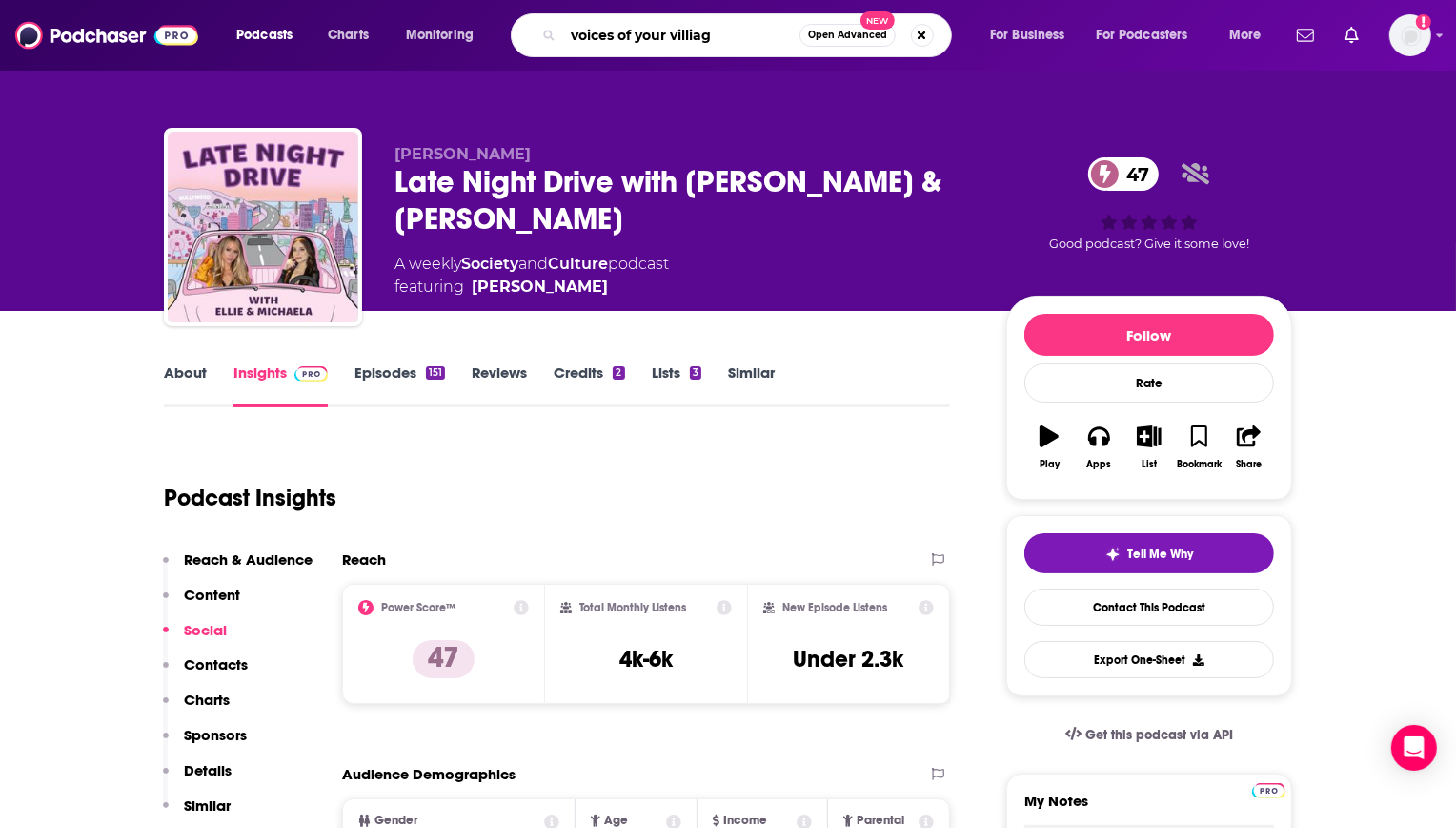
type input "voices of your villiage"
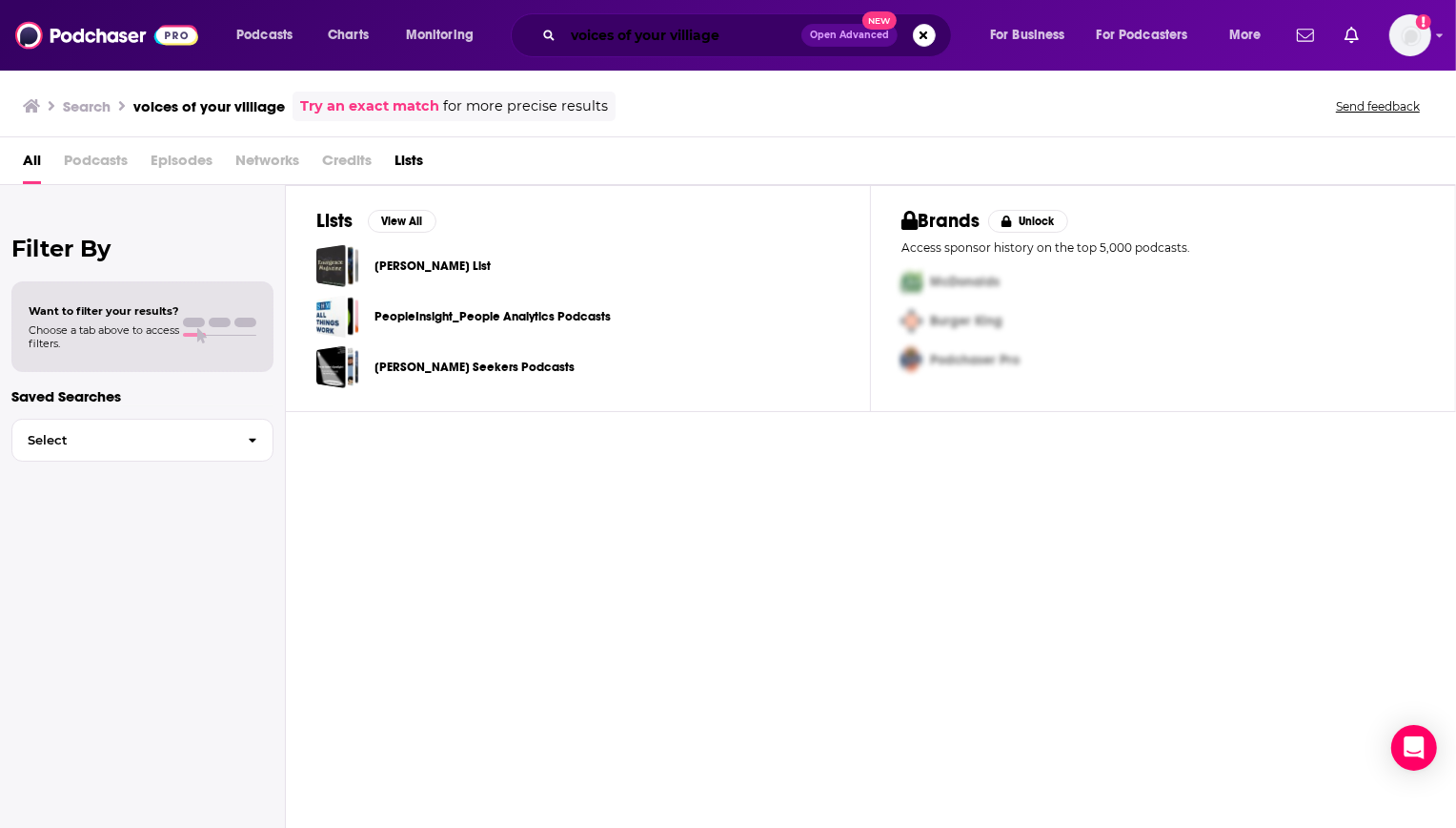
click at [702, 40] on input "voices of your villiage" at bounding box center [682, 35] width 239 height 31
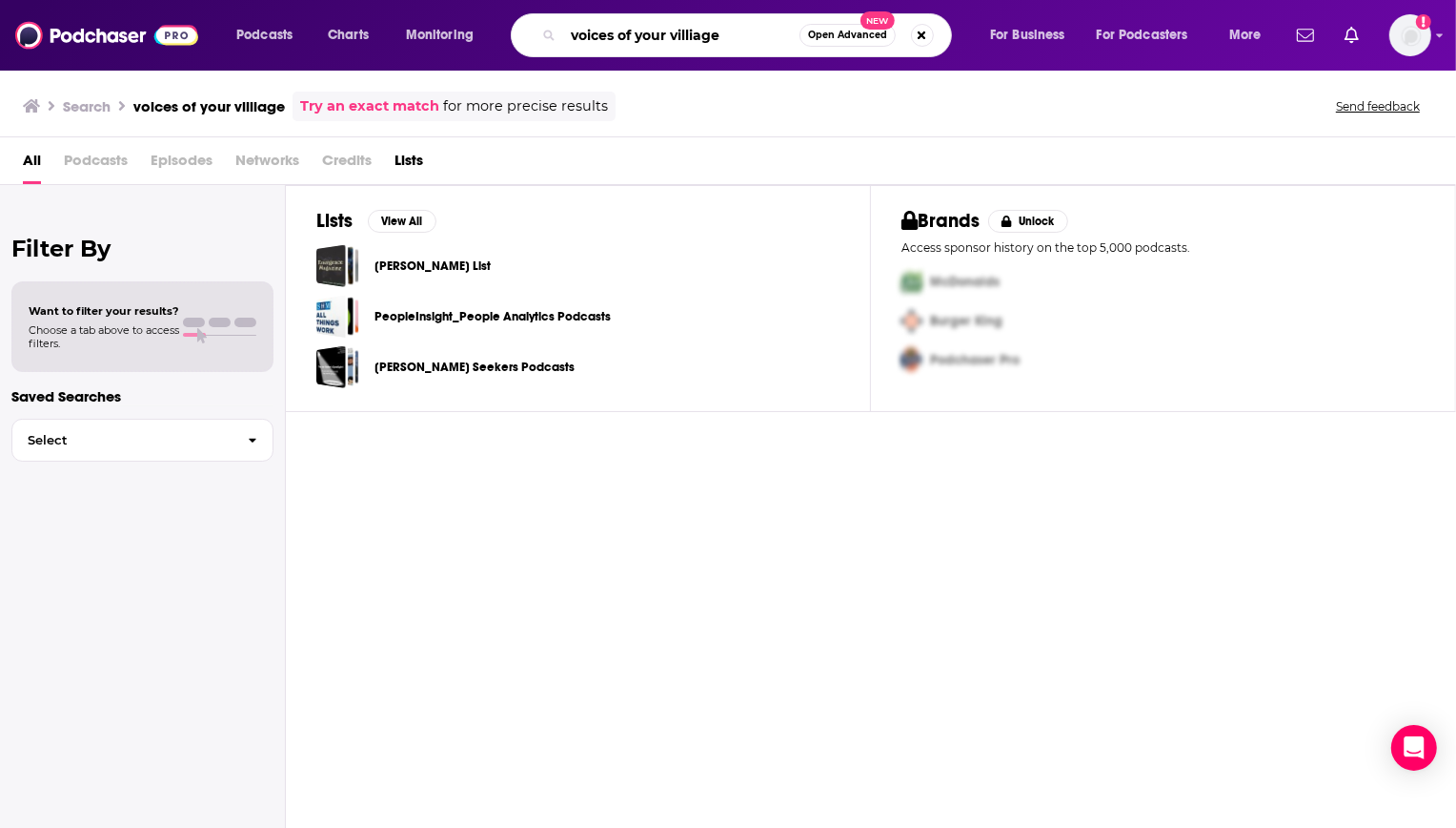
click at [702, 40] on input "voices of your villiage" at bounding box center [681, 35] width 237 height 31
type input "voices of your vil"
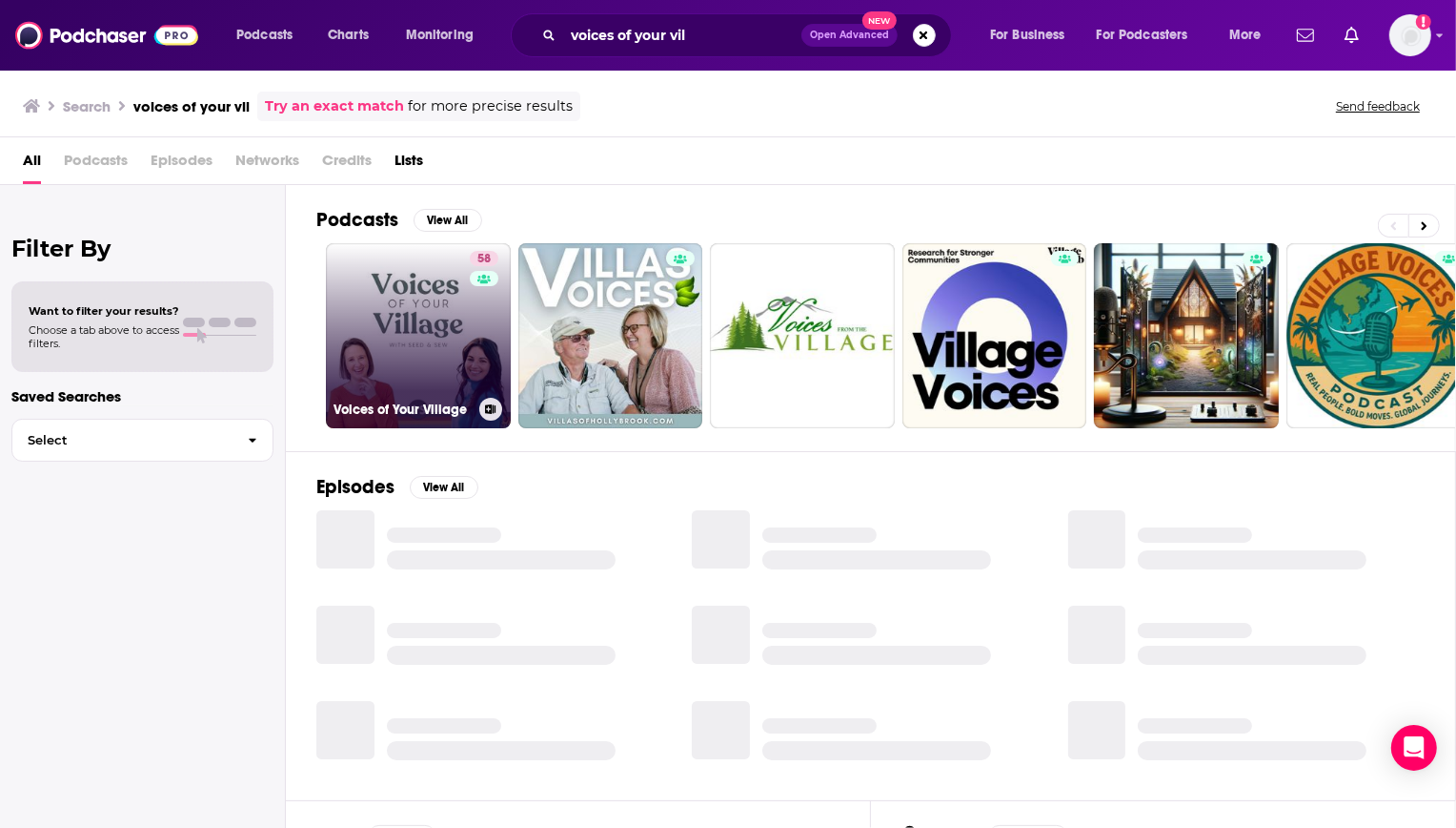
click at [360, 310] on link "58 Voices of Your Village" at bounding box center [418, 335] width 185 height 185
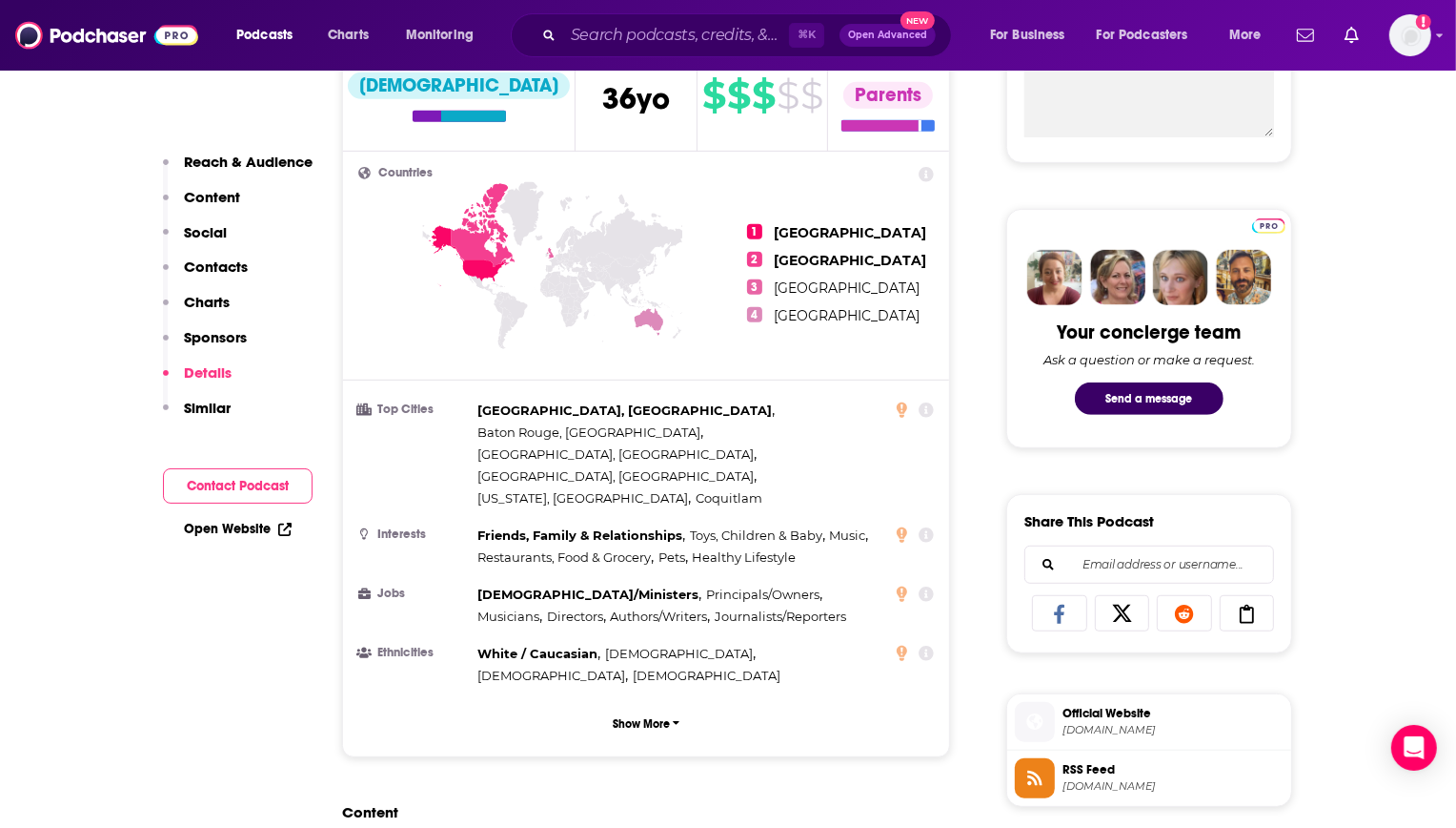
scroll to position [448, 0]
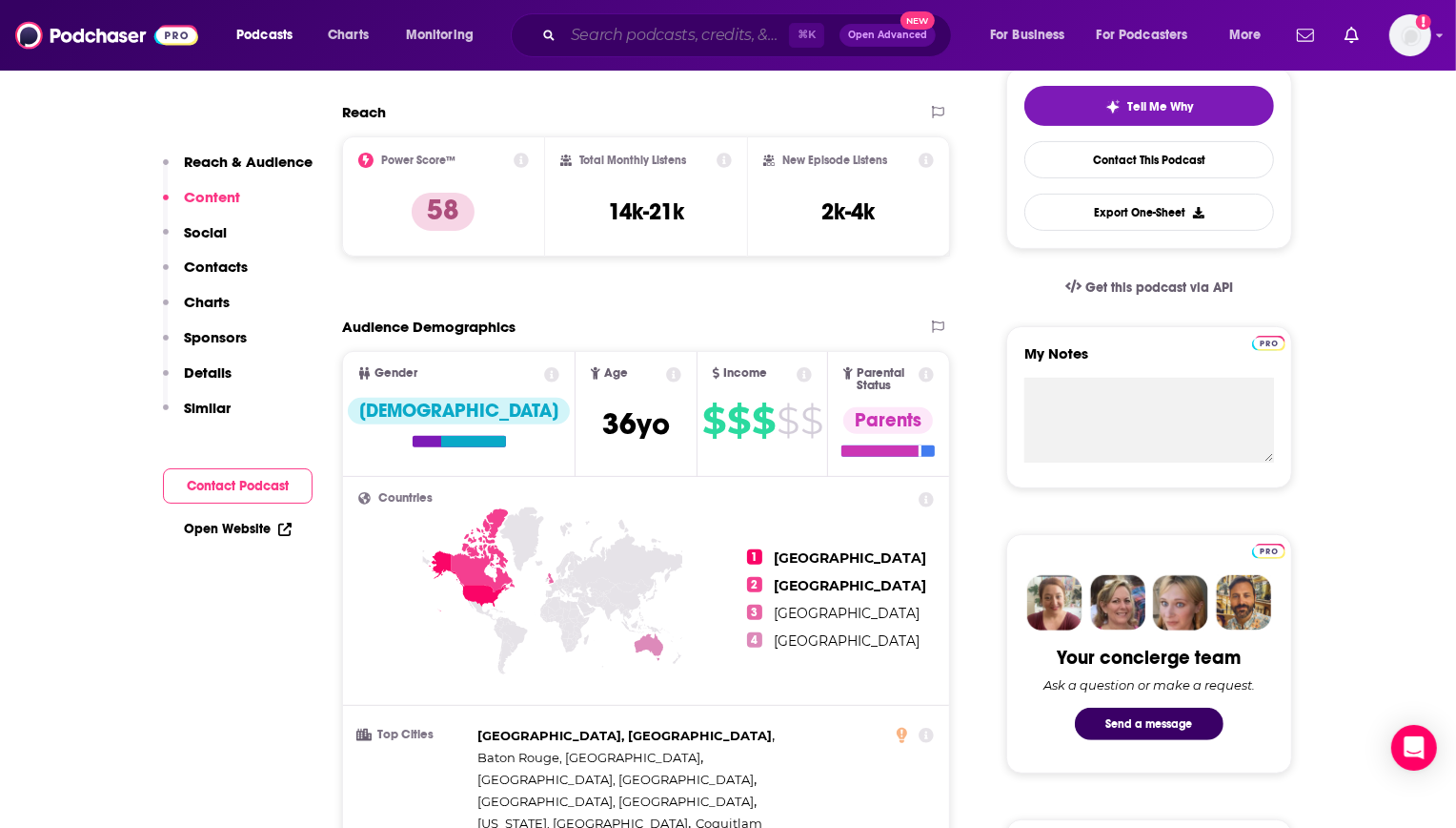
click at [602, 34] on input "Search podcasts, credits, & more..." at bounding box center [676, 35] width 226 height 31
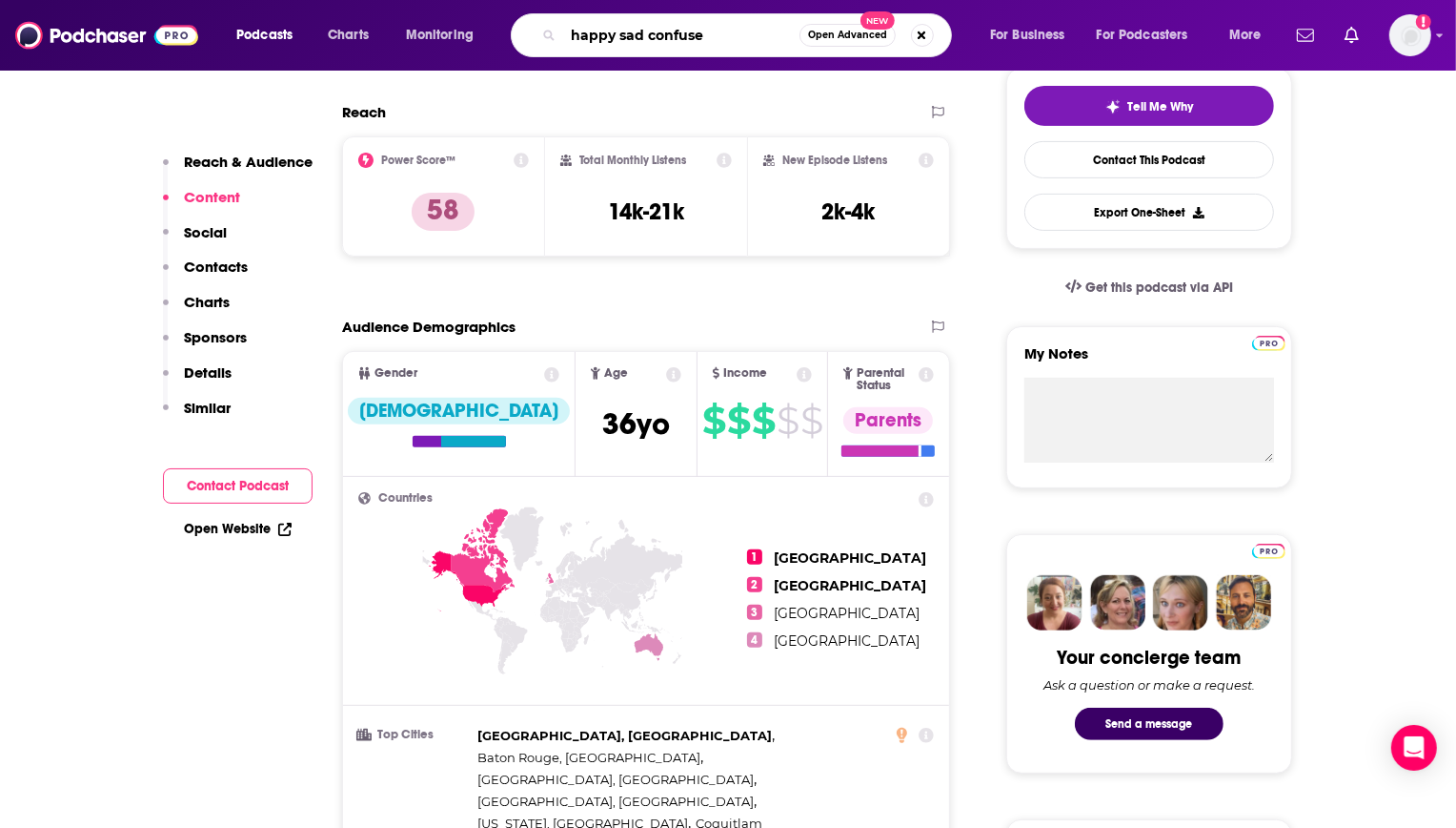
type input "happy sad confused"
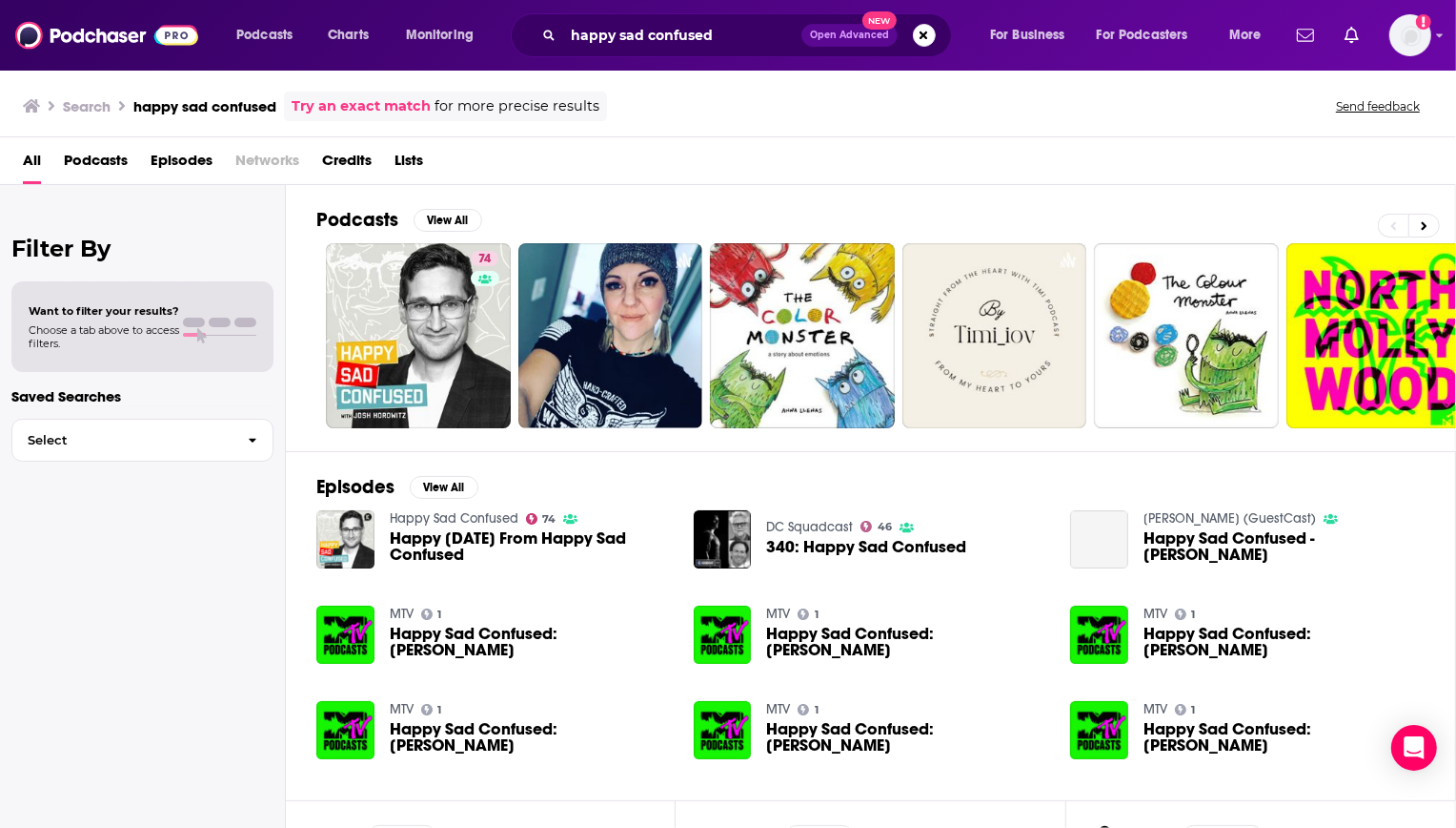
click at [374, 290] on link "74" at bounding box center [418, 335] width 185 height 185
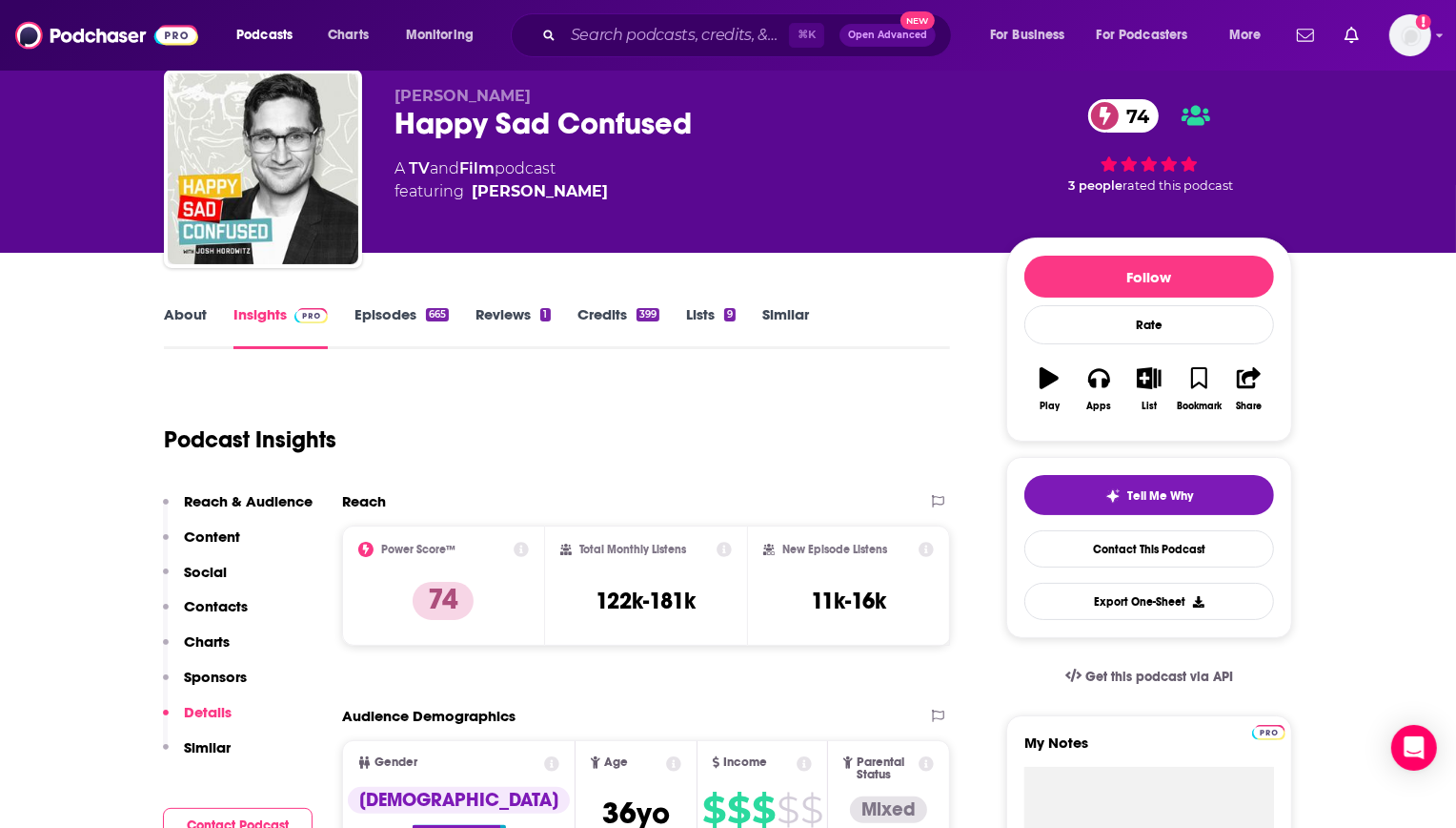
scroll to position [60, 0]
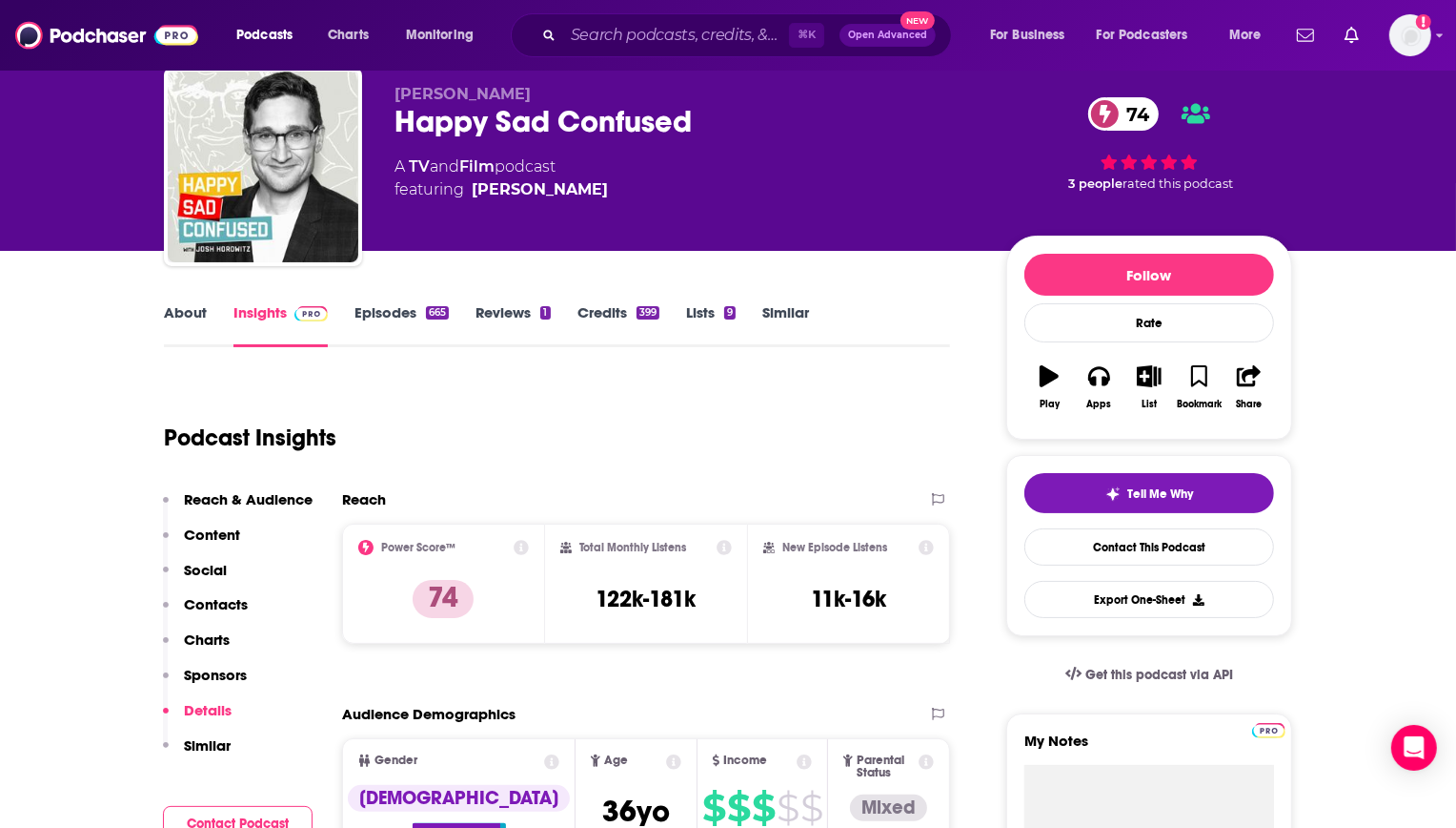
click at [715, 58] on div "Podcasts Charts Monitoring ⌘ K Open Advanced New For Business For Podcasters Mo…" at bounding box center [728, 35] width 1456 height 71
click at [706, 43] on input "Search podcasts, credits, & more..." at bounding box center [676, 35] width 226 height 31
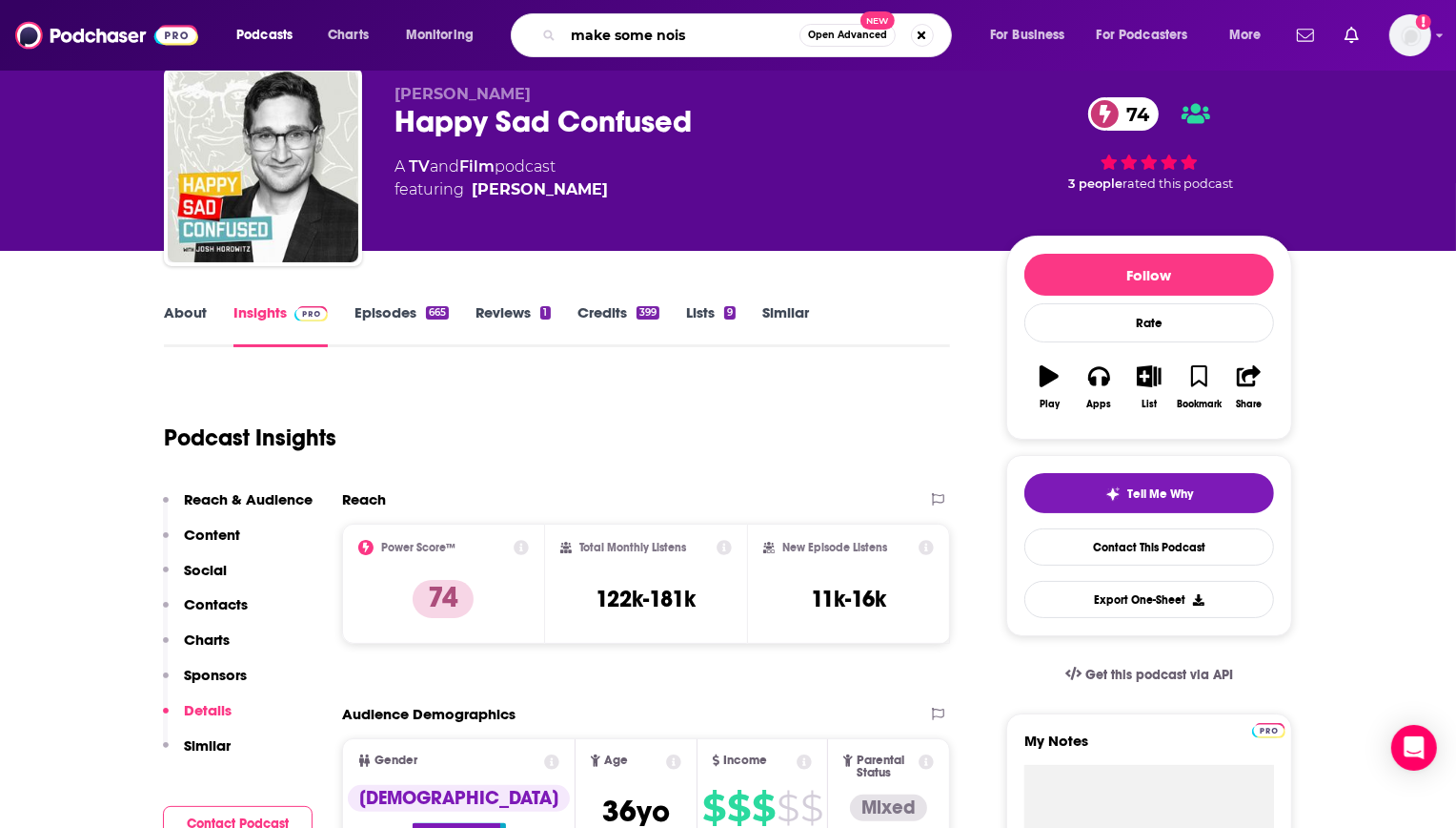
type input "make some noise"
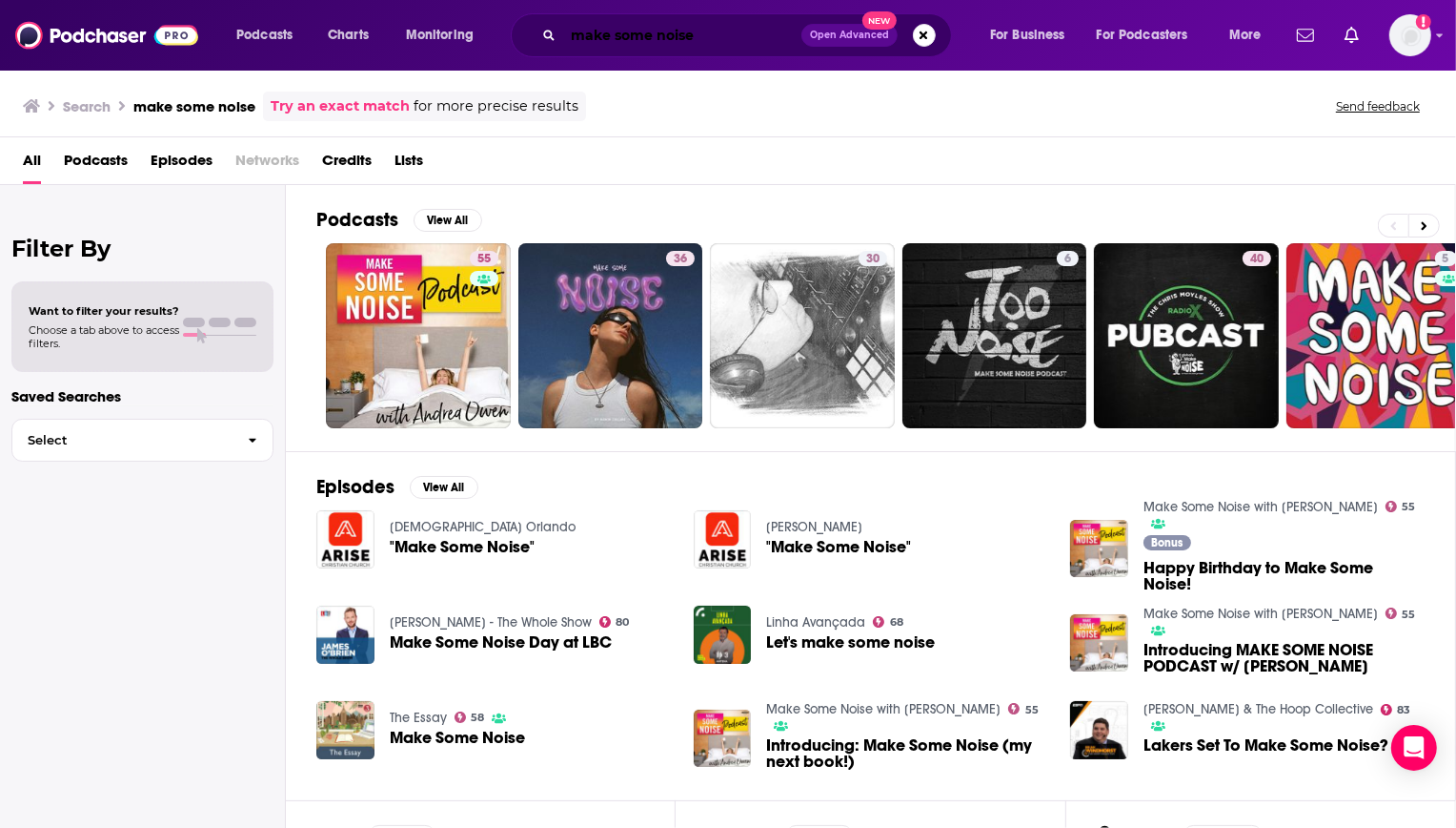
click at [671, 31] on input "make some noise" at bounding box center [682, 35] width 239 height 31
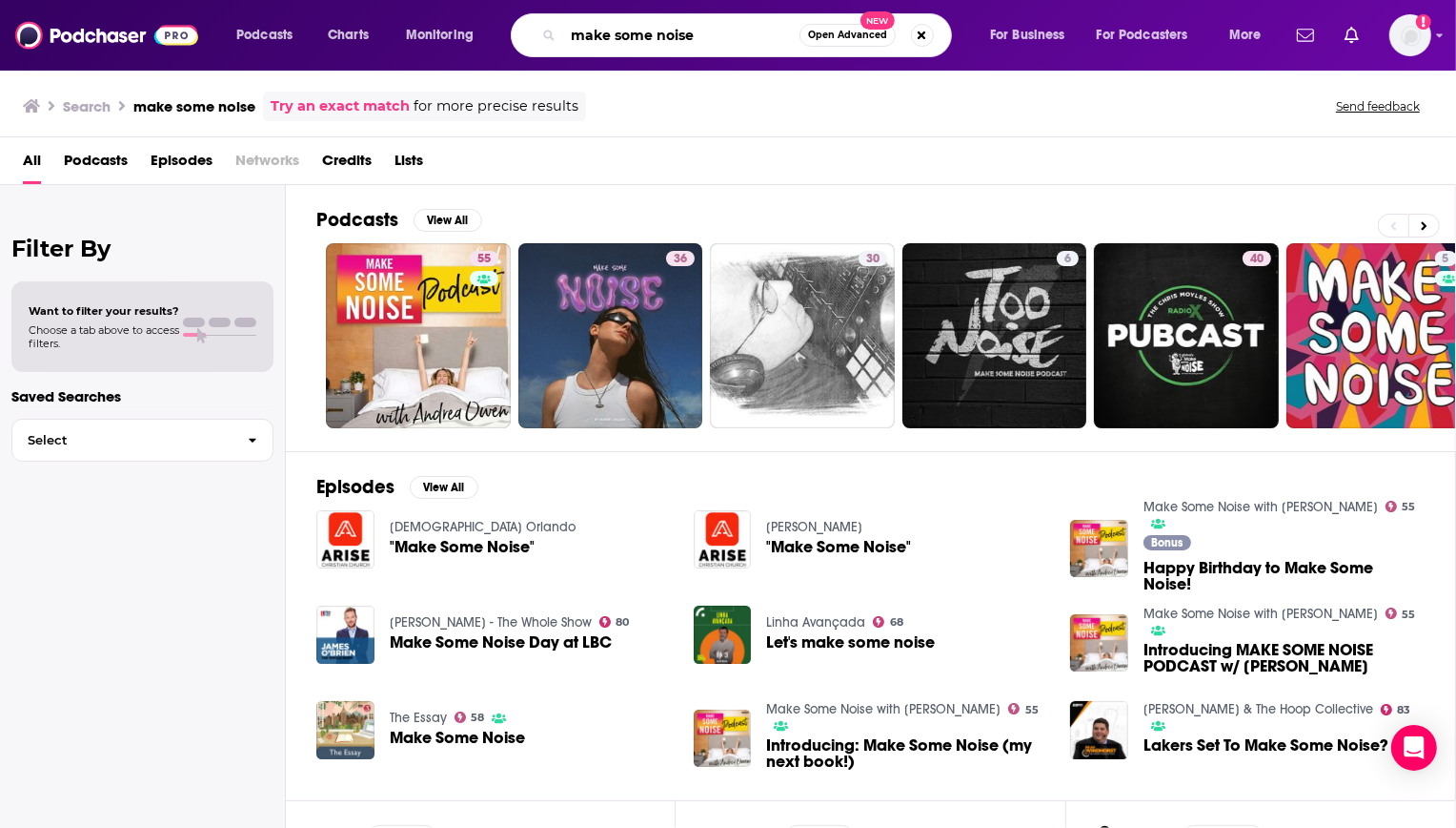
click at [671, 31] on input "make some noise" at bounding box center [681, 35] width 237 height 31
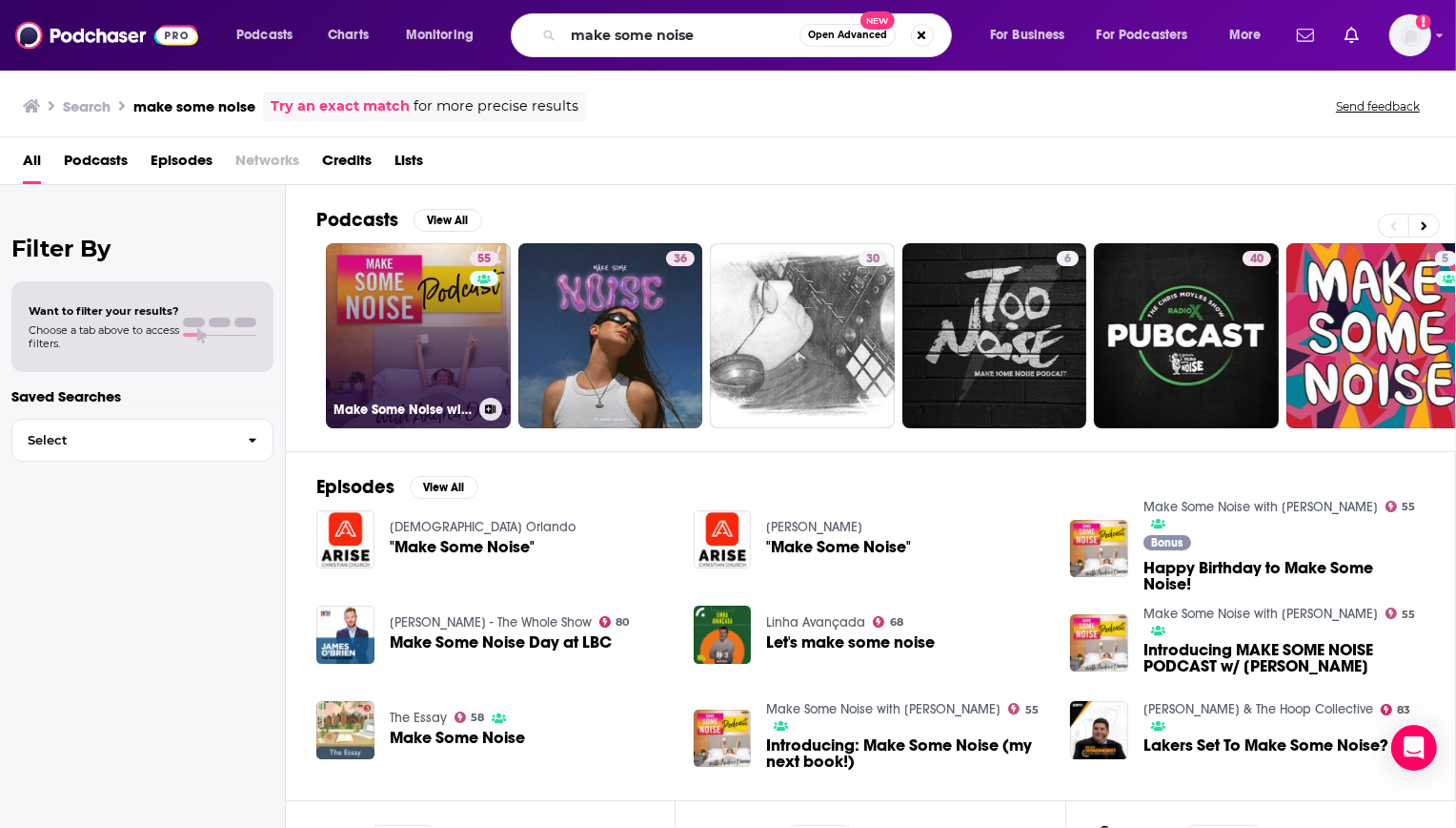
click at [398, 287] on link "55 Make Some Noise with Andrea Owen" at bounding box center [418, 335] width 185 height 185
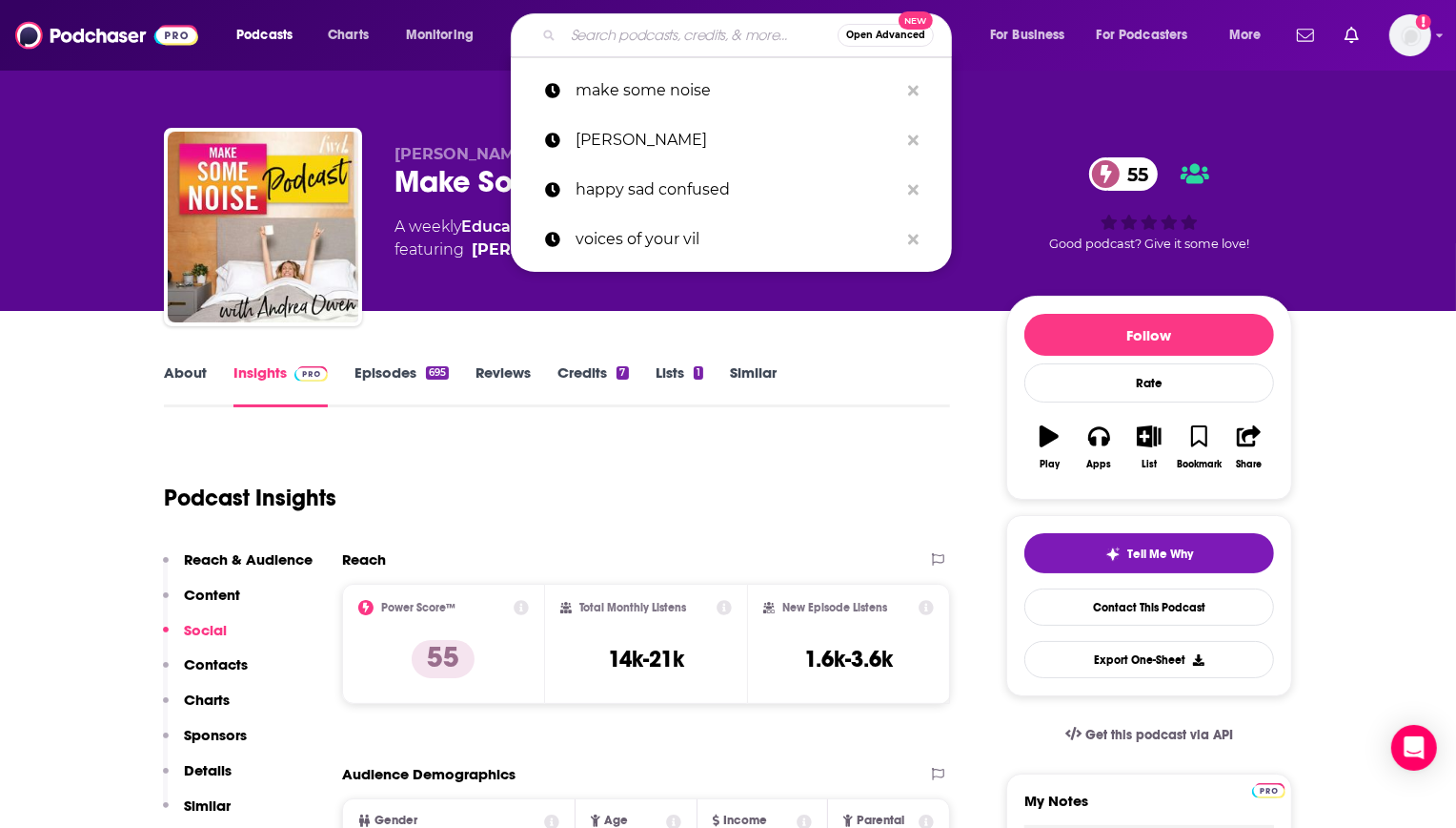
click at [663, 36] on input "Search podcasts, credits, & more..." at bounding box center [700, 35] width 275 height 31
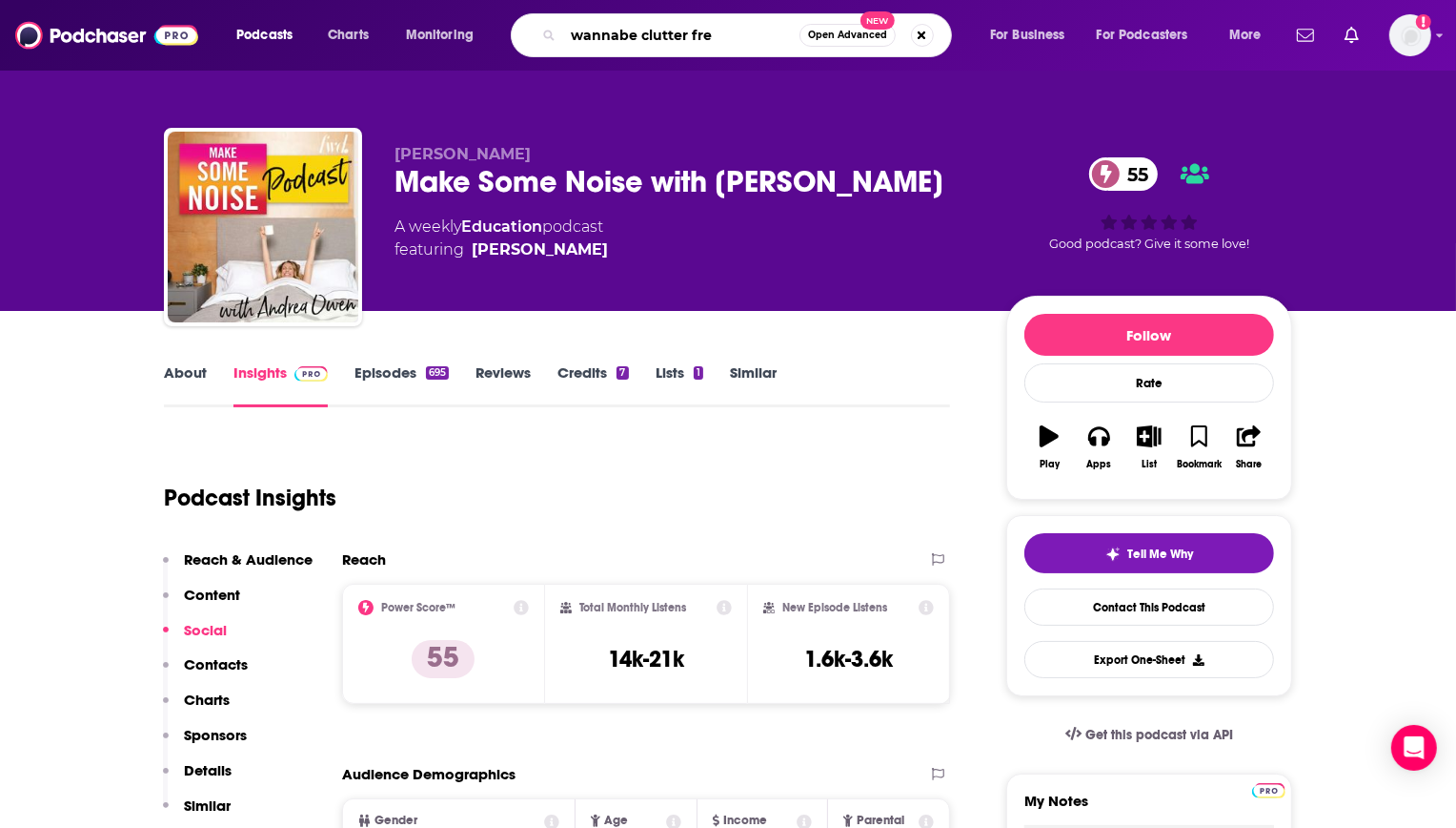
type input "wannabe clutter free"
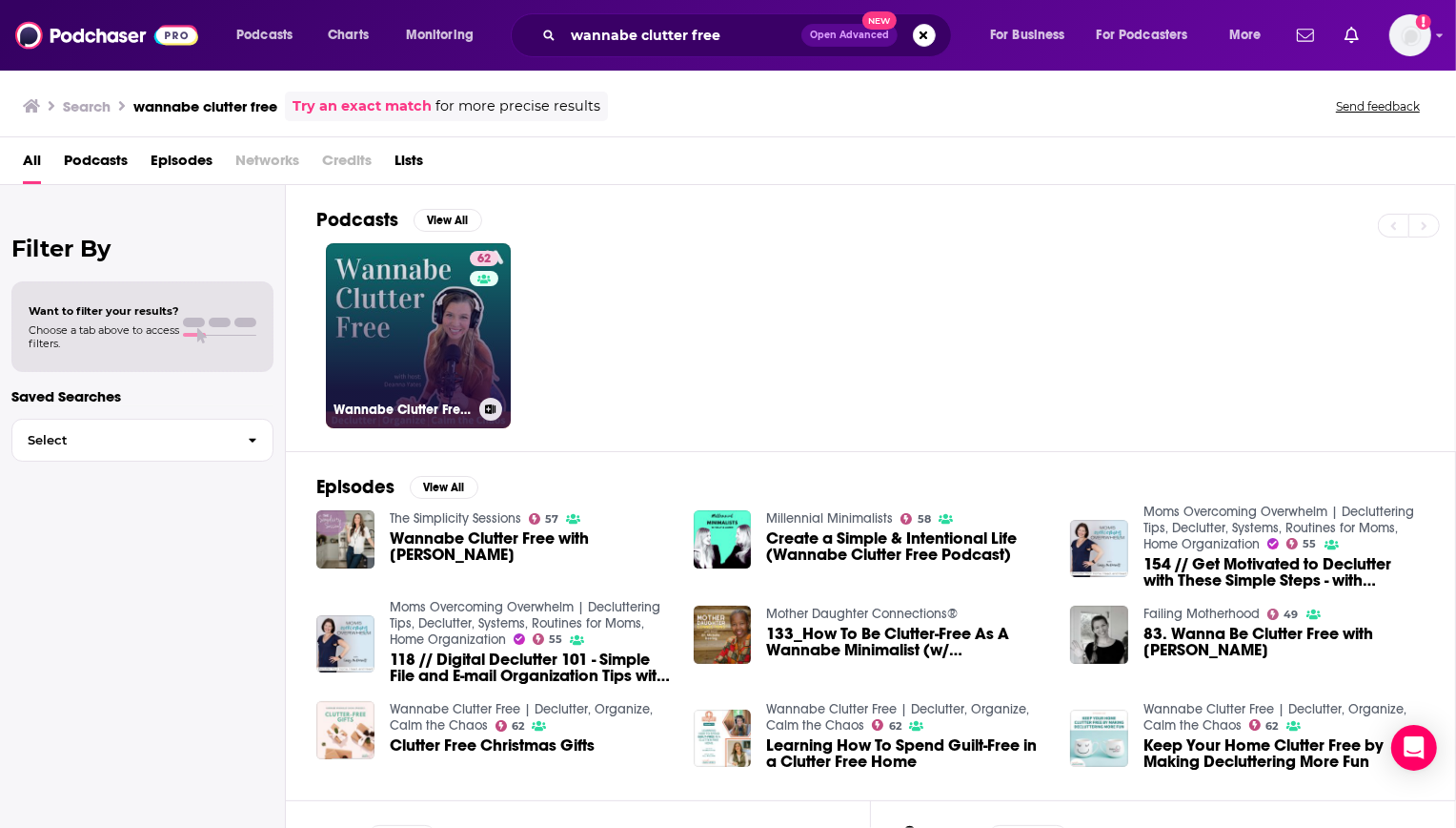
click at [366, 300] on link "62 Wannabe Clutter Free | Declutter, Organize, Calm the Chaos" at bounding box center [418, 335] width 185 height 185
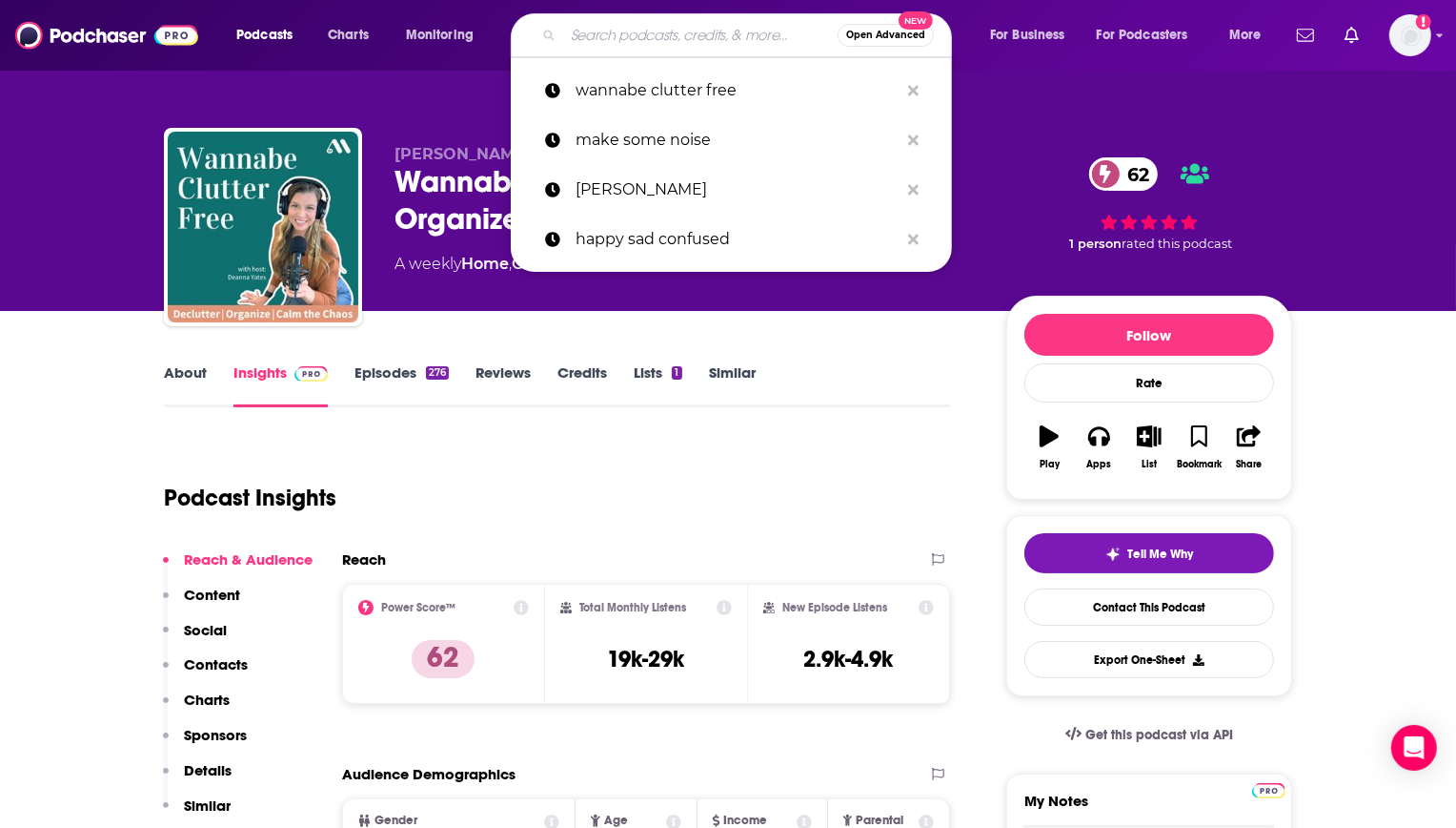
click at [710, 33] on input "Search podcasts, credits, & more..." at bounding box center [700, 35] width 275 height 31
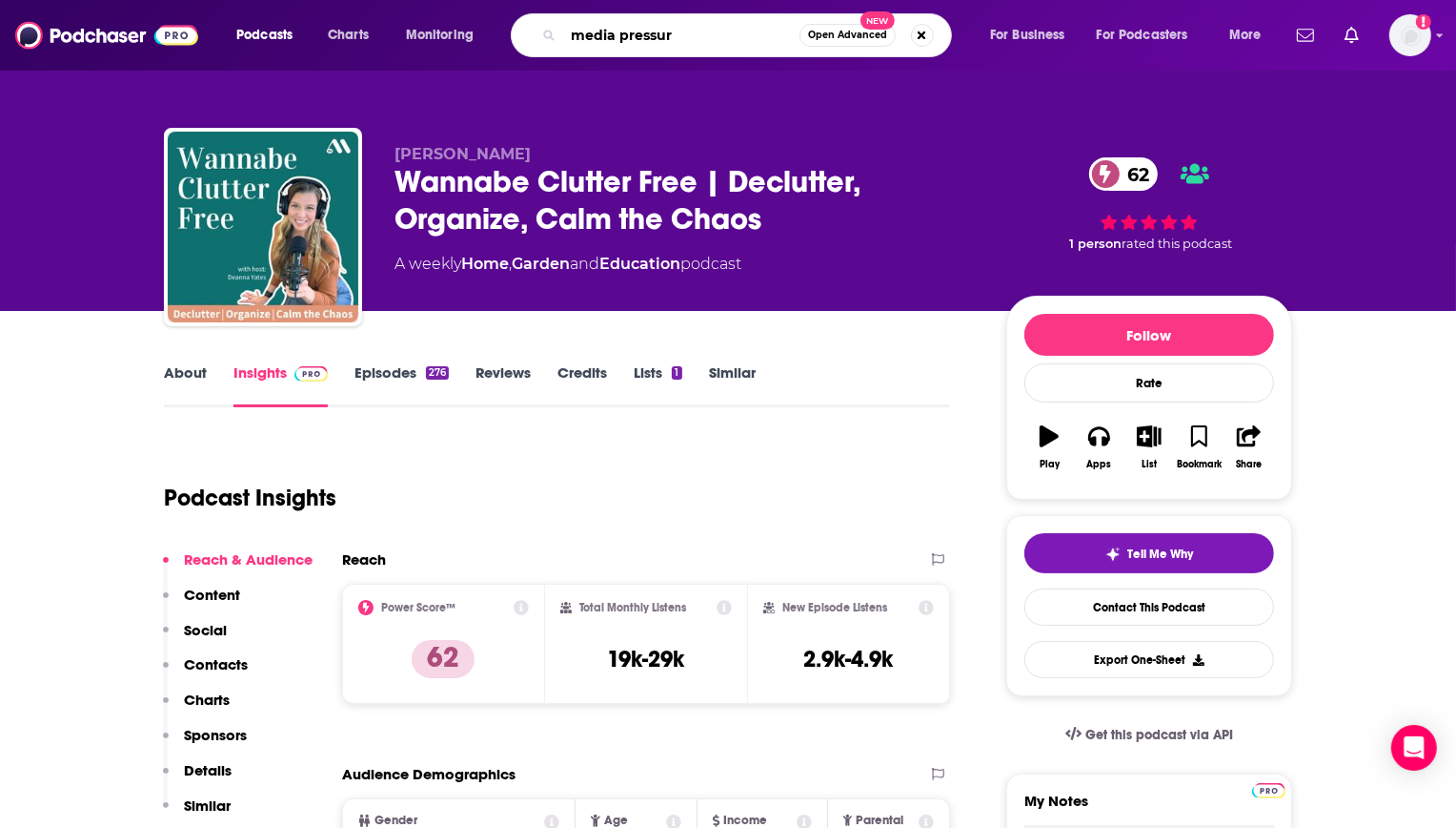
type input "media pressure"
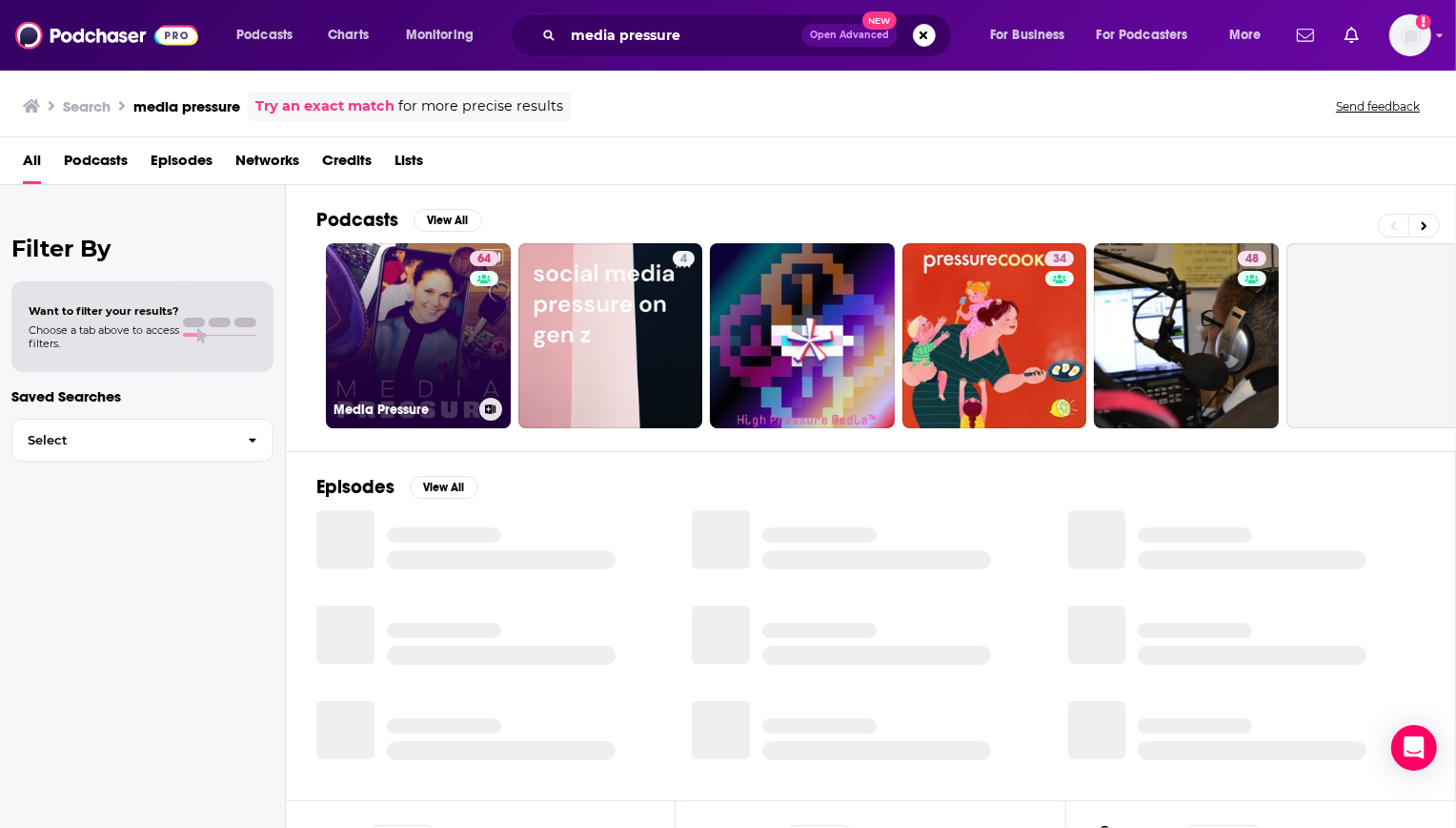
click at [380, 292] on link "64 Media Pressure" at bounding box center [418, 335] width 185 height 185
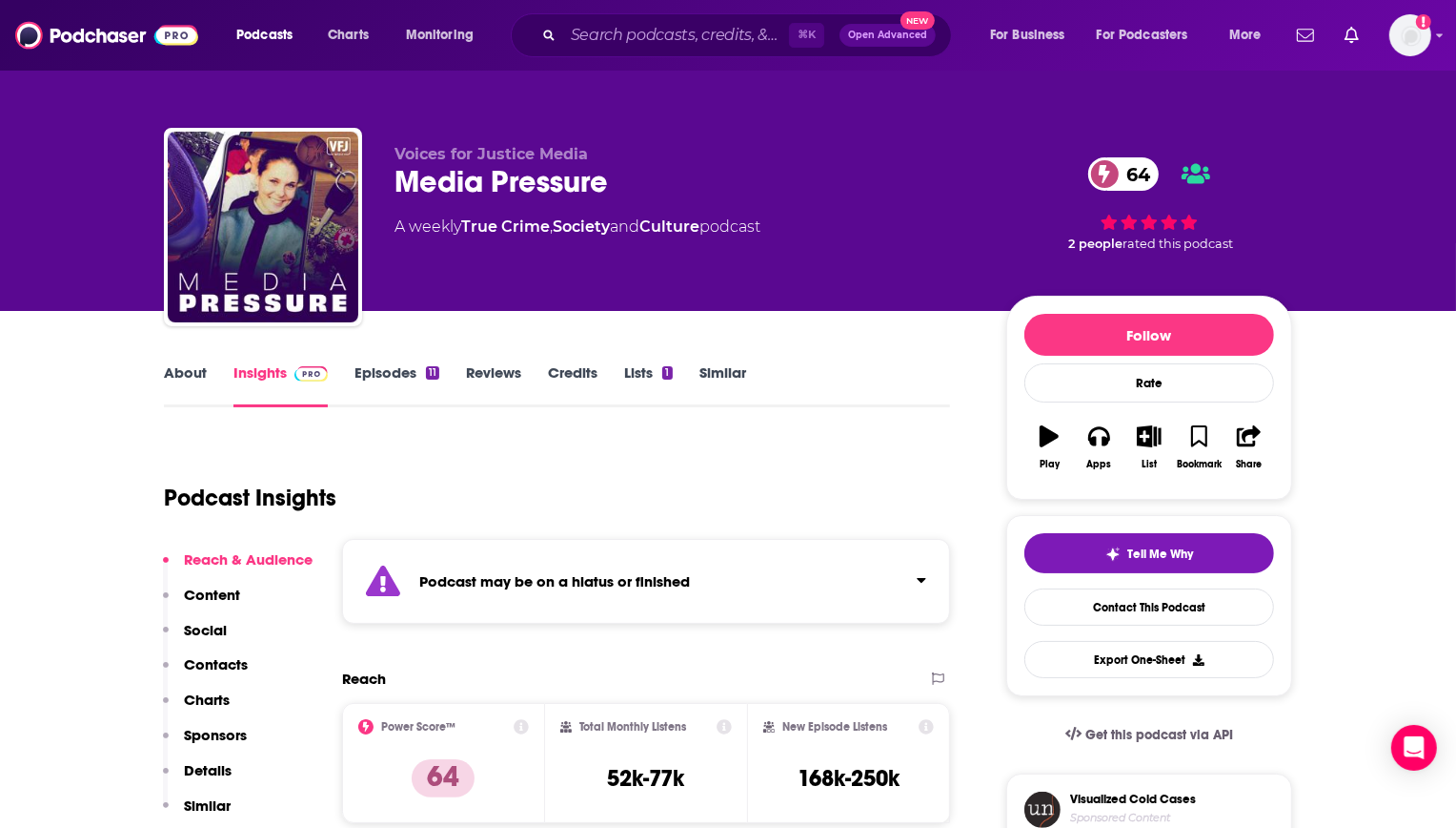
scroll to position [187, 0]
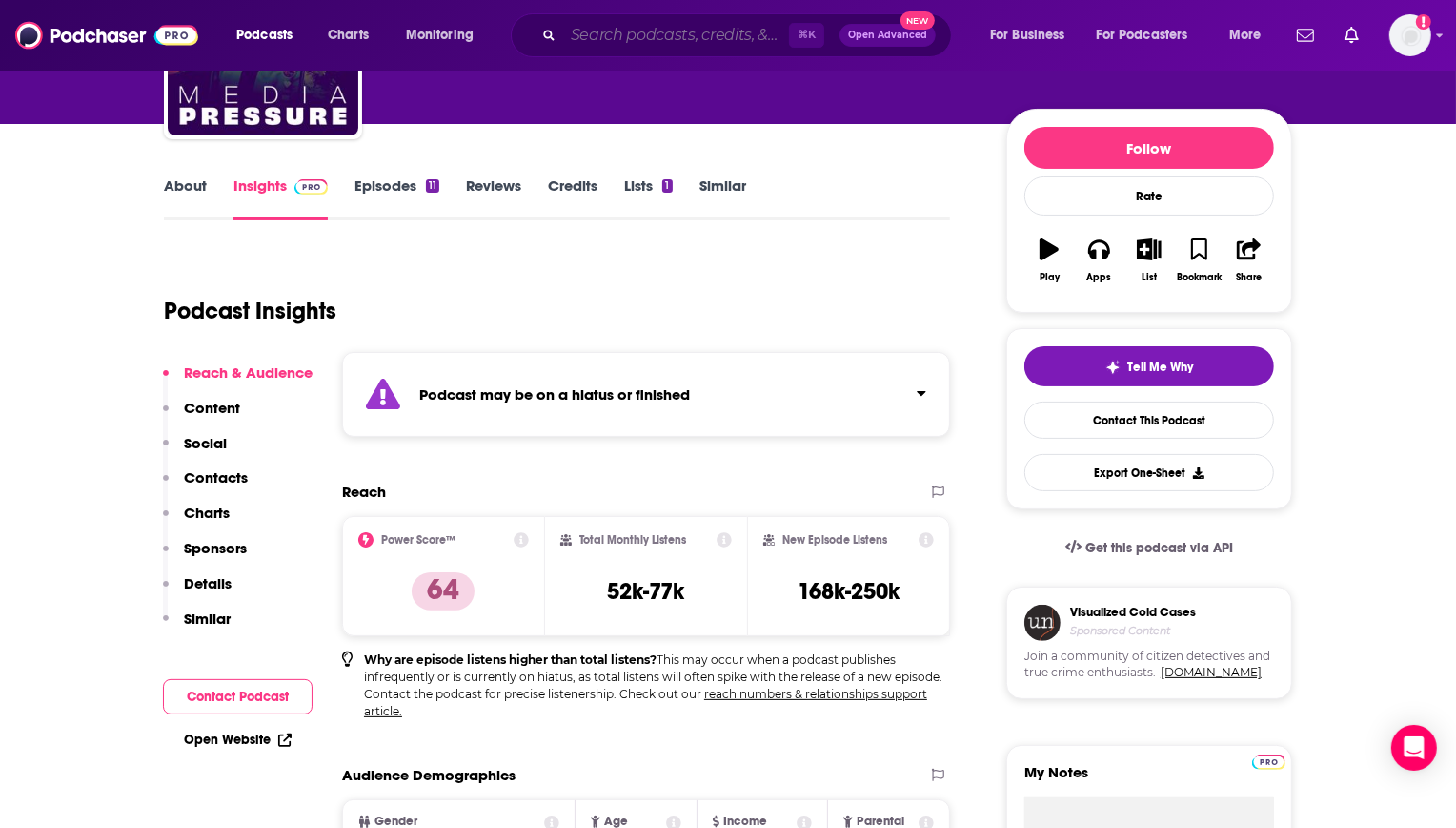
click at [704, 43] on input "Search podcasts, credits, & more..." at bounding box center [676, 35] width 226 height 31
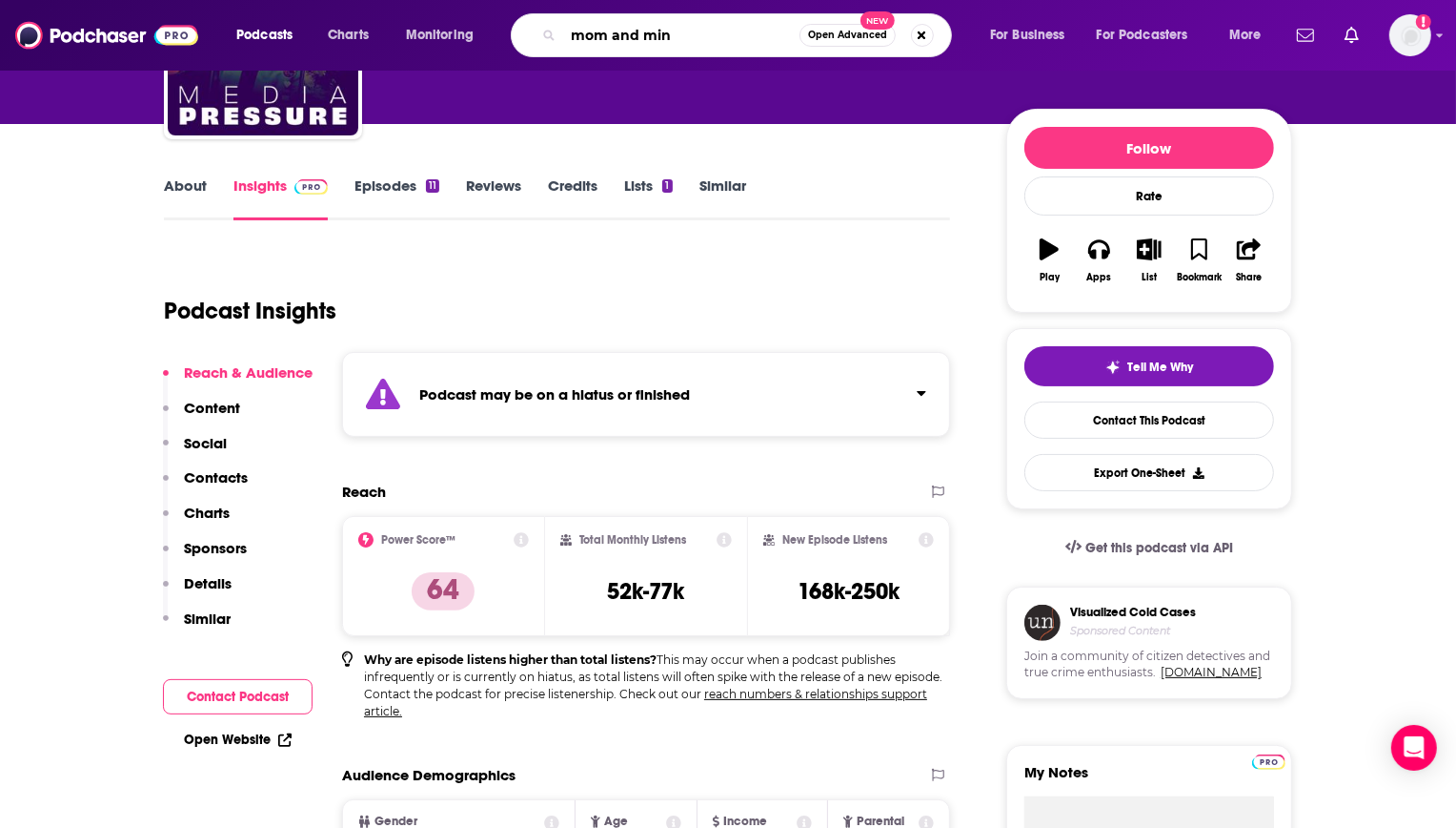
type input "mom and mind"
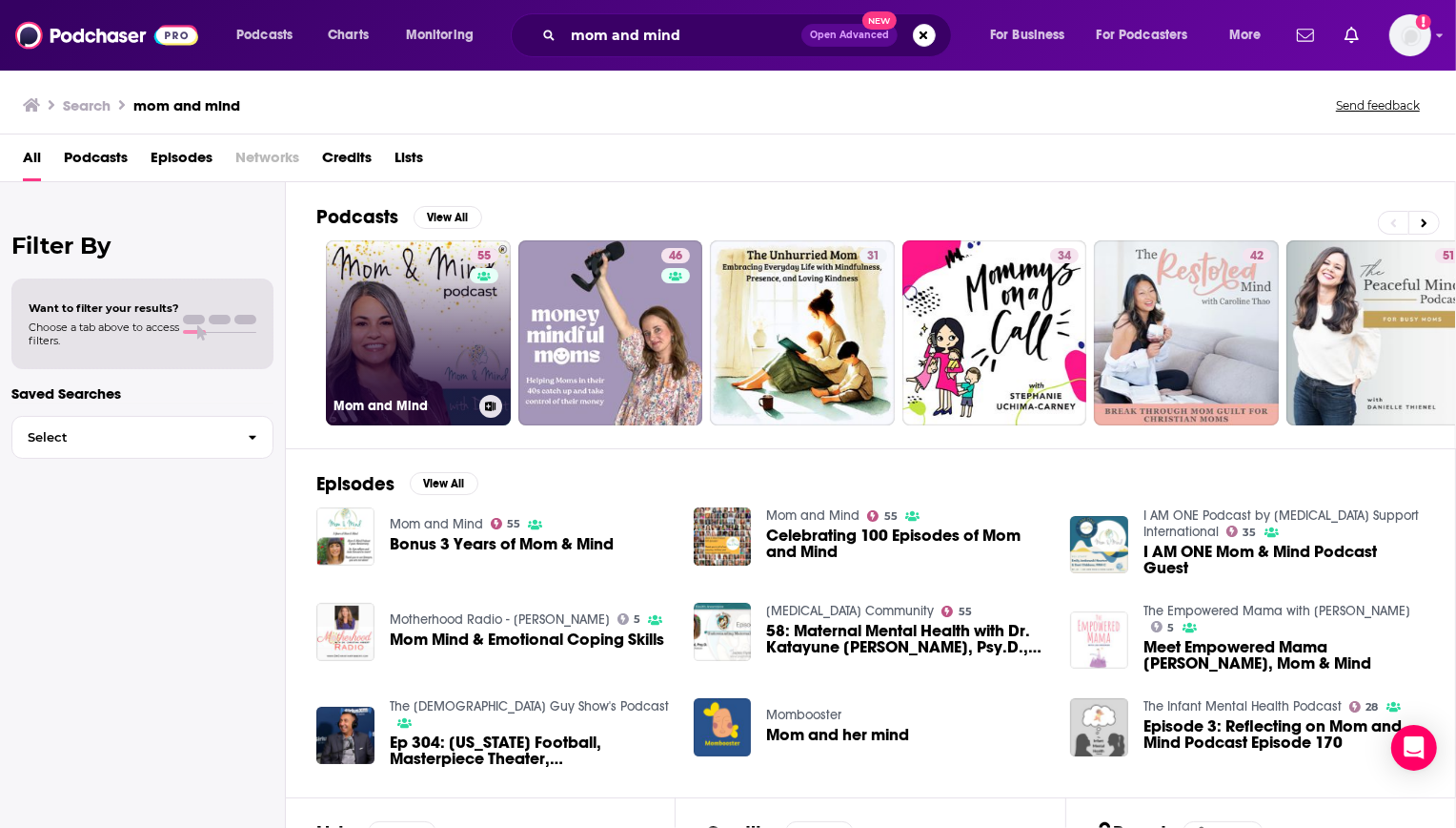
click at [380, 352] on link "55 Mom and Mind" at bounding box center [418, 333] width 185 height 185
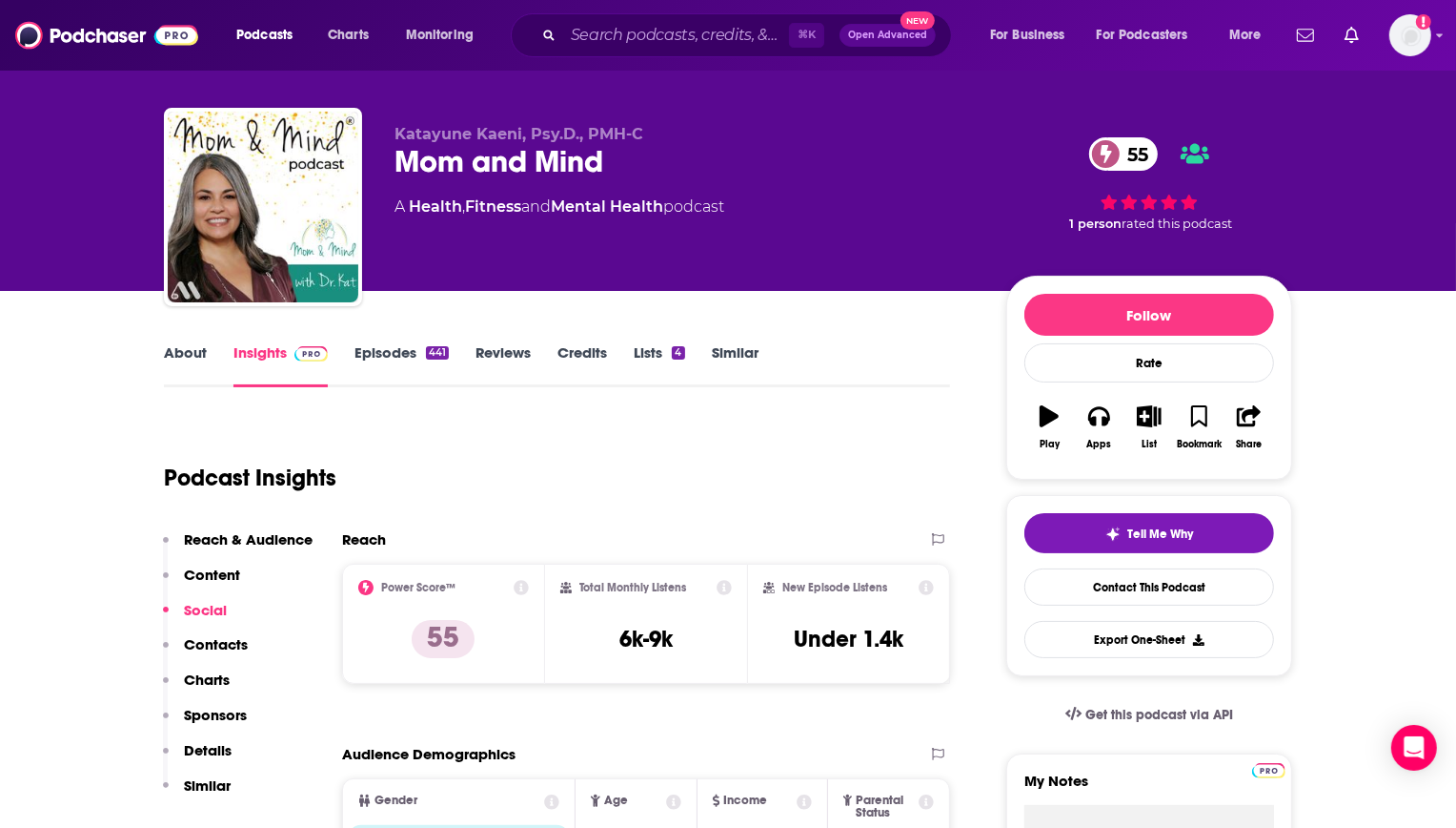
scroll to position [24, 0]
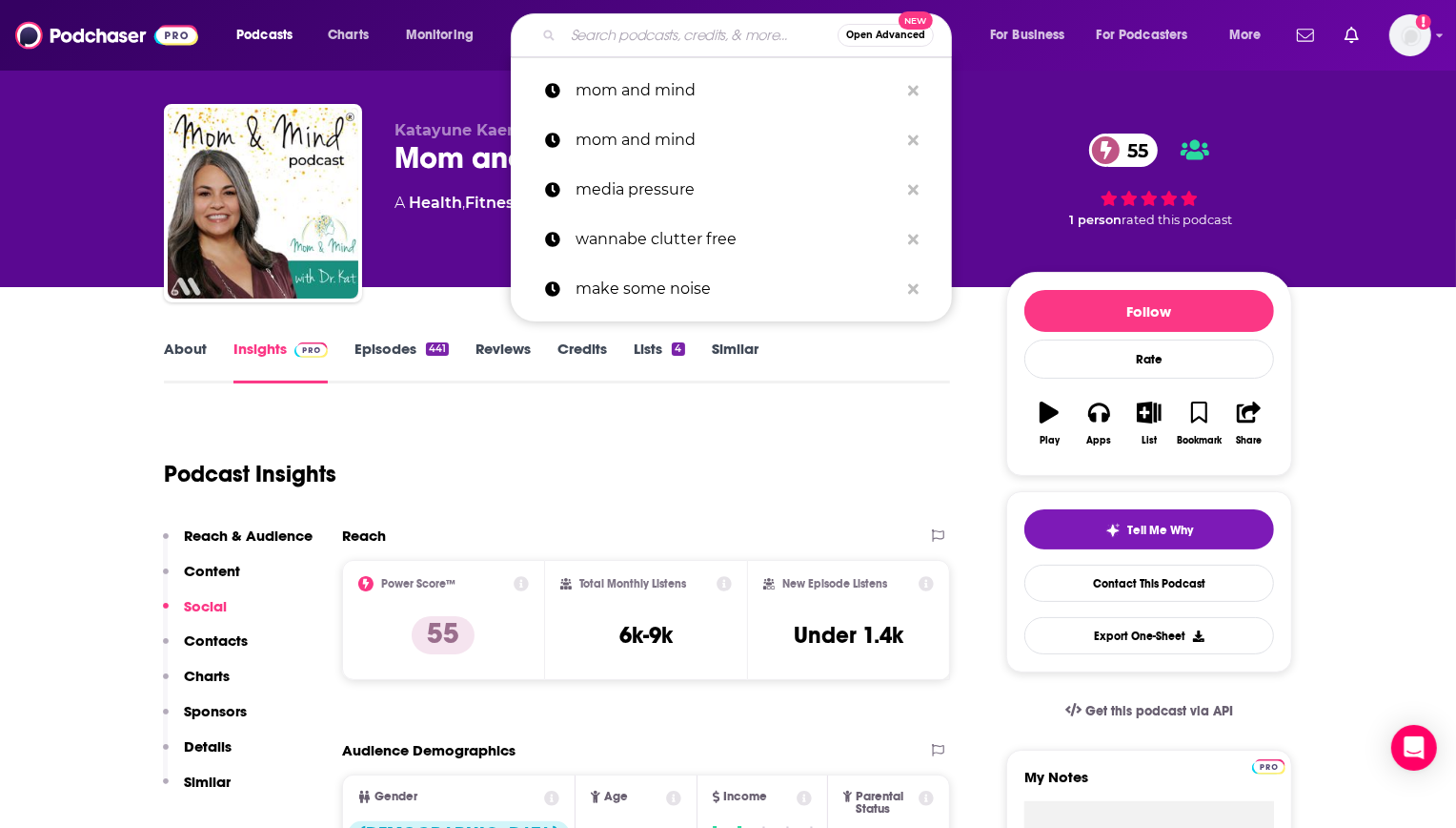
click at [612, 42] on input "Search podcasts, credits, & more..." at bounding box center [700, 35] width 275 height 31
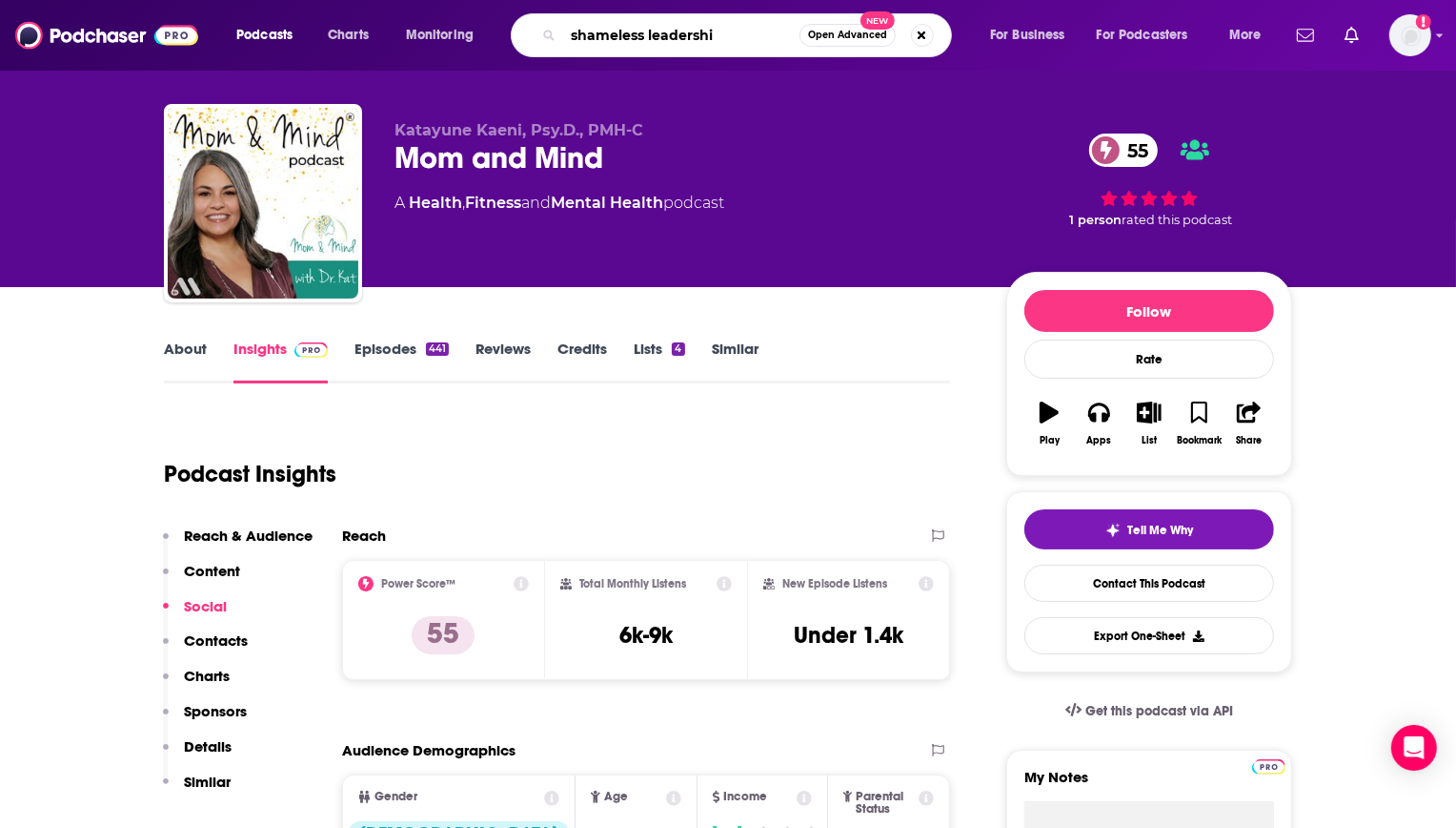
type input "shameless leadership"
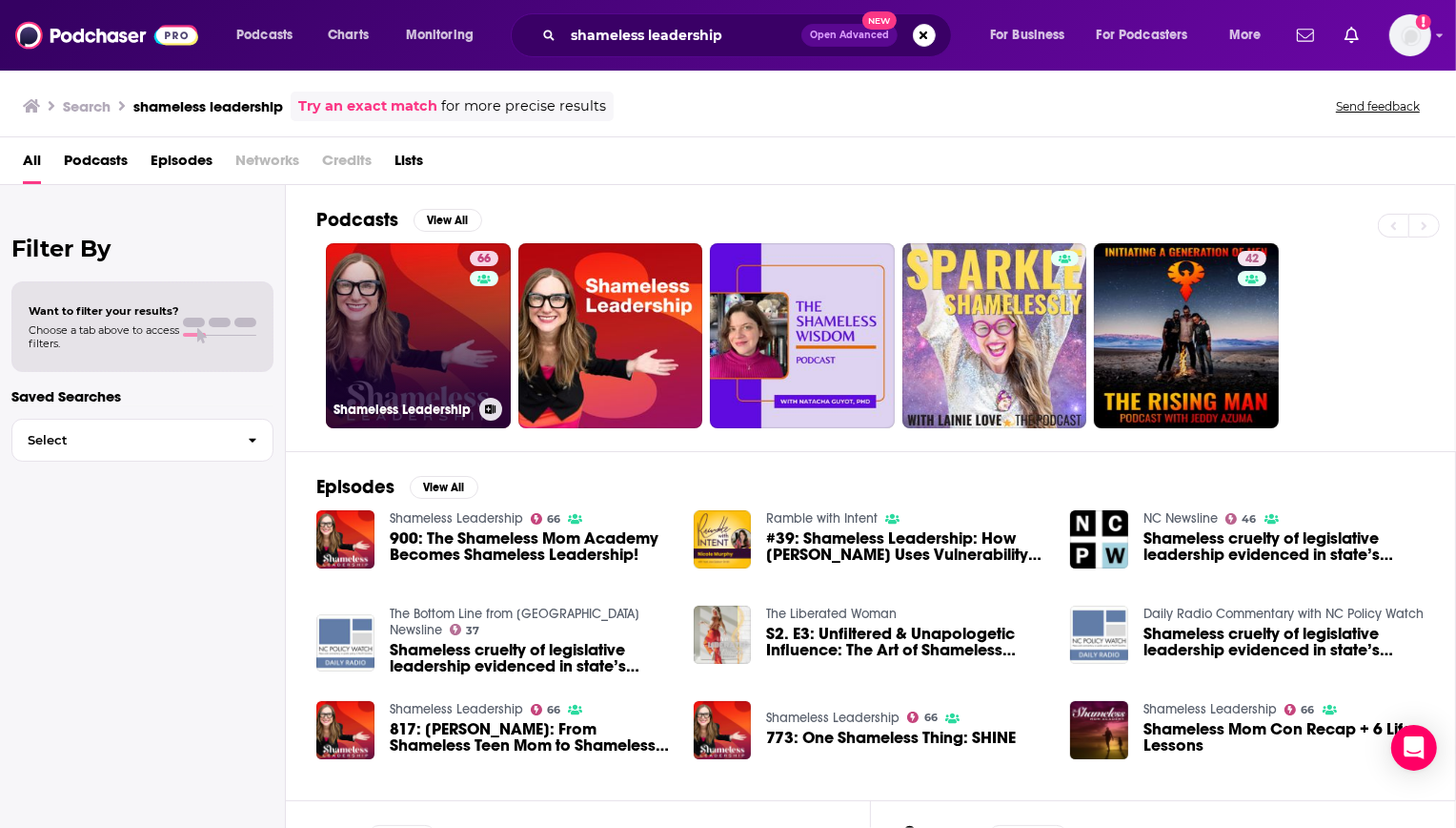
click at [389, 323] on link "66 Shameless Leadership" at bounding box center [418, 335] width 185 height 185
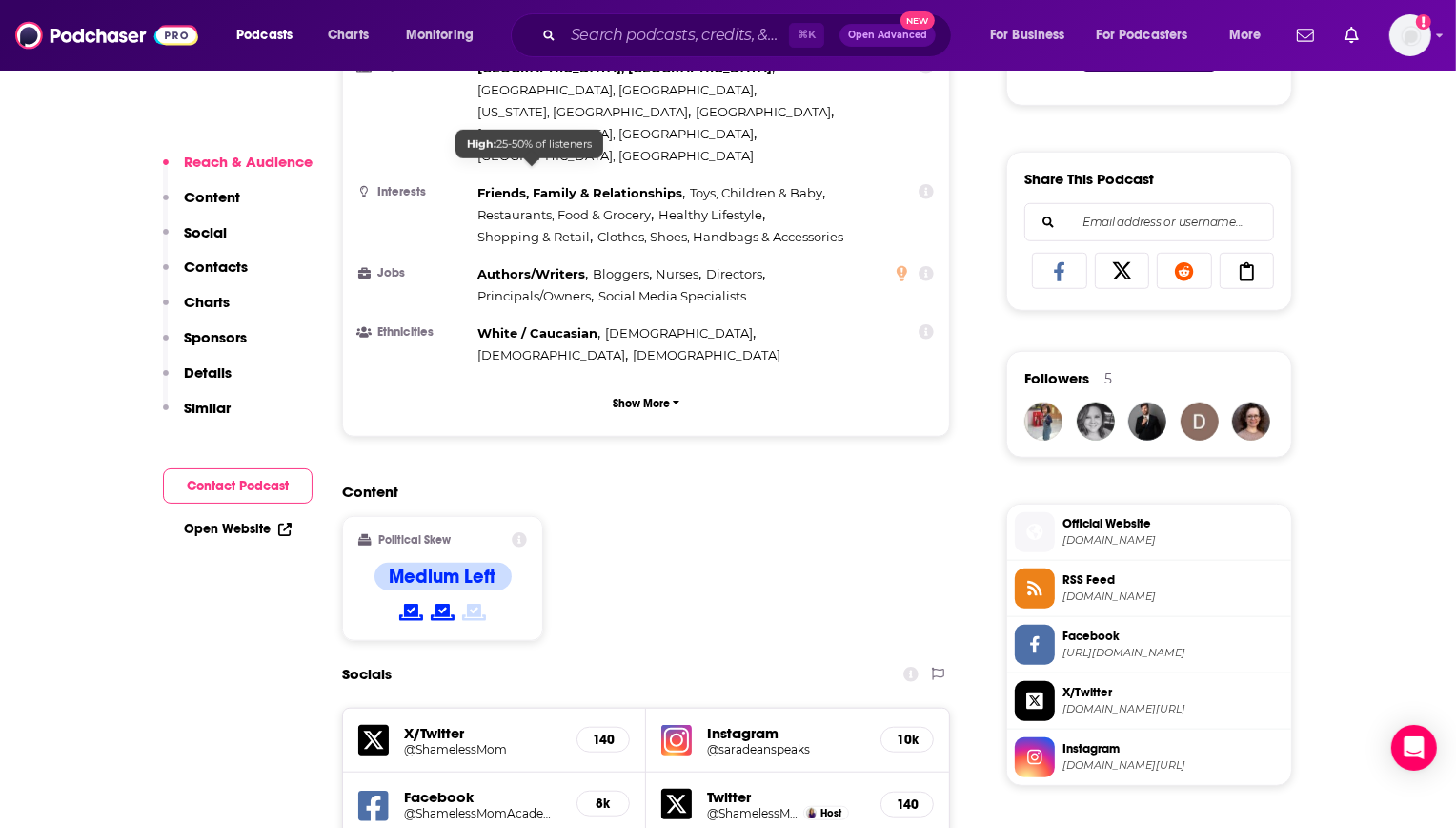
scroll to position [1605, 0]
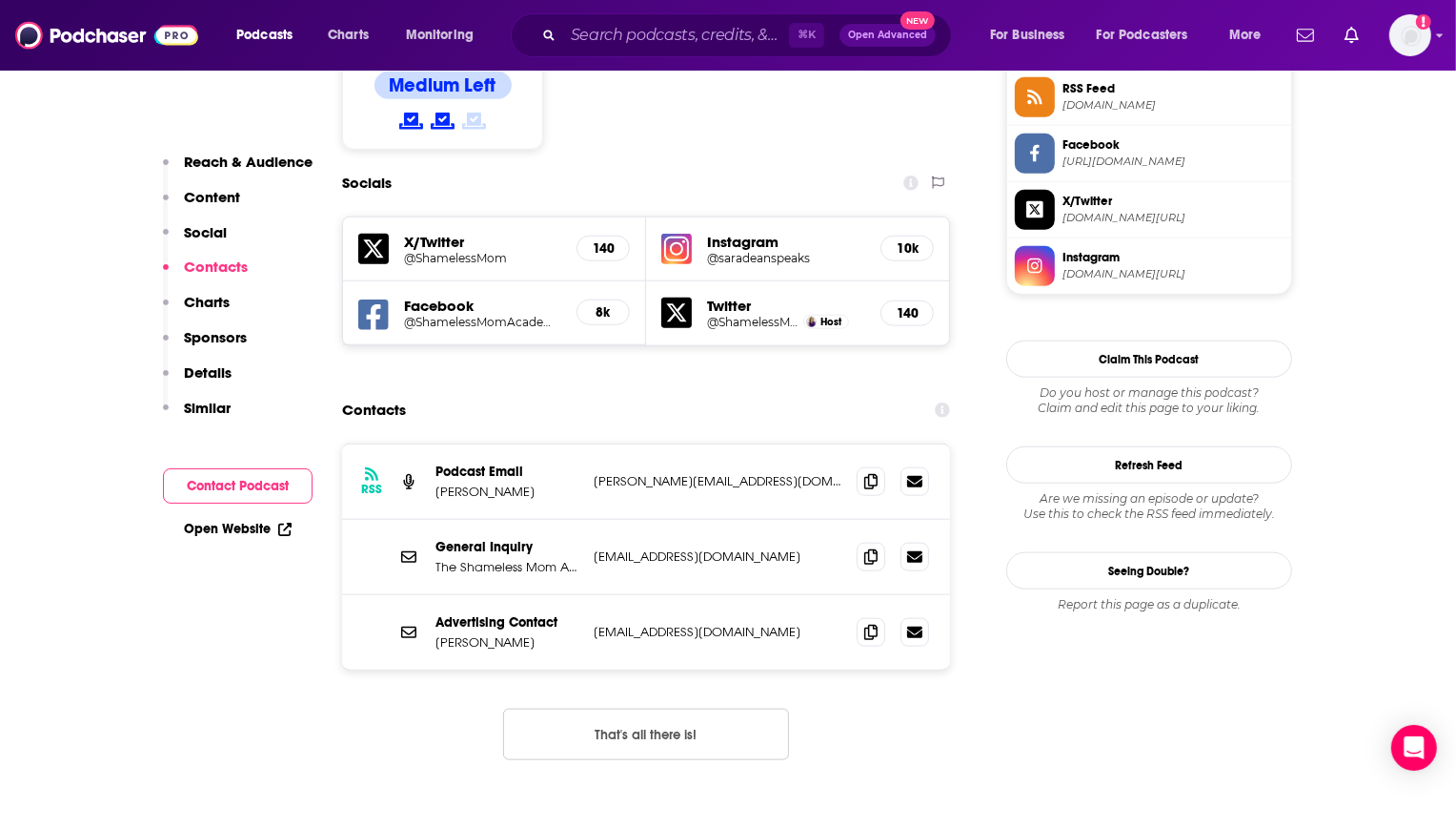
click at [726, 251] on h5 "@saradeanspeaks" at bounding box center [785, 258] width 158 height 14
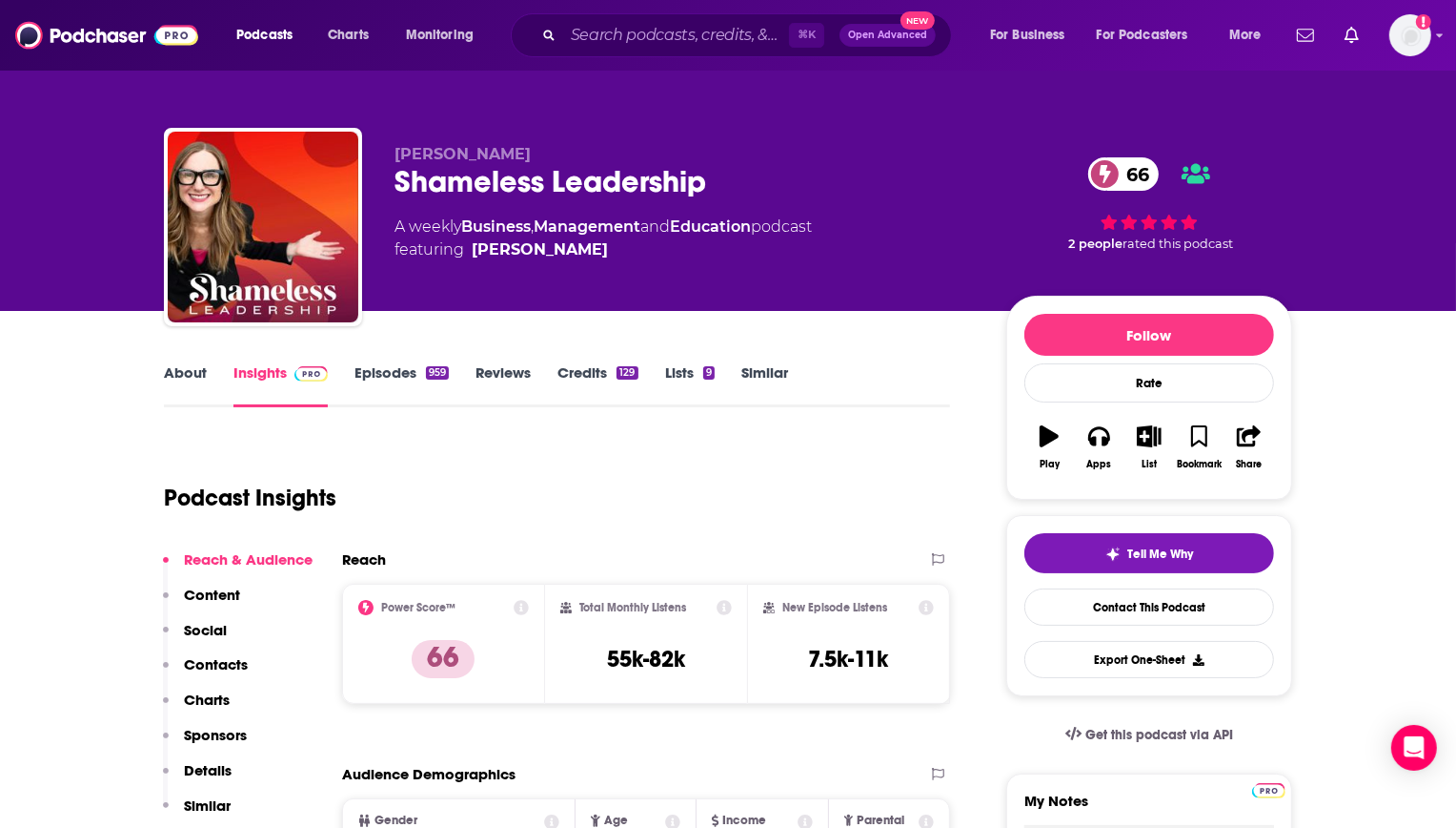
scroll to position [0, 0]
click at [620, 16] on div "⌘ K Open Advanced New" at bounding box center [731, 35] width 442 height 44
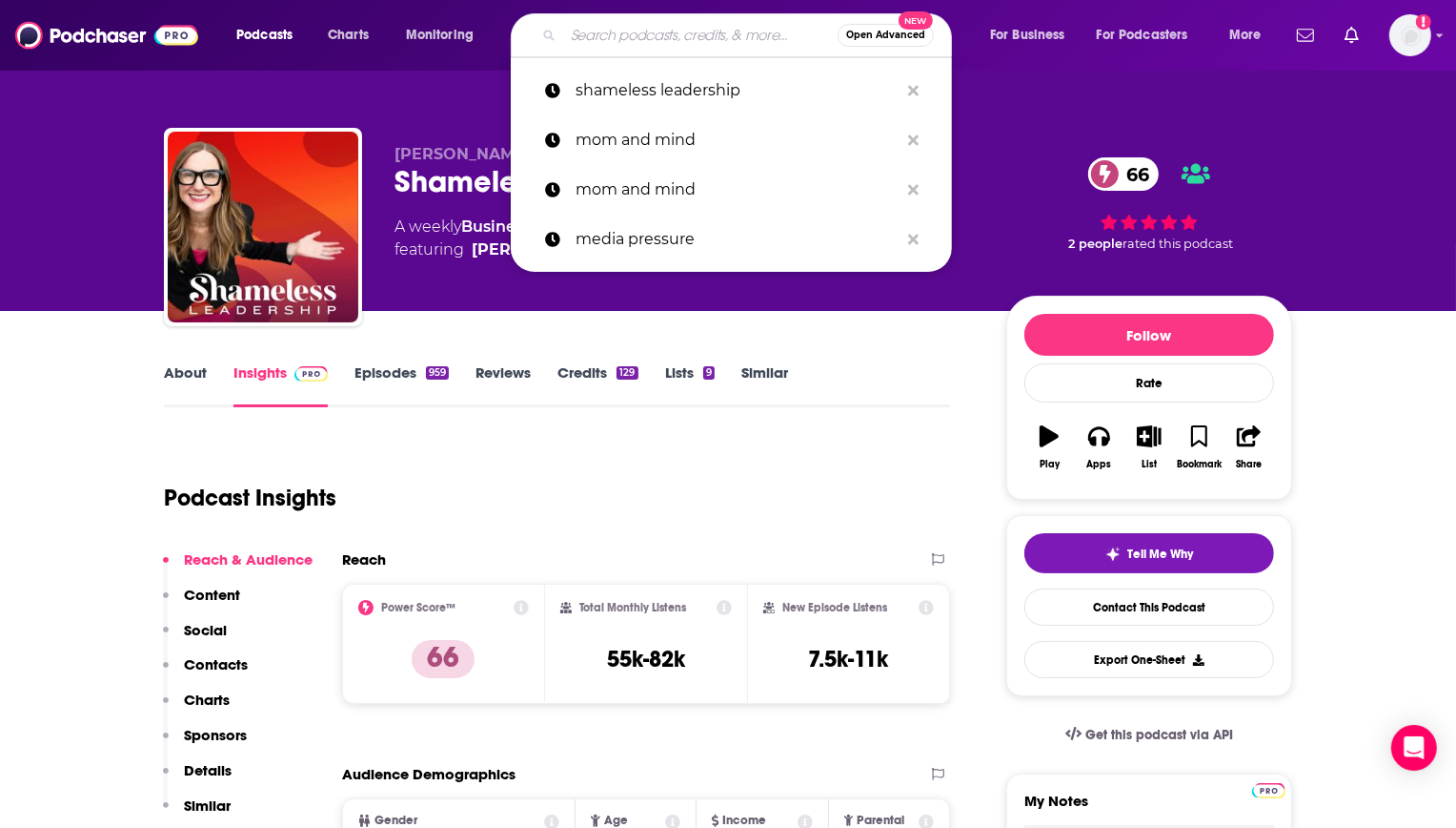
click at [646, 35] on input "Search podcasts, credits, & more..." at bounding box center [700, 35] width 275 height 31
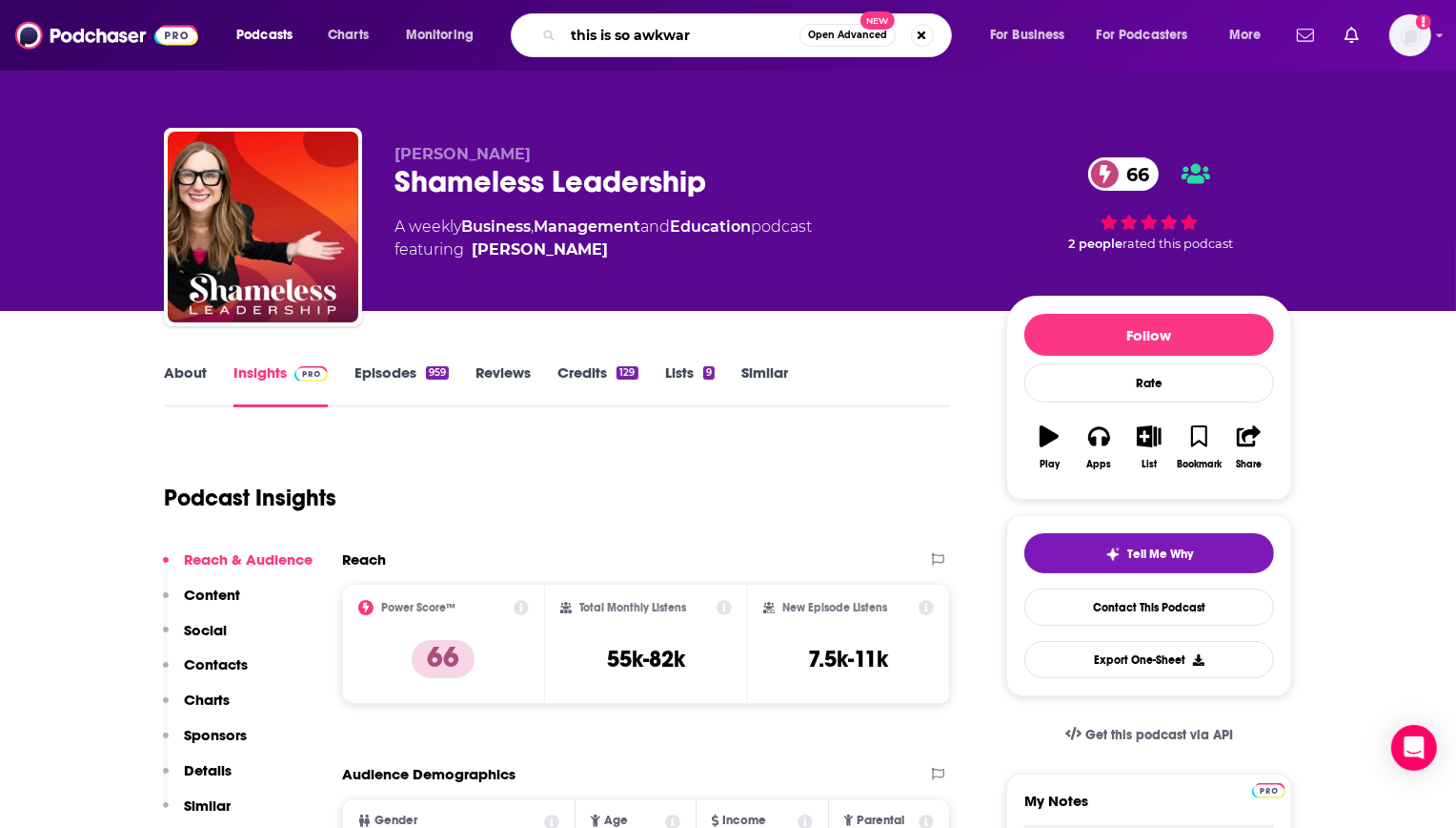
type input "this is so awkward"
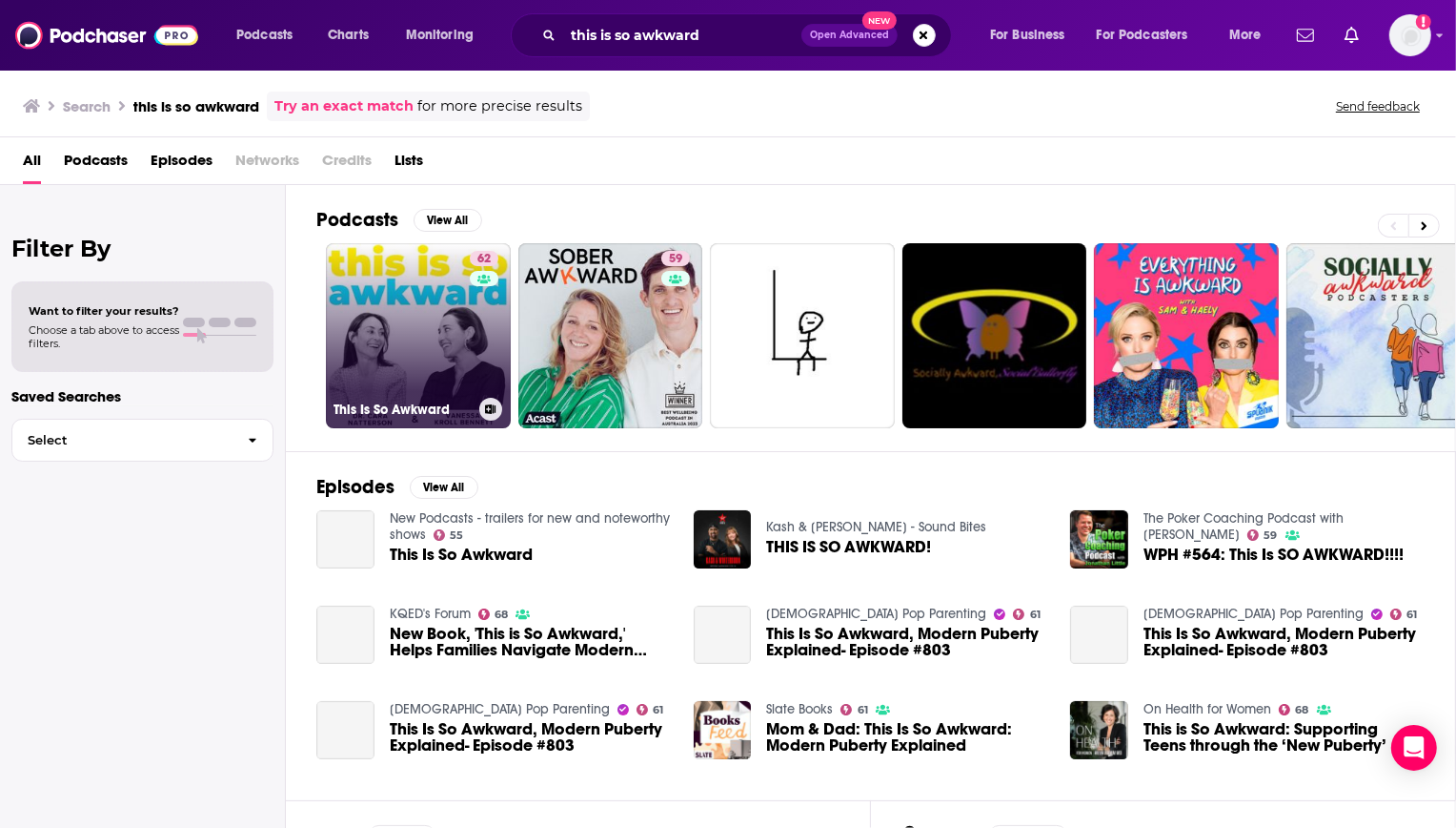
click at [401, 380] on link "62 This Is So Awkward" at bounding box center [418, 335] width 185 height 185
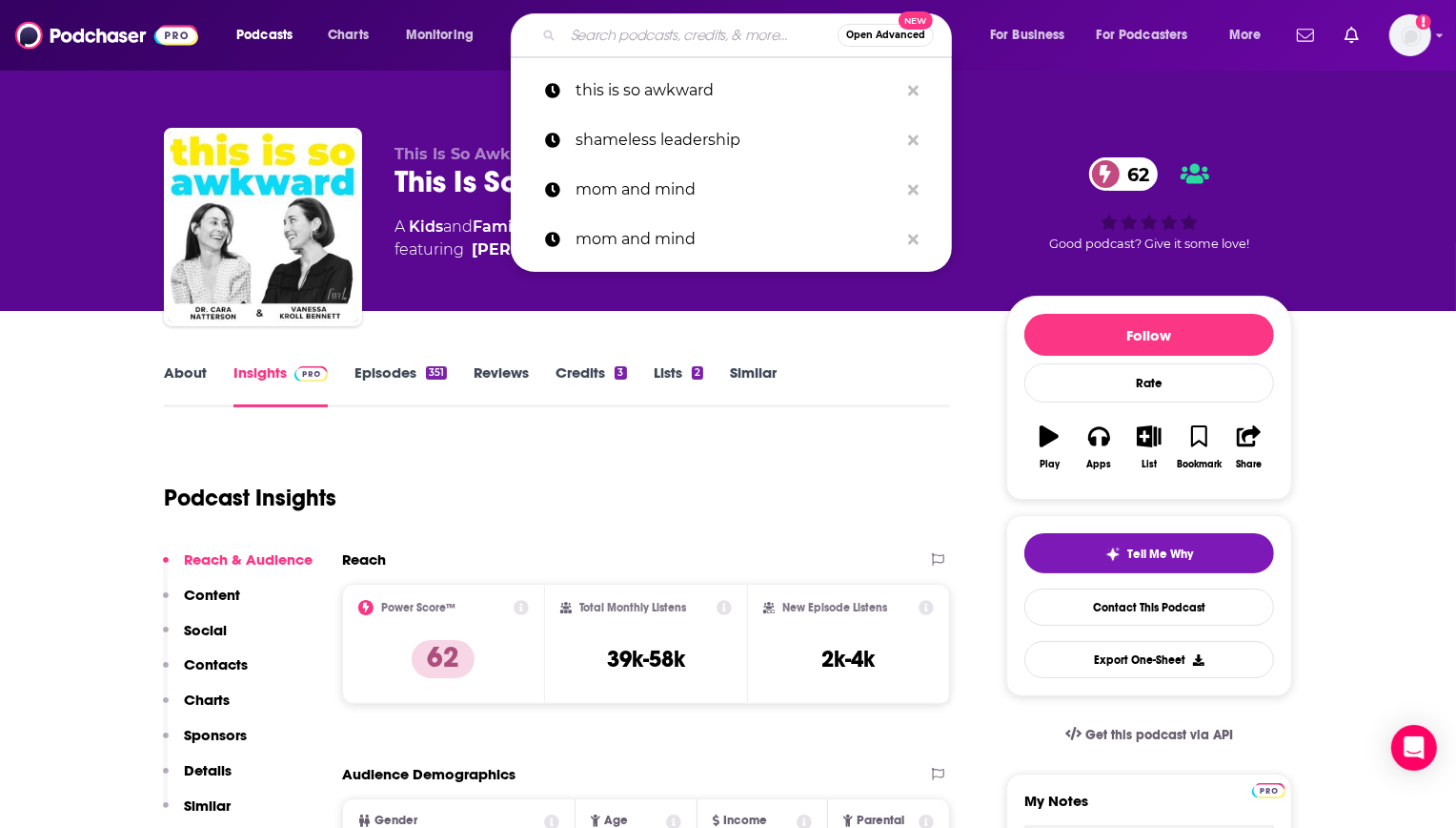
click at [712, 43] on input "Search podcasts, credits, & more..." at bounding box center [700, 35] width 275 height 31
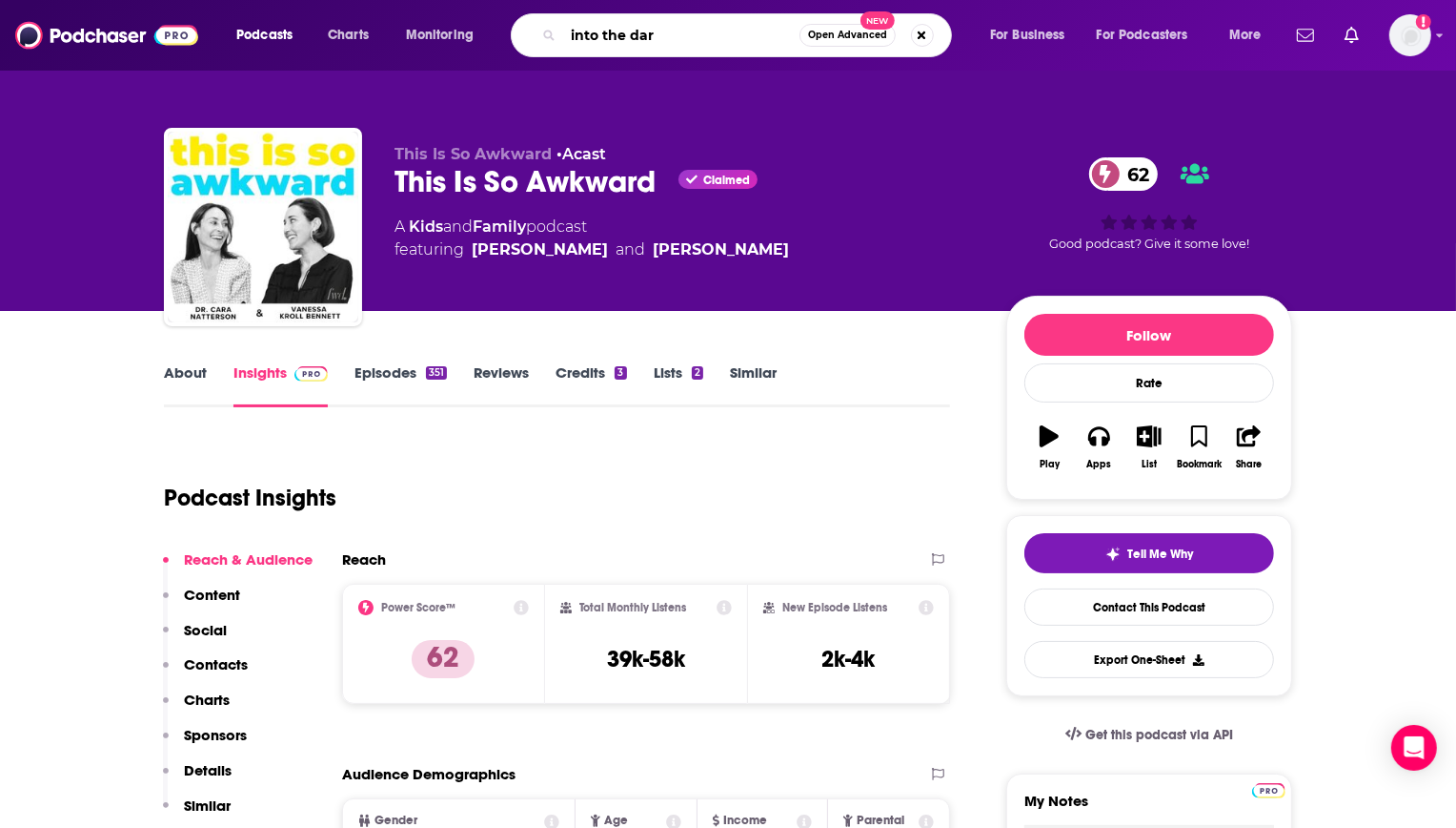
type input "into the dark"
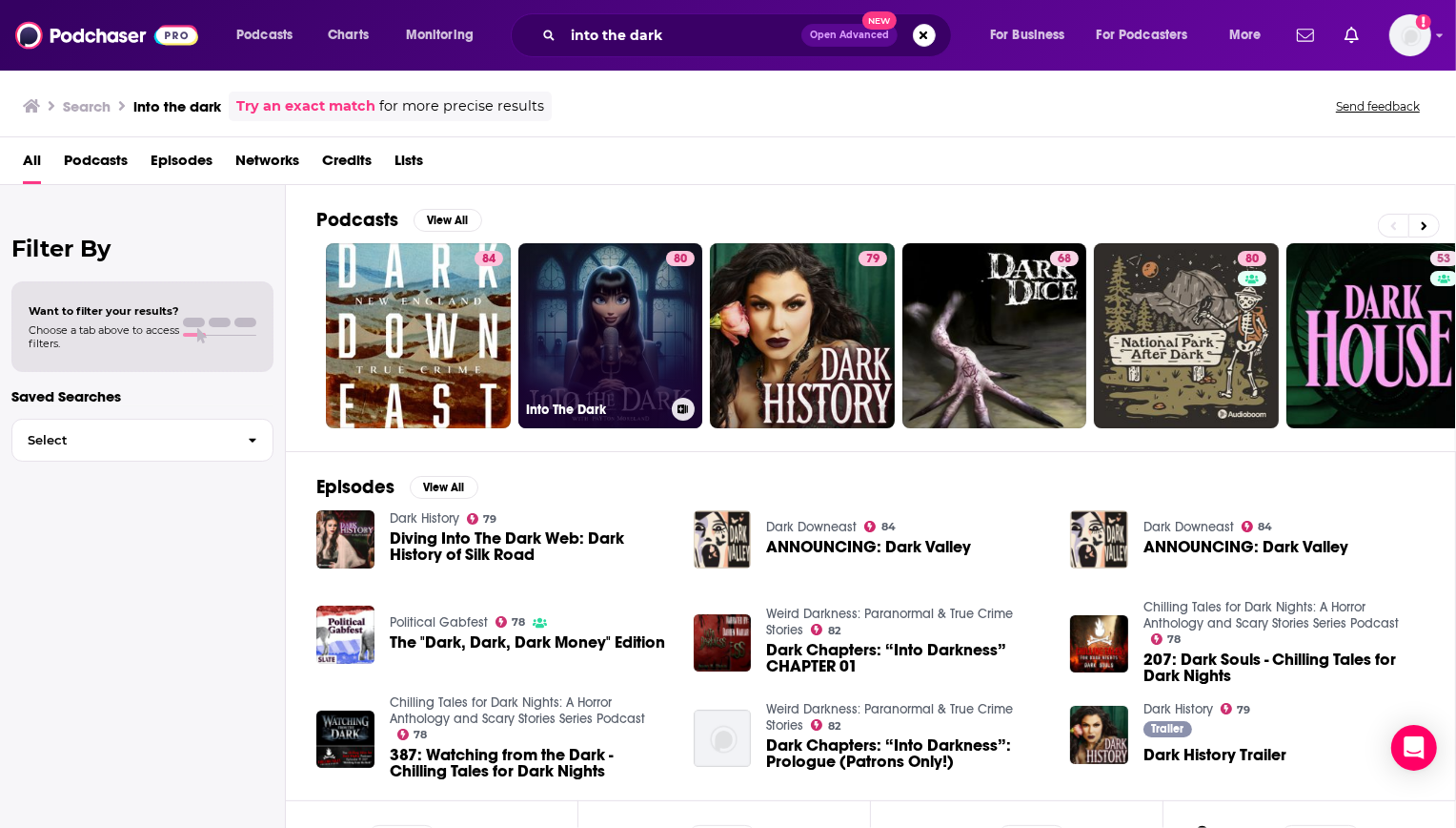
click at [599, 334] on link "80 Into The Dark" at bounding box center [610, 335] width 185 height 185
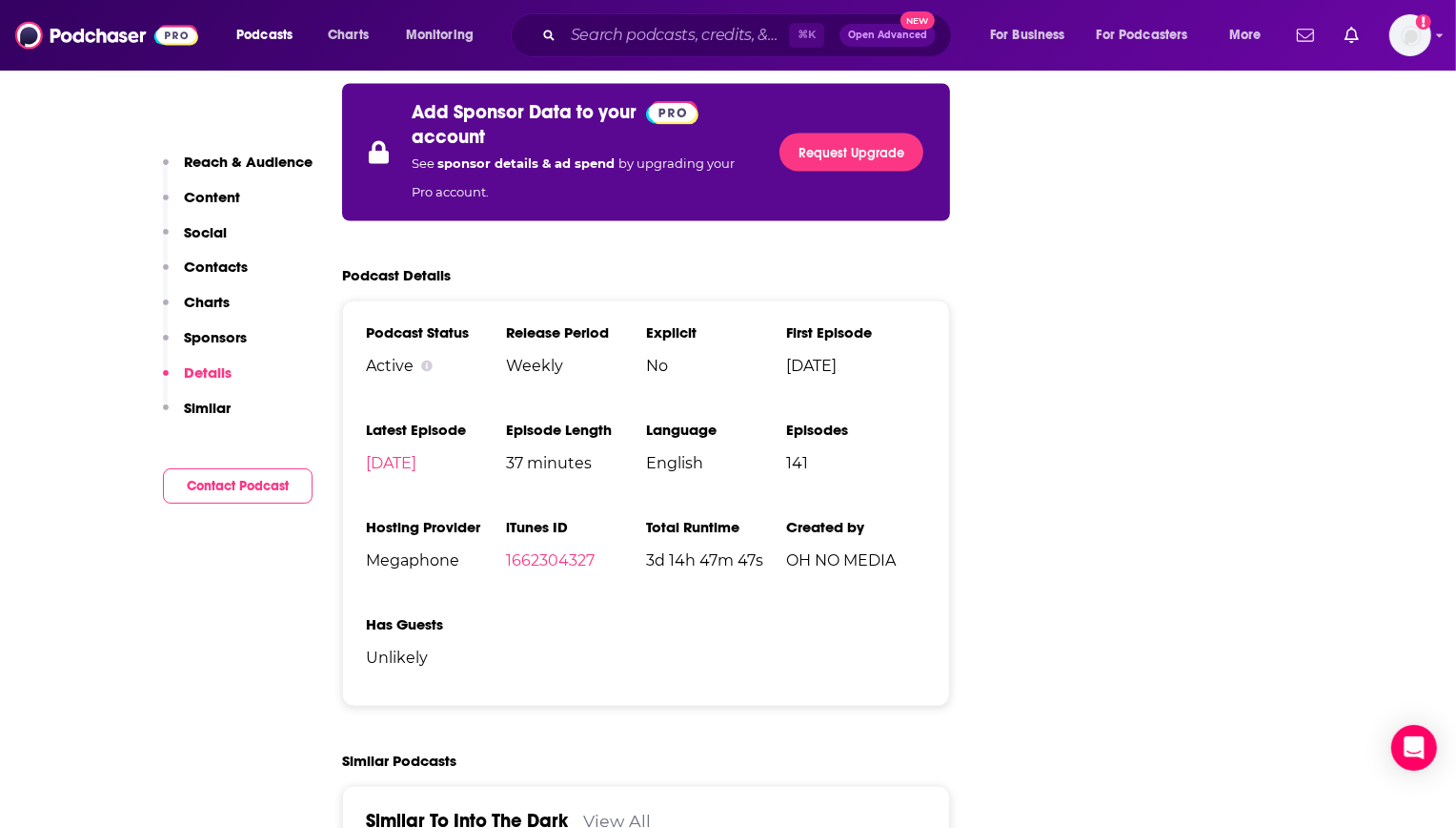
scroll to position [2956, 0]
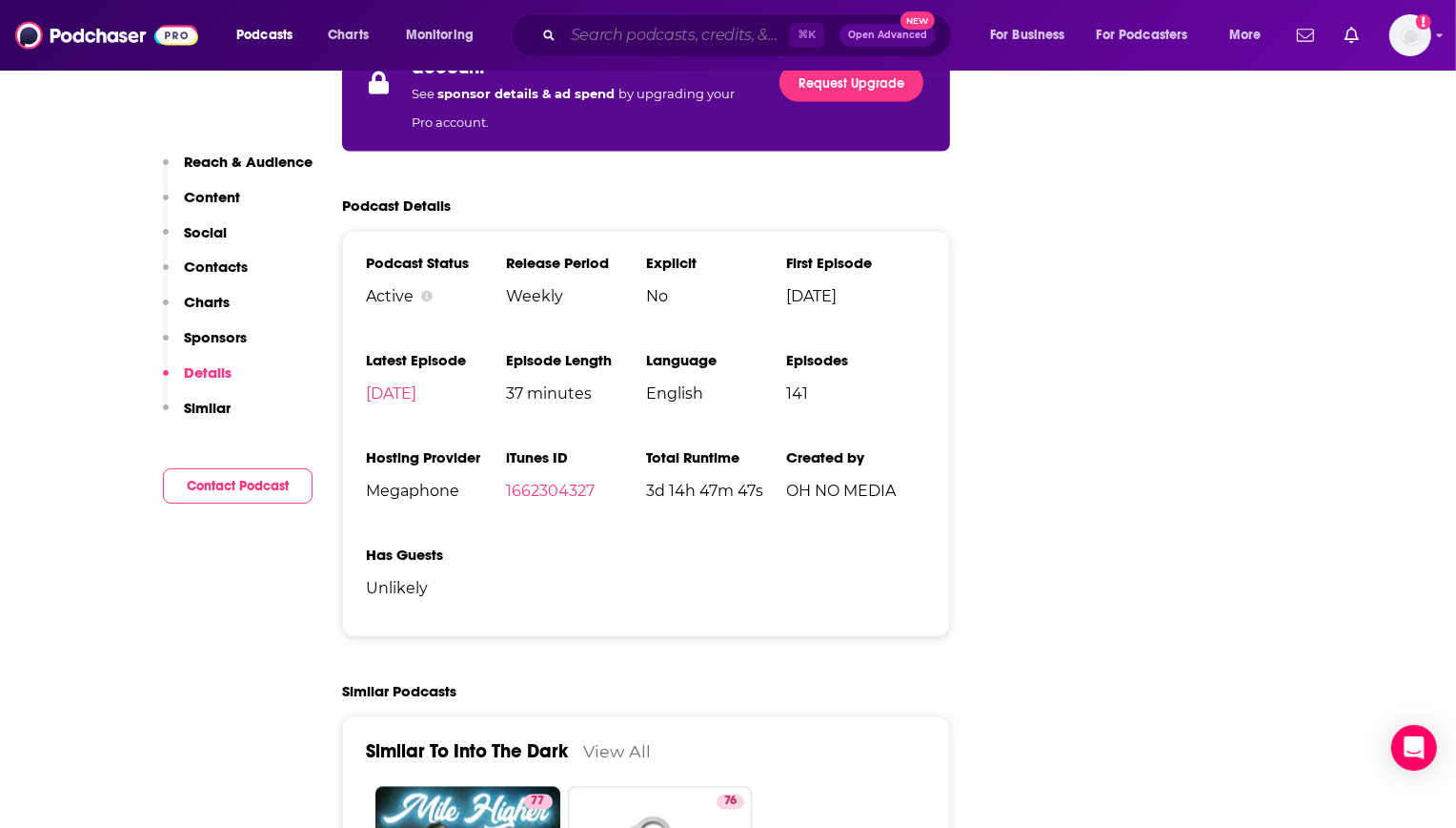
click at [699, 39] on input "Search podcasts, credits, & more..." at bounding box center [676, 35] width 226 height 31
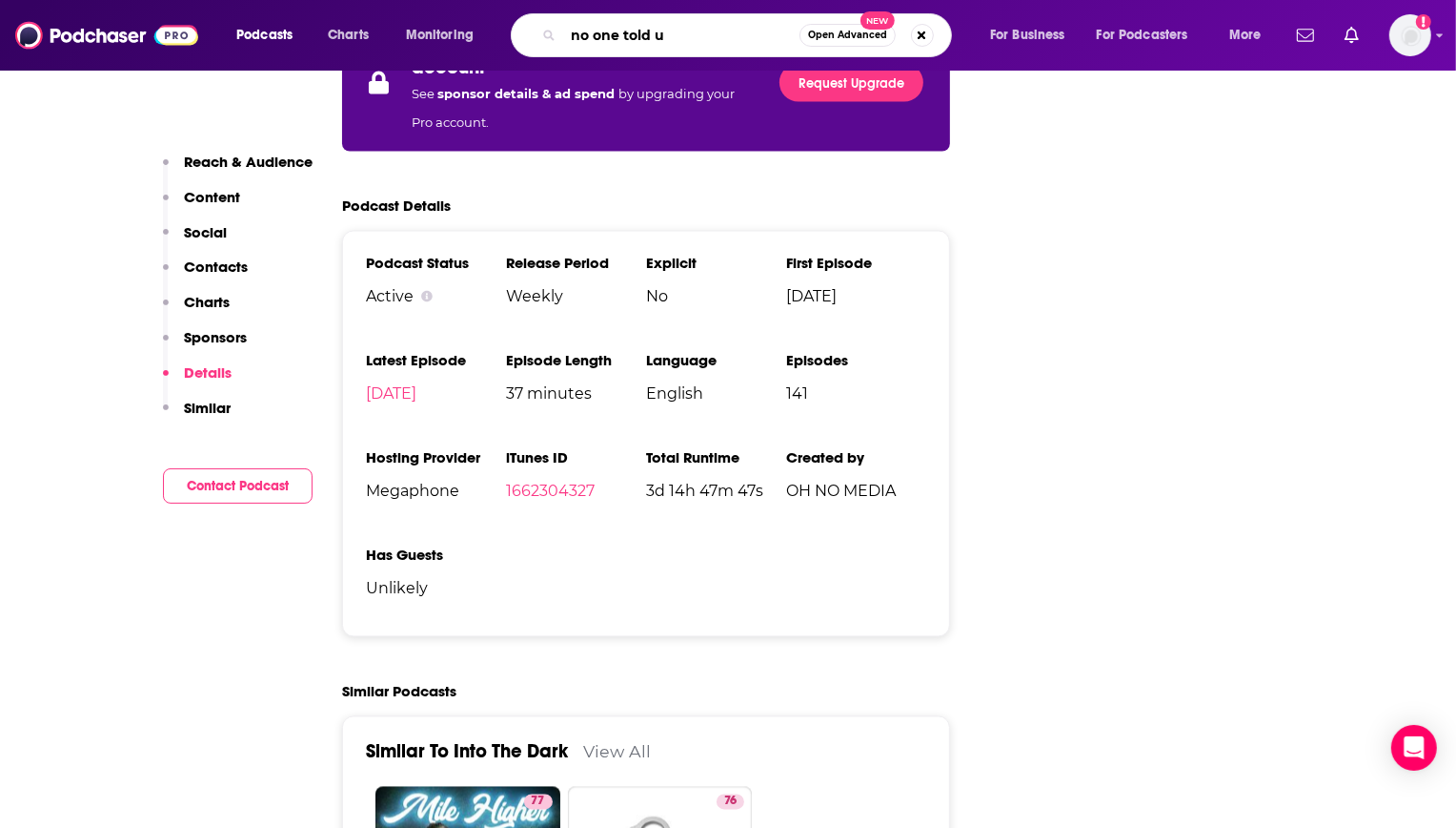
type input "no one told us"
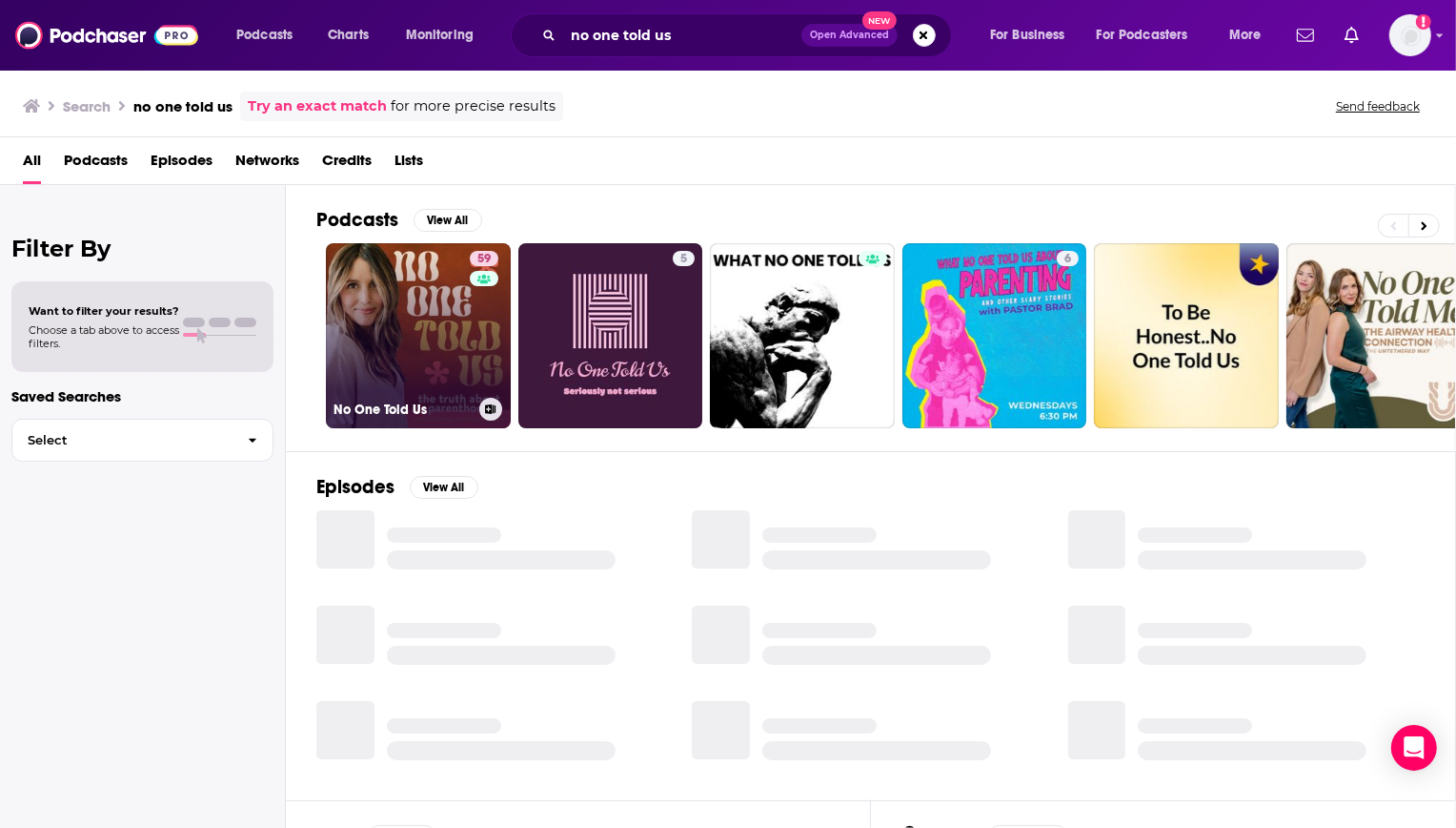
click at [374, 302] on link "59 No One Told Us" at bounding box center [418, 335] width 185 height 185
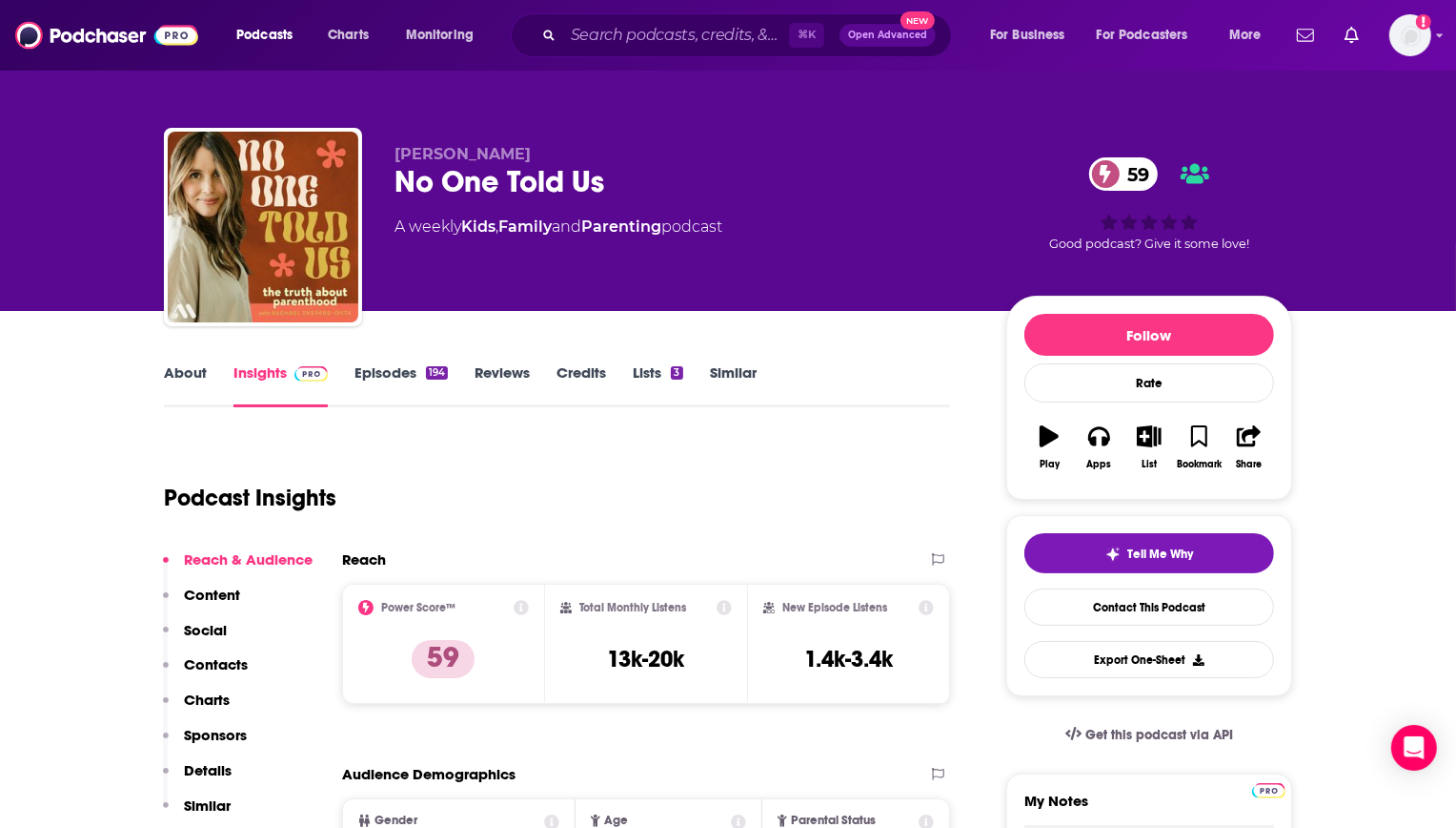
click at [713, 23] on input "Search podcasts, credits, & more..." at bounding box center [676, 35] width 226 height 31
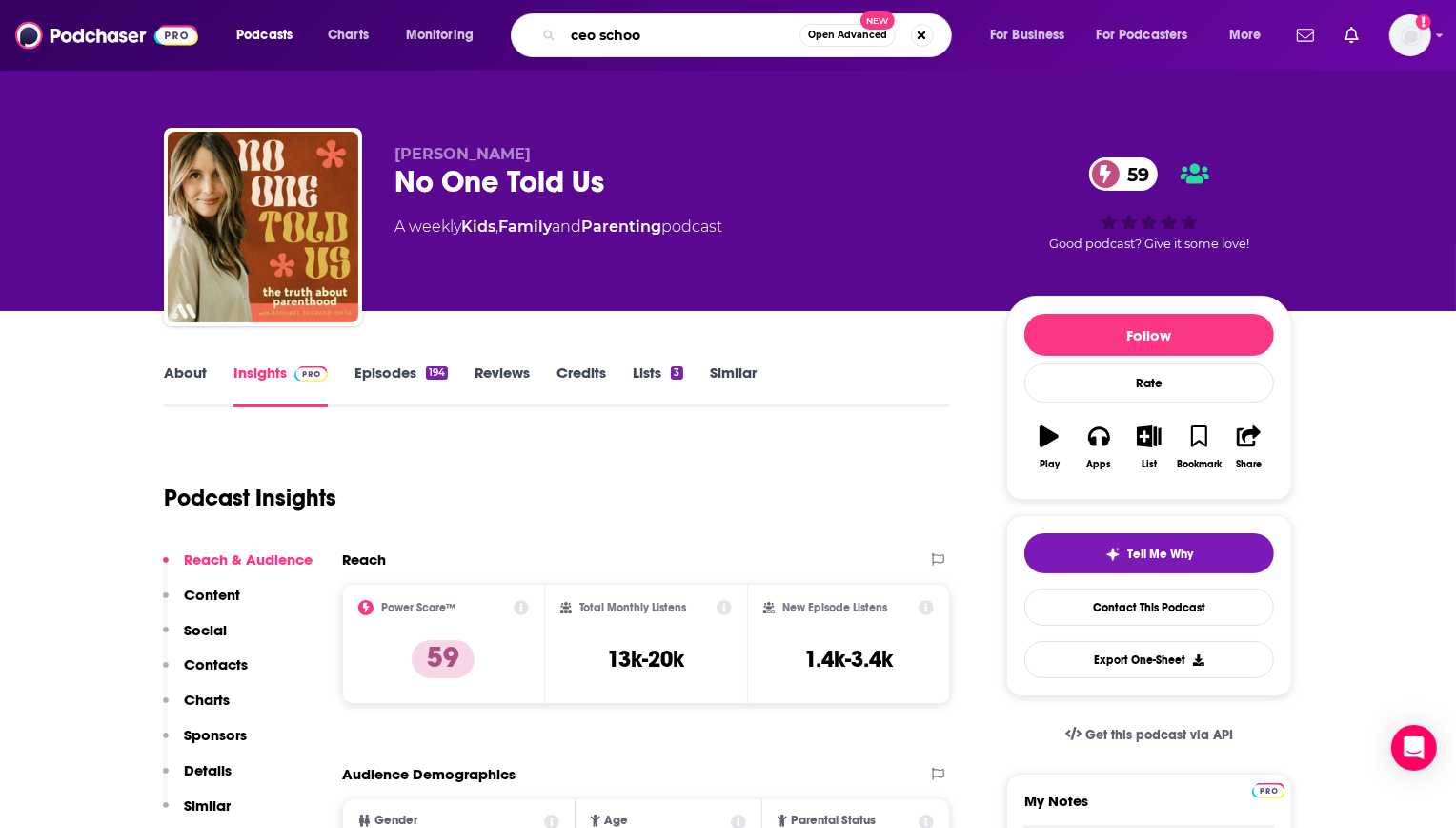
type input "ceo school"
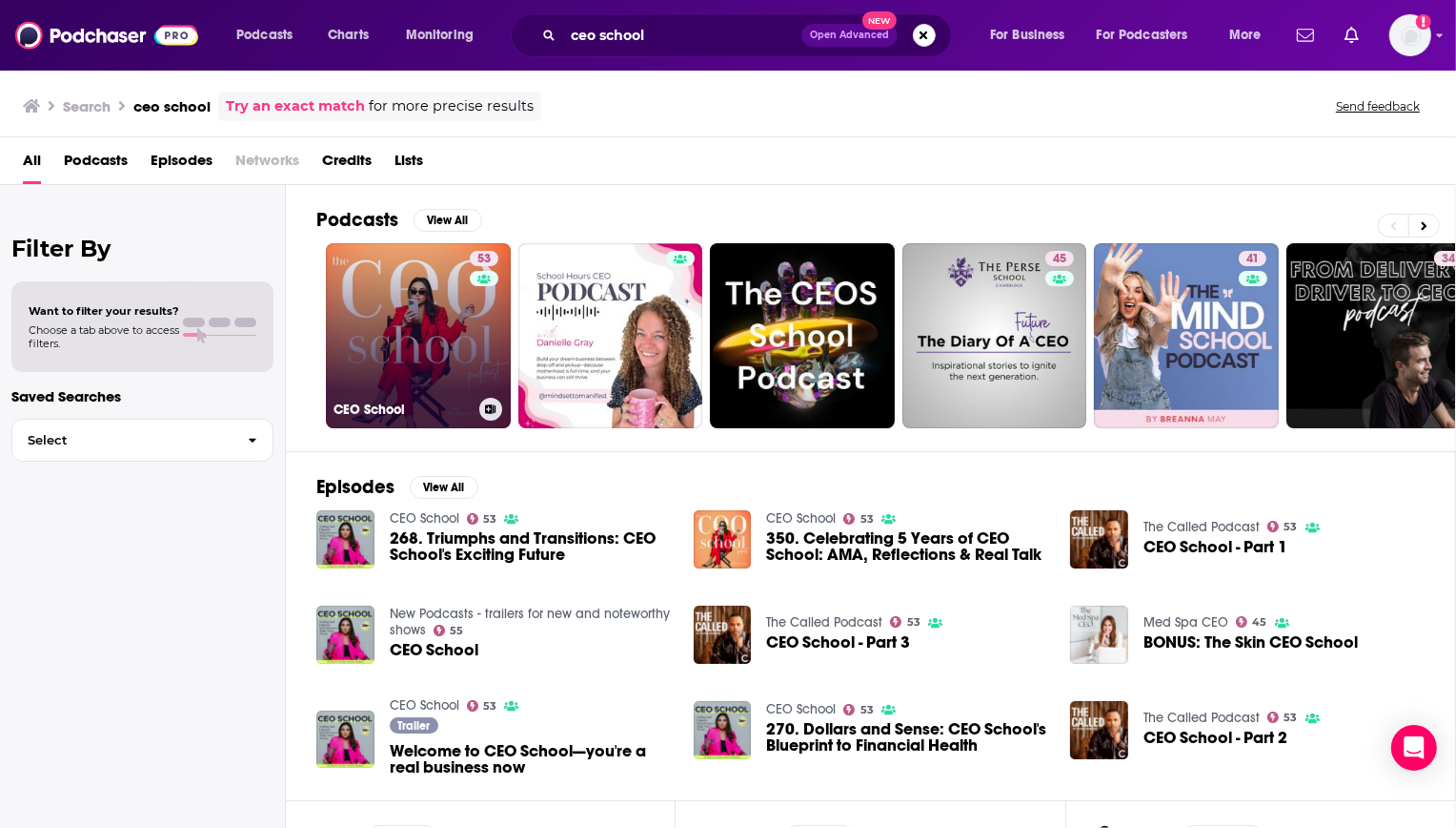
click at [379, 304] on link "53 CEO School" at bounding box center [418, 335] width 185 height 185
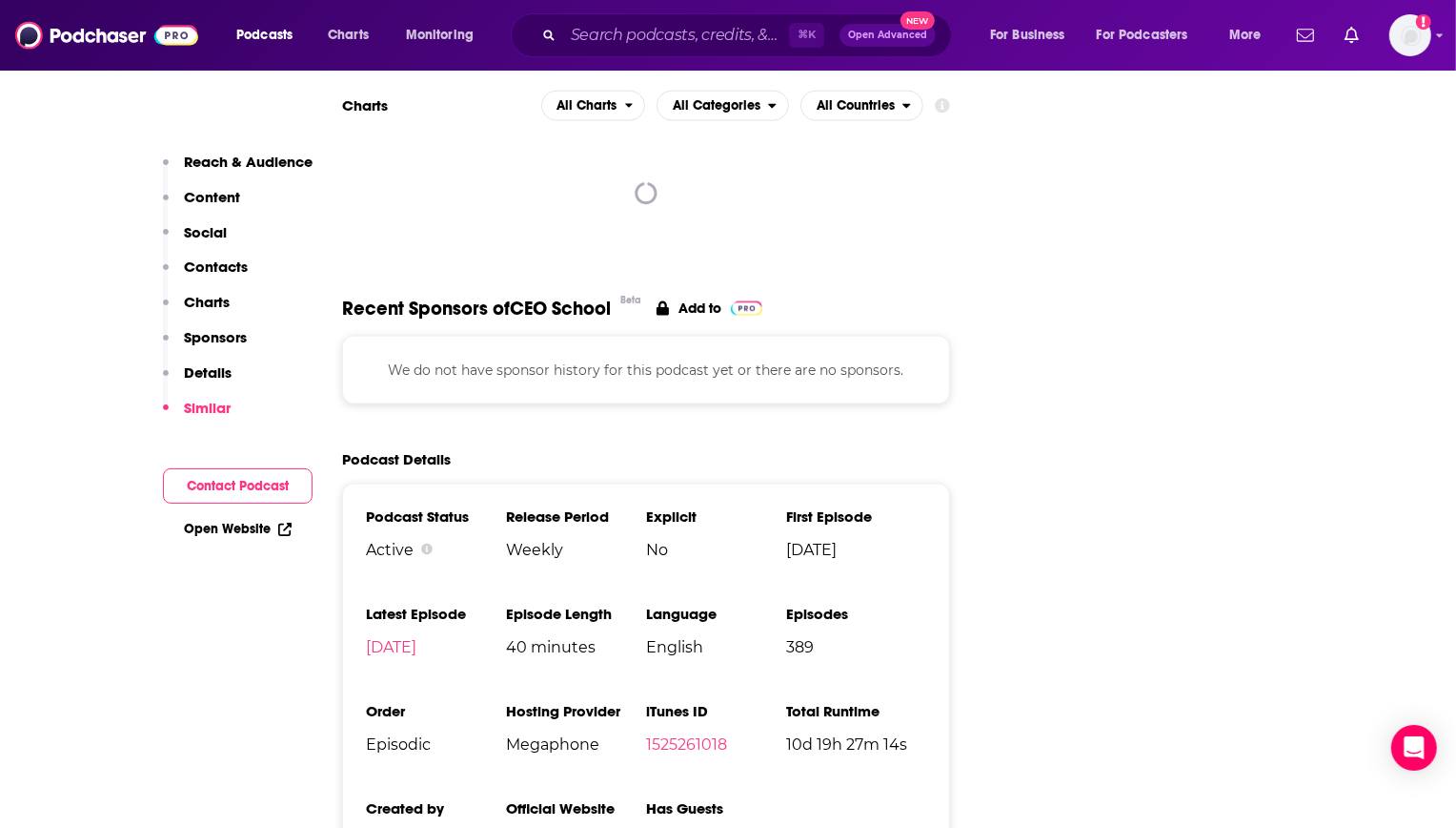
scroll to position [309, 0]
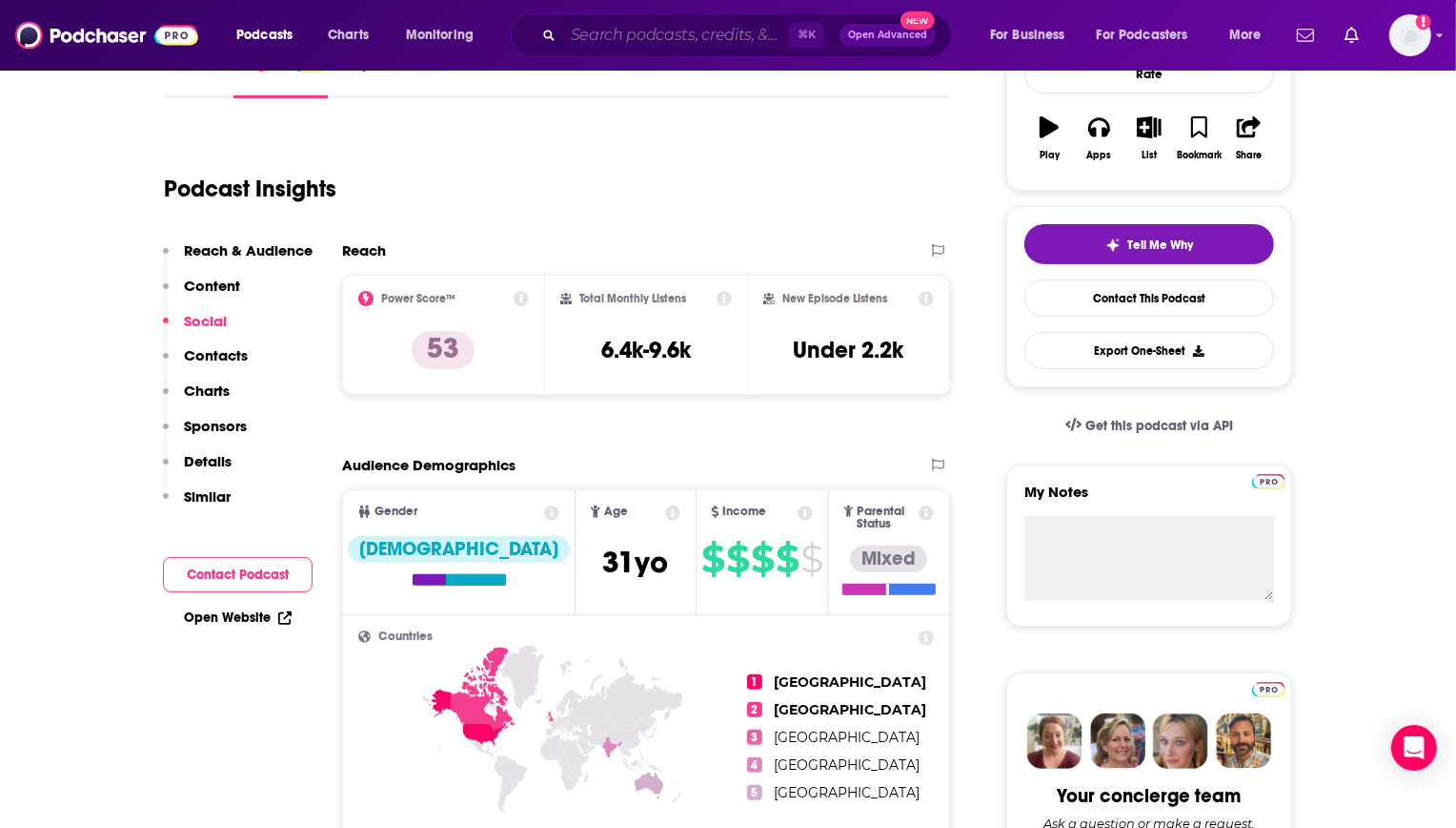
click at [639, 48] on input "Search podcasts, credits, & more..." at bounding box center [676, 35] width 226 height 31
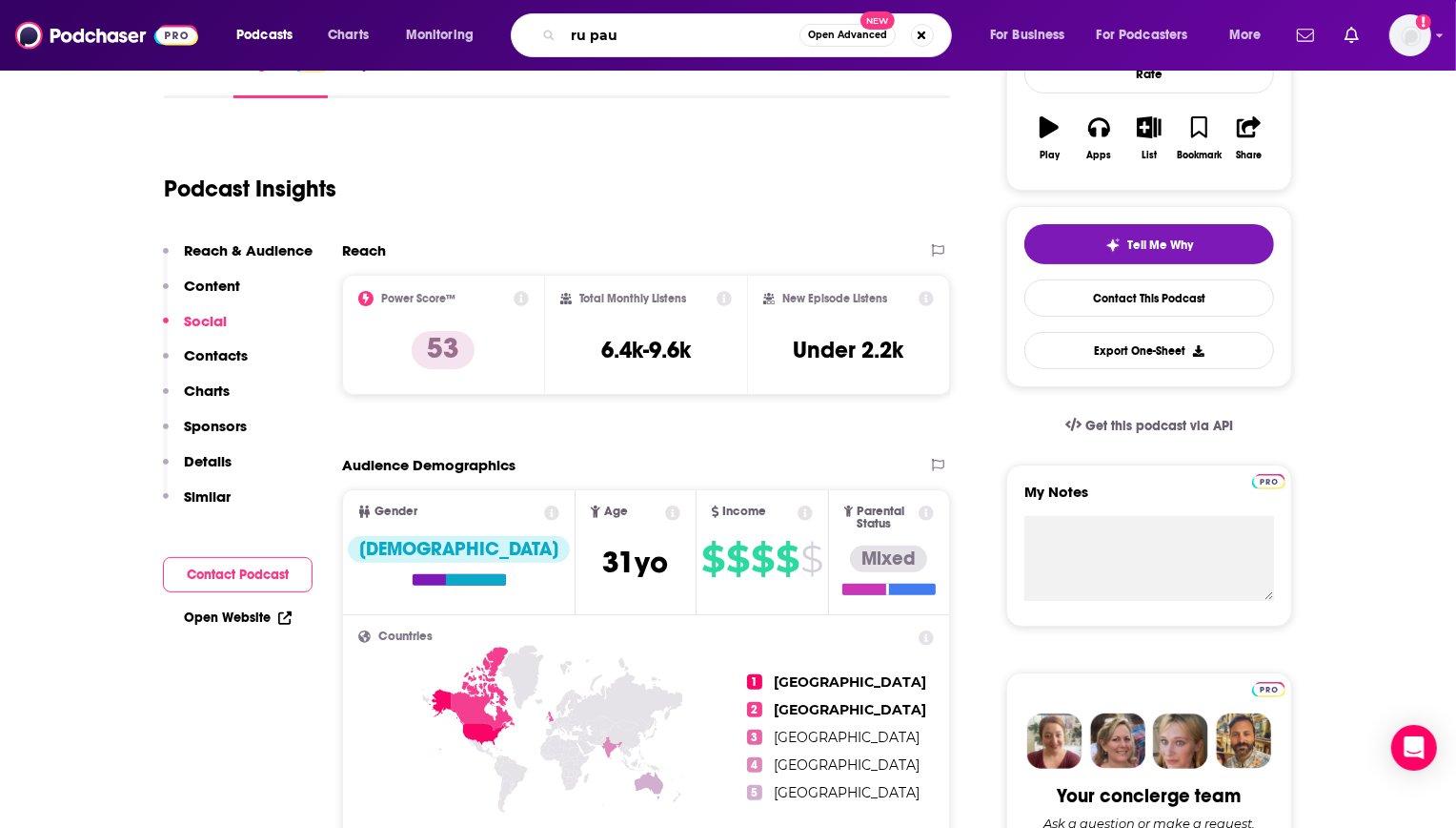
type input "ru paul"
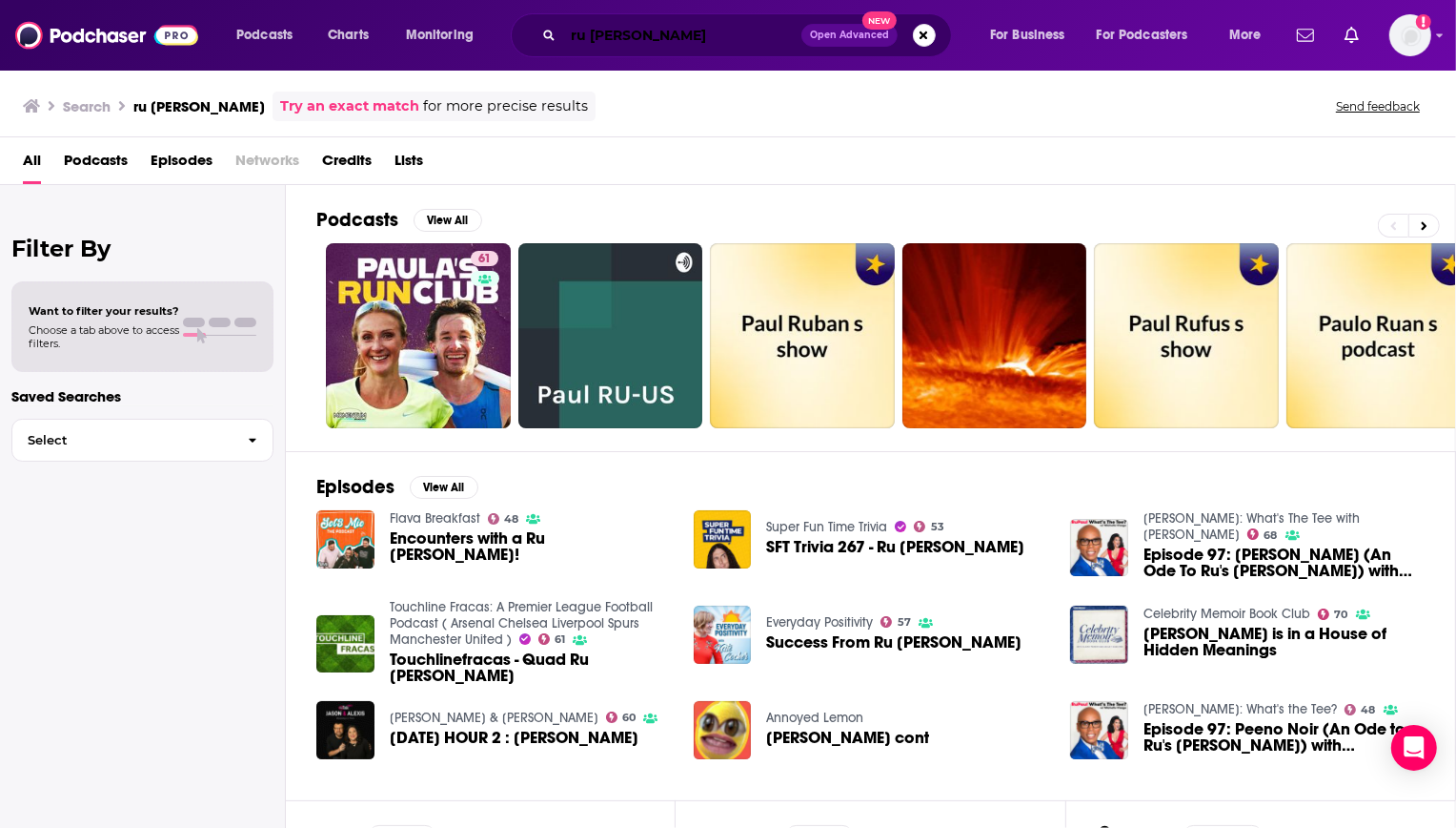
click at [671, 34] on input "ru paul" at bounding box center [682, 35] width 239 height 31
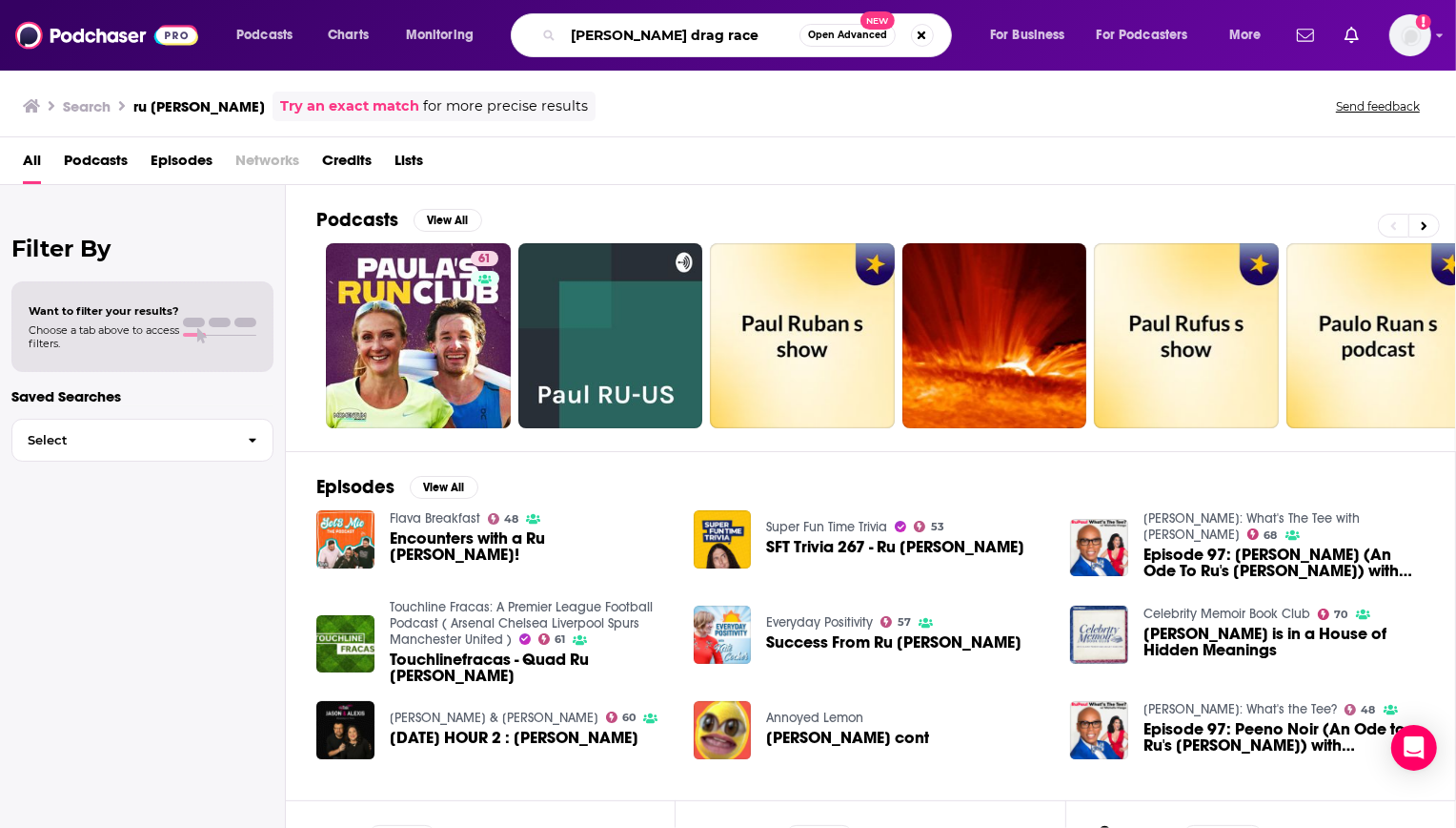
type input "rupaul's drag race"
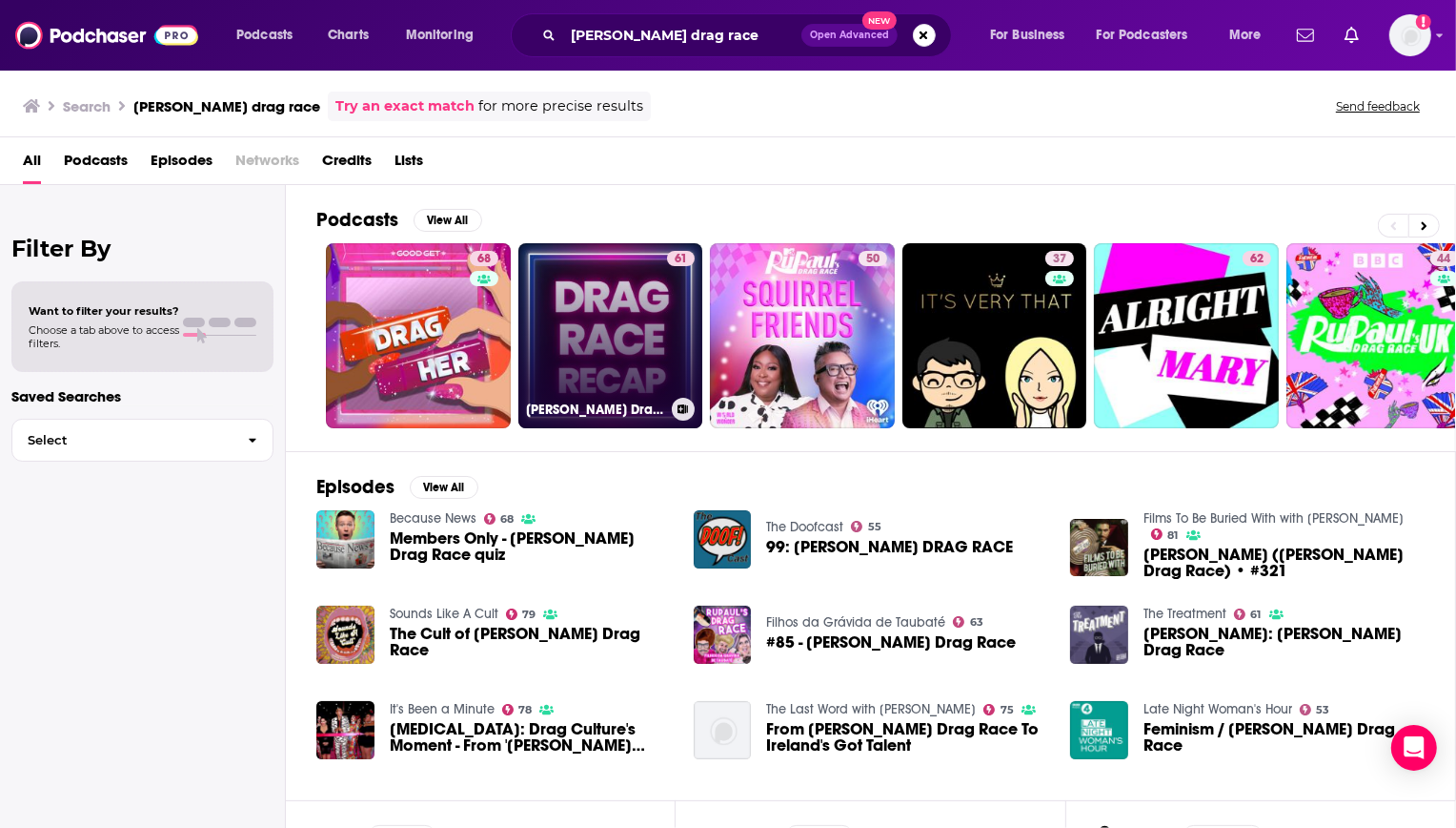
click at [640, 319] on link "61 RuPaul's Drag Race Recap" at bounding box center [610, 335] width 185 height 185
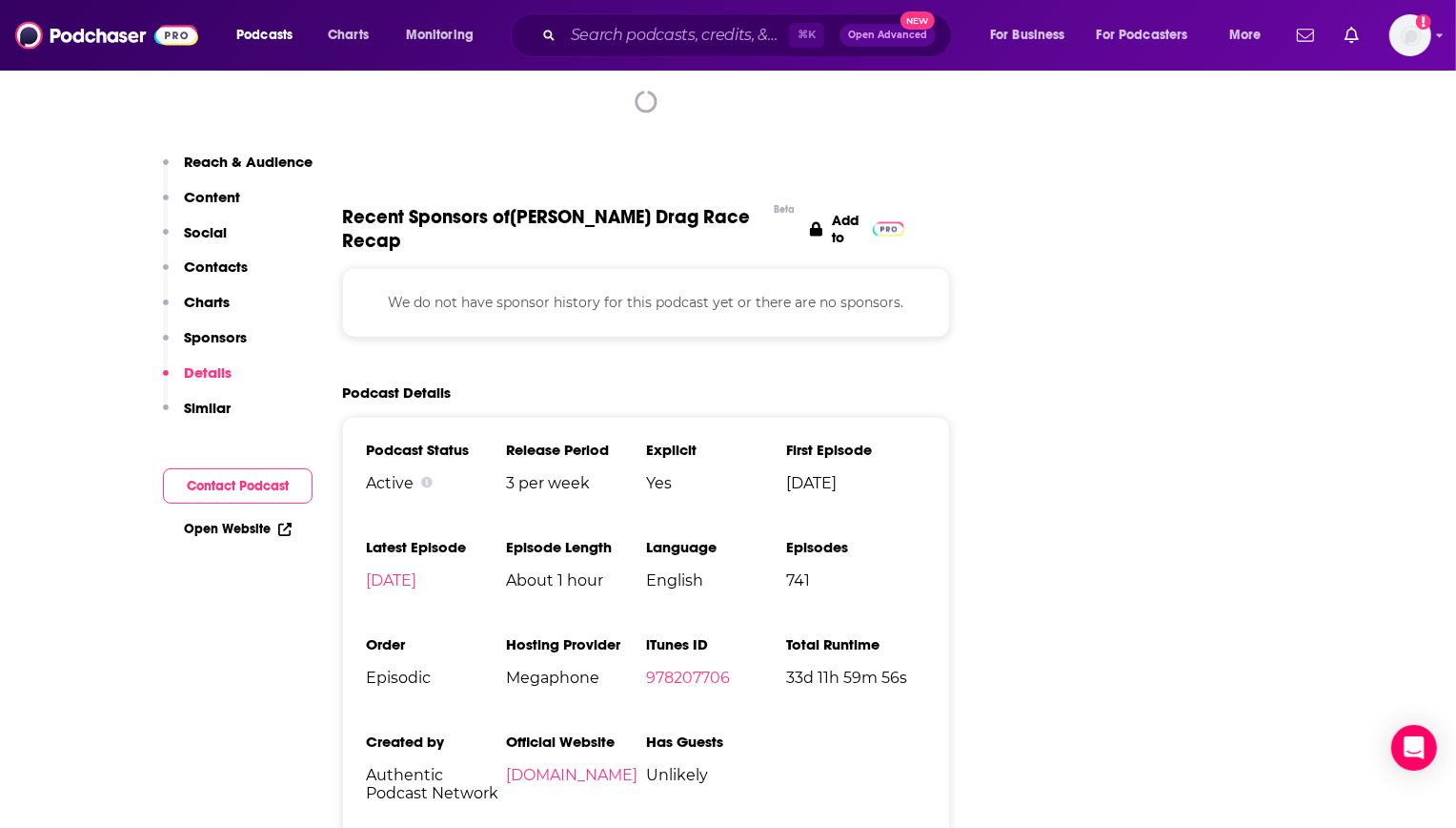
scroll to position [2245, 0]
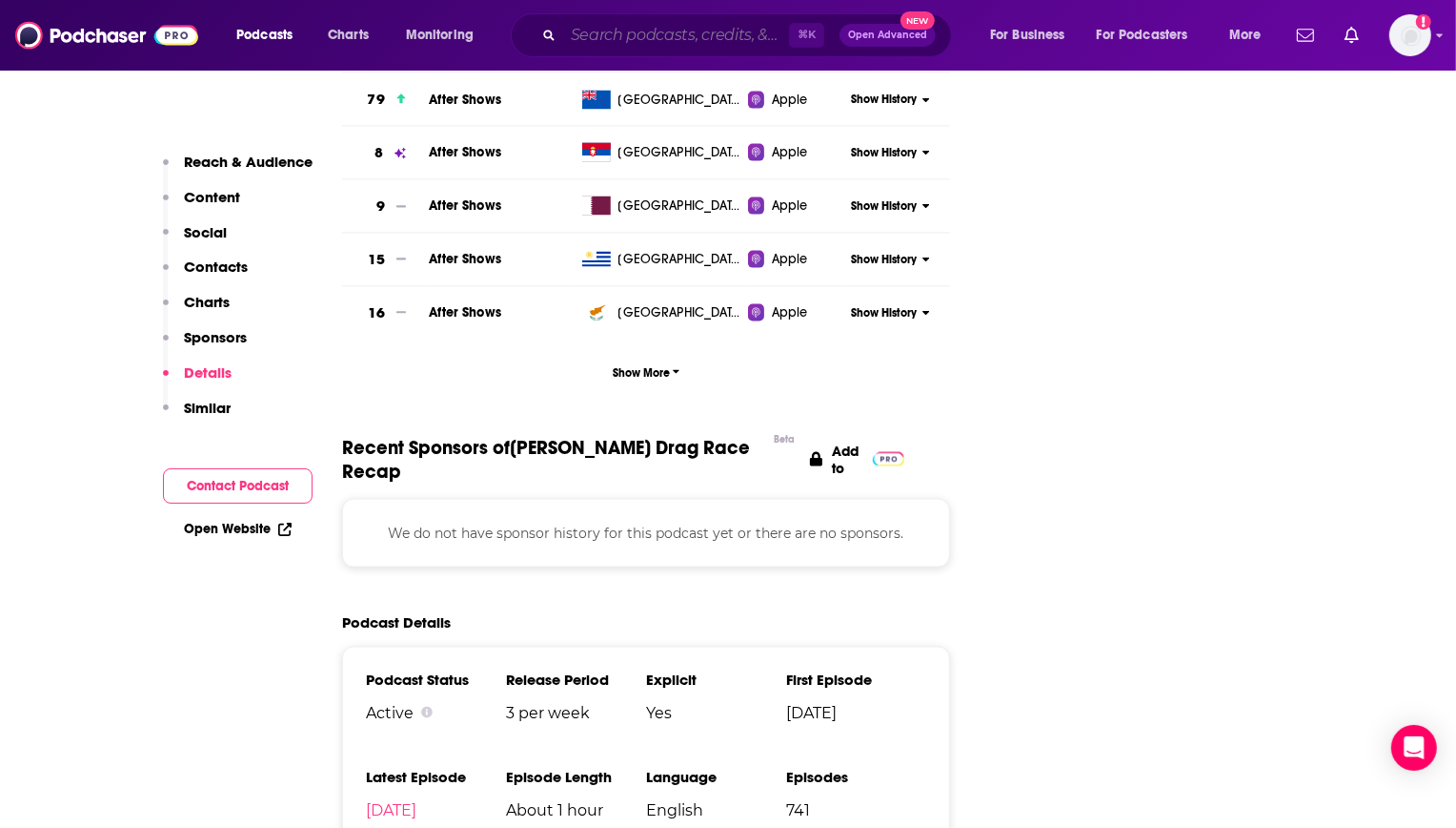
click at [695, 45] on input "Search podcasts, credits, & more..." at bounding box center [676, 35] width 226 height 31
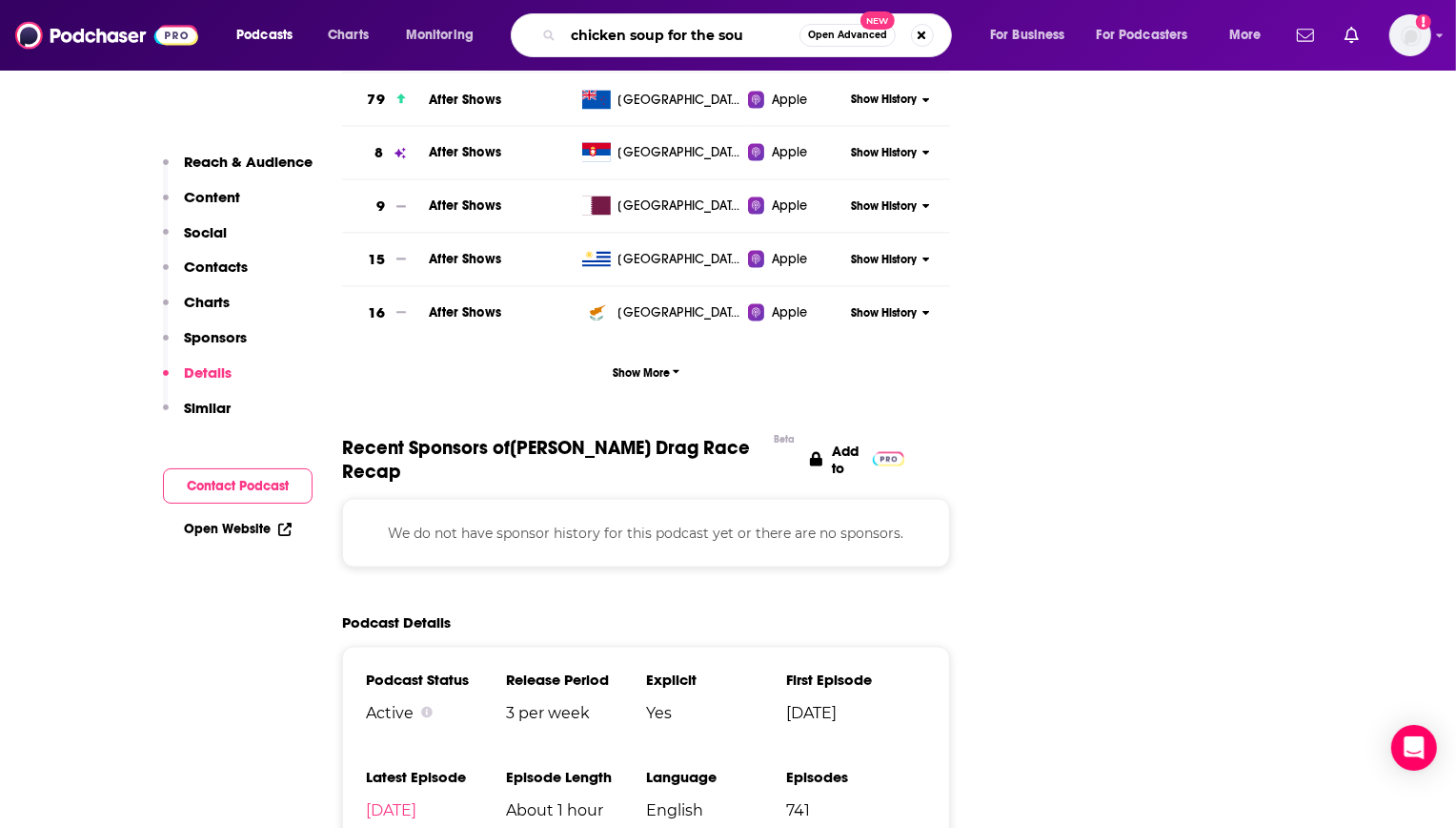
type input "chicken soup for the soul"
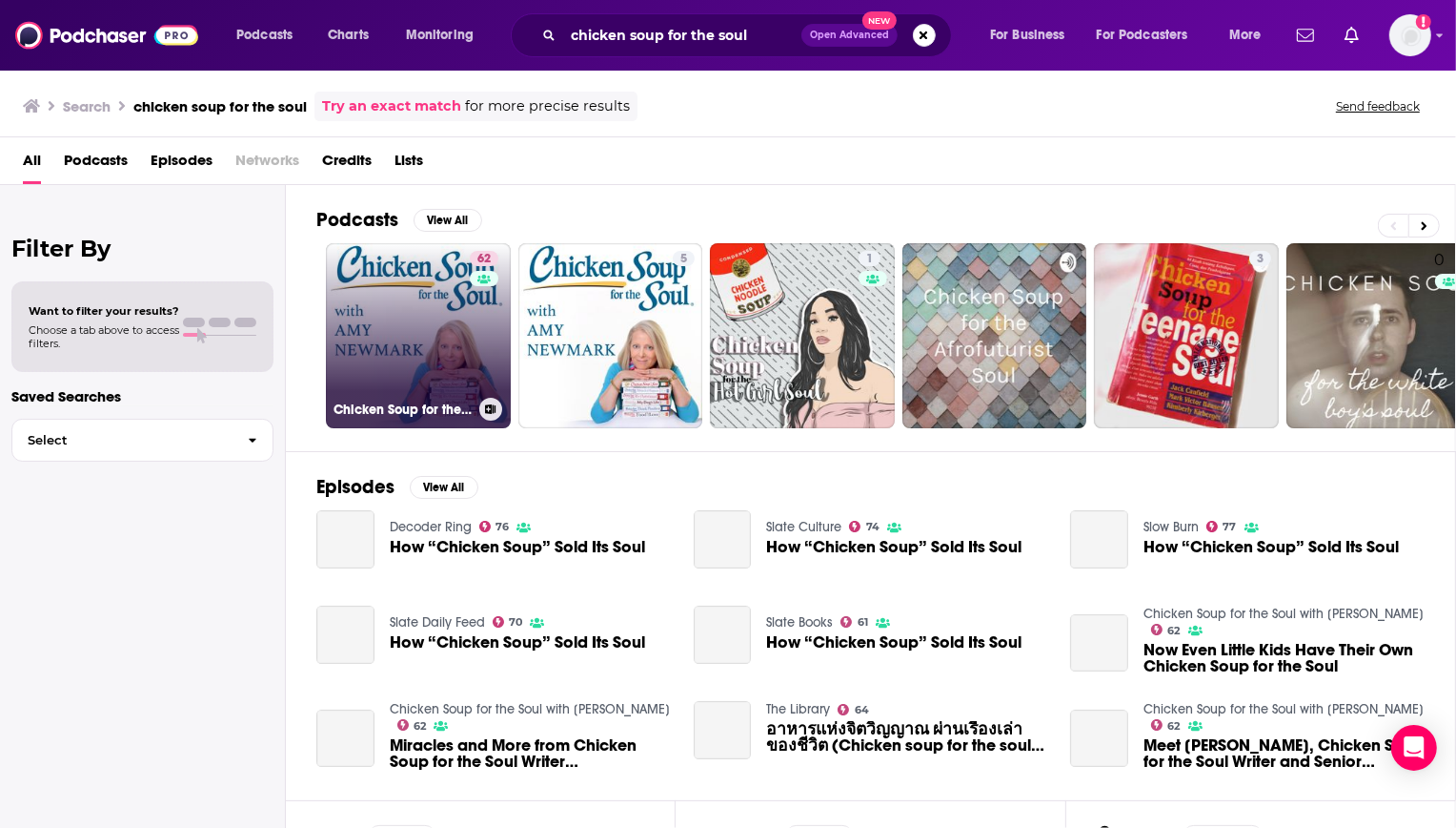
click at [363, 289] on link "62 Chicken Soup for the Soul with Amy Newmark" at bounding box center [418, 335] width 185 height 185
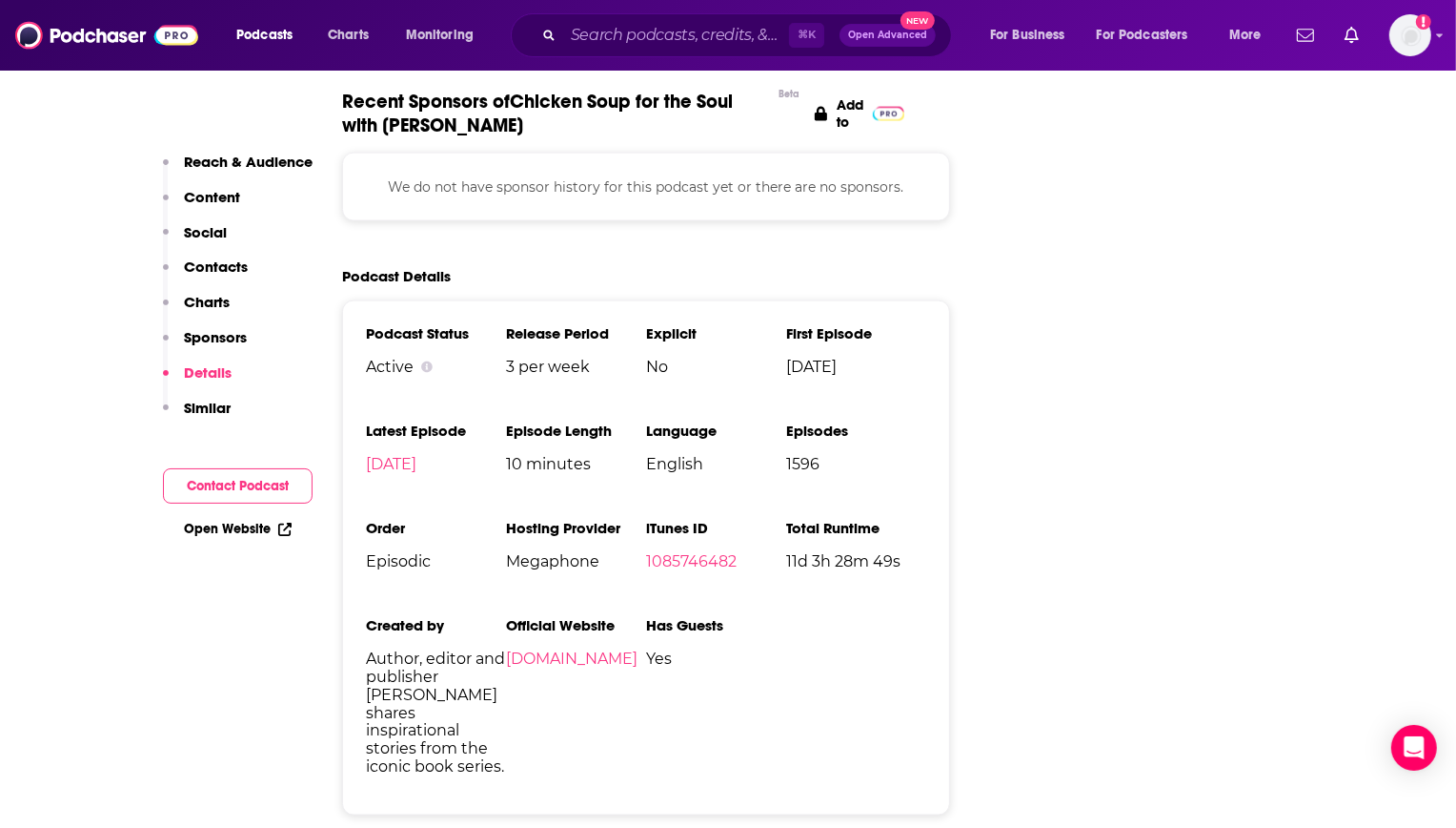
scroll to position [2505, 0]
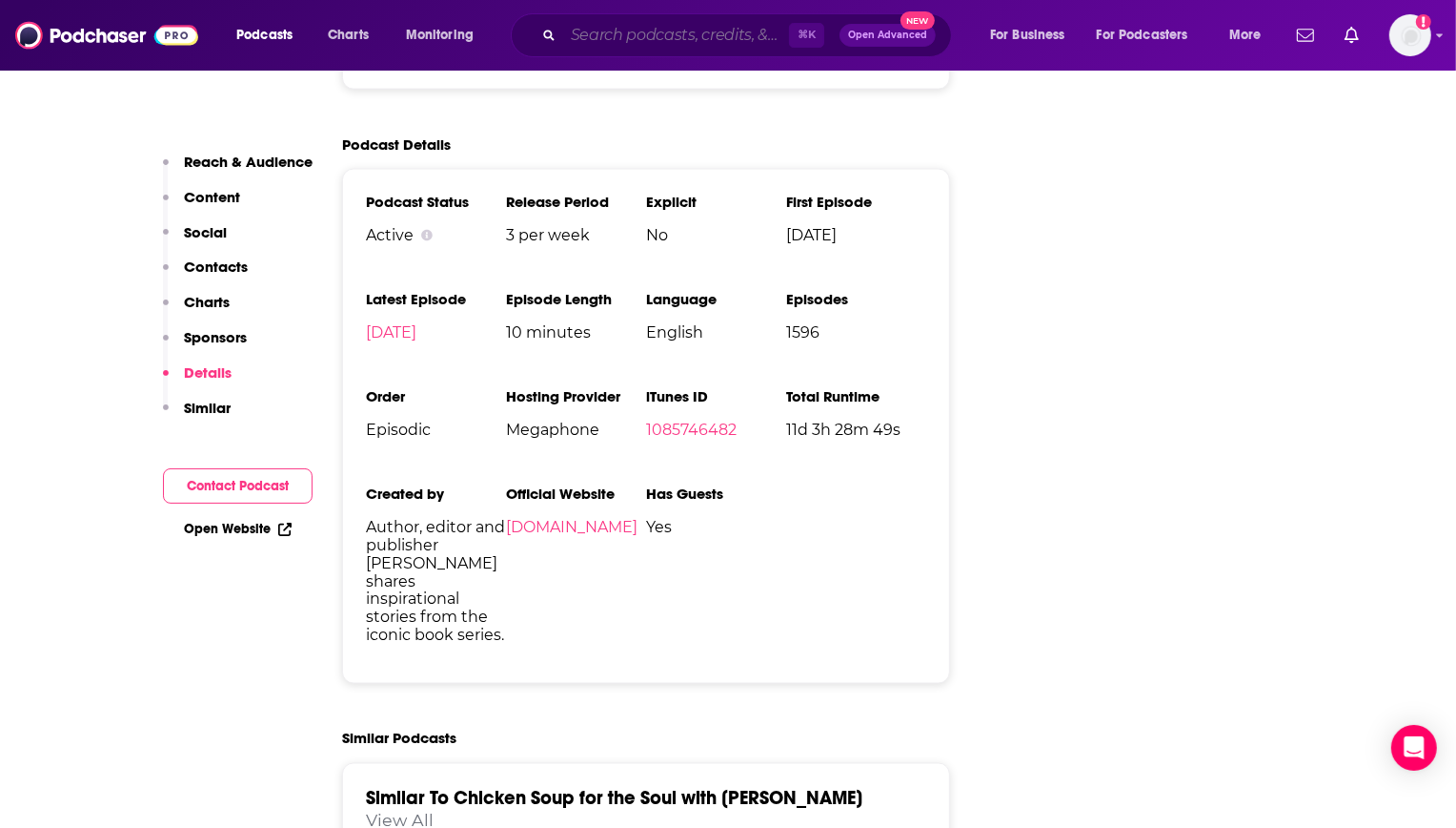
click at [612, 39] on input "Search podcasts, credits, & more..." at bounding box center [676, 35] width 226 height 31
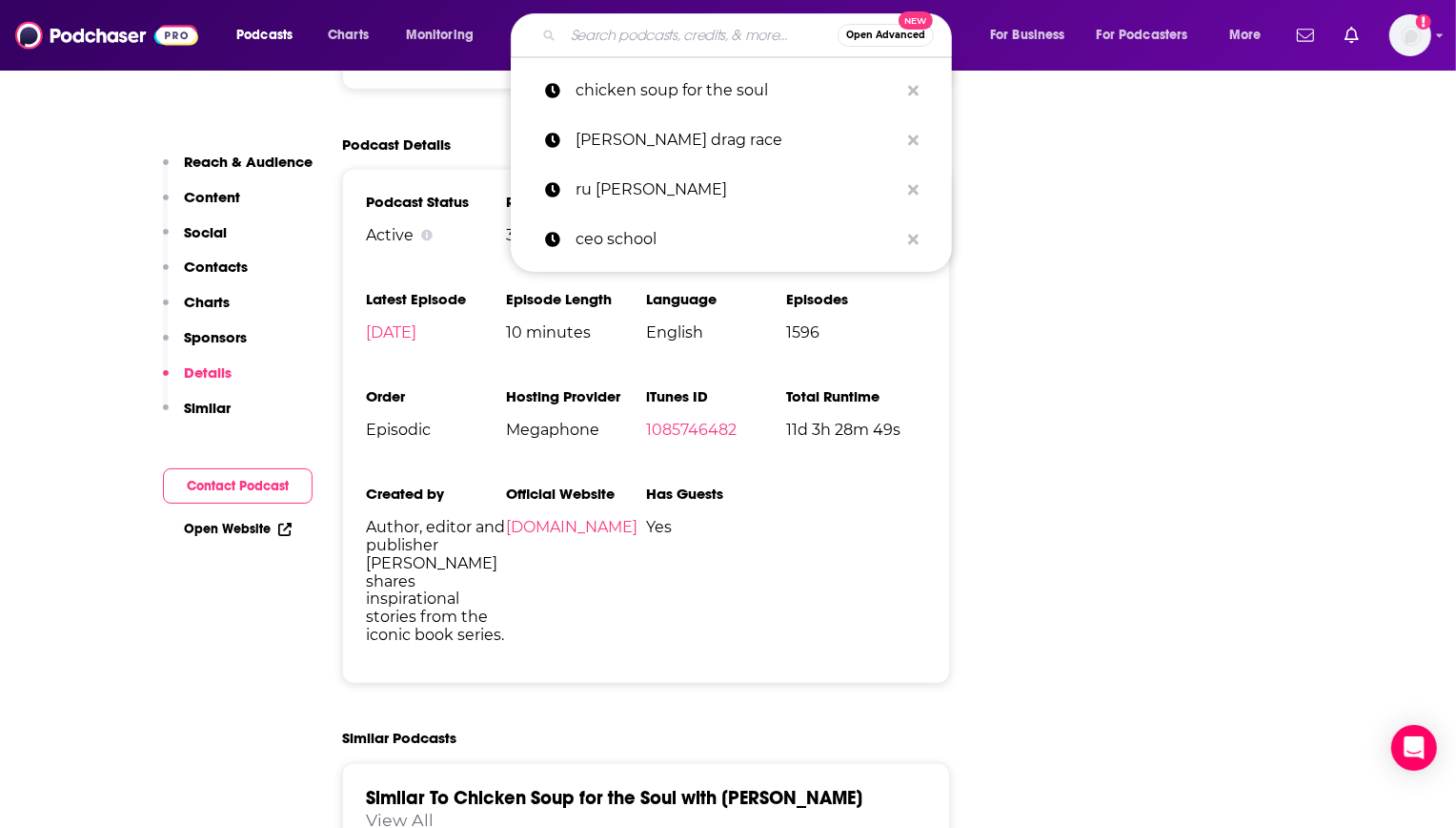
paste input "Dear Young Married Couple"
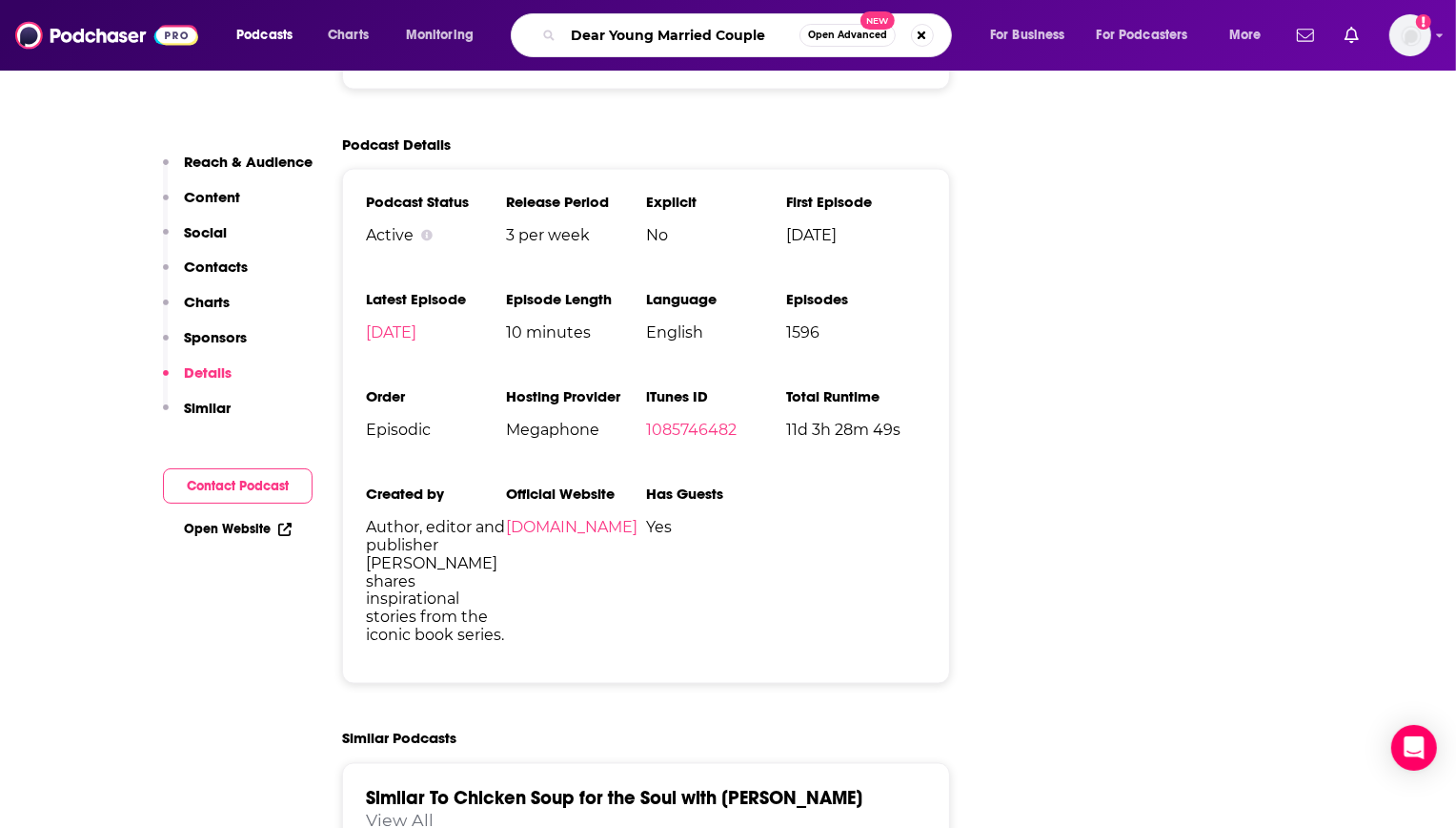
type input "Dear Young Married Couple"
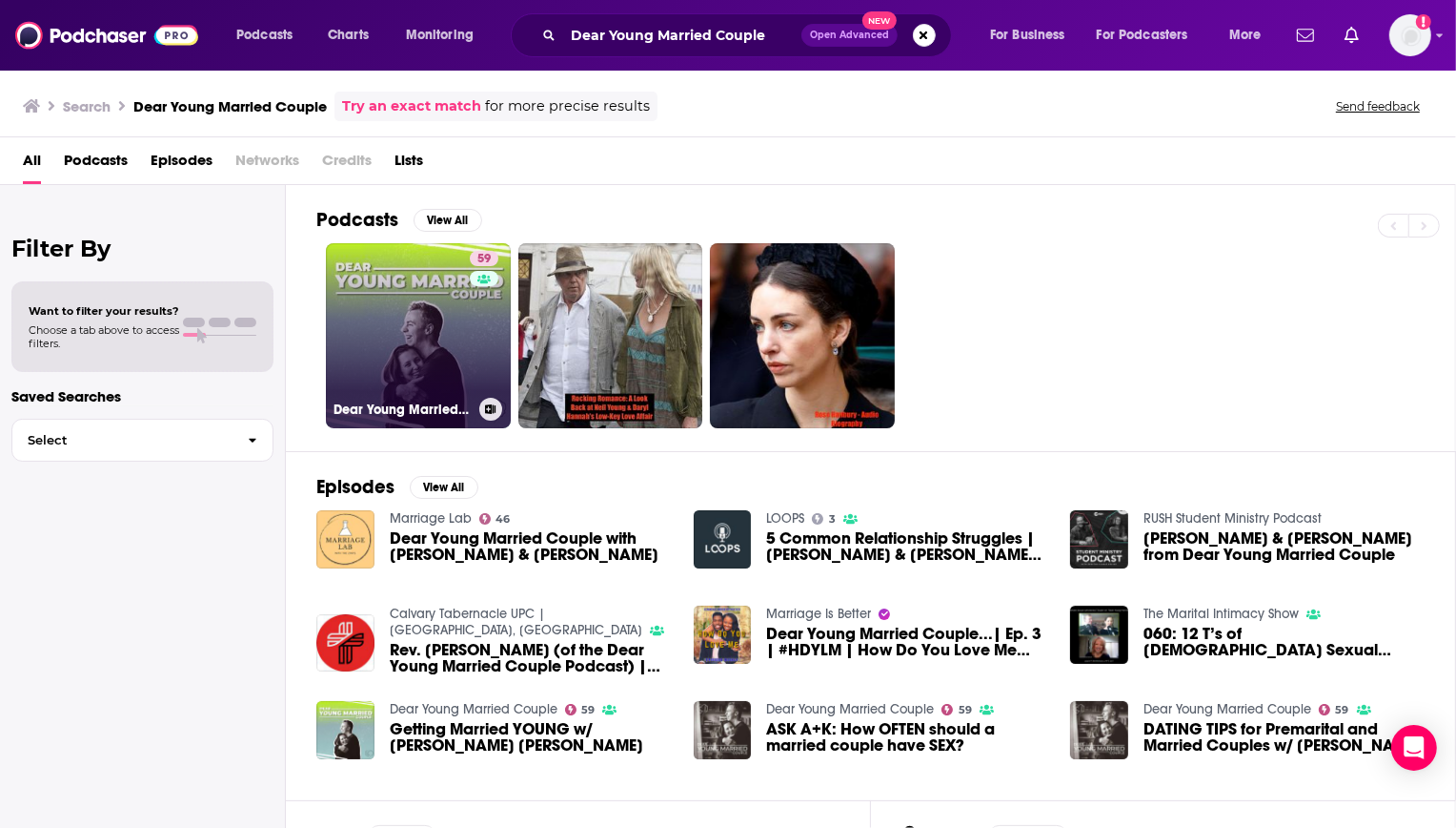
click at [389, 277] on link "59 Dear Young Married Couple" at bounding box center [418, 335] width 185 height 185
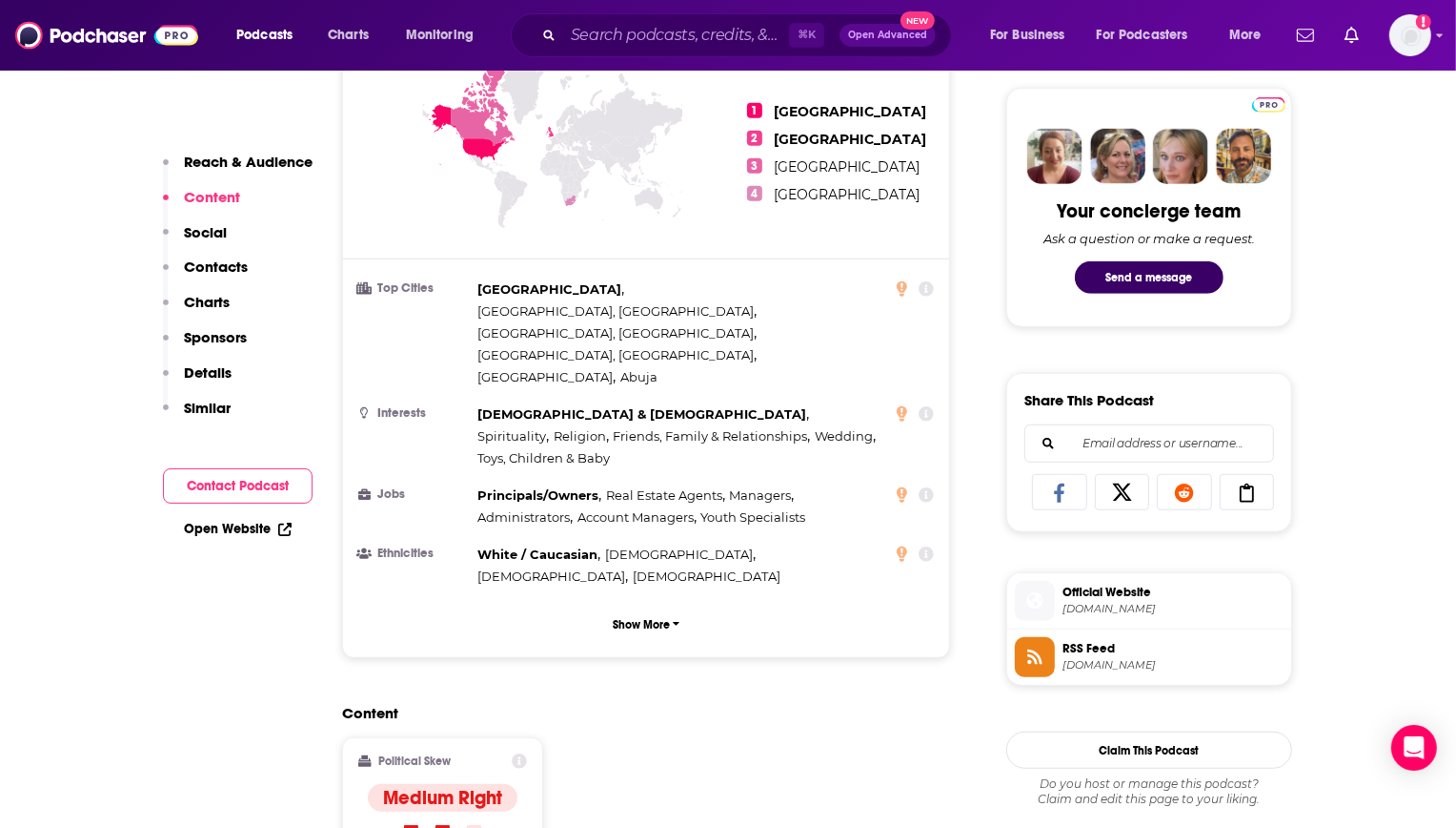
scroll to position [894, 0]
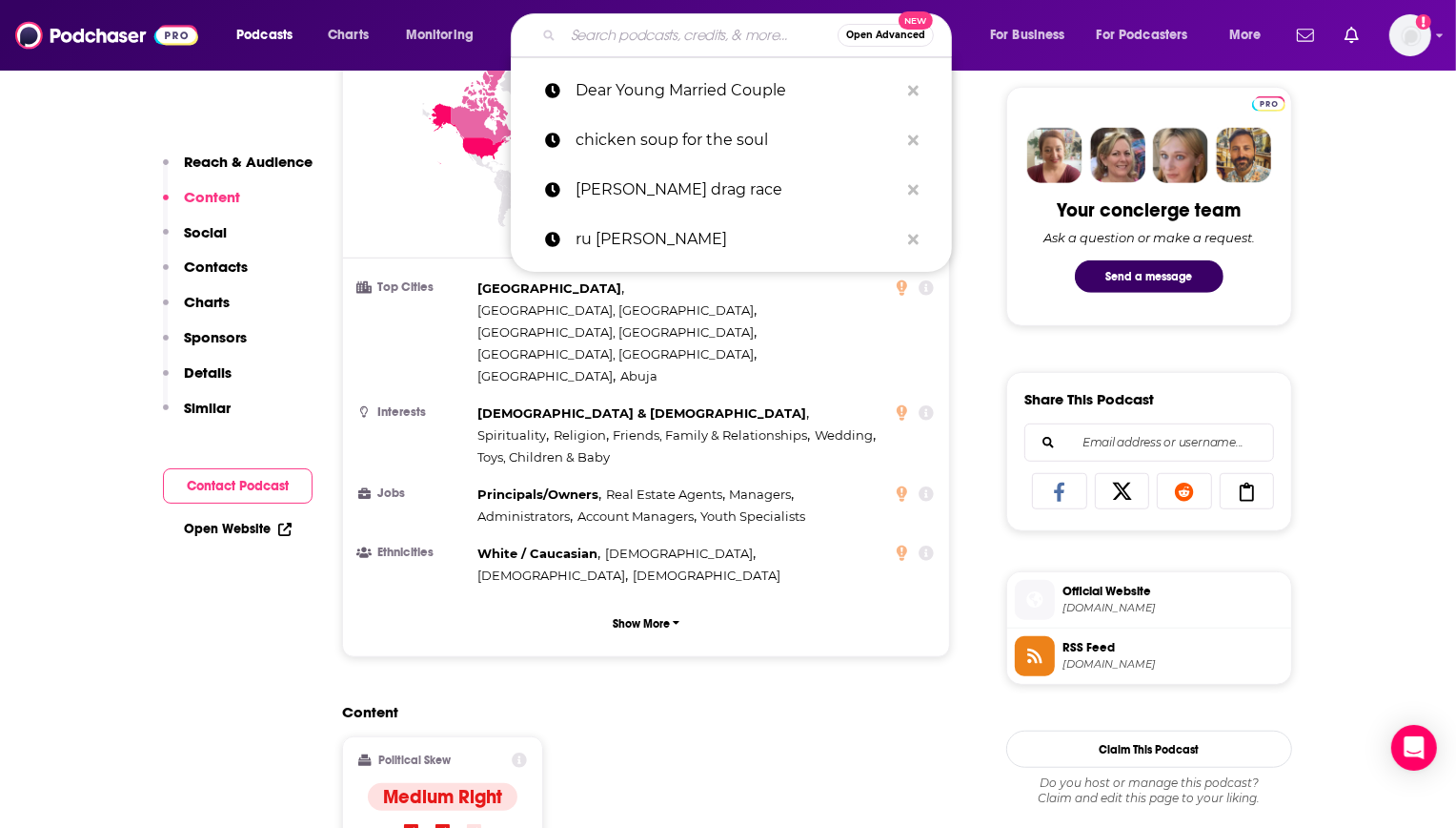
click at [675, 31] on input "Search podcasts, credits, & more..." at bounding box center [700, 35] width 275 height 31
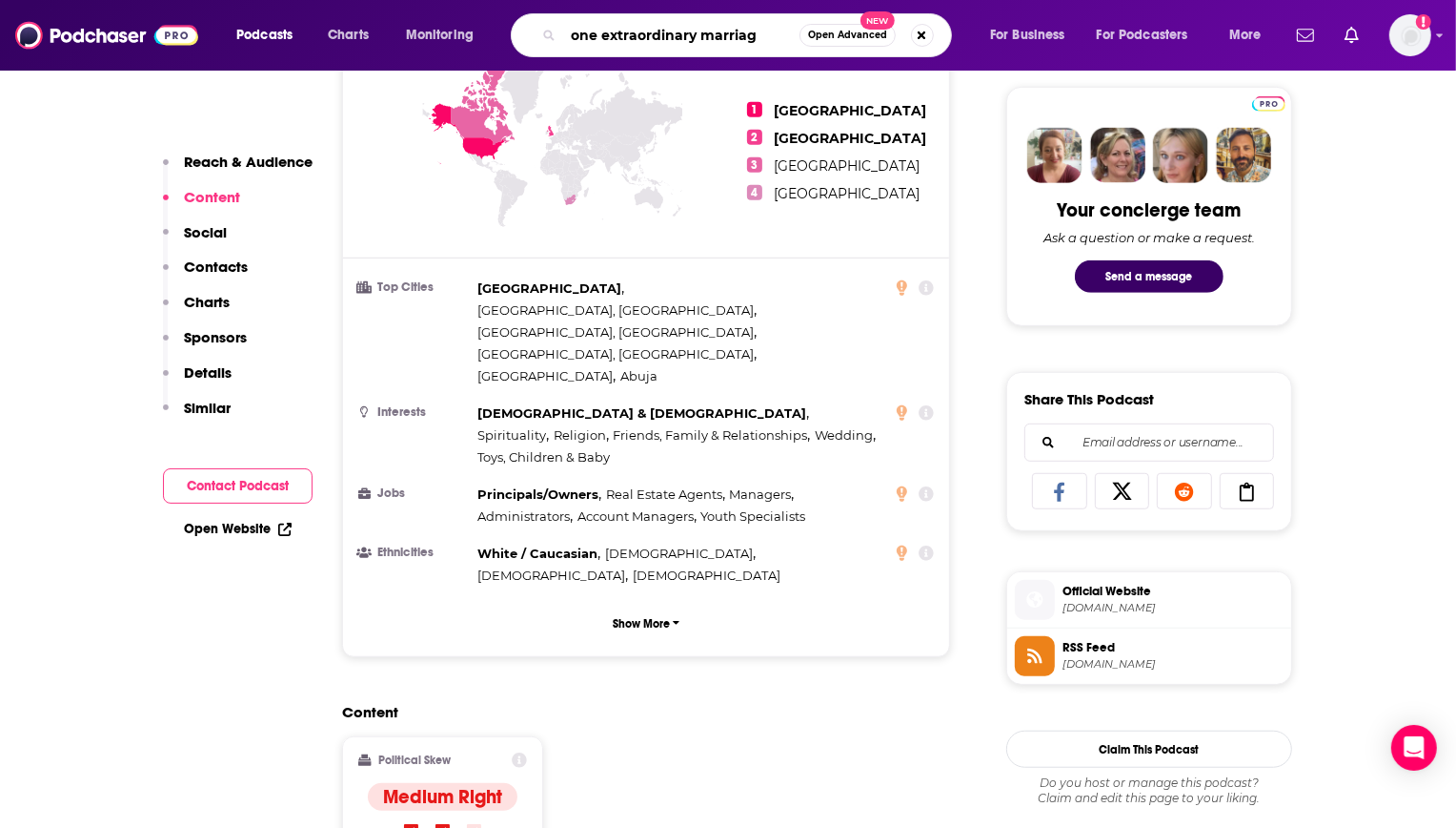
type input "one extraordinary marriage"
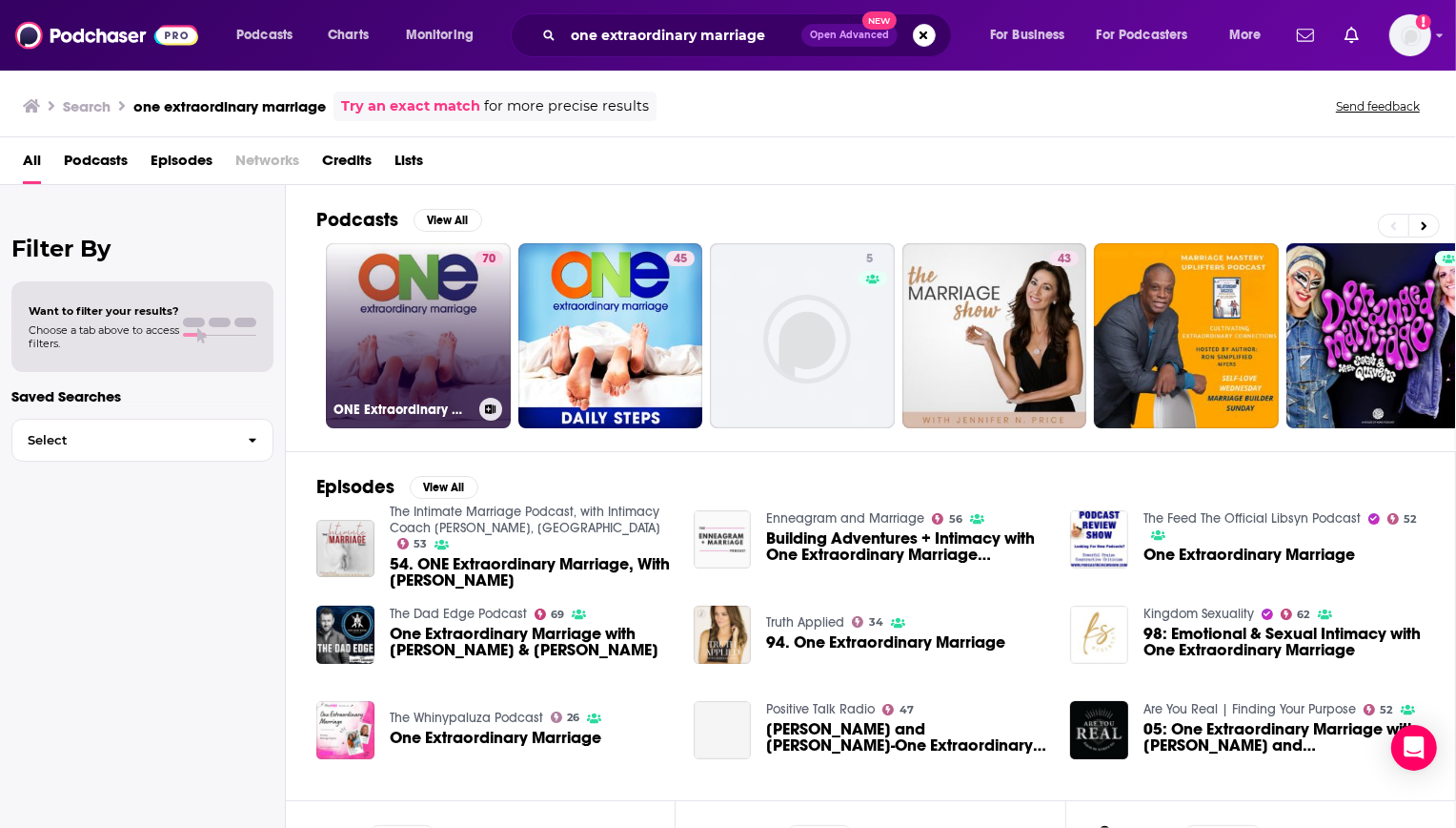
click at [421, 312] on link "70 ONE Extraordinary Marriage Show" at bounding box center [418, 335] width 185 height 185
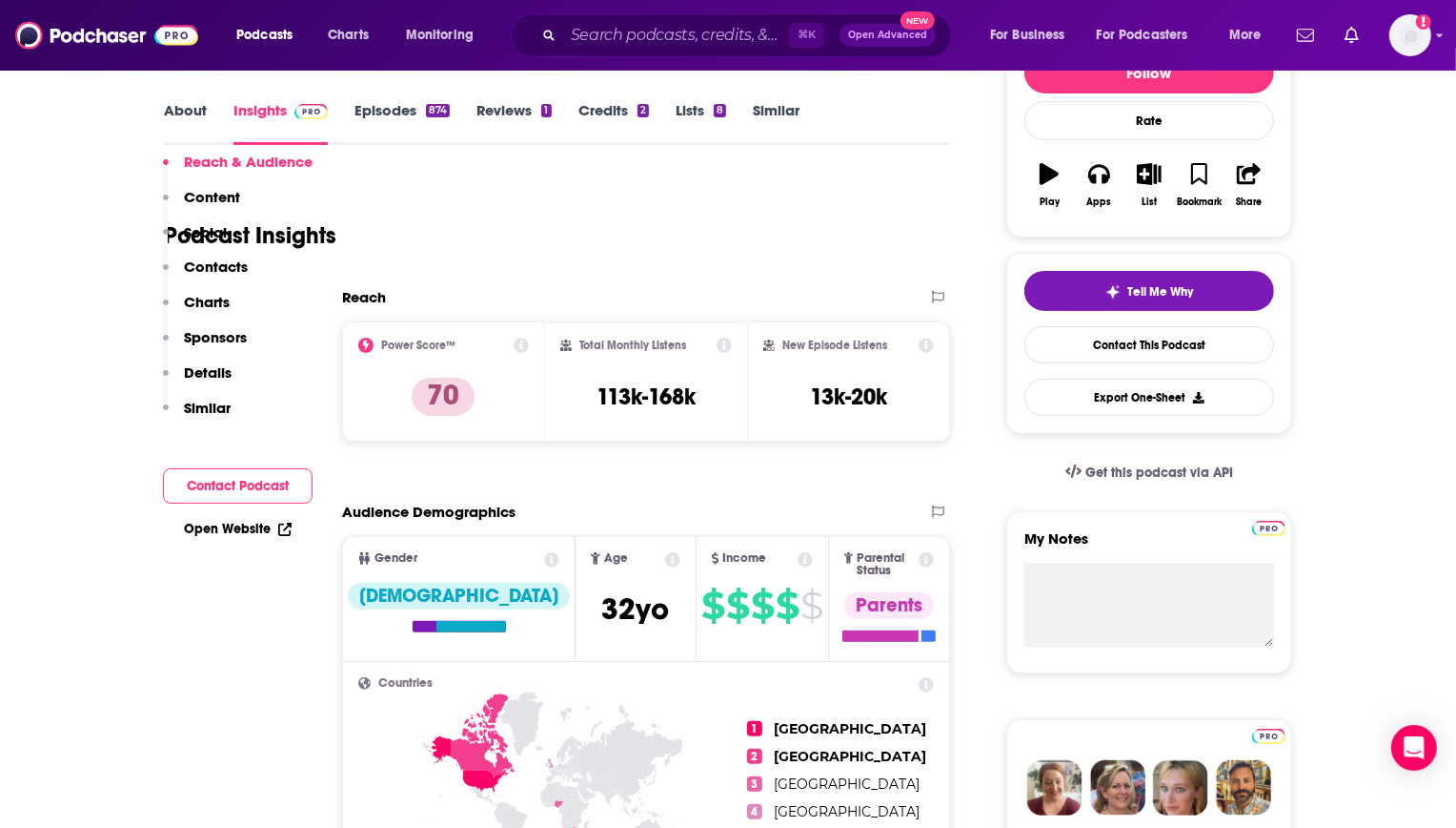
scroll to position [1192, 0]
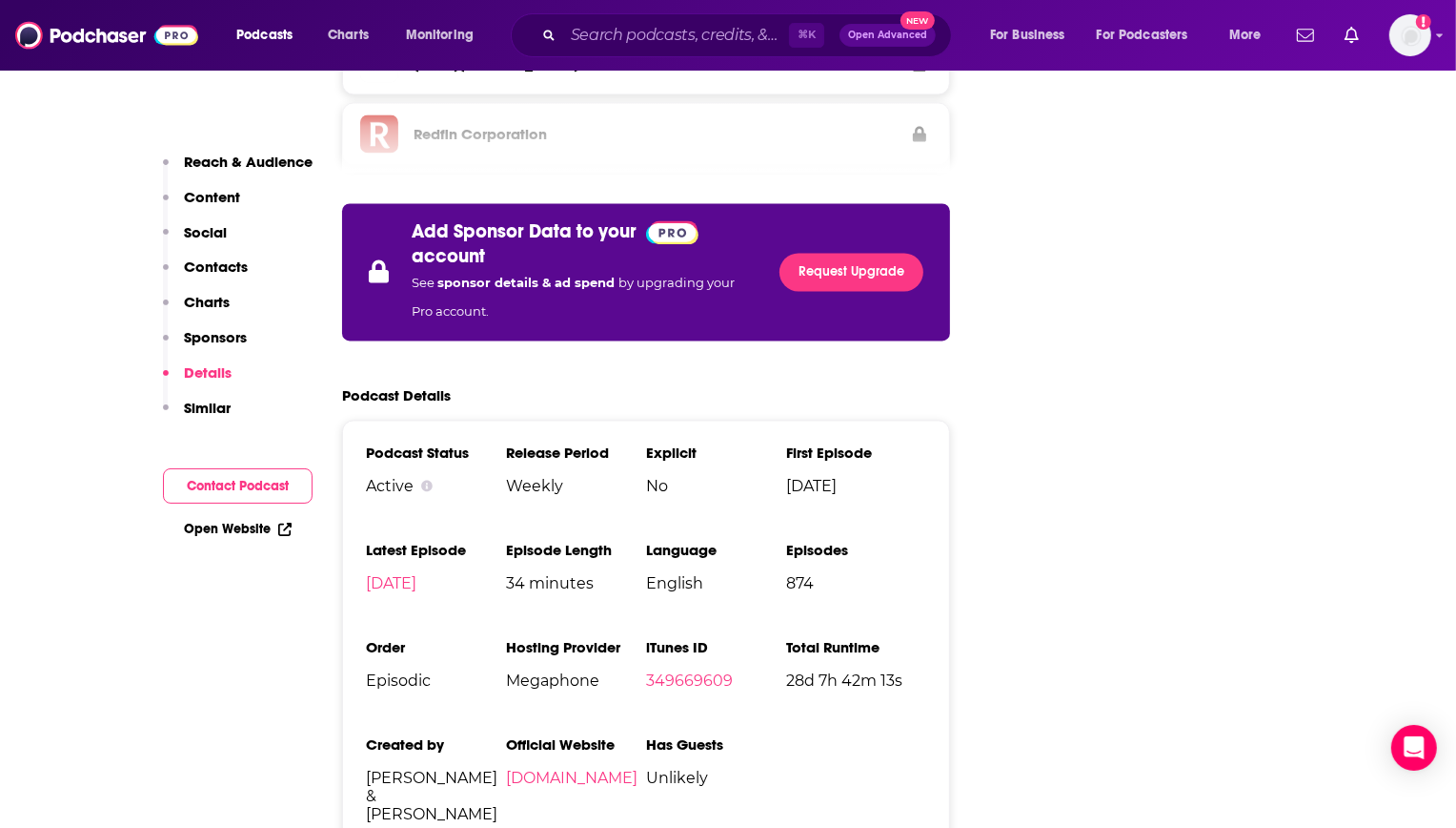
scroll to position [3344, 0]
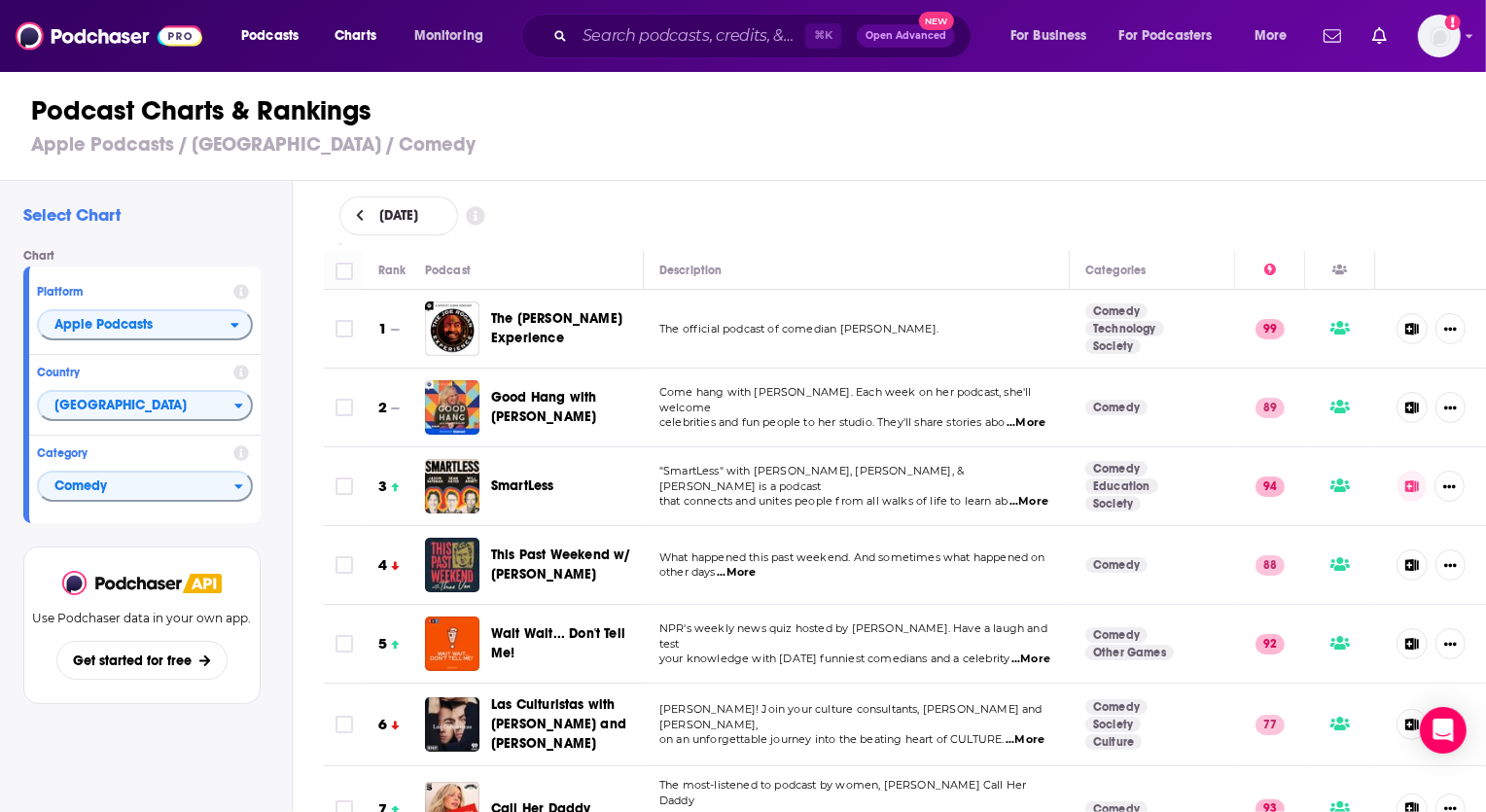
click at [95, 206] on h2 "Select Chart" at bounding box center [150, 215] width 253 height 21
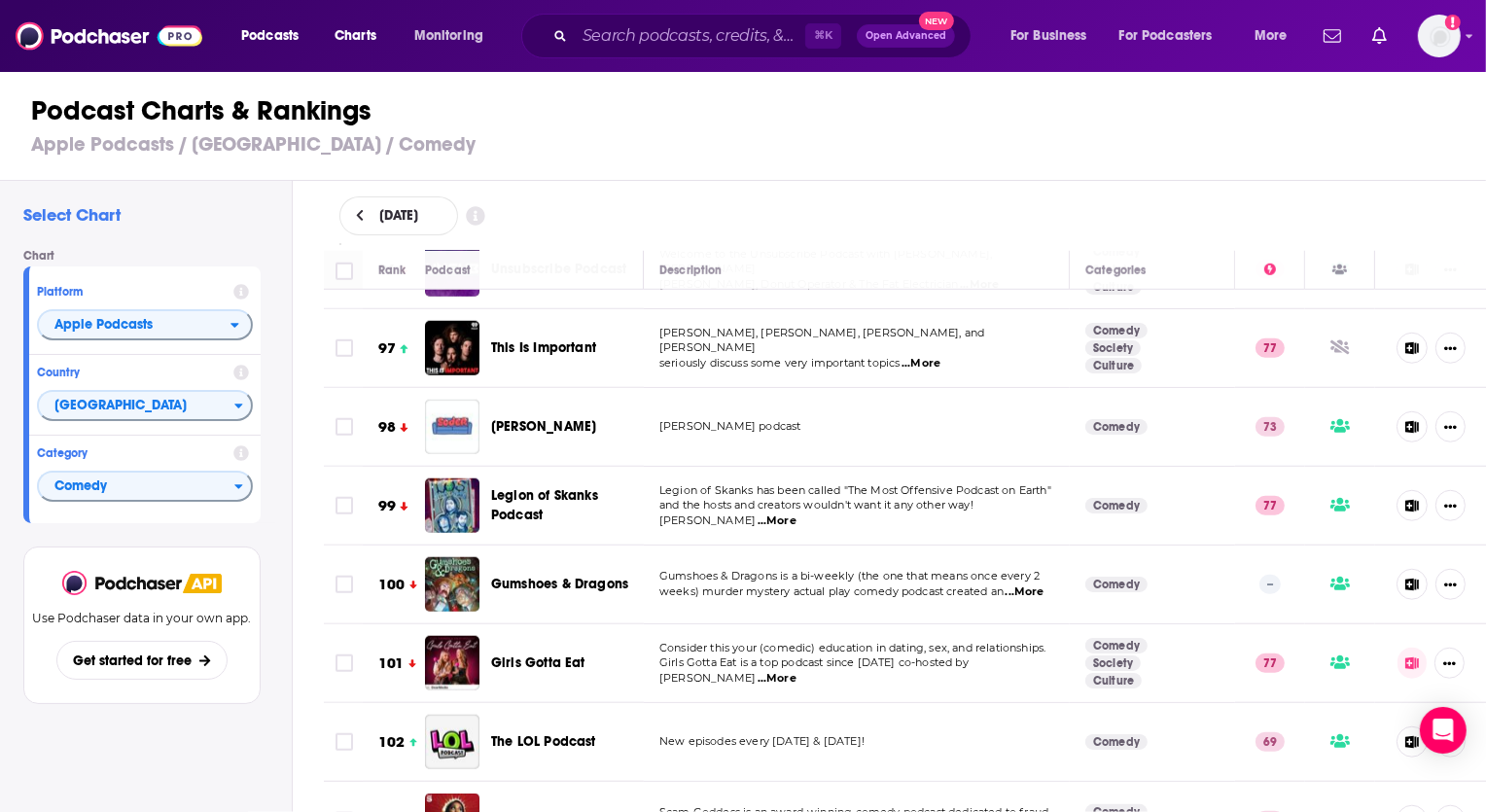
scroll to position [7779, 0]
